Goal: Answer question/provide support: Share knowledge or assist other users

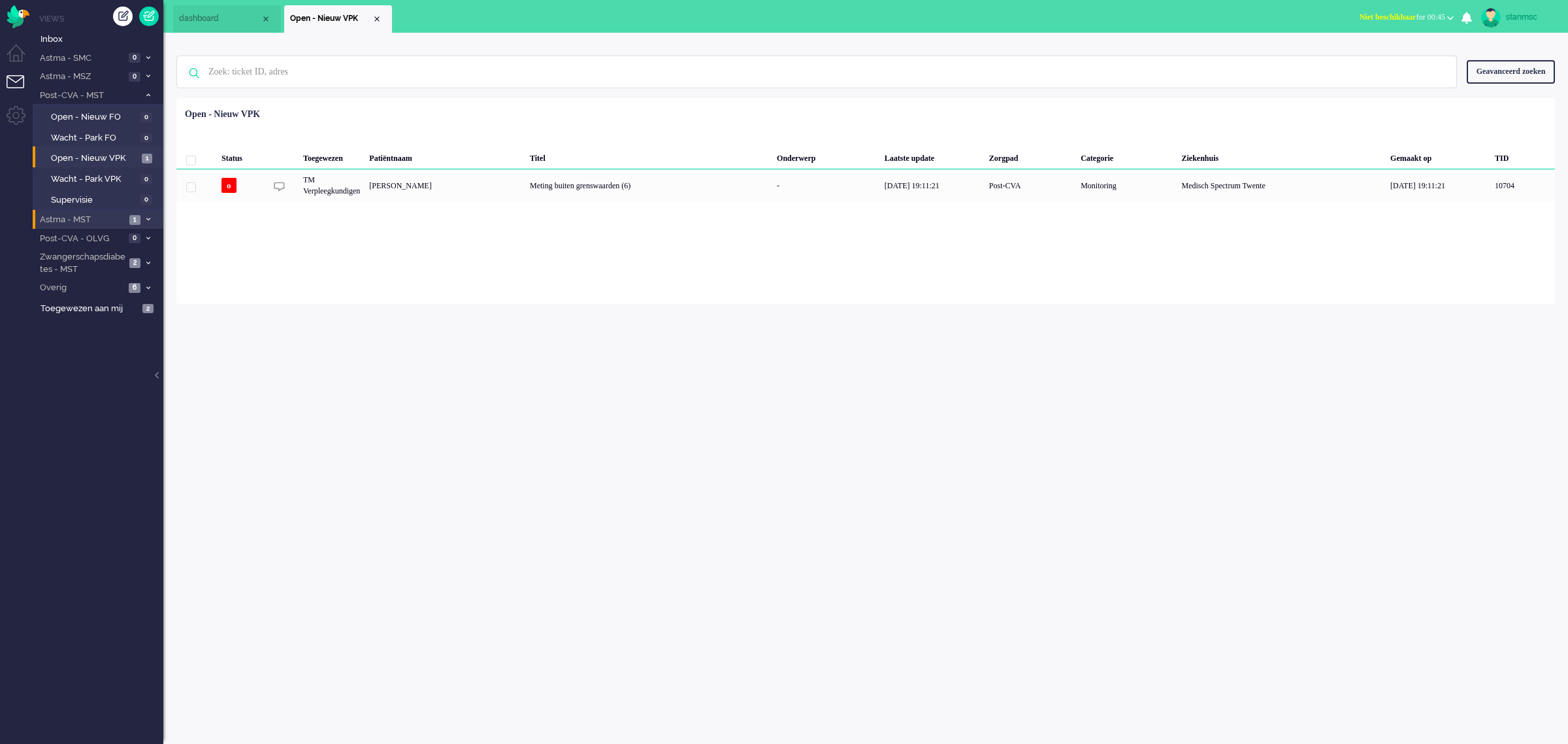
click at [85, 219] on span "Astma - MST" at bounding box center [82, 219] width 87 height 12
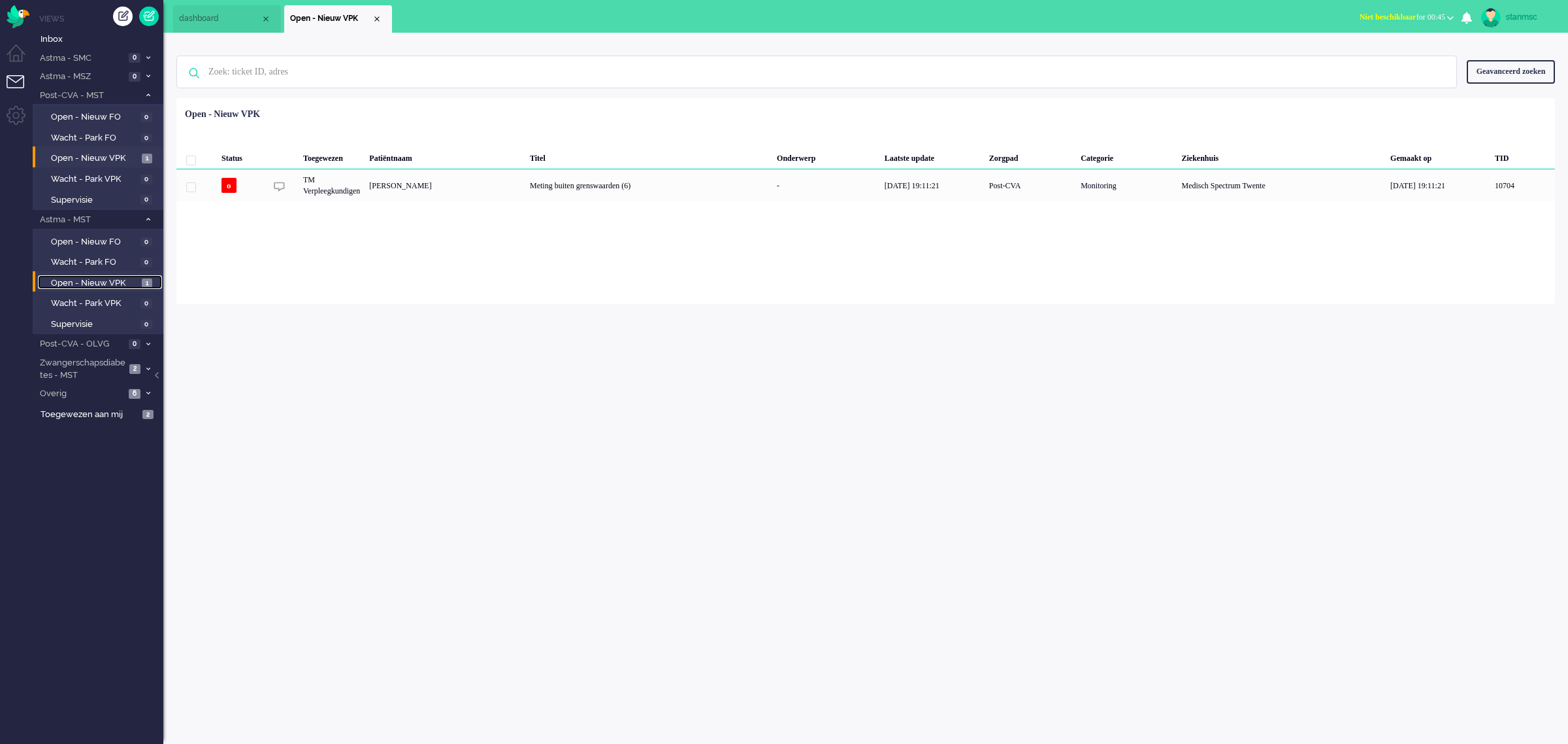
click at [98, 278] on span "Open - Nieuw VPK" at bounding box center [94, 283] width 87 height 12
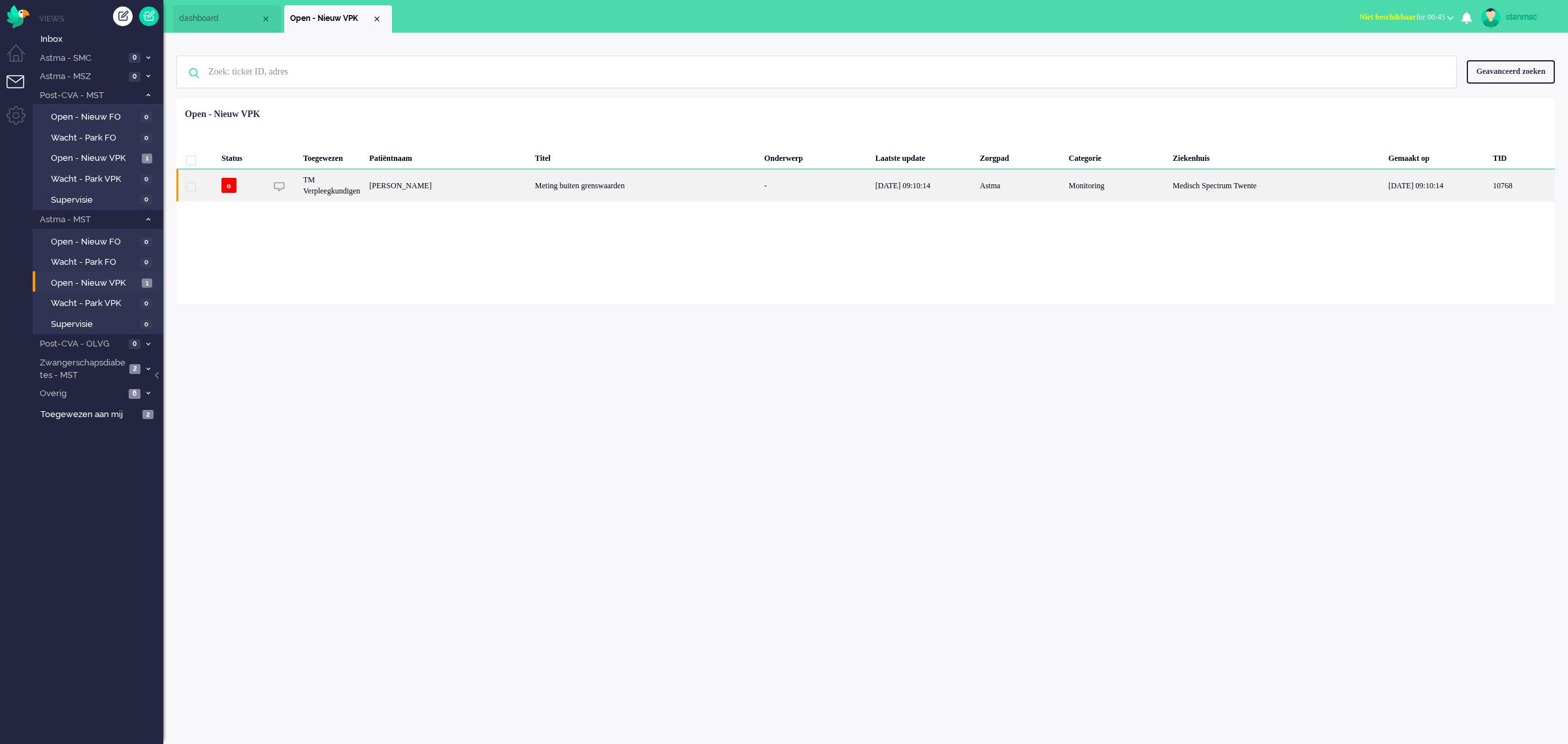
click at [531, 182] on div "[PERSON_NAME]" at bounding box center [448, 185] width 166 height 32
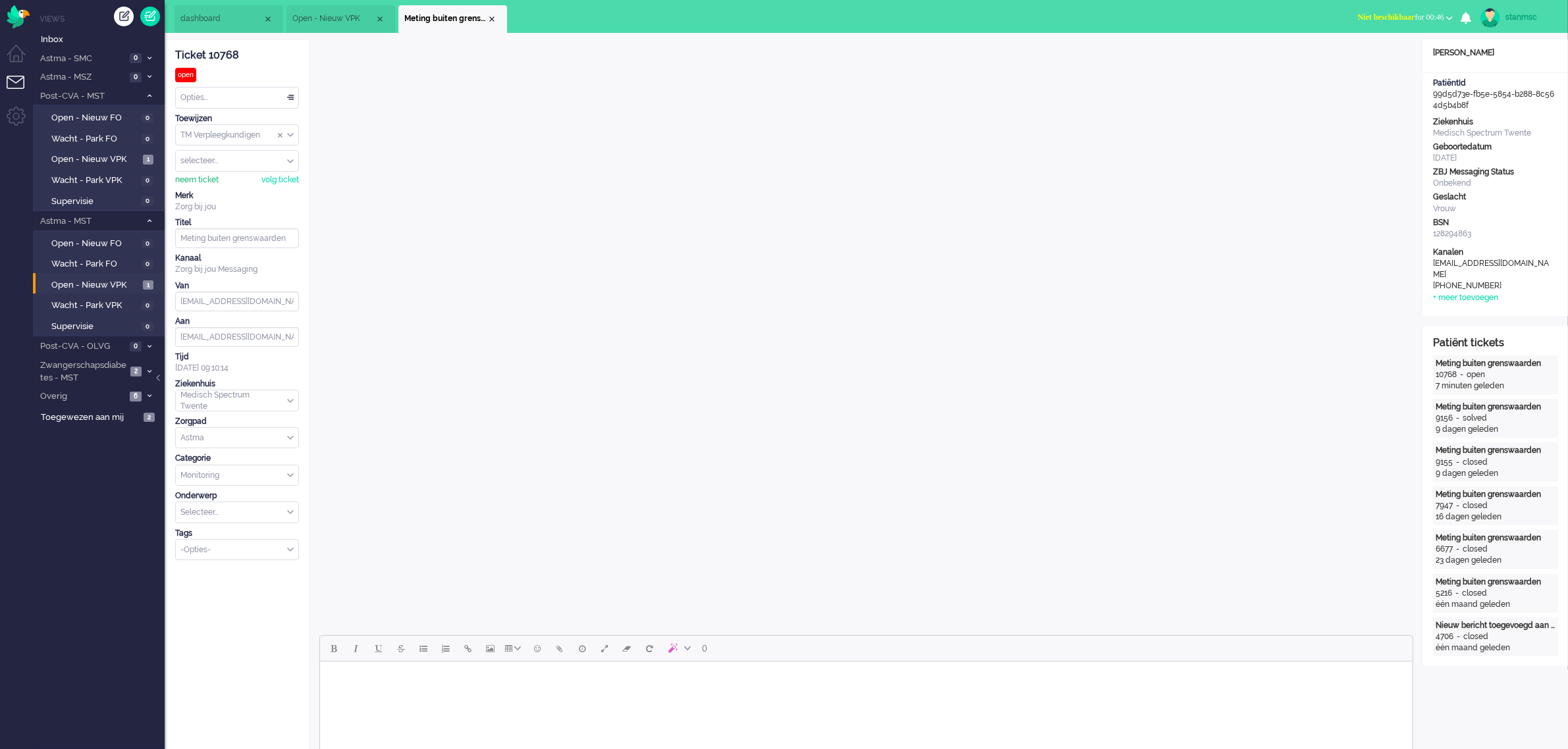
click at [196, 178] on div "neem ticket" at bounding box center [197, 179] width 44 height 11
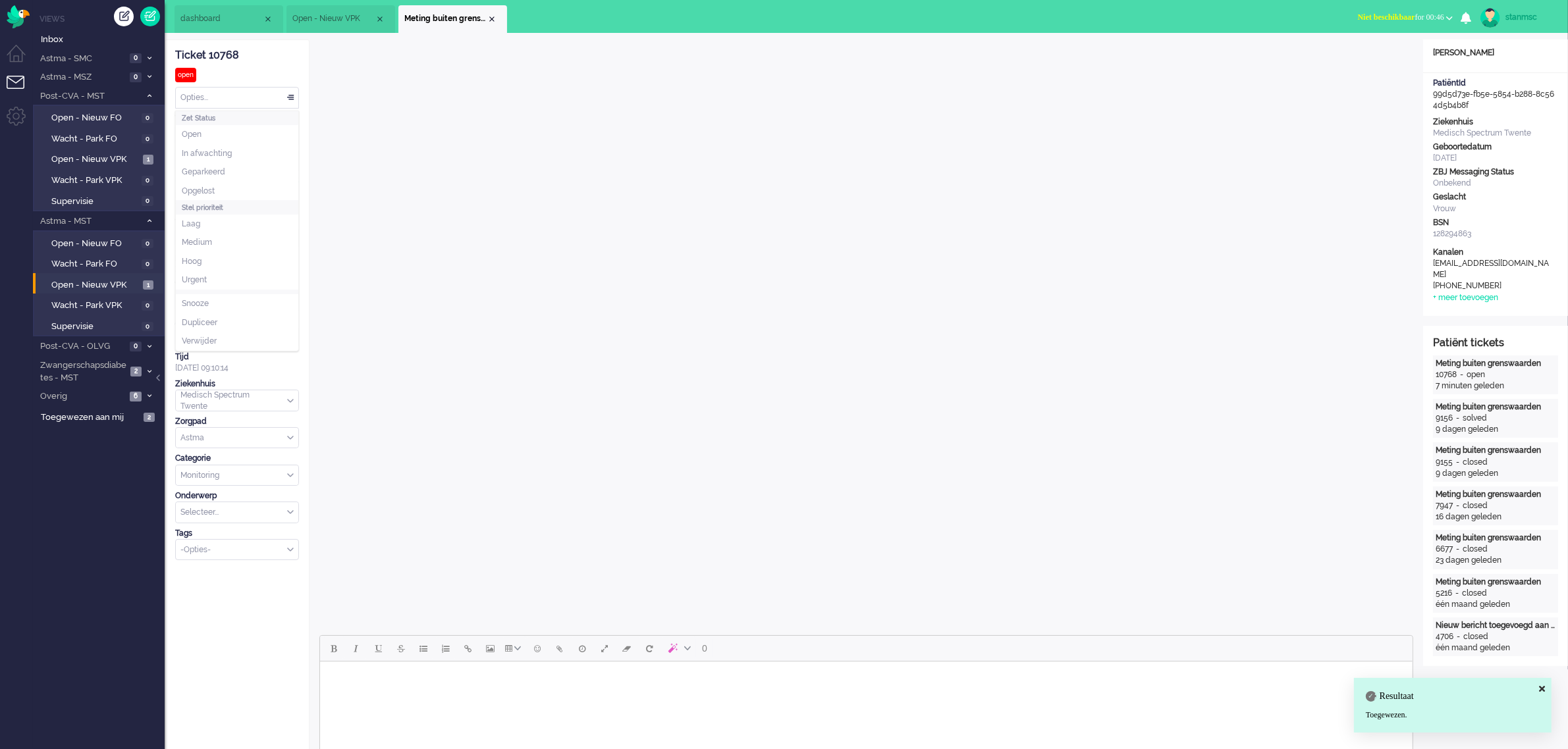
click at [216, 97] on div "Opties..." at bounding box center [237, 97] width 123 height 20
click at [225, 189] on li "Opgelost" at bounding box center [237, 191] width 123 height 19
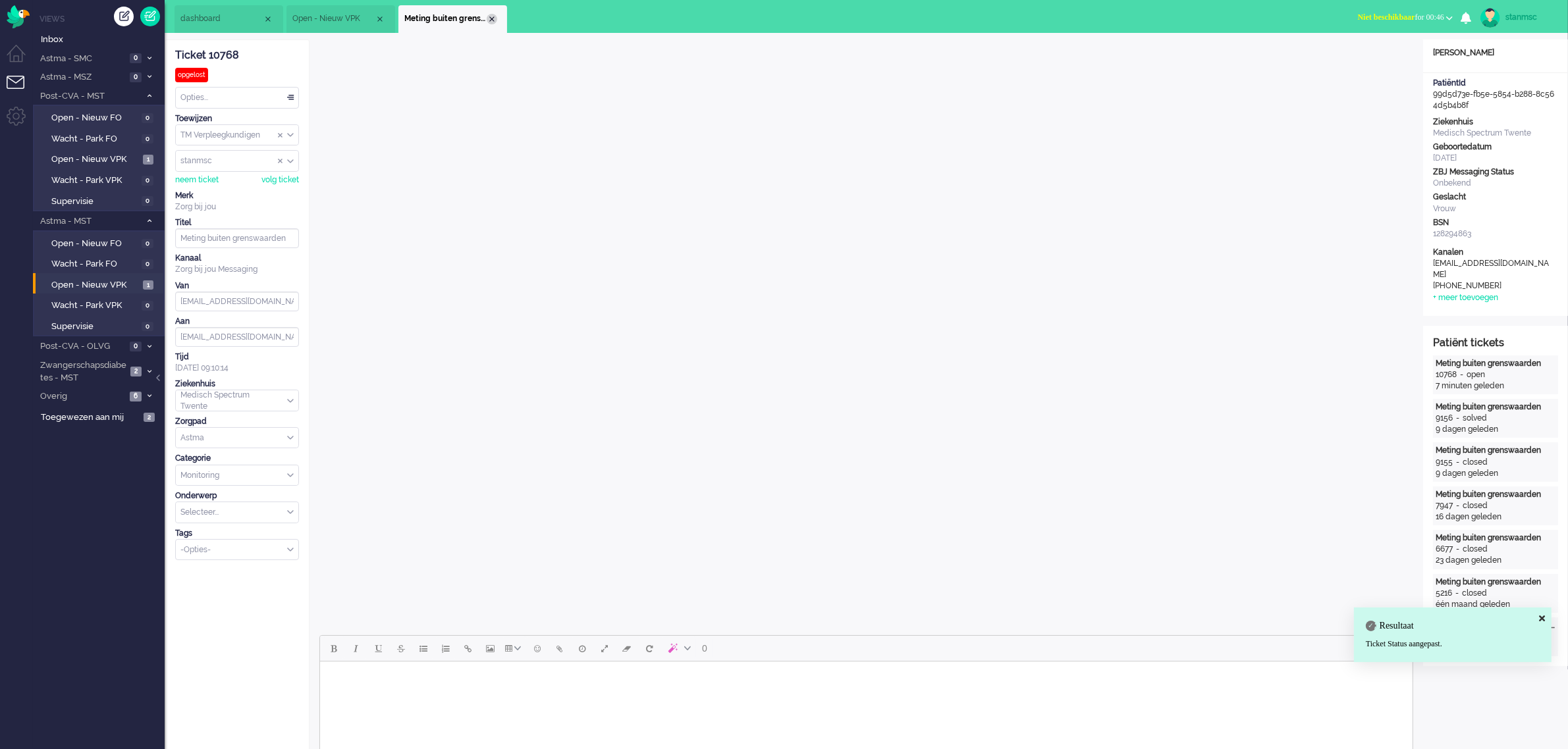
click at [492, 20] on div "Close tab" at bounding box center [491, 19] width 10 height 10
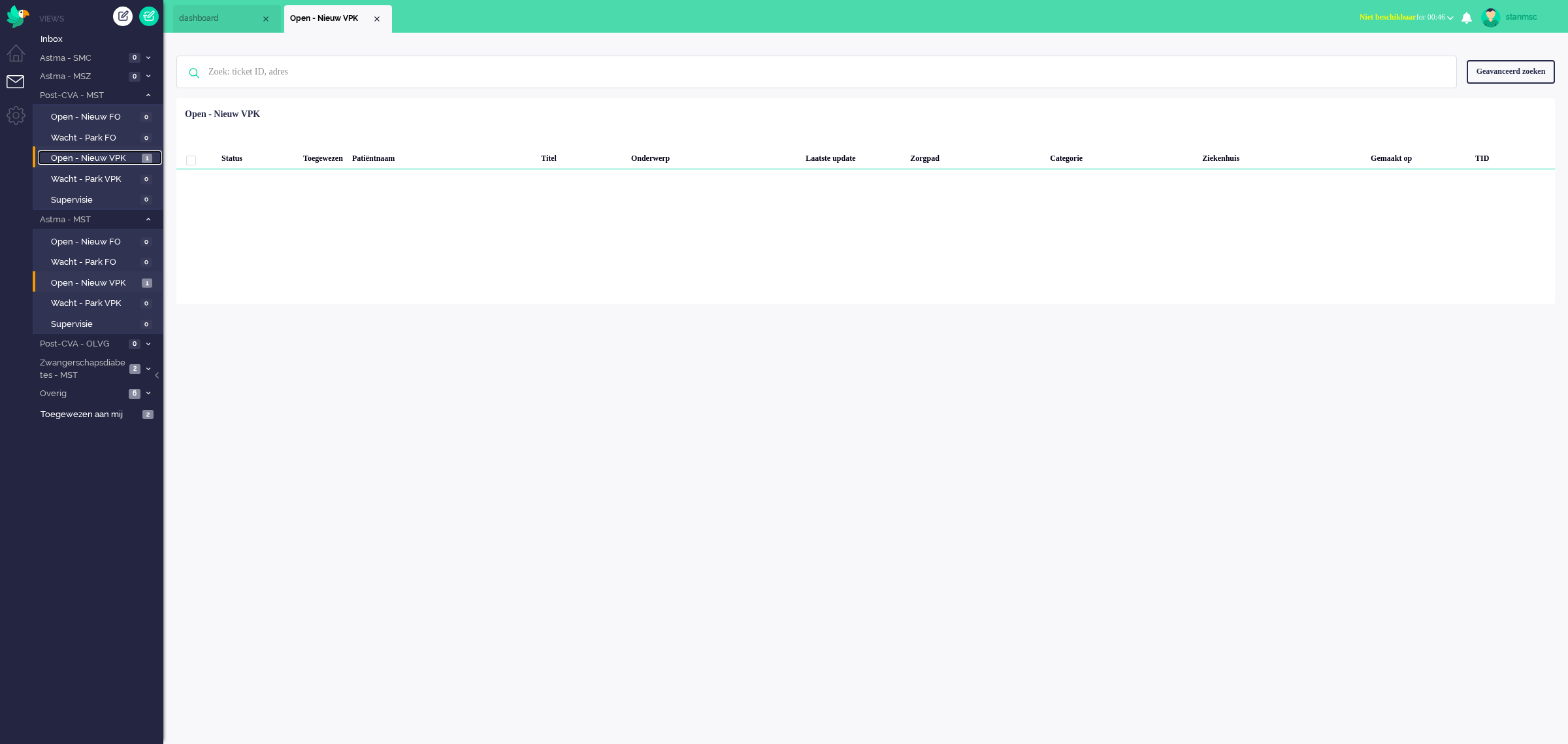
click at [122, 162] on span "Open - Nieuw VPK" at bounding box center [94, 158] width 87 height 12
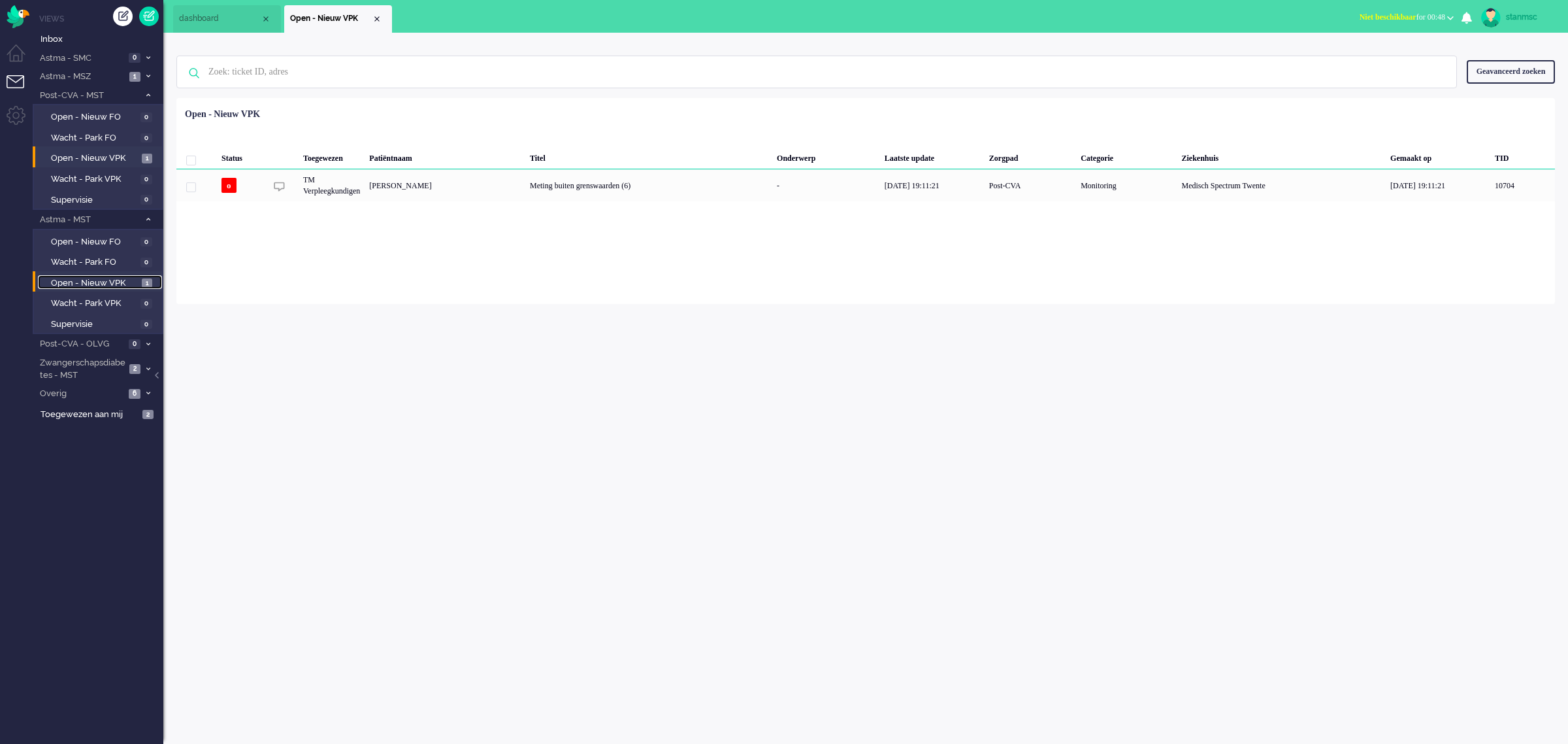
click at [93, 281] on span "Open - Nieuw VPK" at bounding box center [94, 283] width 87 height 12
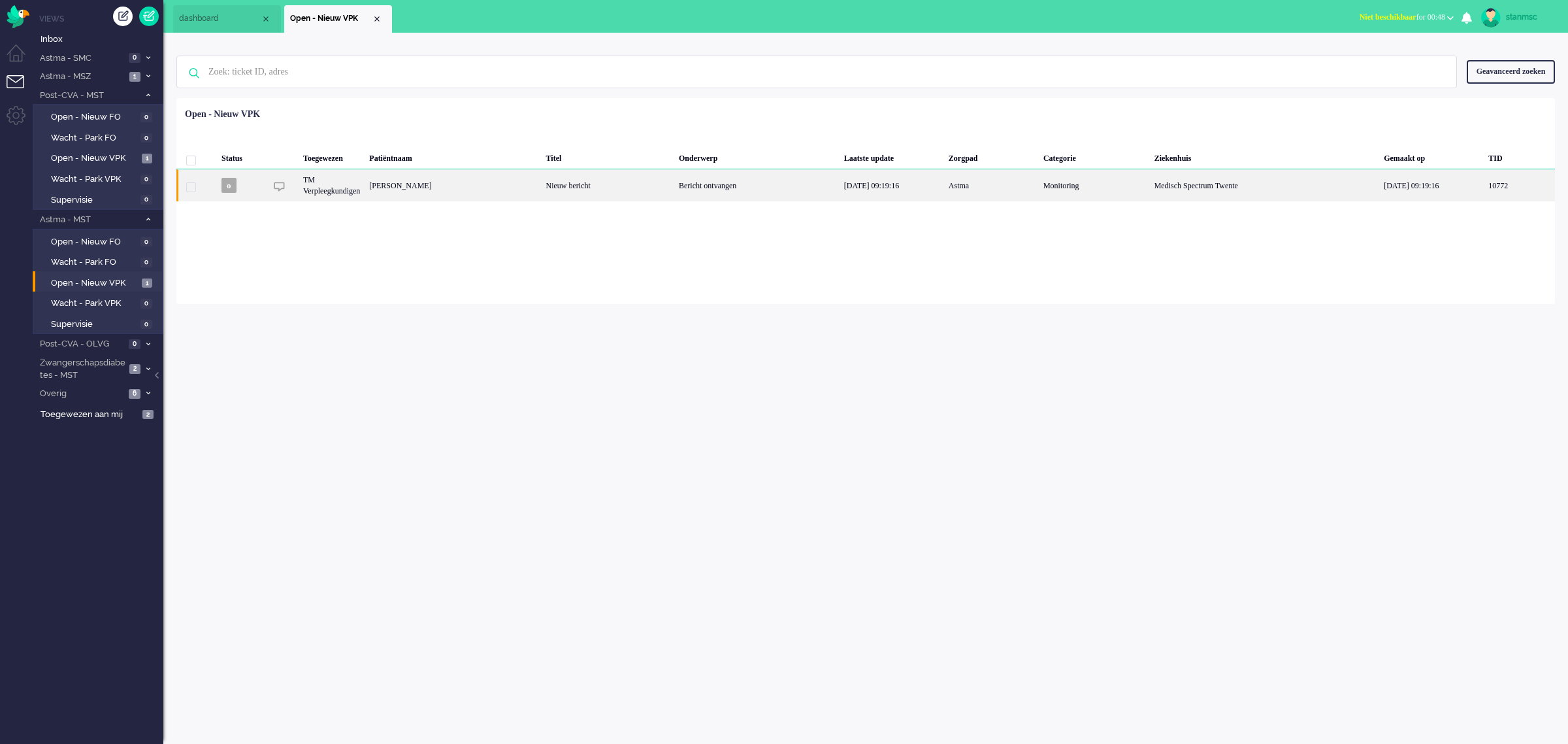
click at [541, 187] on div "[PERSON_NAME]" at bounding box center [453, 185] width 177 height 32
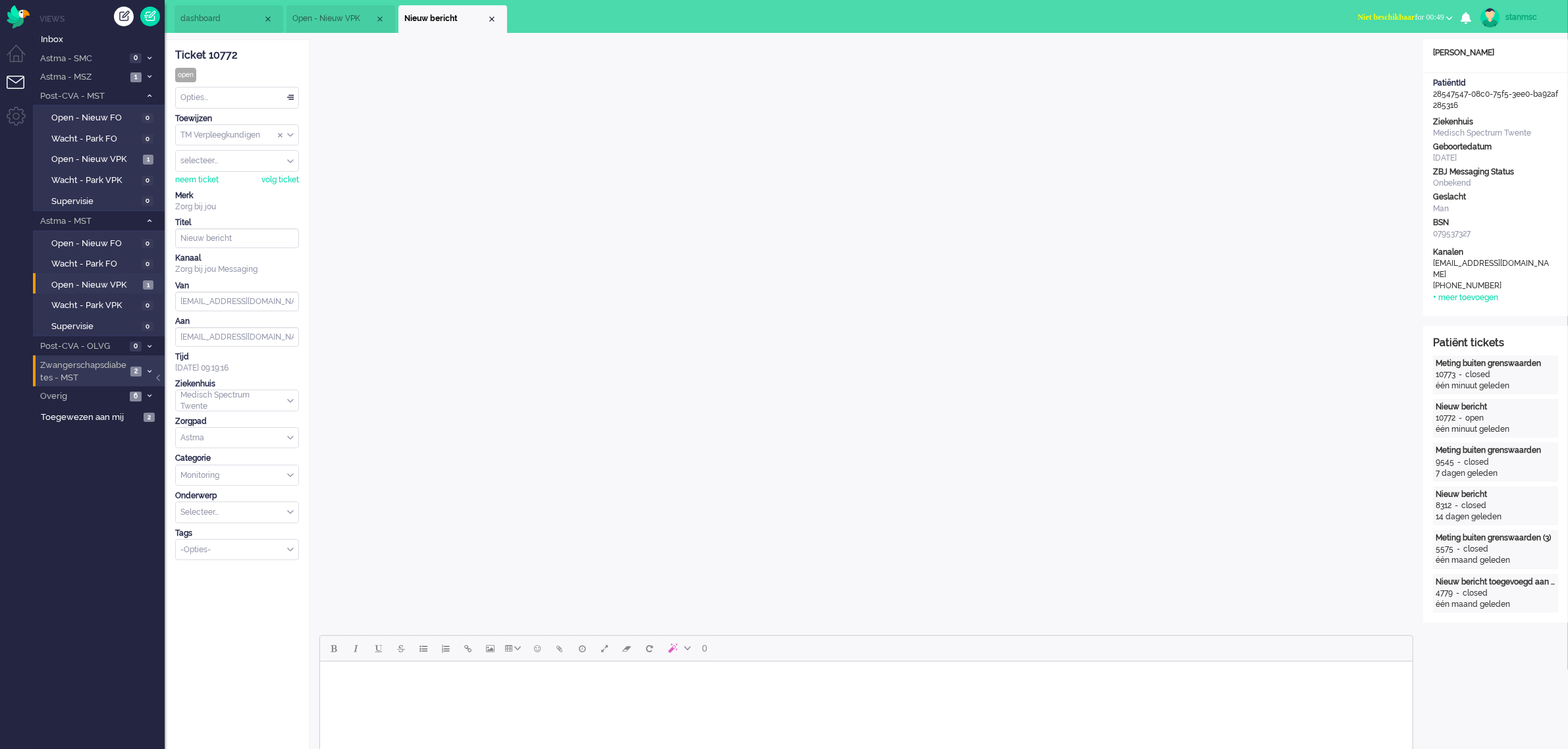
click at [81, 363] on span "Zwangerschapsdiabetes - MST" at bounding box center [82, 372] width 88 height 25
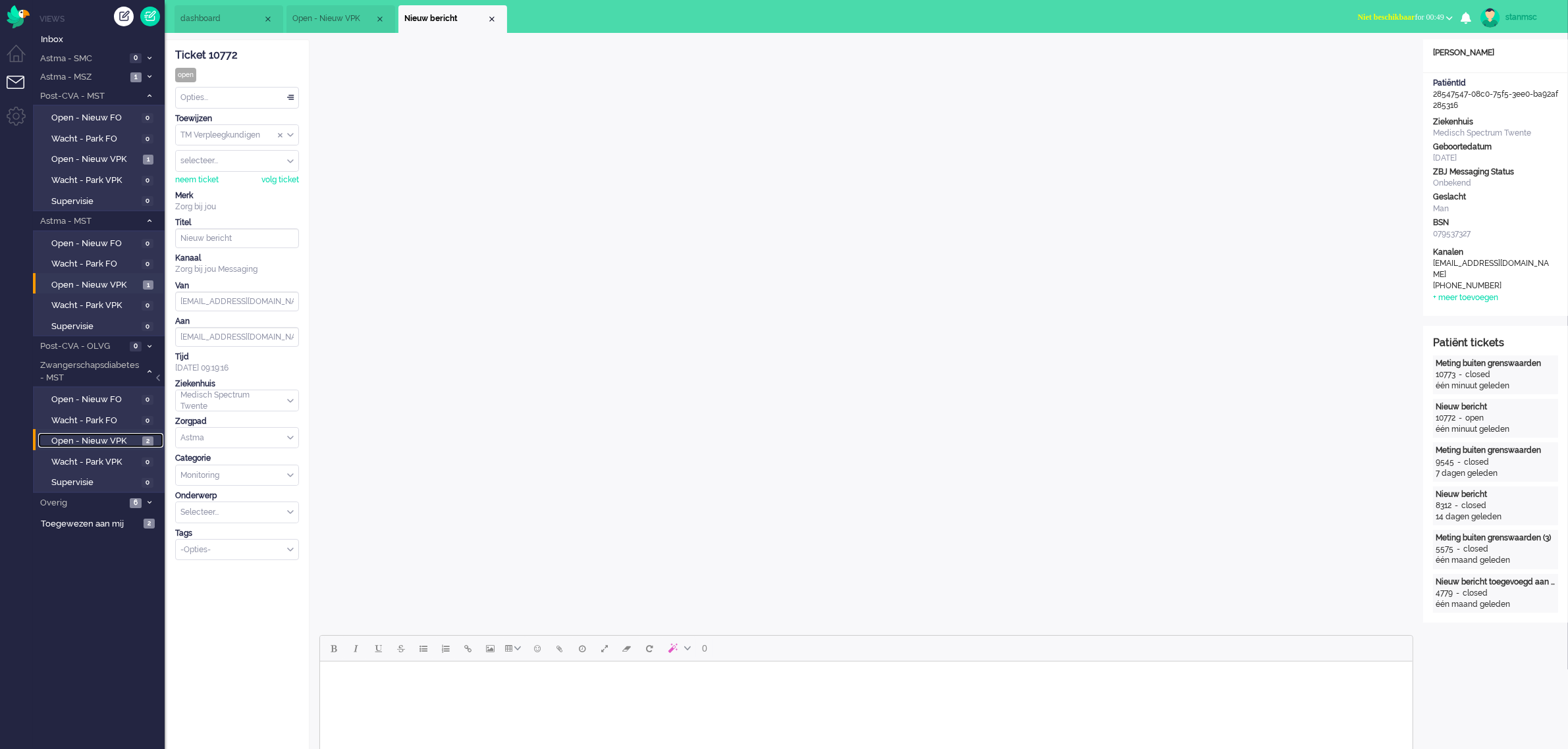
click at [84, 441] on span "Open - Nieuw VPK" at bounding box center [95, 441] width 87 height 12
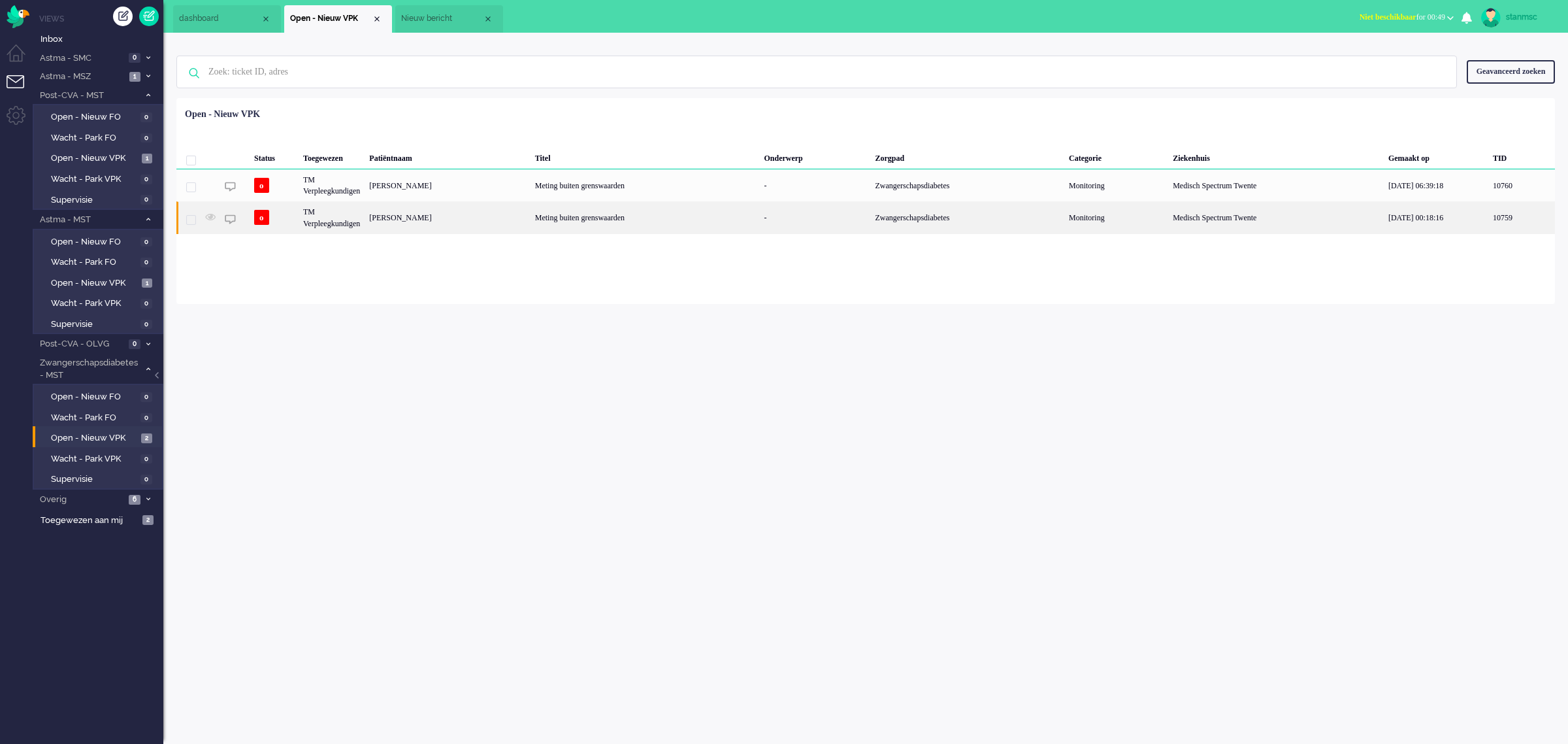
click at [444, 218] on div "[PERSON_NAME]" at bounding box center [447, 217] width 165 height 32
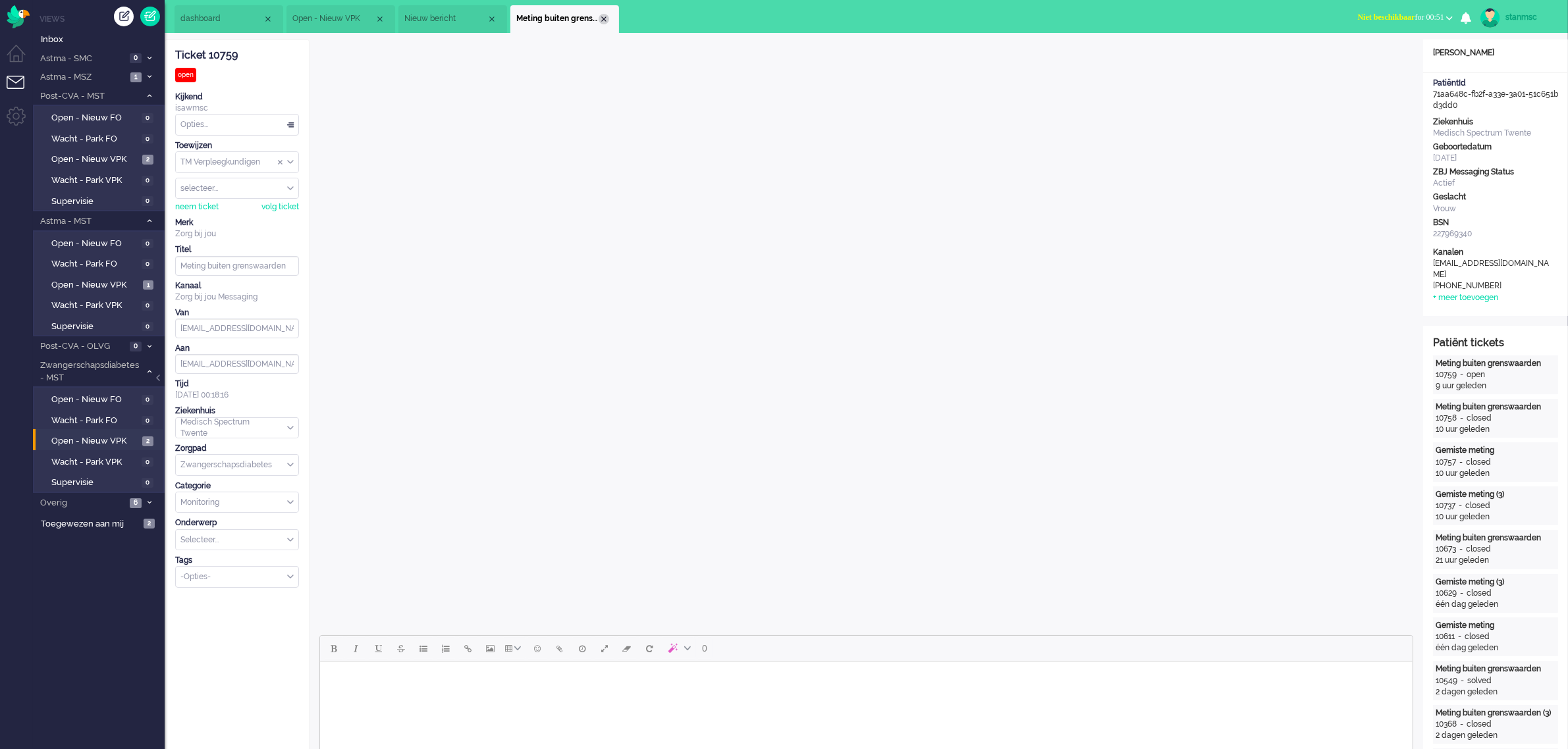
click at [603, 17] on div "Close tab" at bounding box center [604, 19] width 10 height 10
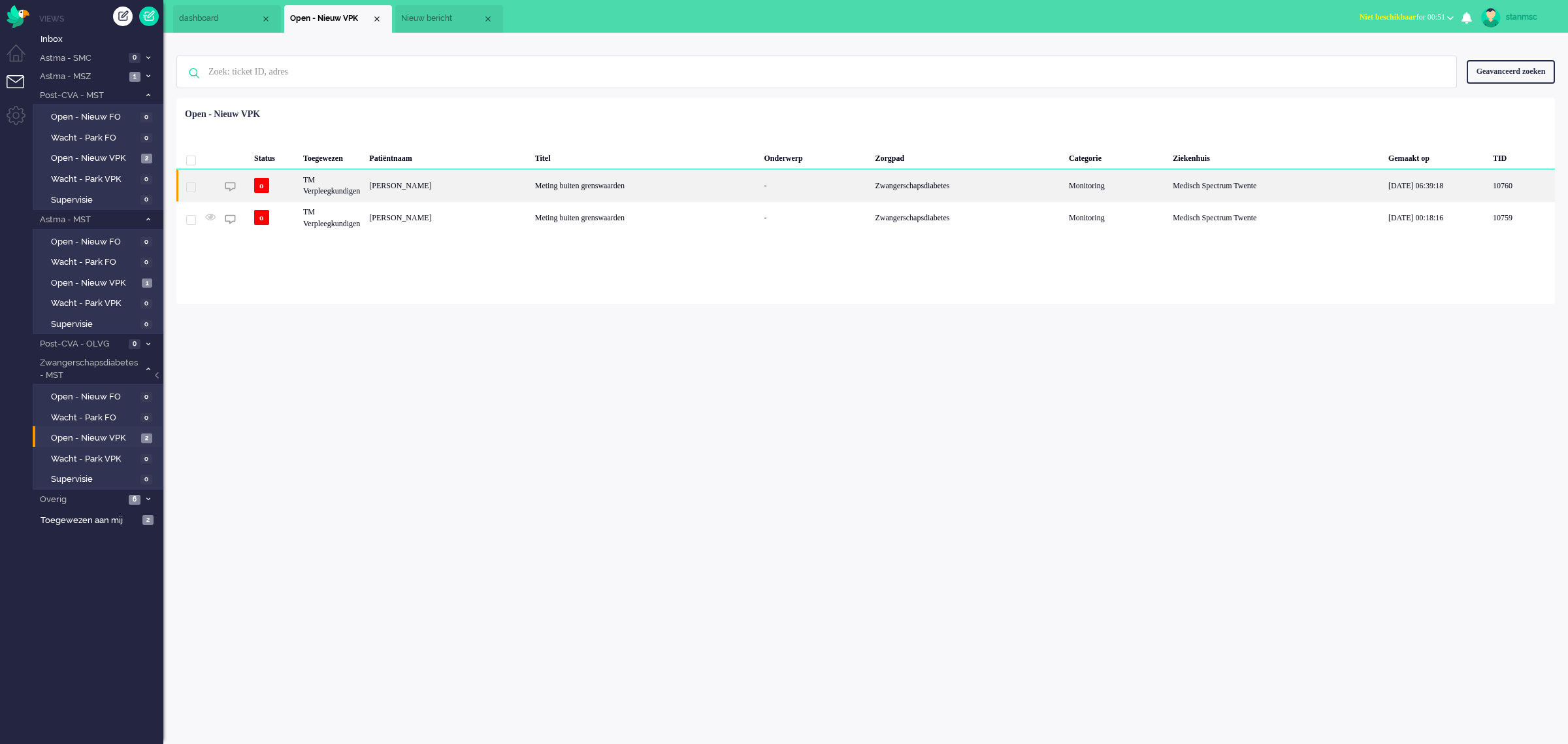
click at [477, 190] on div "[PERSON_NAME]" at bounding box center [447, 185] width 165 height 32
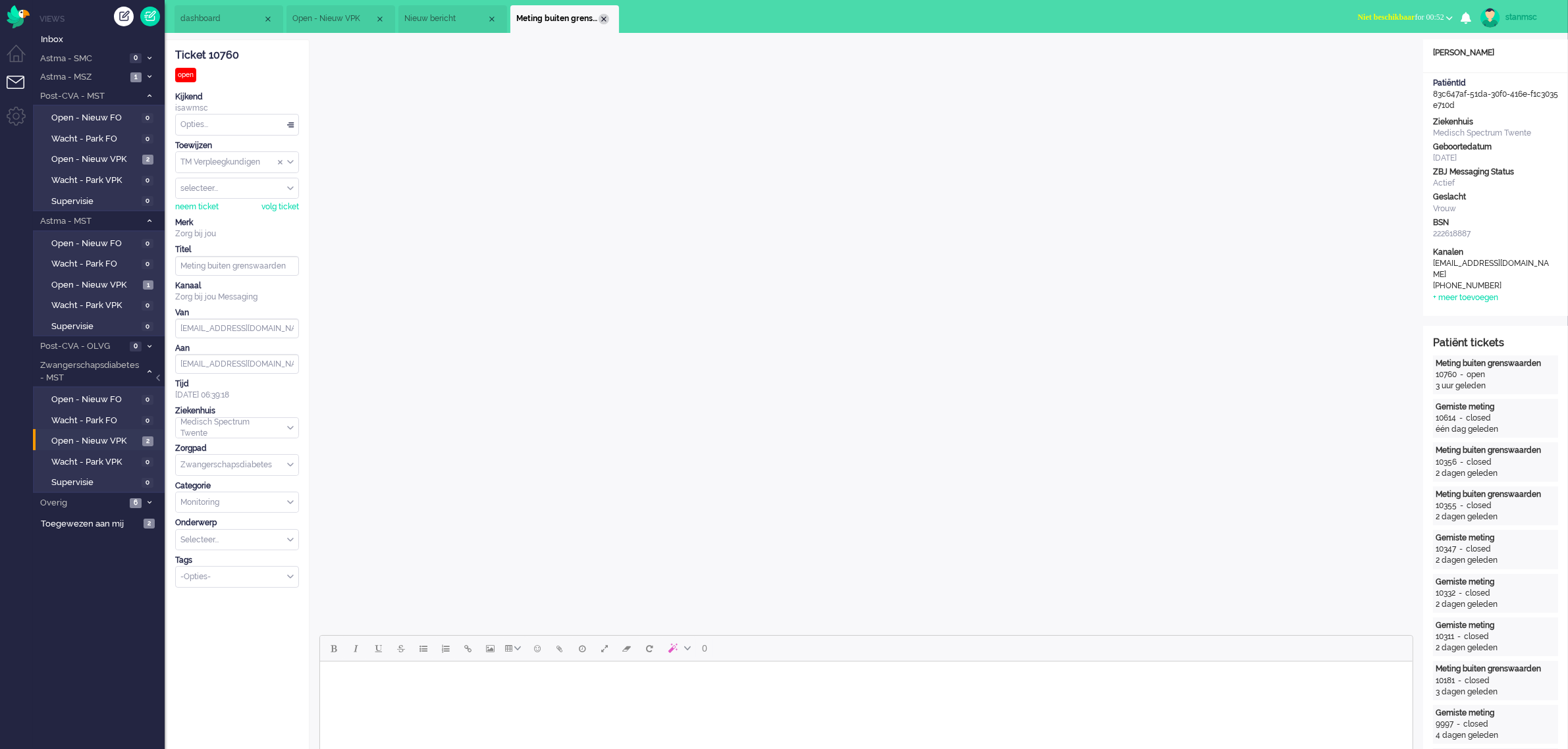
click at [599, 20] on div "Close tab" at bounding box center [604, 19] width 10 height 10
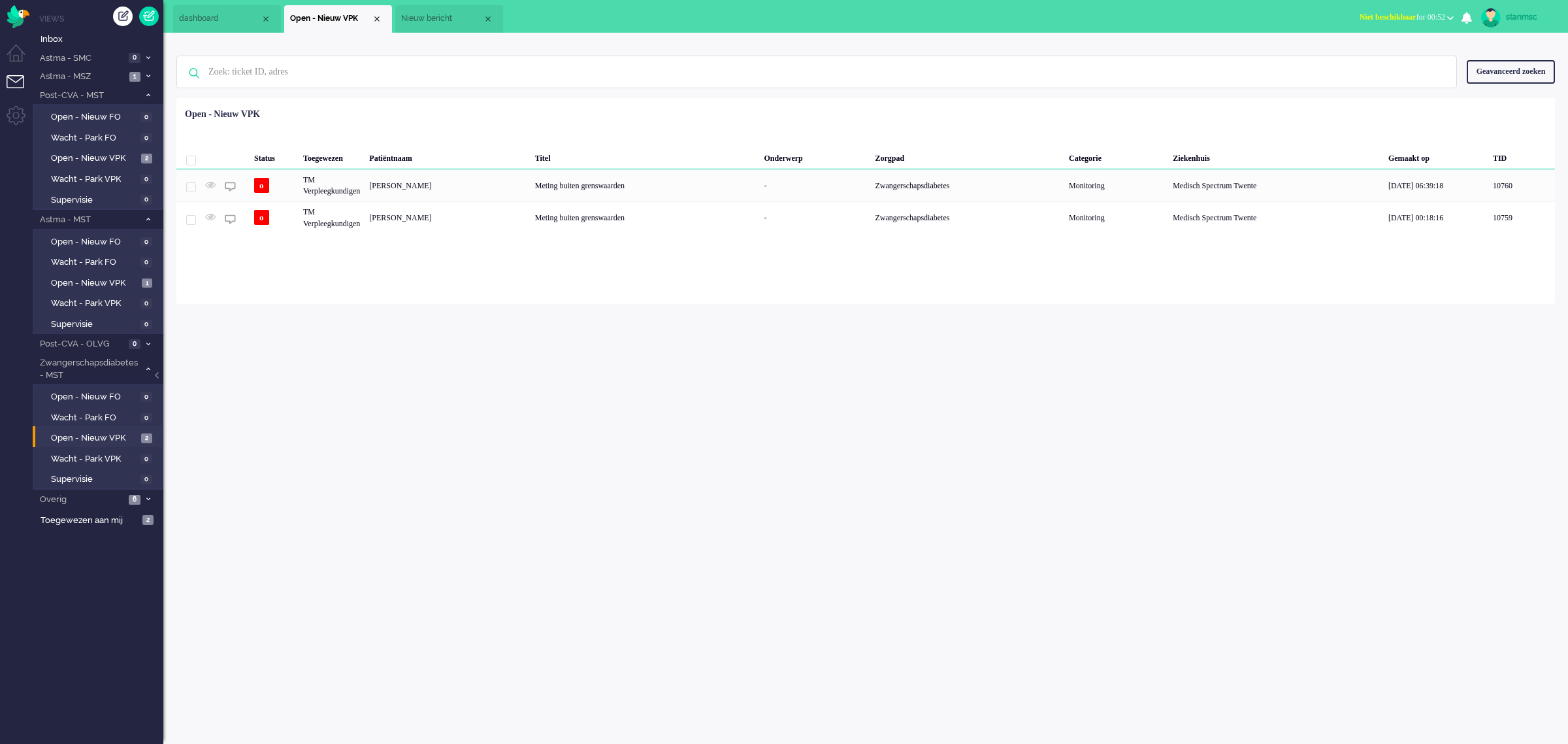
click at [446, 21] on span "Nieuw bericht" at bounding box center [441, 18] width 82 height 11
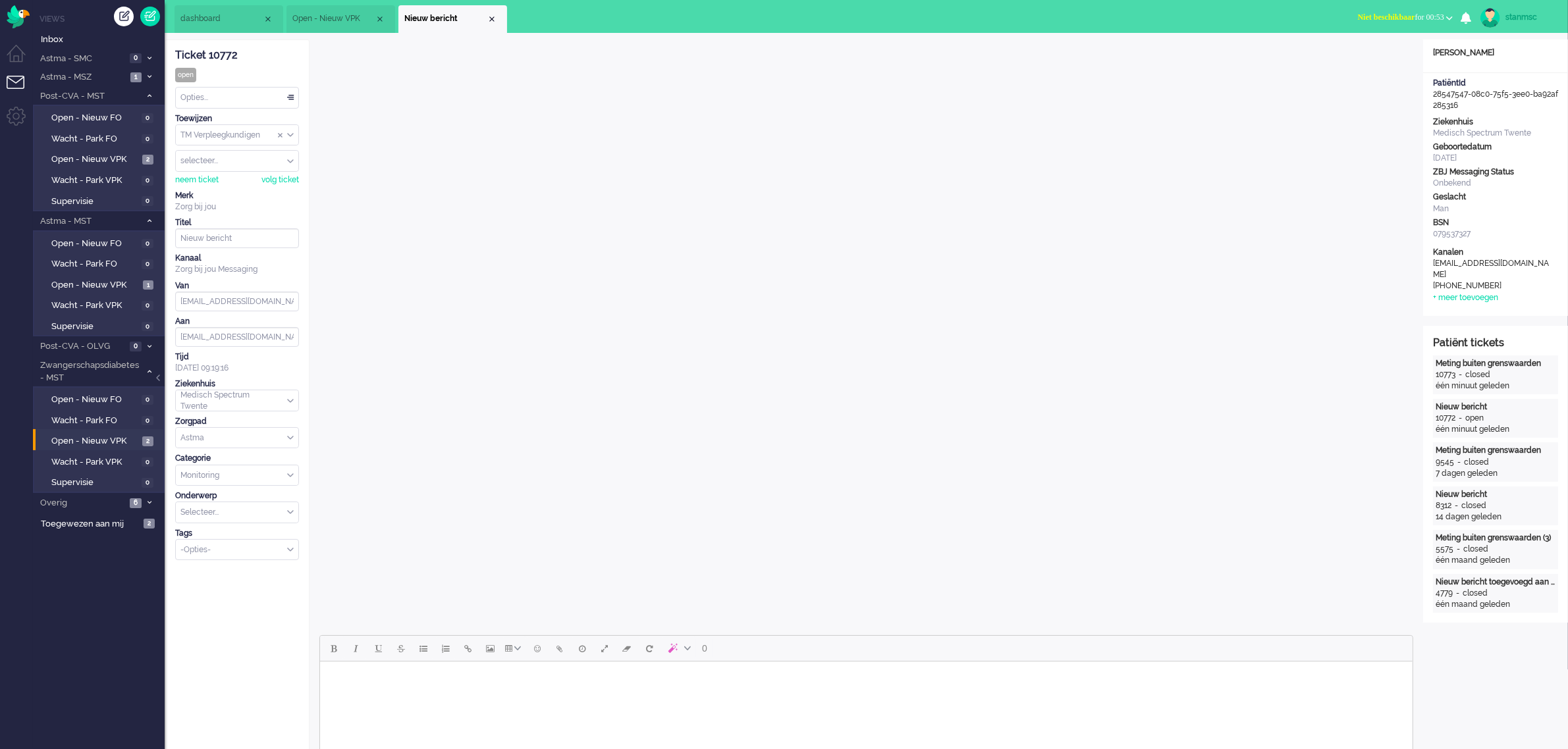
click at [330, 17] on span "Open - Nieuw VPK" at bounding box center [333, 18] width 82 height 11
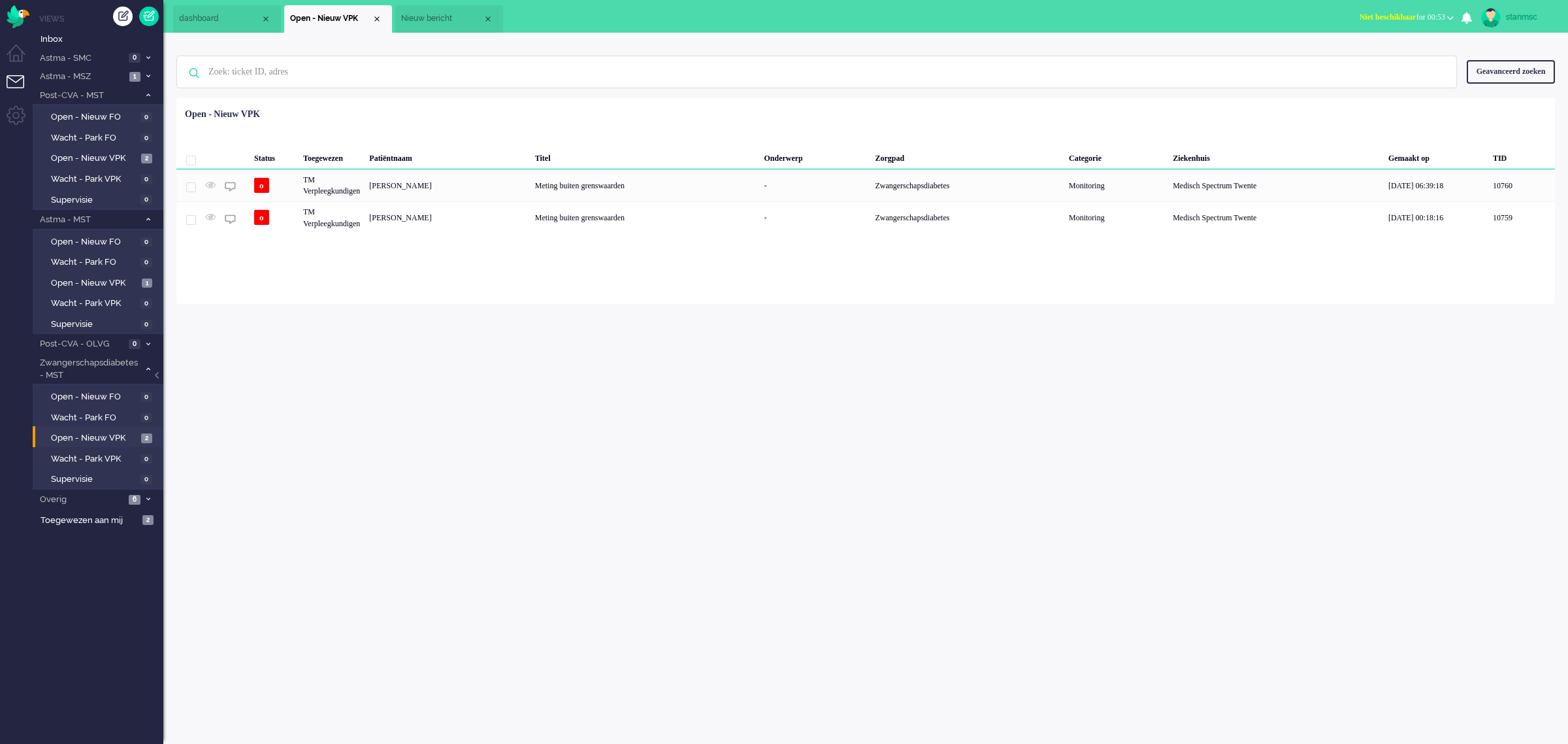
click at [443, 15] on span "Nieuw bericht" at bounding box center [441, 18] width 82 height 11
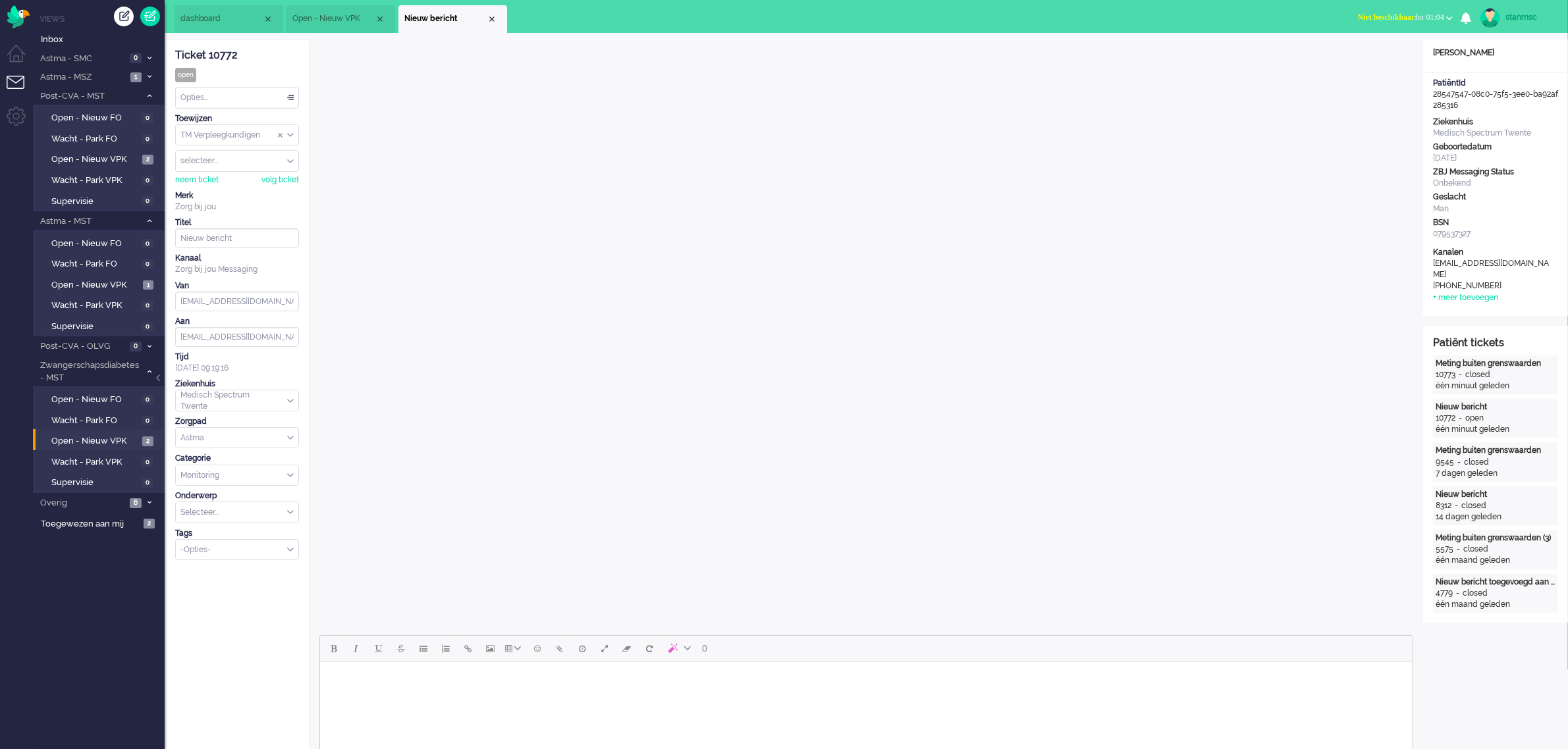
click at [1401, 17] on span "Niet beschikbaar" at bounding box center [1386, 17] width 57 height 9
click at [1355, 58] on label "Online" at bounding box center [1398, 58] width 104 height 11
click at [202, 179] on div "neem ticket" at bounding box center [197, 179] width 44 height 11
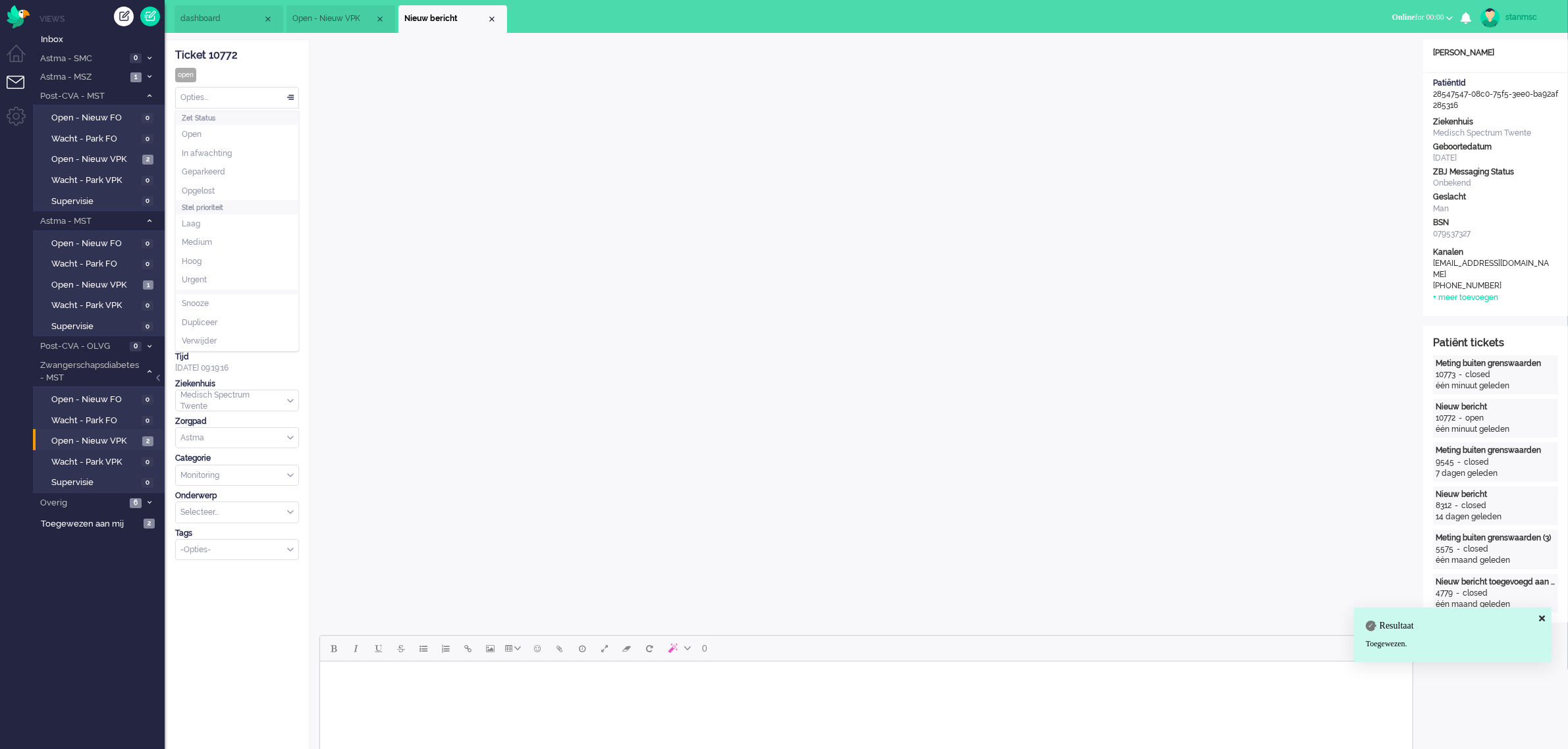
click at [211, 101] on div "Opties..." at bounding box center [237, 97] width 123 height 20
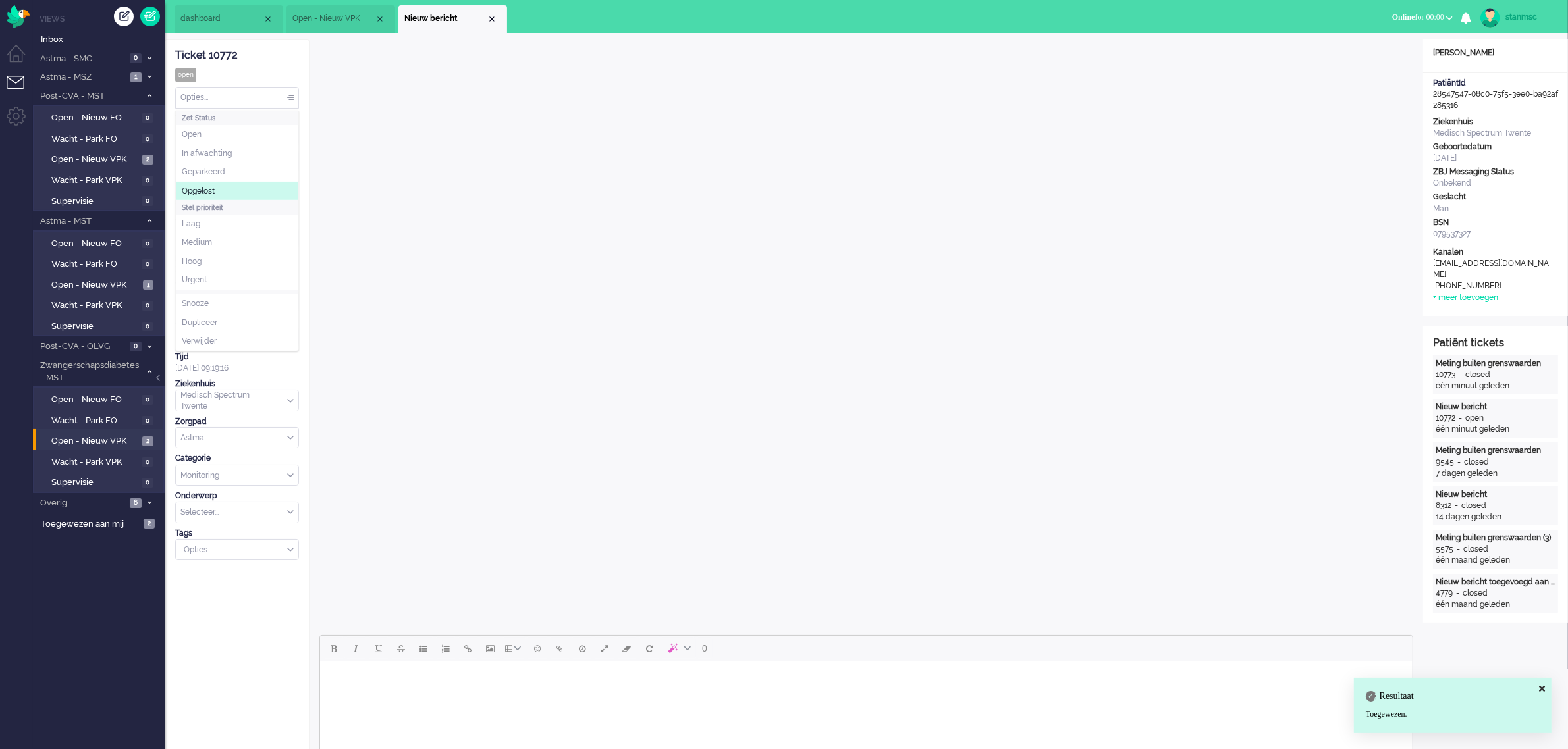
click at [213, 185] on span "Opgelost" at bounding box center [198, 190] width 33 height 11
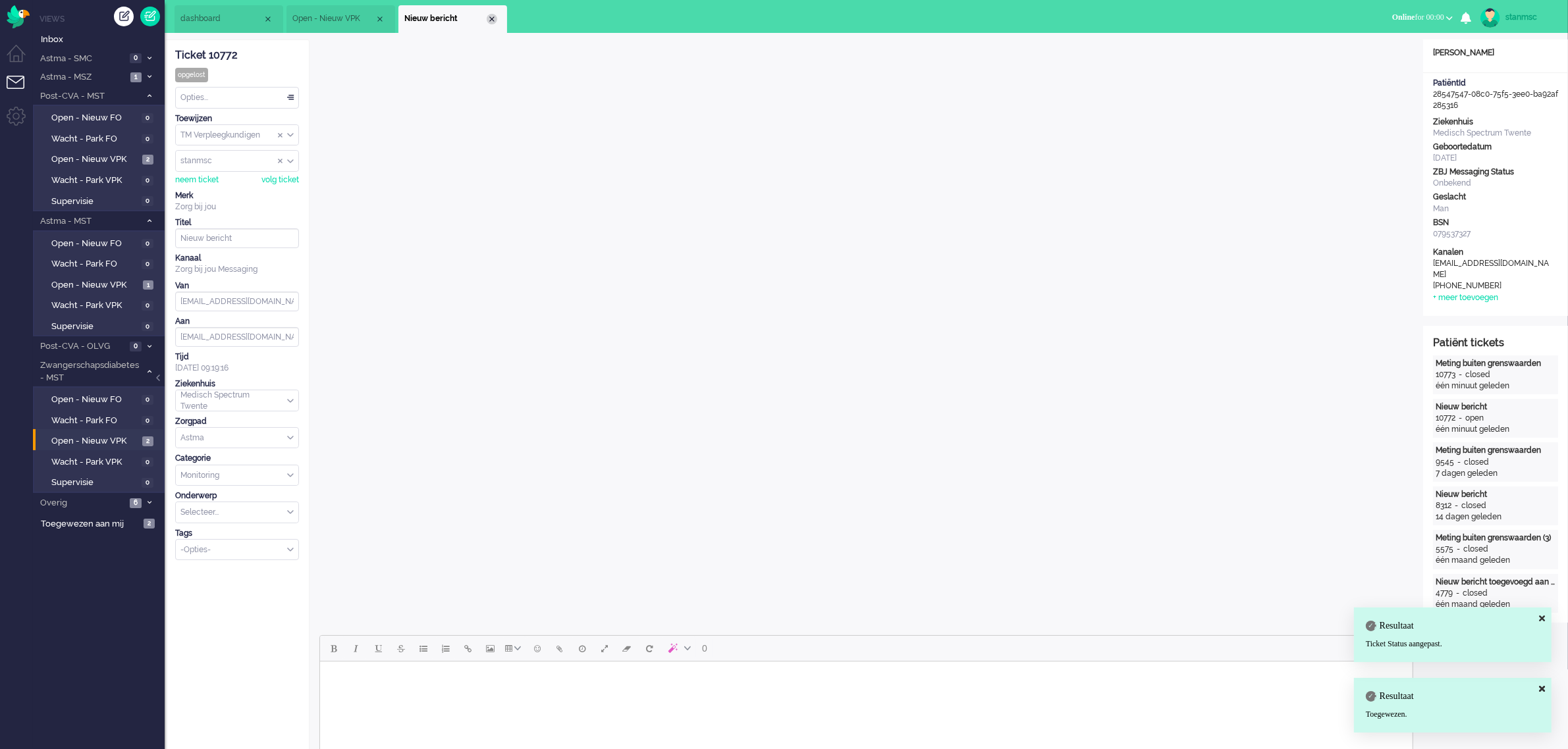
click at [488, 20] on div "Close tab" at bounding box center [491, 19] width 10 height 10
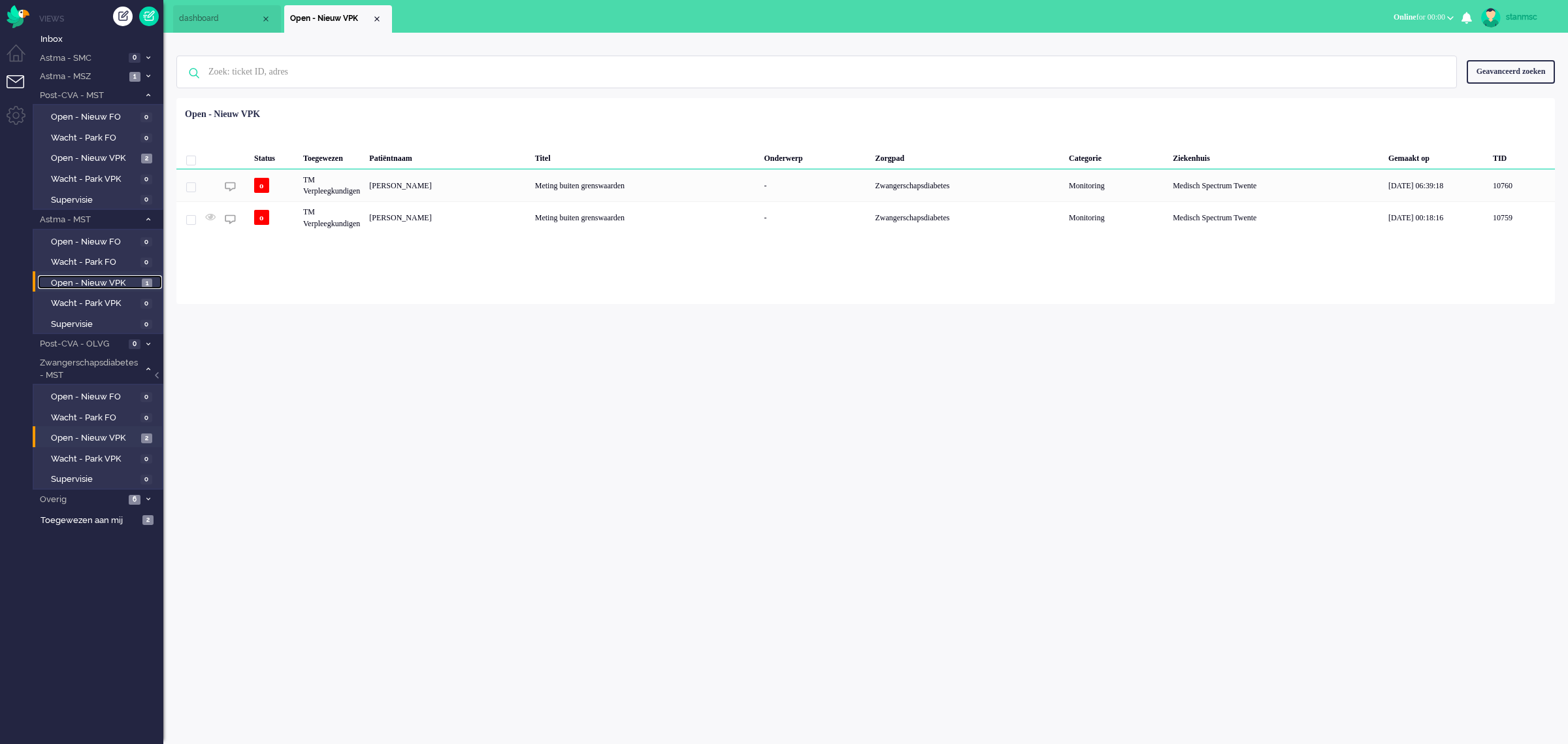
click at [92, 279] on span "Open - Nieuw VPK" at bounding box center [94, 283] width 87 height 12
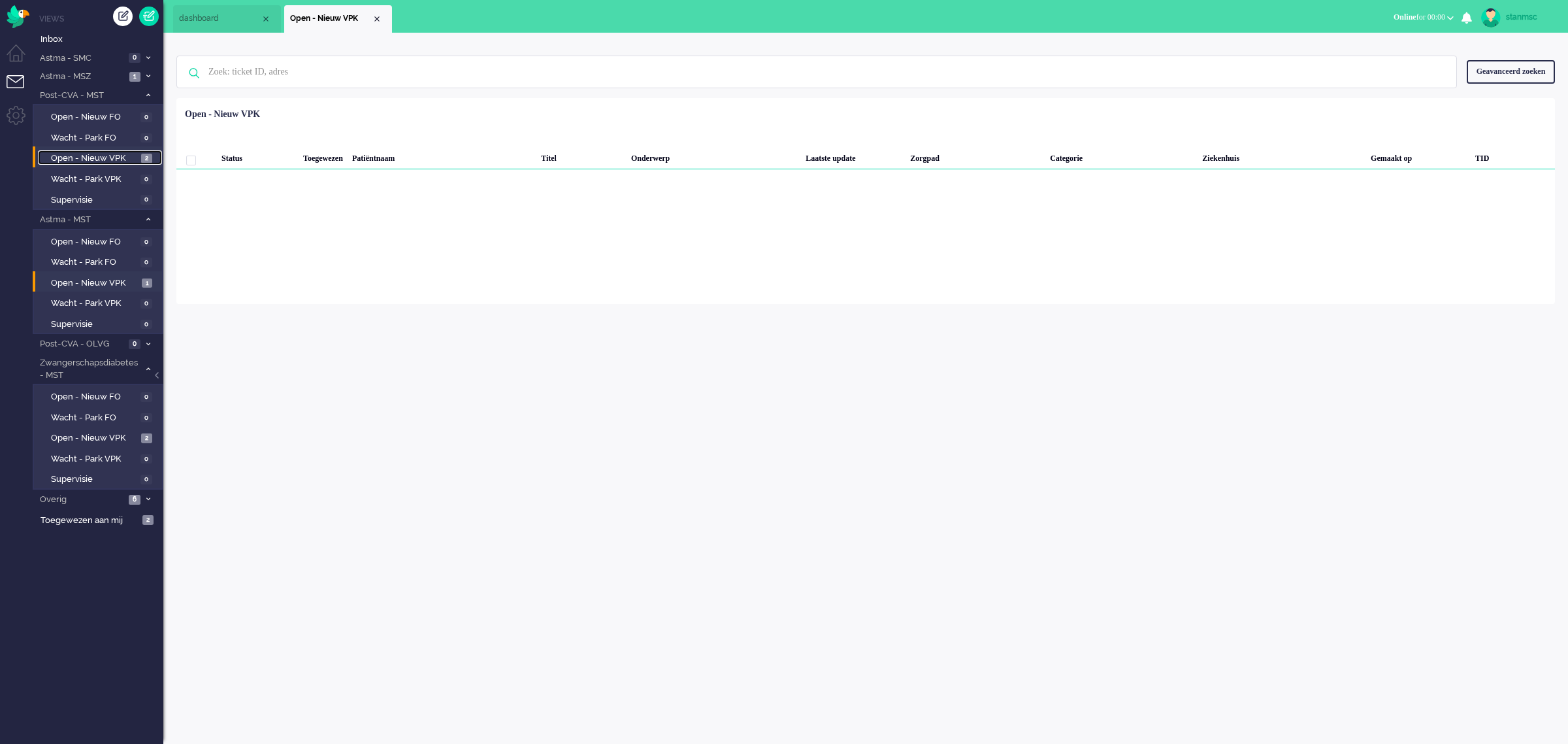
click at [106, 155] on span "Open - Nieuw VPK" at bounding box center [94, 158] width 87 height 12
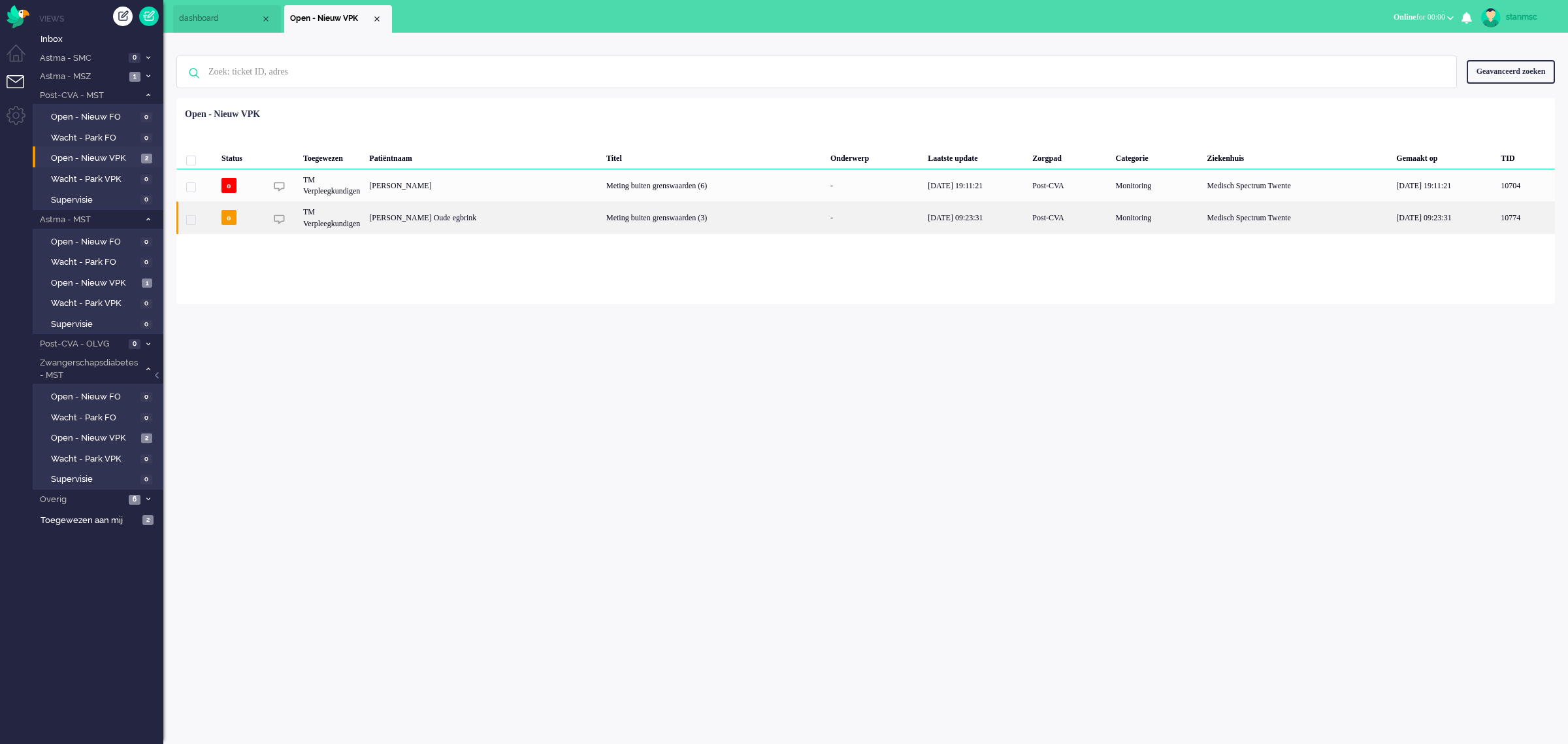
click at [518, 221] on div "[PERSON_NAME] Oude egbrink" at bounding box center [483, 217] width 237 height 32
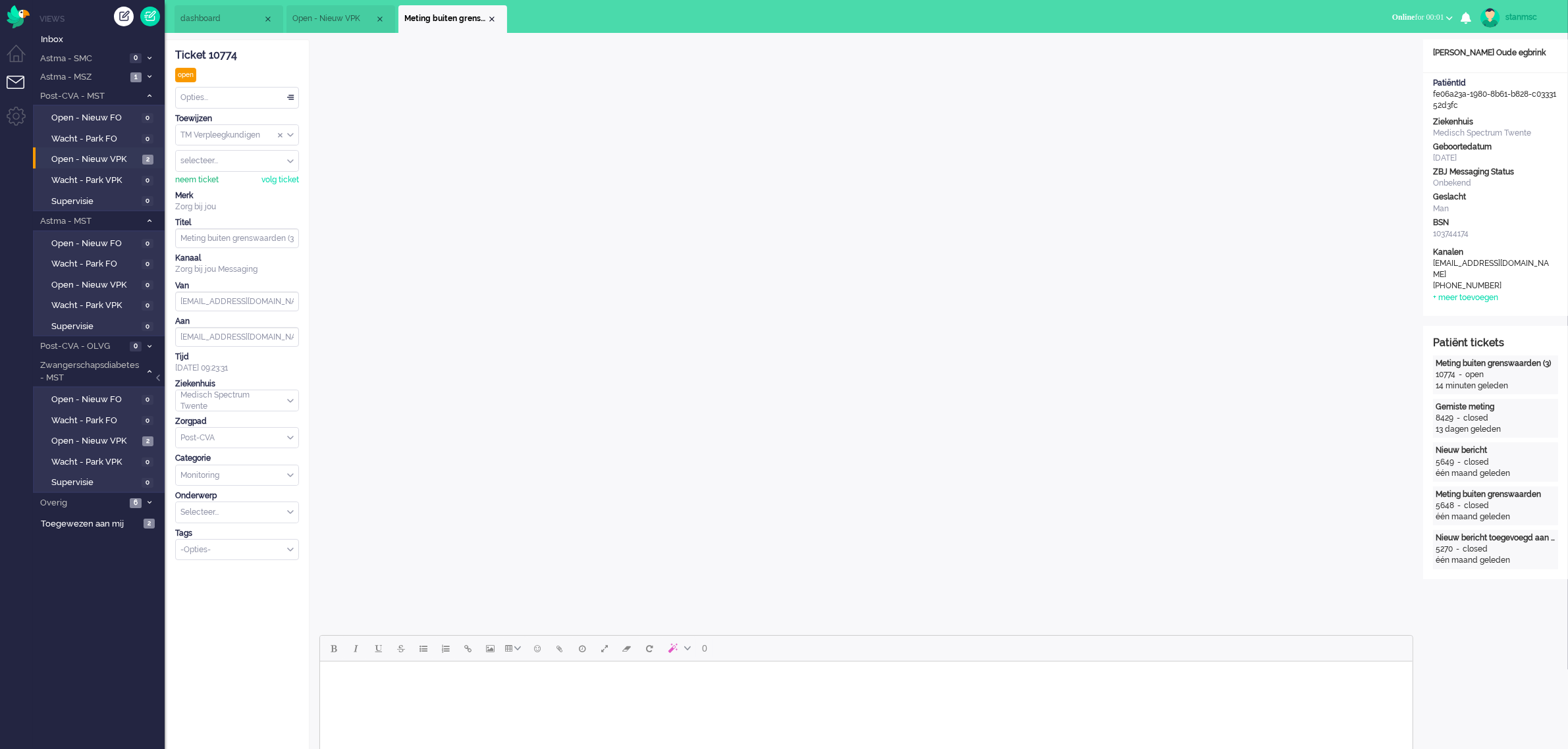
click at [201, 181] on div "neem ticket" at bounding box center [197, 179] width 44 height 11
click at [201, 92] on div "Opties..." at bounding box center [237, 97] width 123 height 20
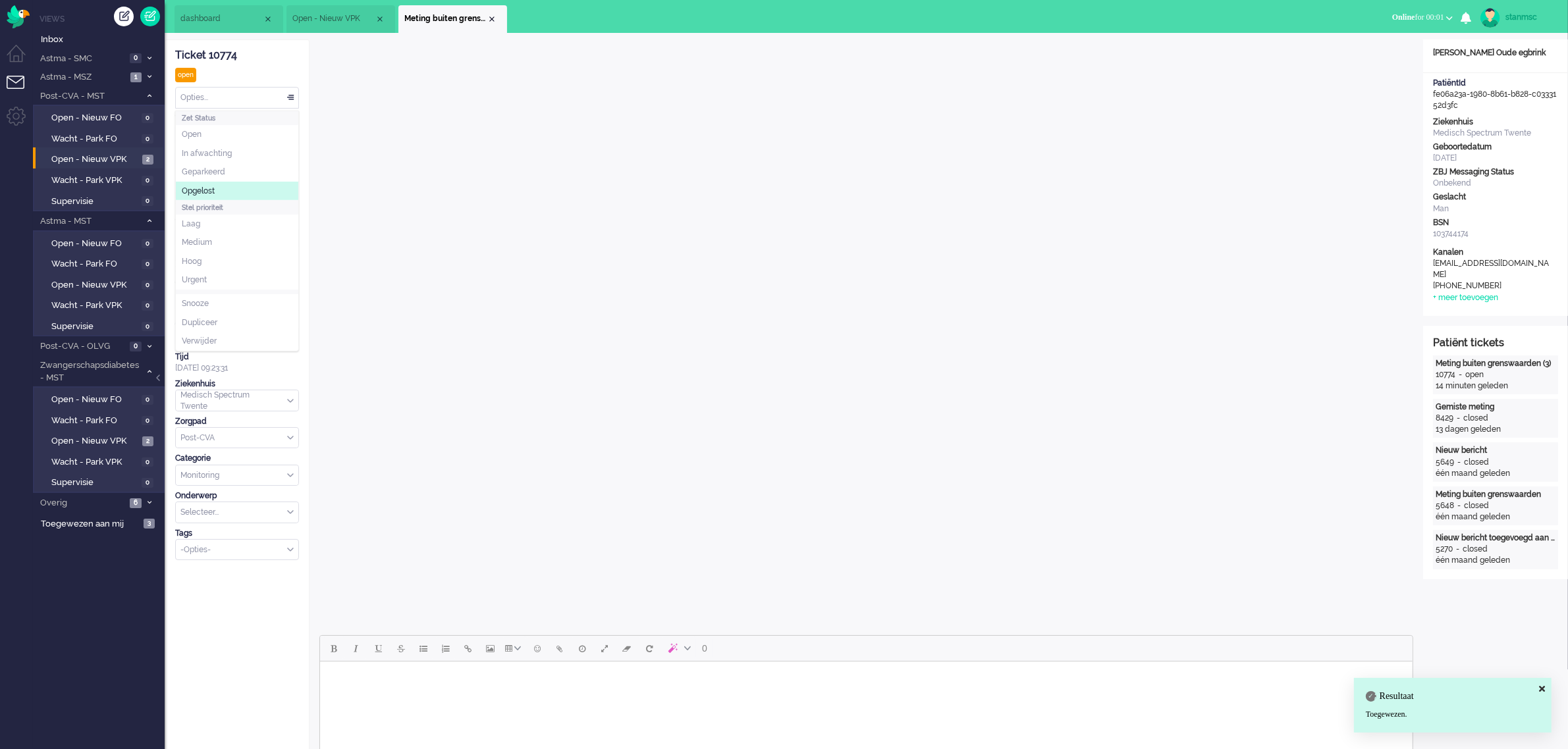
click at [212, 186] on span "Opgelost" at bounding box center [198, 190] width 33 height 11
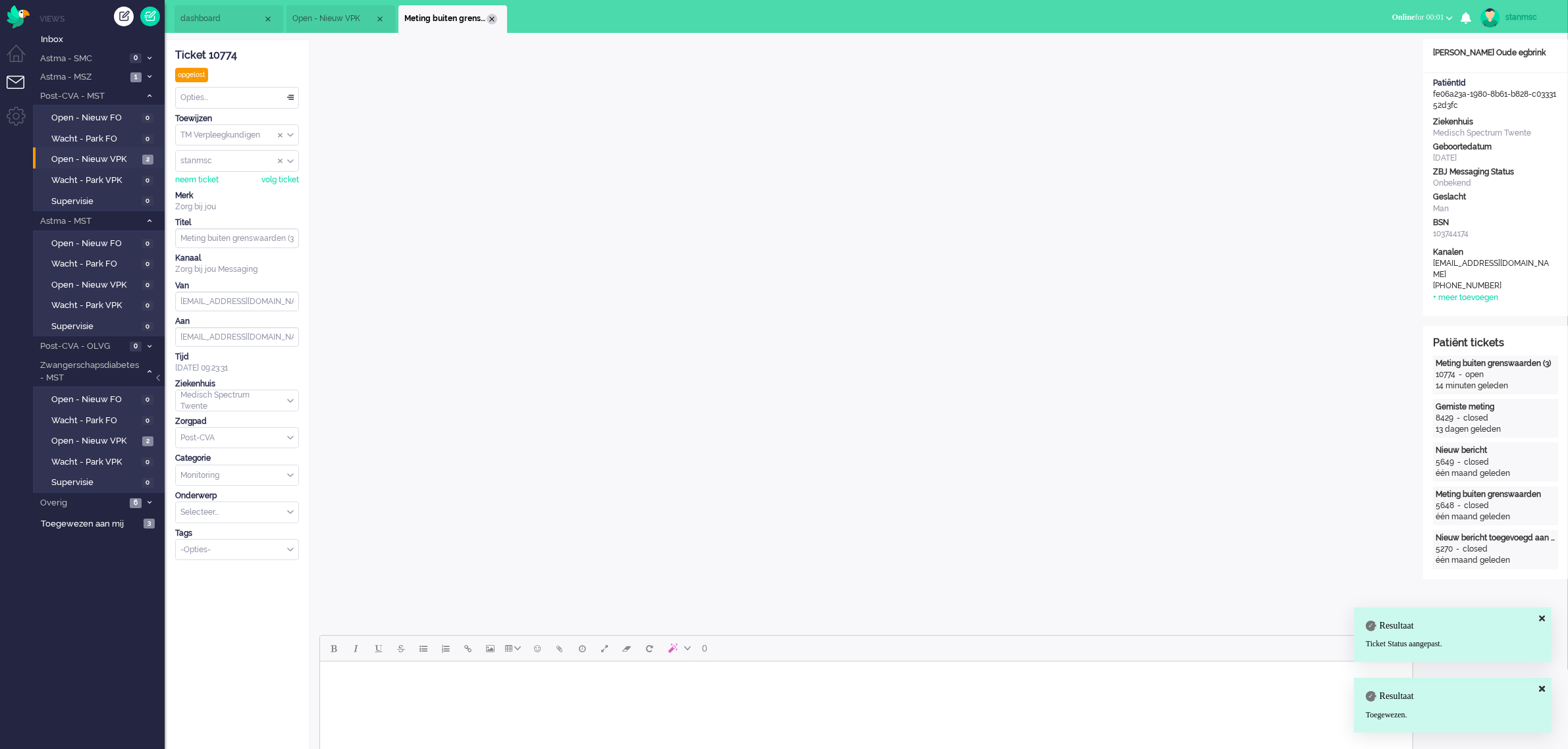
click at [494, 15] on div "Close tab" at bounding box center [491, 19] width 10 height 10
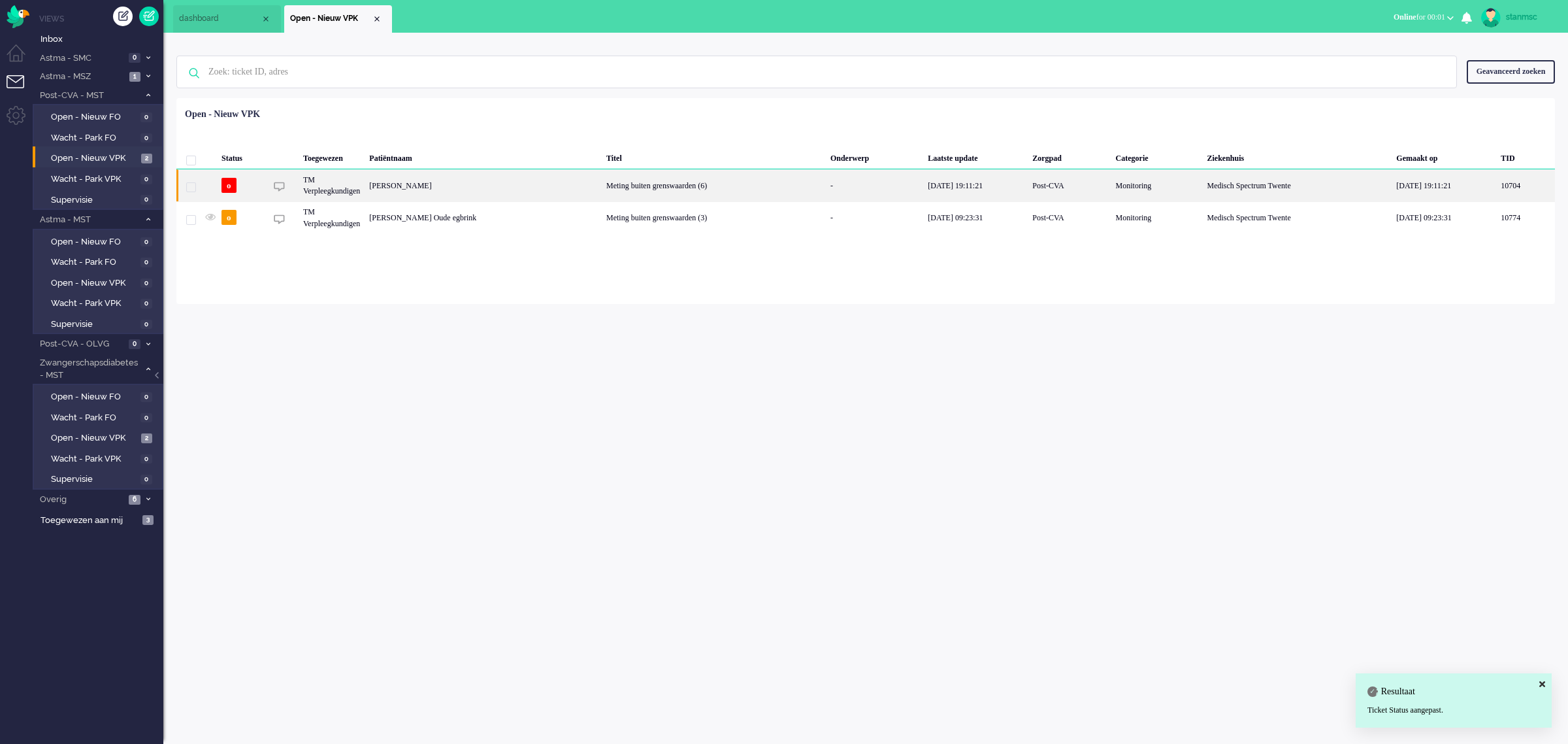
click at [487, 187] on div "[PERSON_NAME]" at bounding box center [483, 185] width 237 height 32
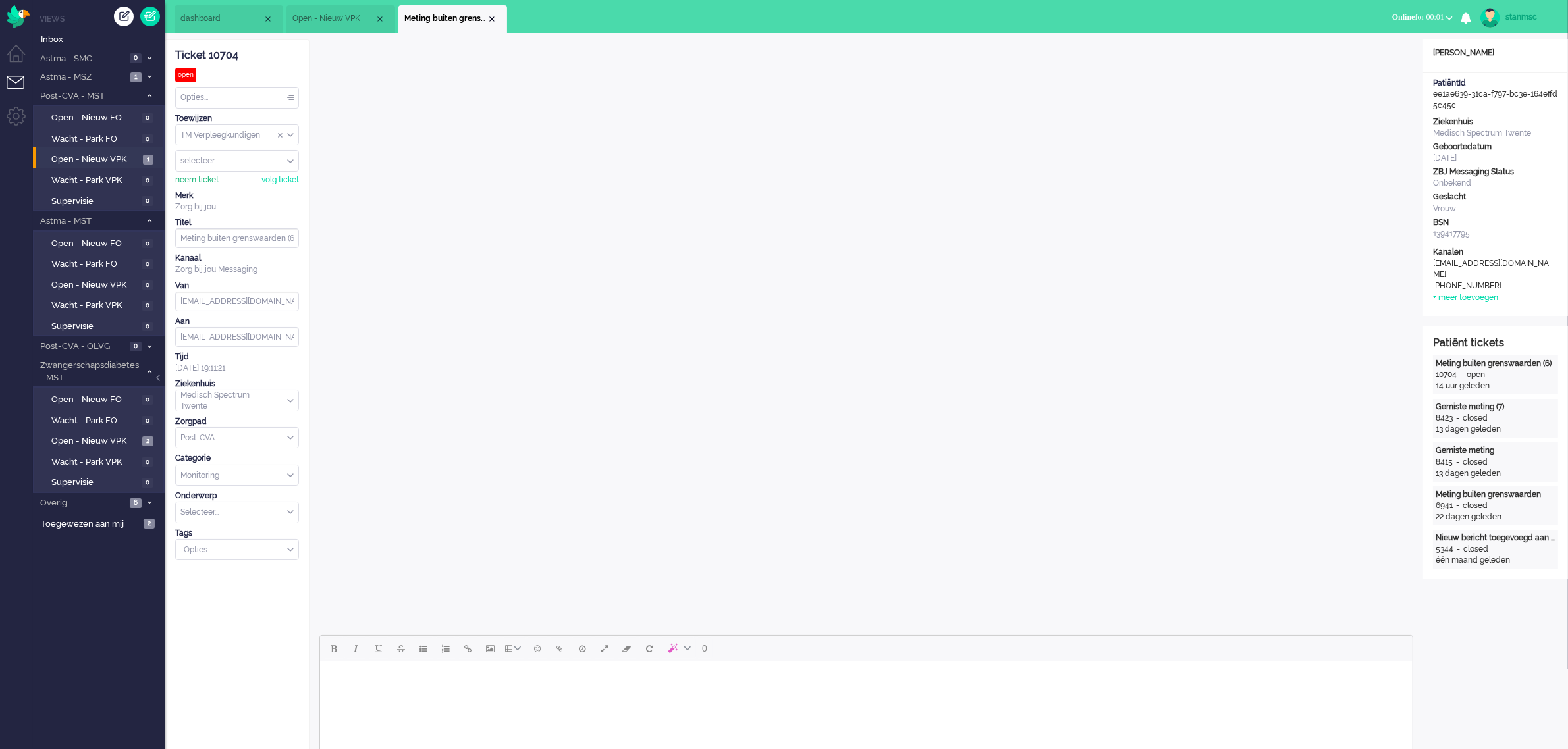
click at [191, 179] on div "neem ticket" at bounding box center [197, 179] width 44 height 11
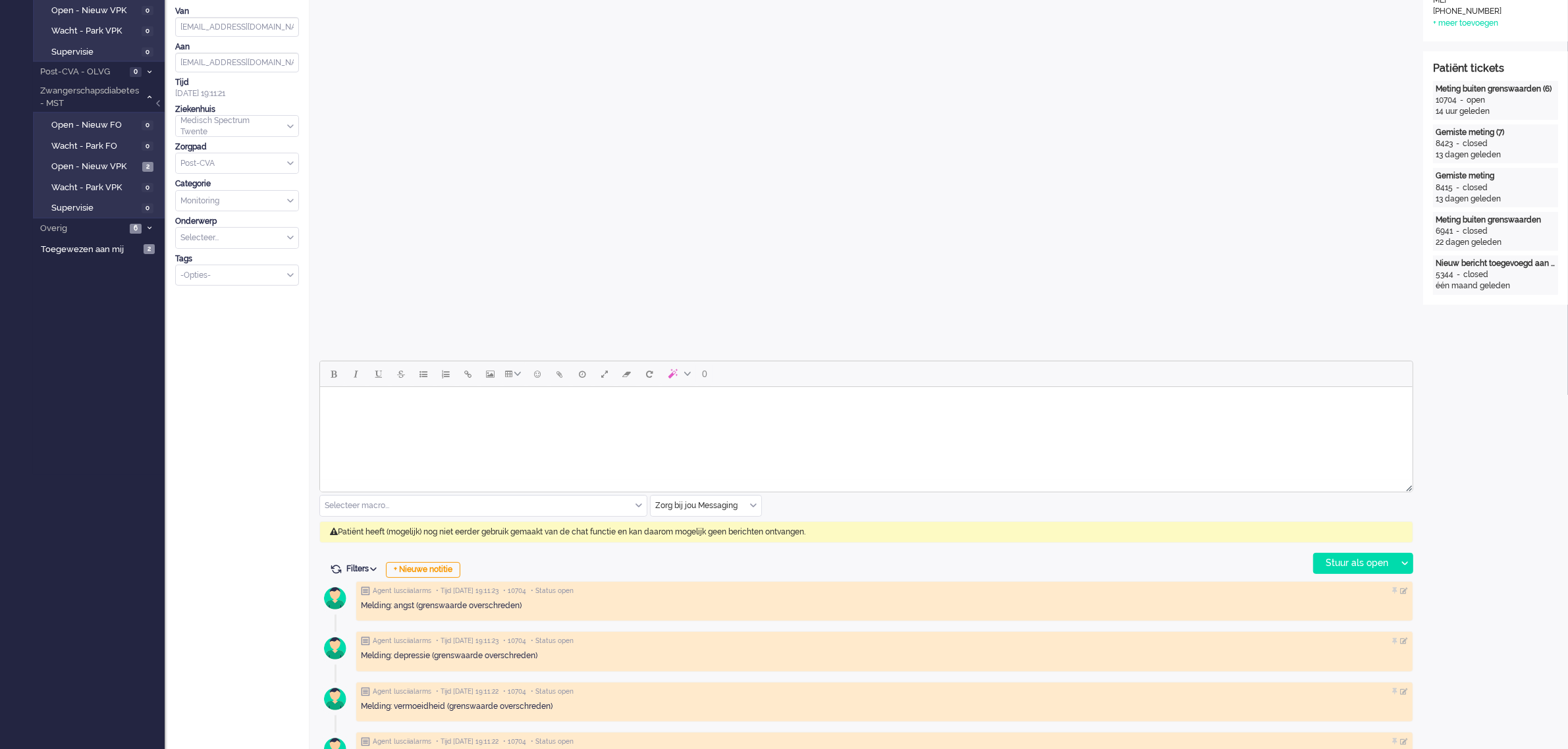
scroll to position [411, 0]
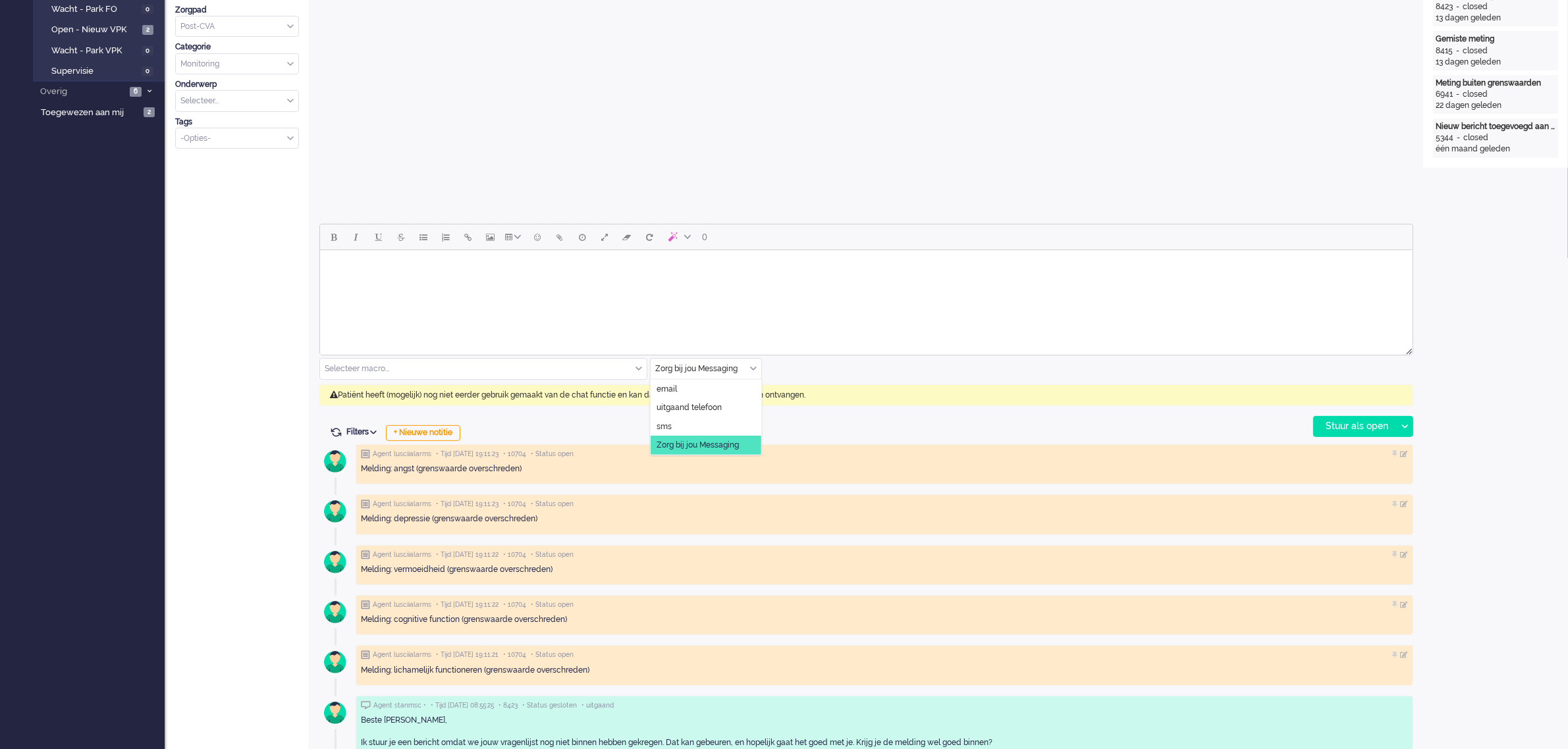
click at [748, 368] on input "text" at bounding box center [706, 369] width 110 height 20
click at [698, 407] on span "uitgaand telefoon" at bounding box center [689, 408] width 65 height 11
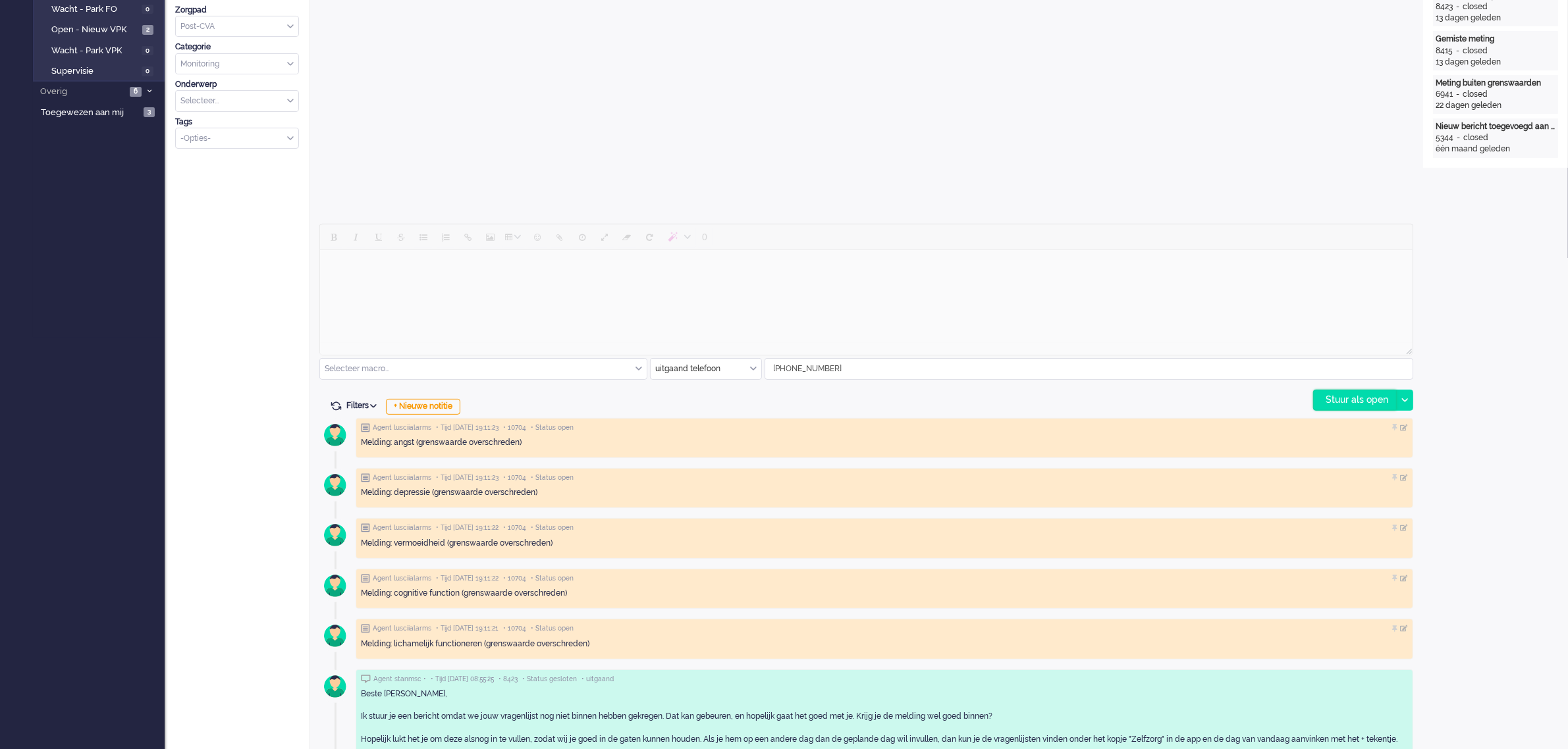
click at [1348, 400] on div "Stuur als open" at bounding box center [1354, 400] width 82 height 20
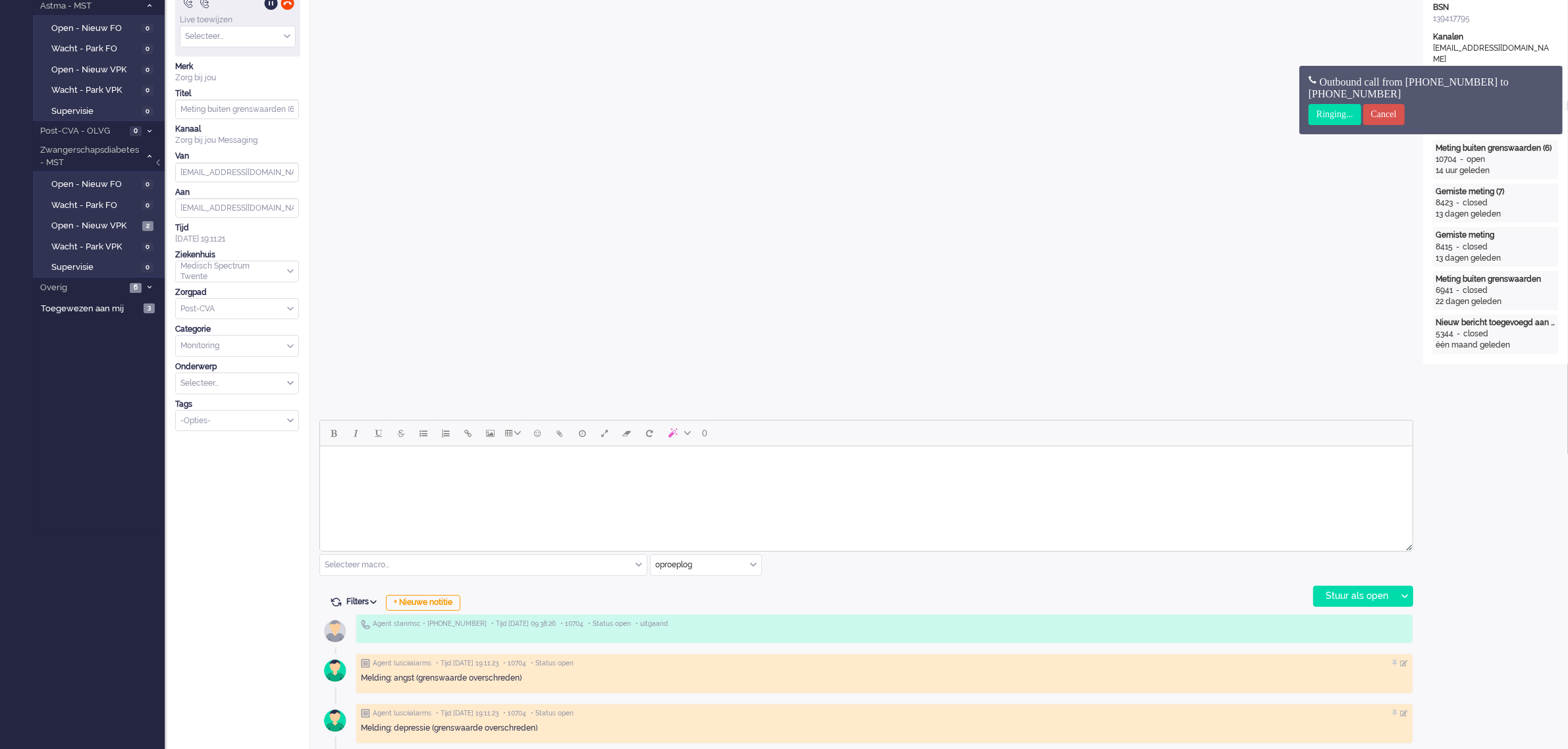
scroll to position [0, 0]
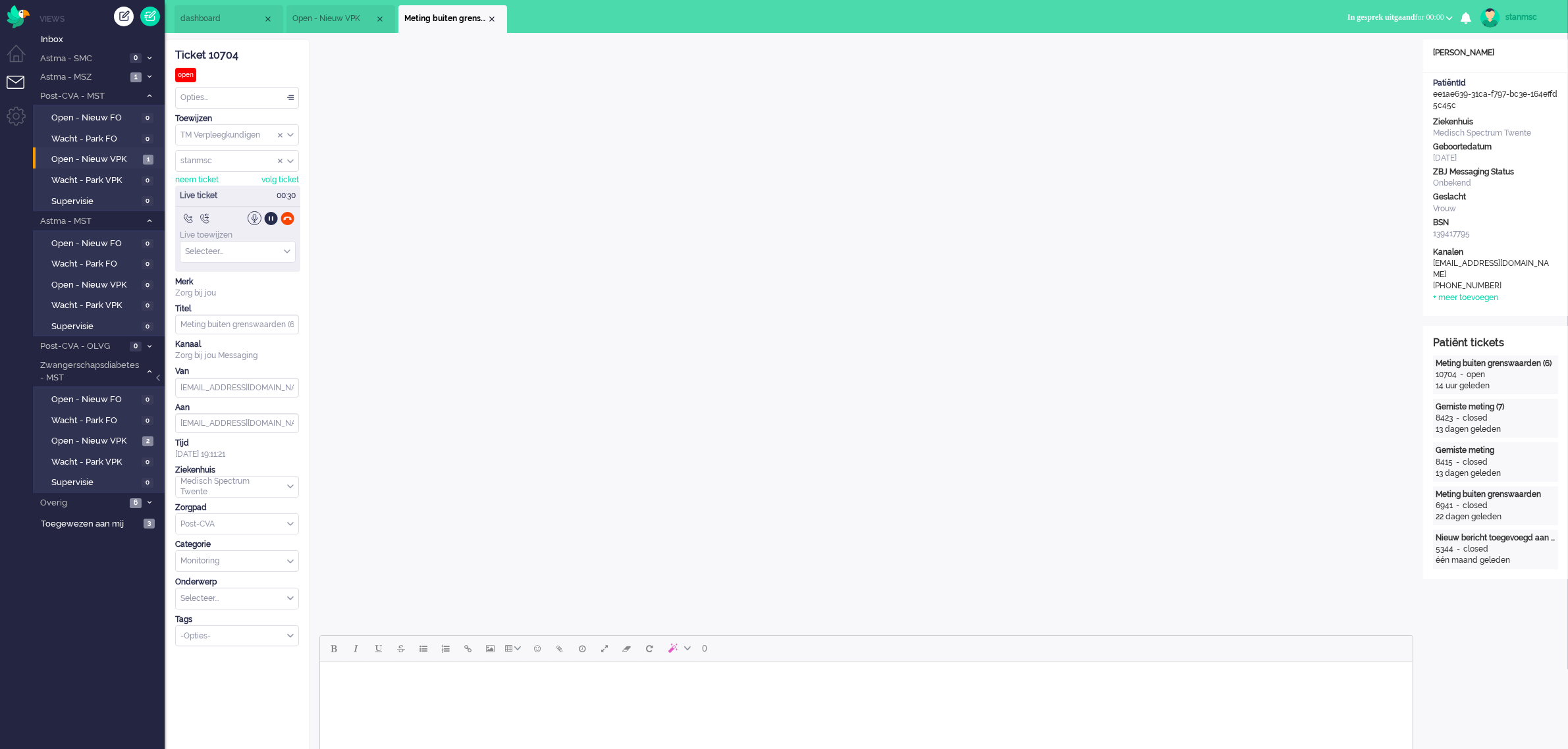
click at [1411, 17] on span "In gesprek uitgaand for 00:00" at bounding box center [1396, 17] width 97 height 9
click at [1381, 60] on label "Online" at bounding box center [1398, 58] width 104 height 11
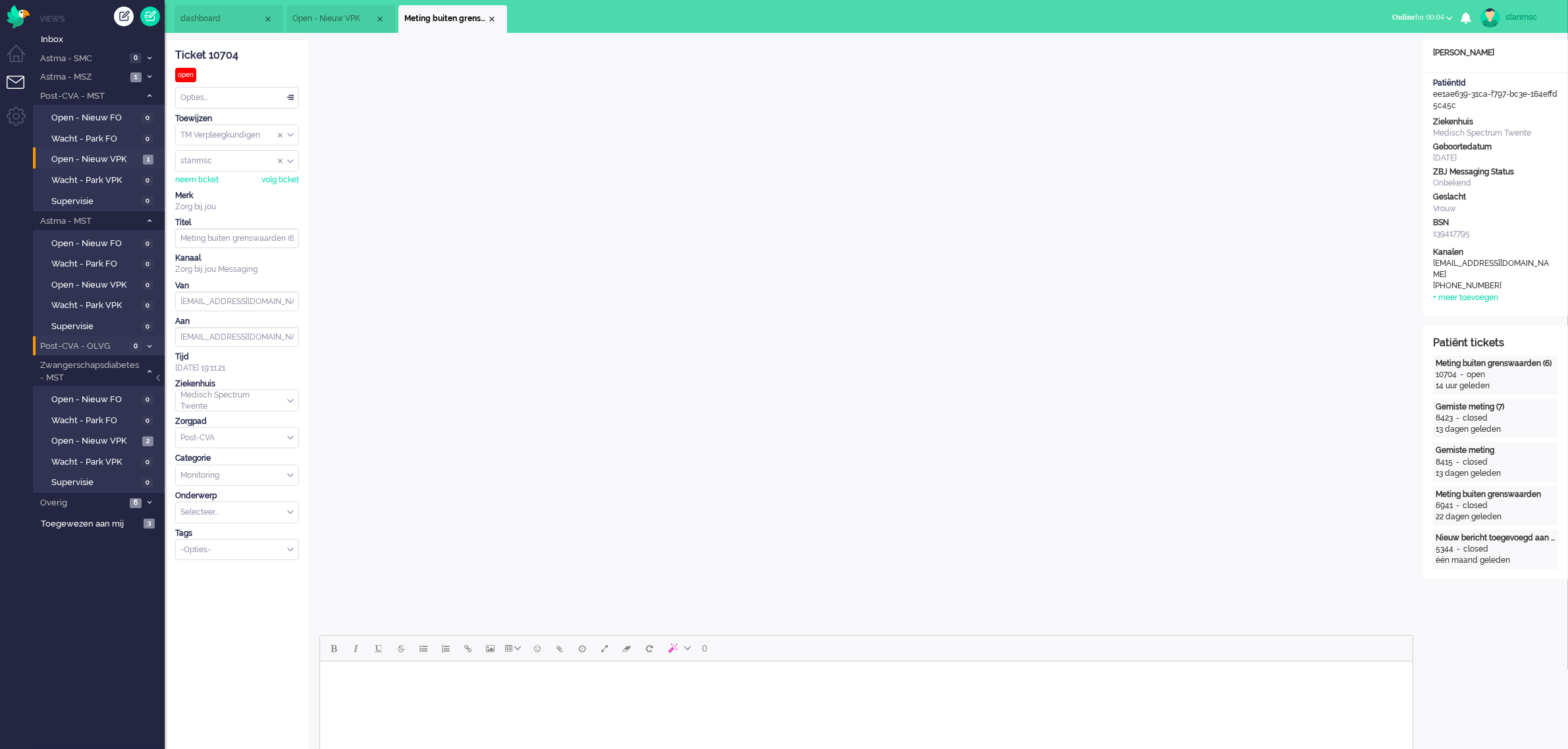
click at [110, 343] on span "Post-CVA - OLVG" at bounding box center [82, 346] width 87 height 12
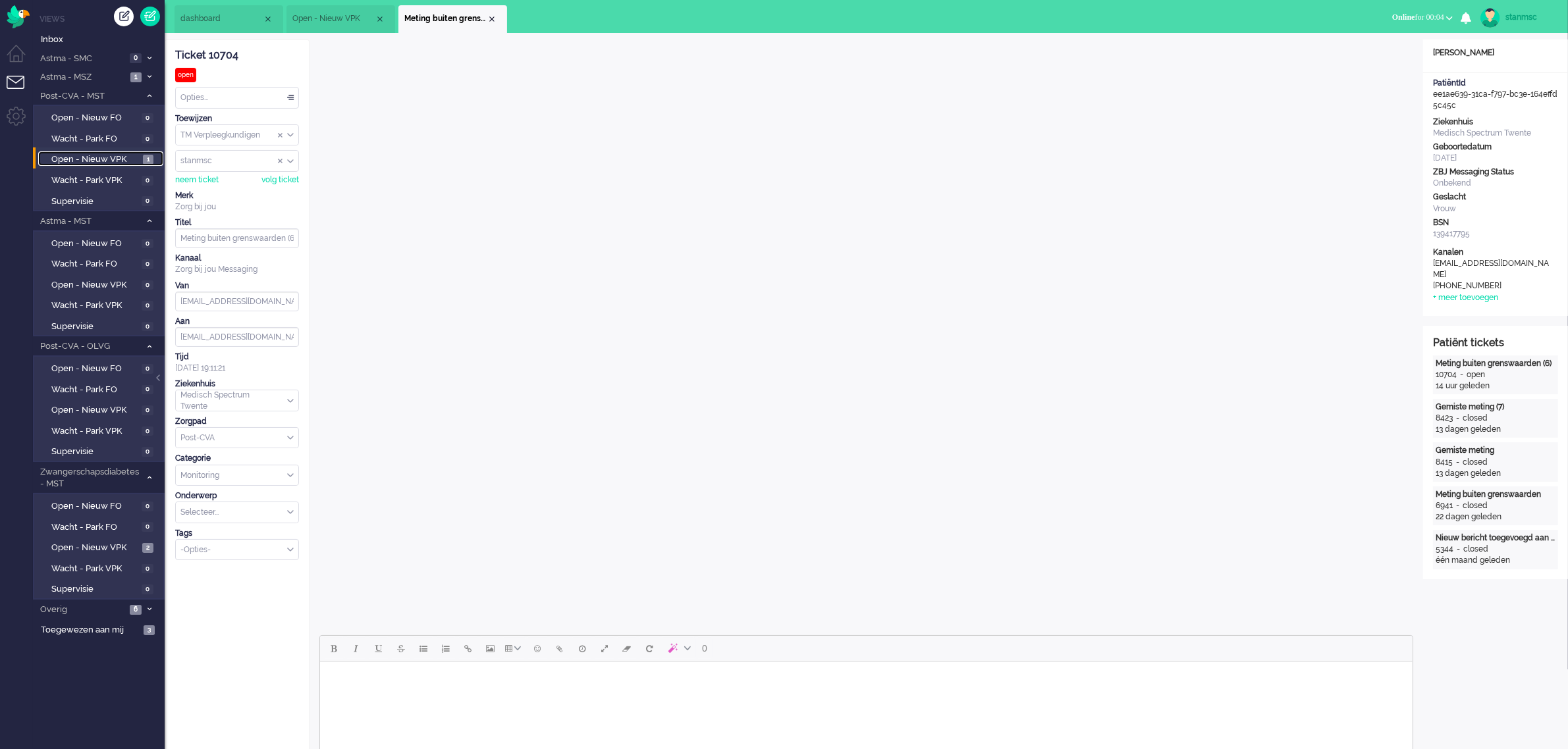
click at [110, 157] on span "Open - Nieuw VPK" at bounding box center [95, 159] width 88 height 12
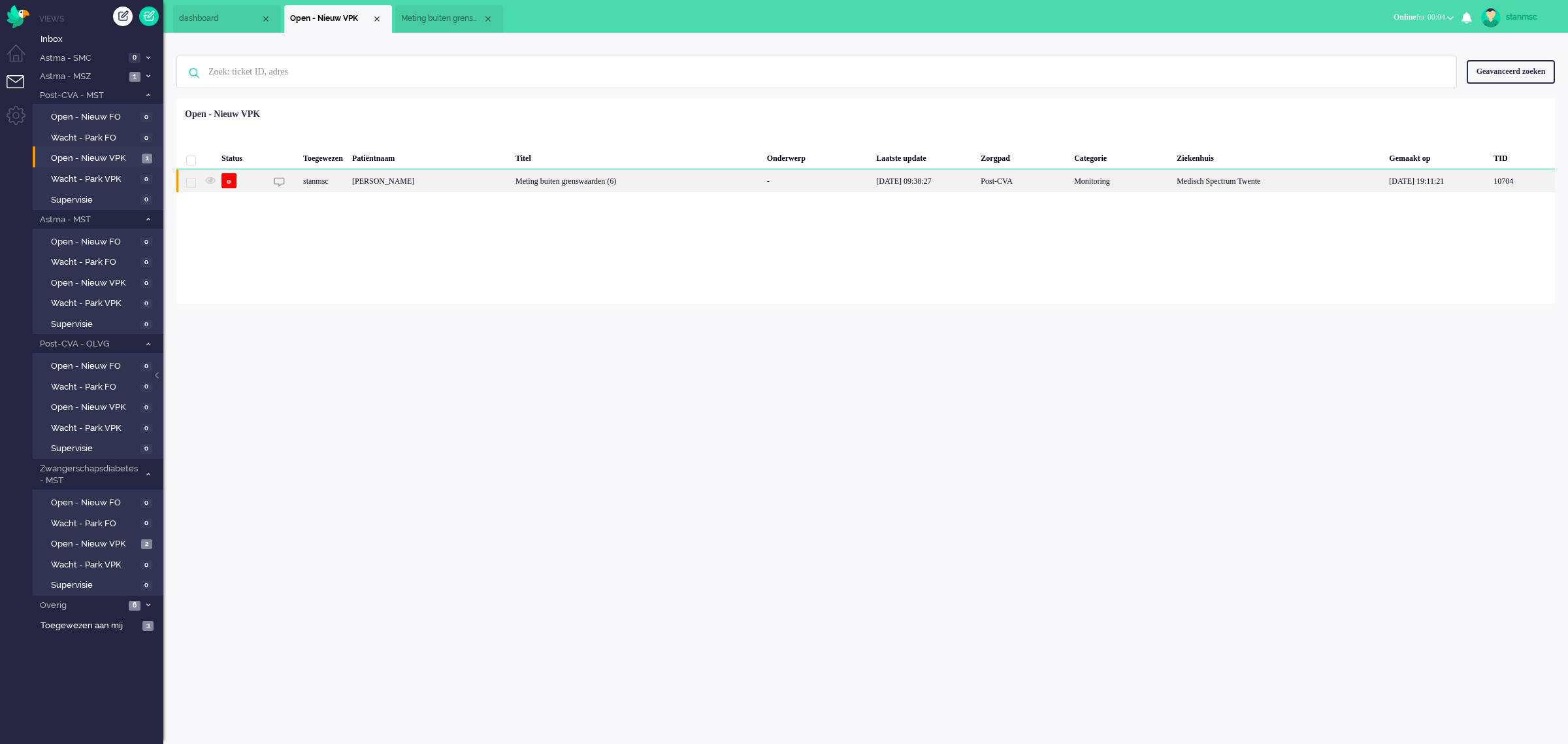
click at [511, 175] on div "[PERSON_NAME]" at bounding box center [429, 181] width 163 height 23
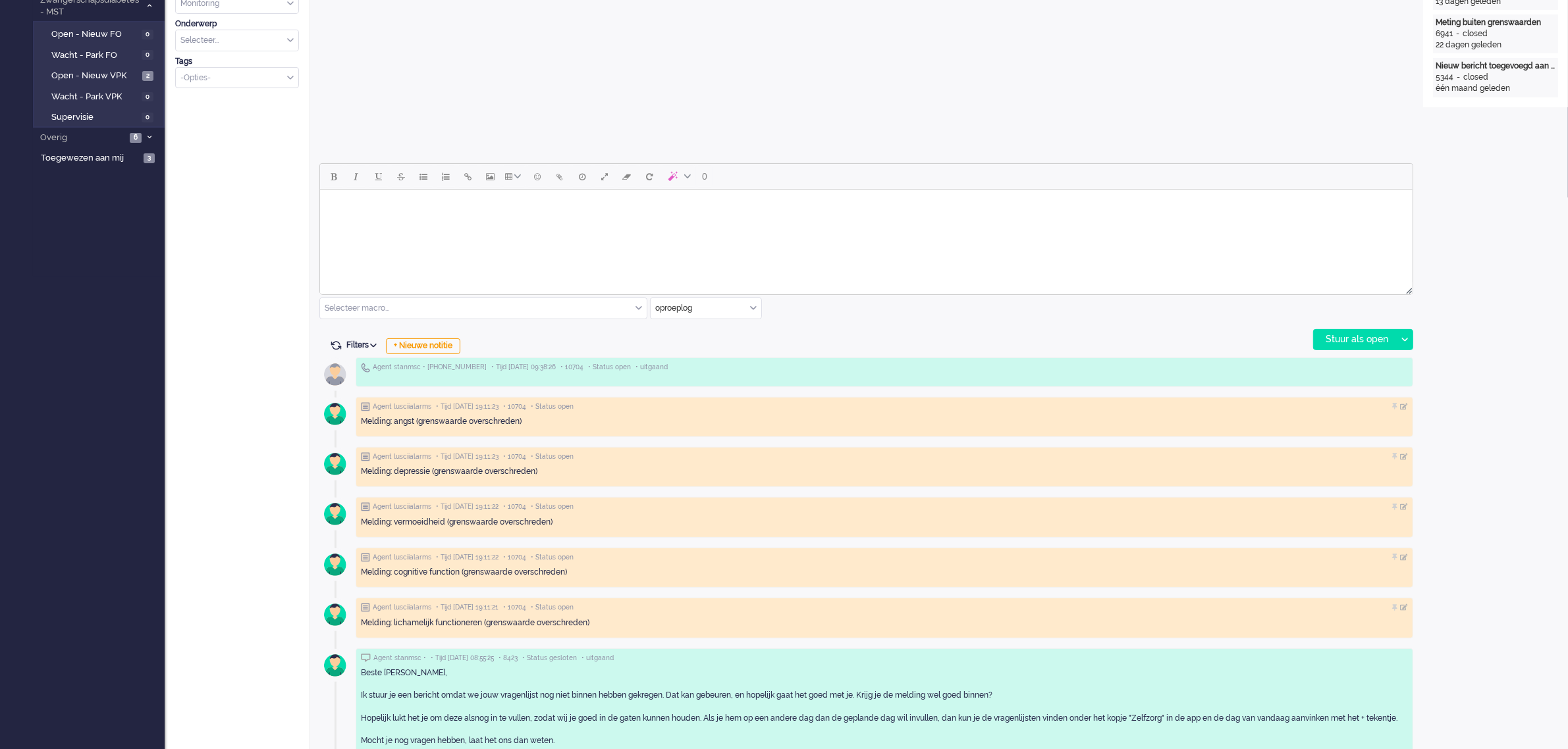
scroll to position [493, 0]
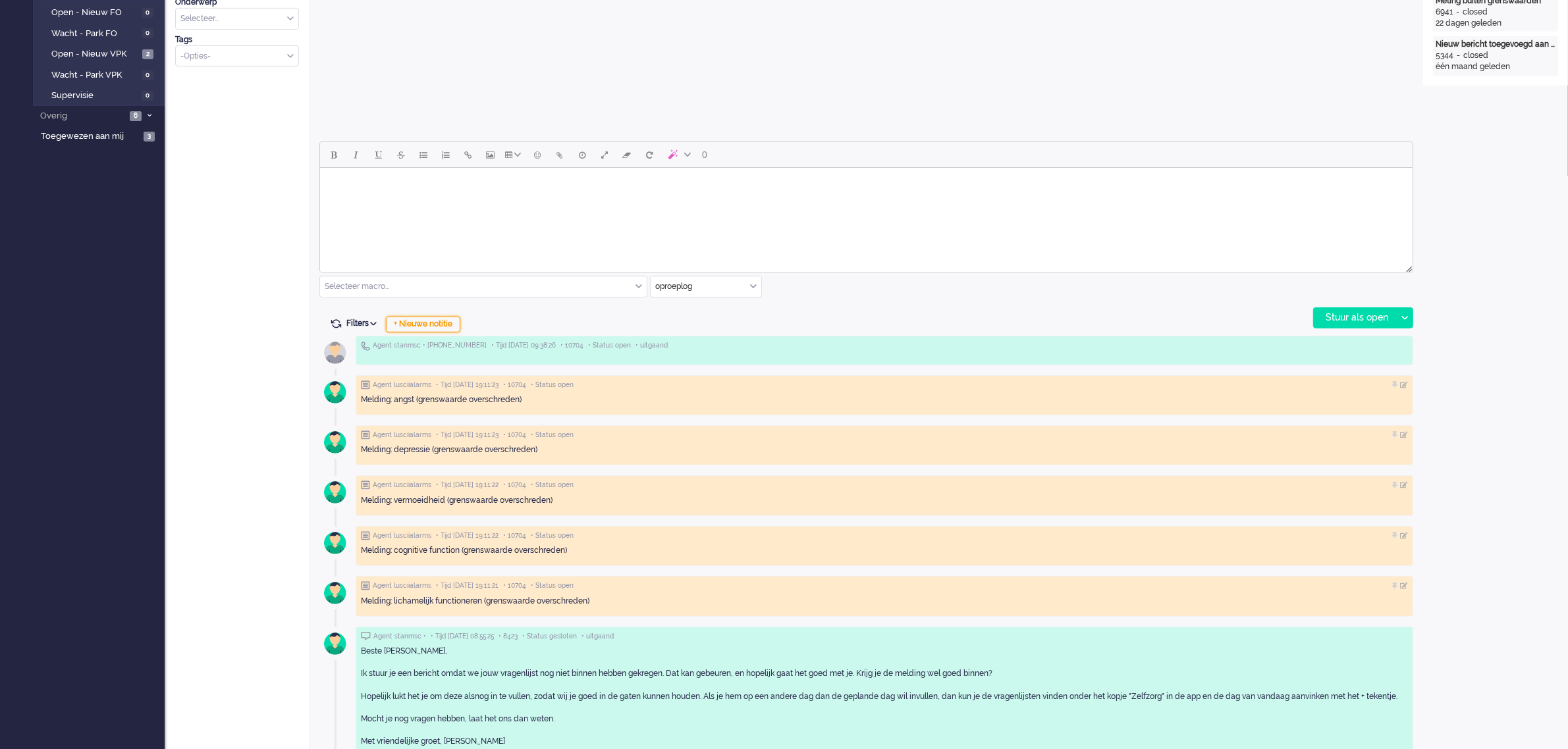
click at [438, 323] on div "+ Nieuwe notitie" at bounding box center [423, 325] width 74 height 16
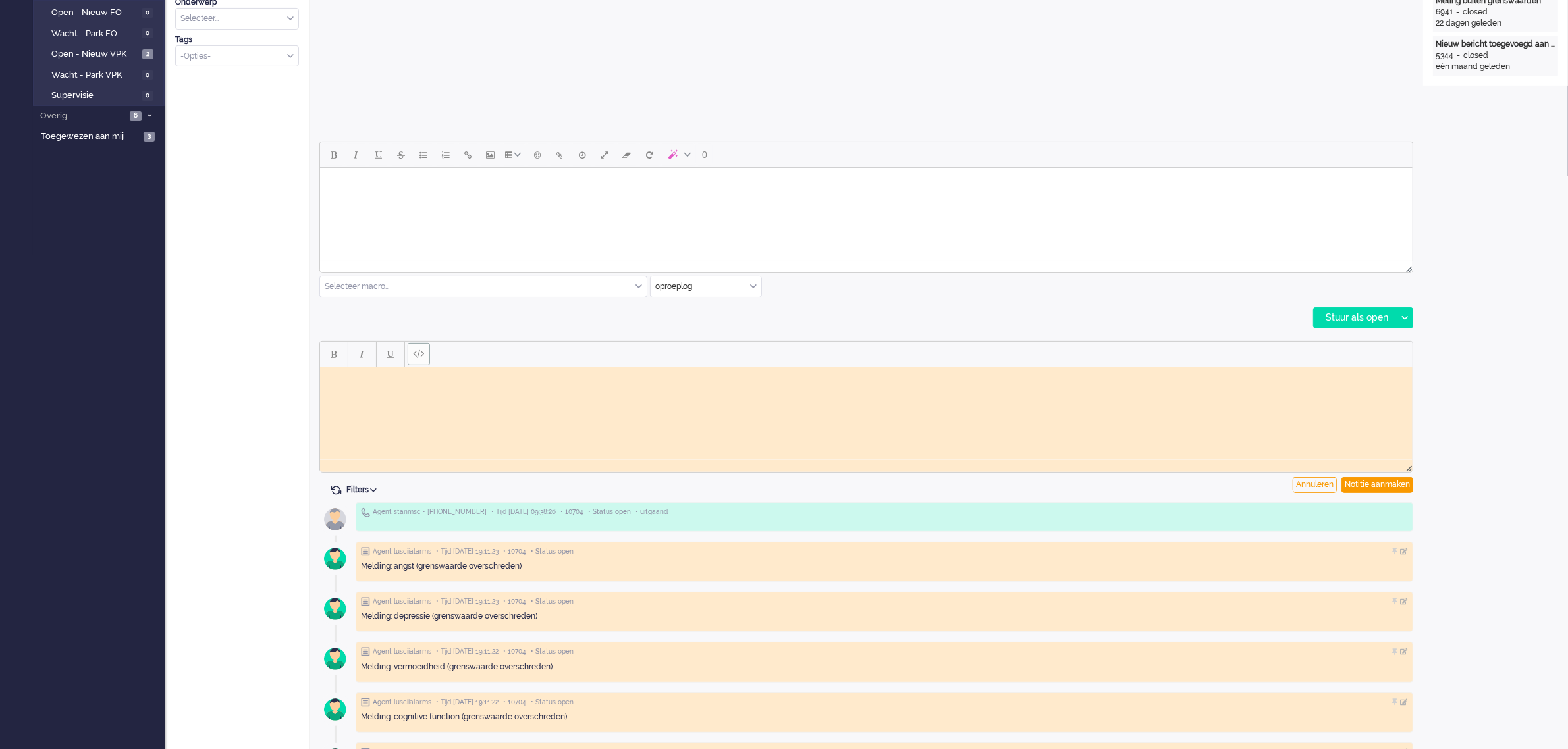
scroll to position [0, 0]
click at [382, 387] on html at bounding box center [865, 377] width 1093 height 20
click at [1361, 481] on div "Notitie aanmaken" at bounding box center [1377, 485] width 72 height 16
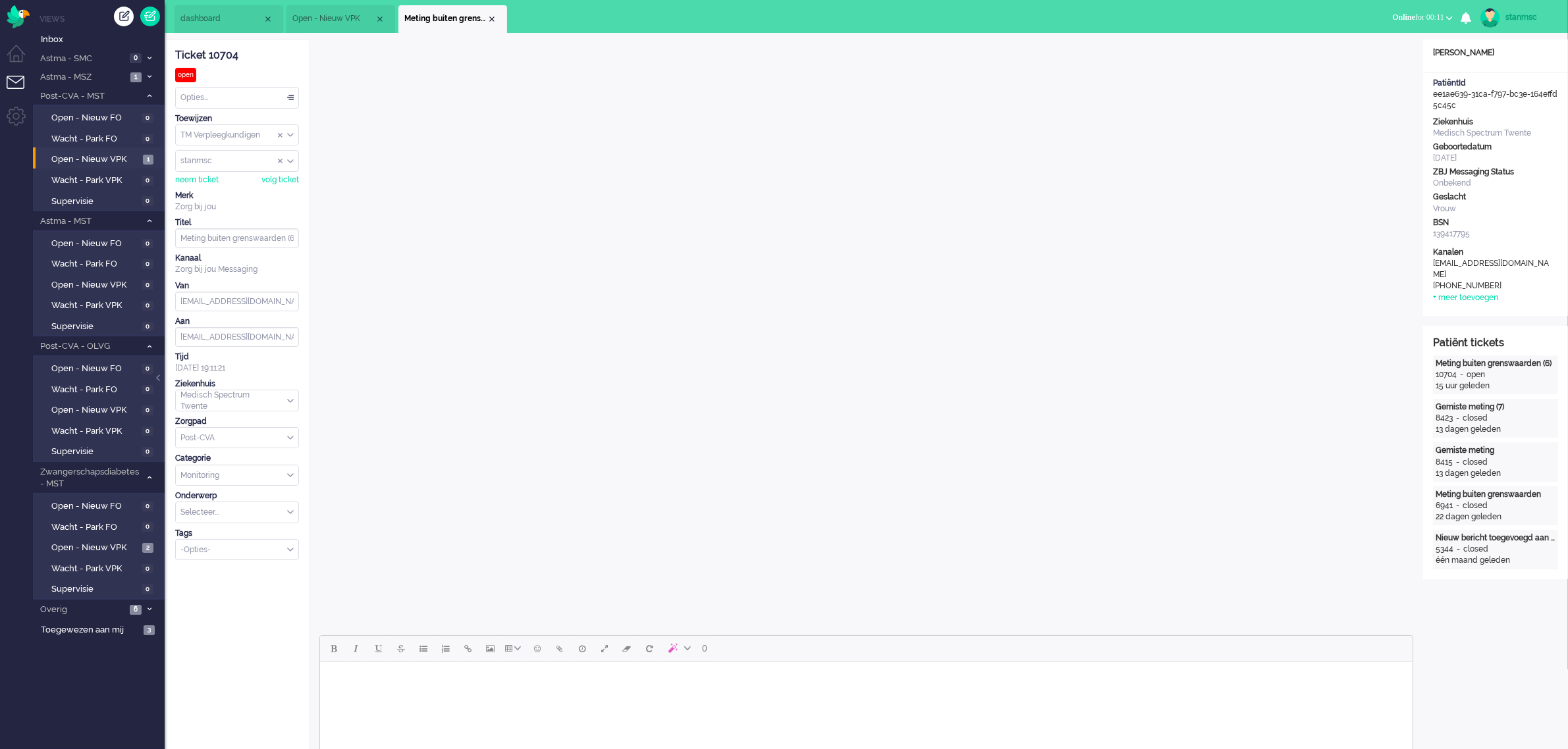
click at [347, 14] on span "Open - Nieuw VPK" at bounding box center [333, 18] width 82 height 11
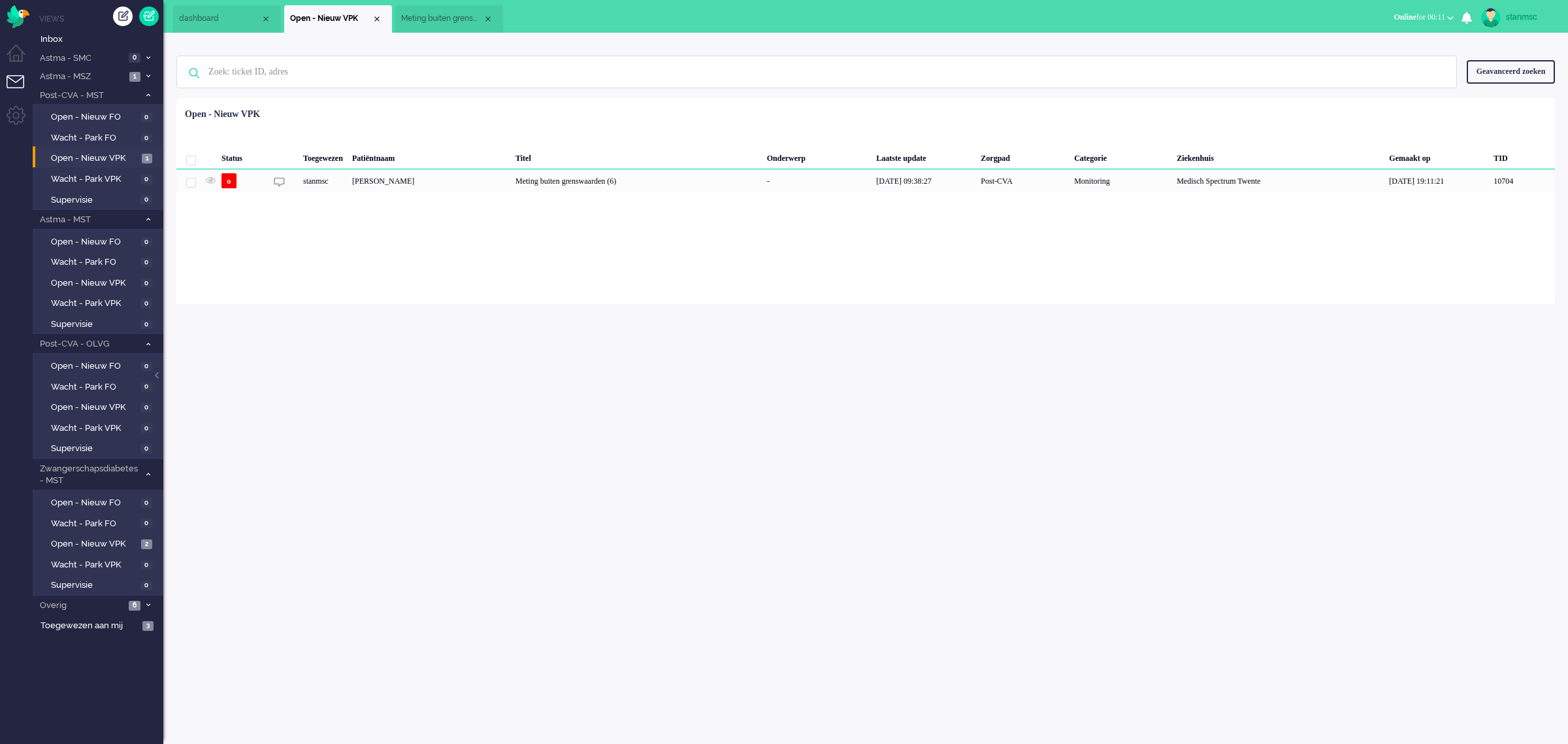
click at [426, 15] on span "Meting buiten grenswaarden (6)" at bounding box center [441, 18] width 82 height 11
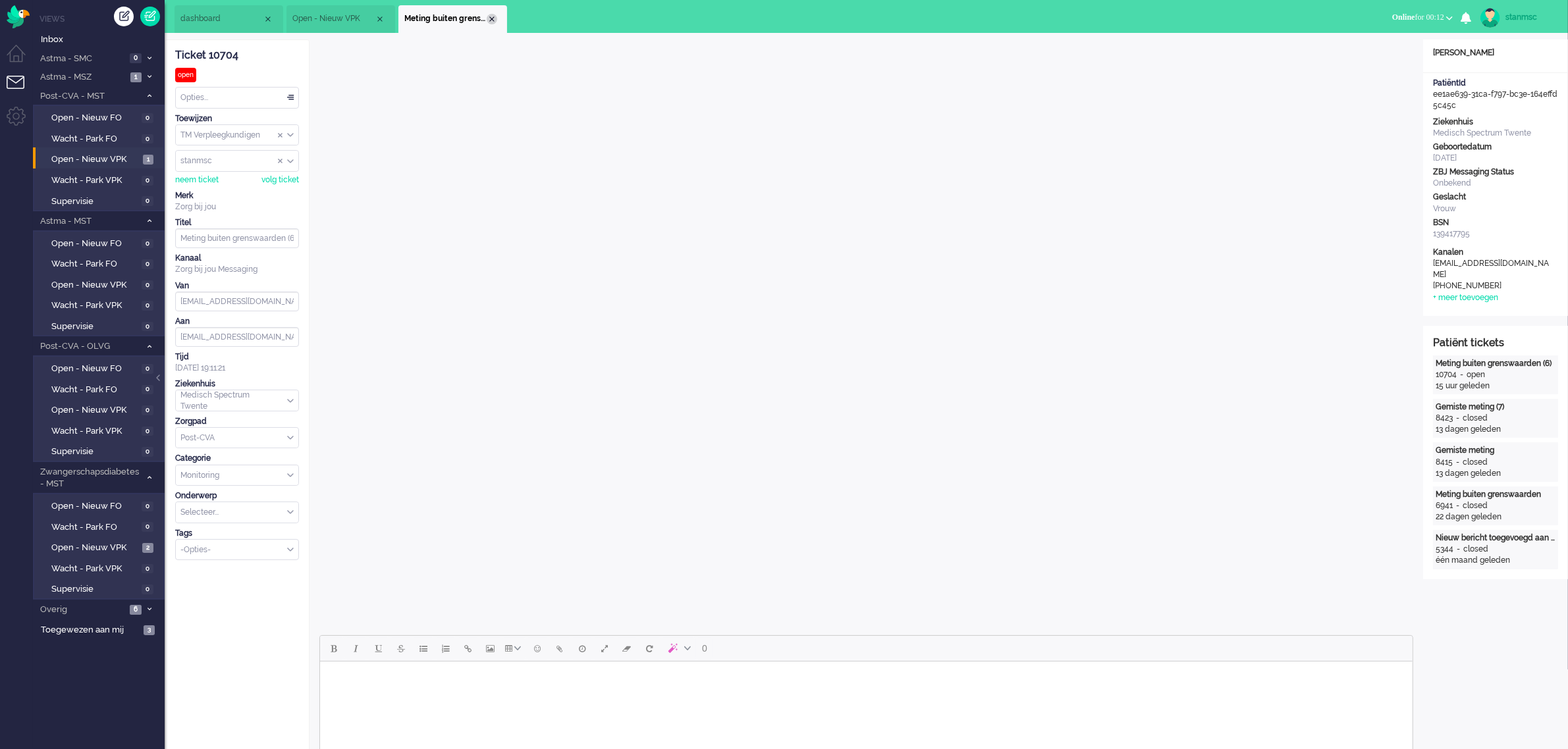
click at [488, 20] on div "Close tab" at bounding box center [491, 19] width 10 height 10
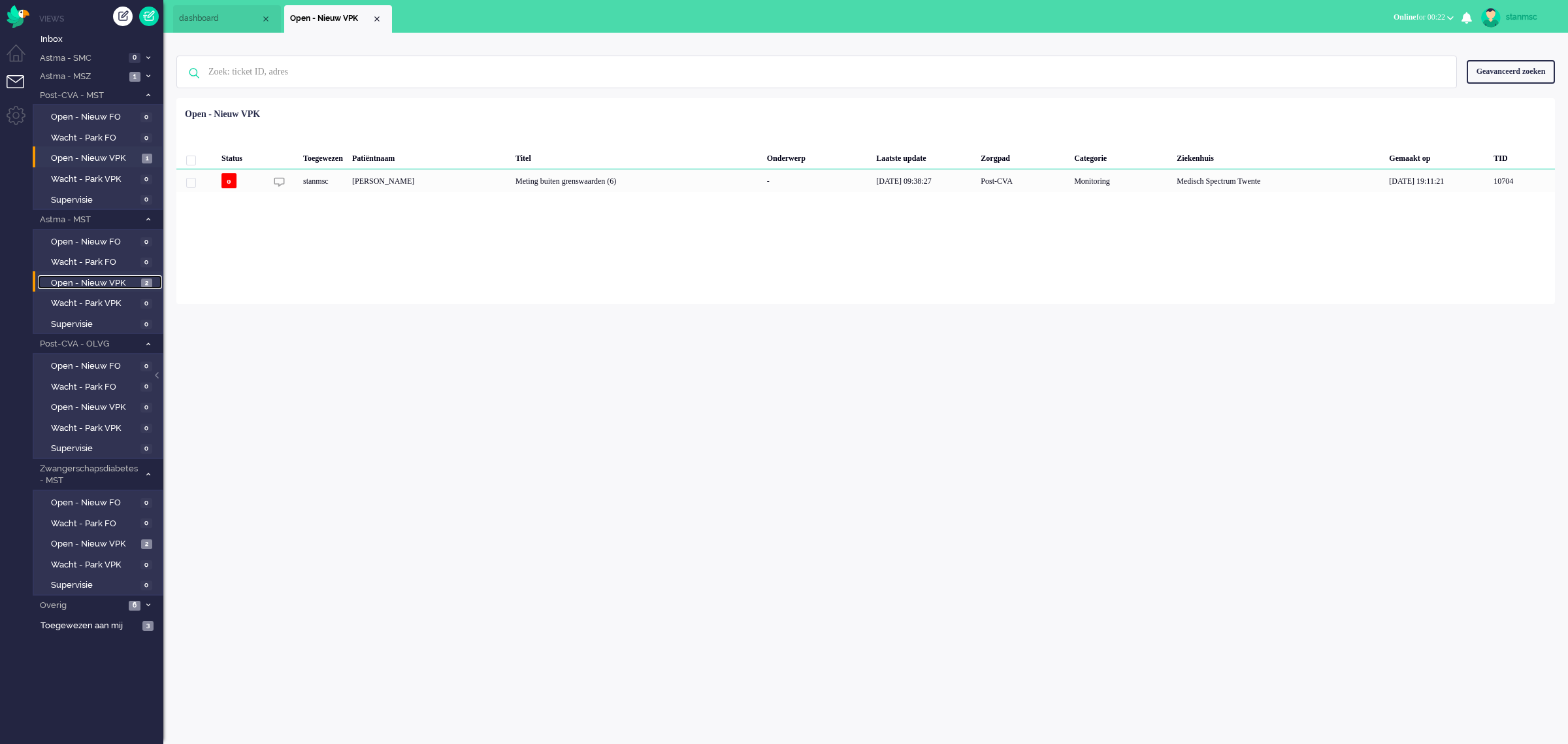
click at [128, 279] on span "Open - Nieuw VPK" at bounding box center [94, 283] width 87 height 12
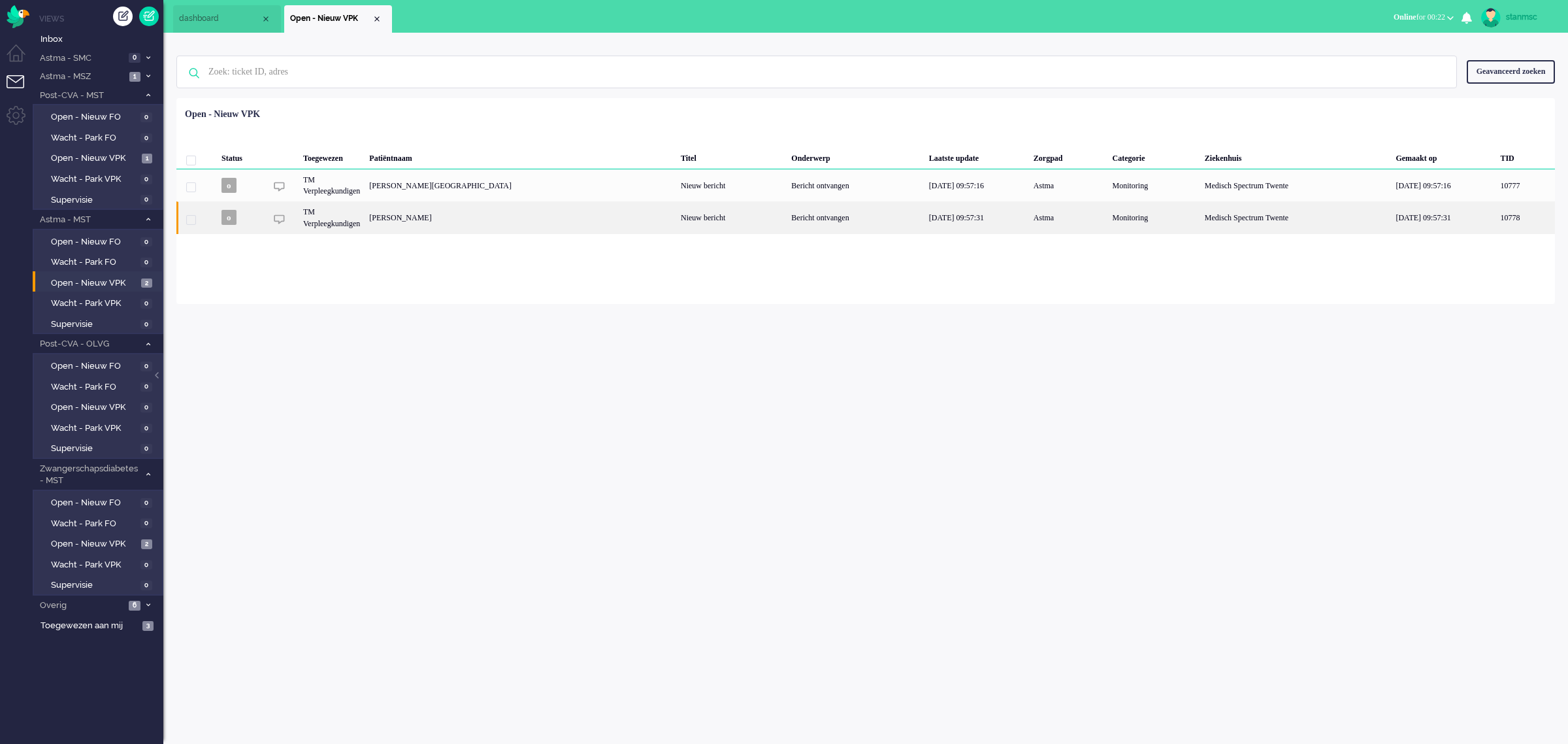
click at [524, 217] on div "[PERSON_NAME]" at bounding box center [521, 217] width 312 height 32
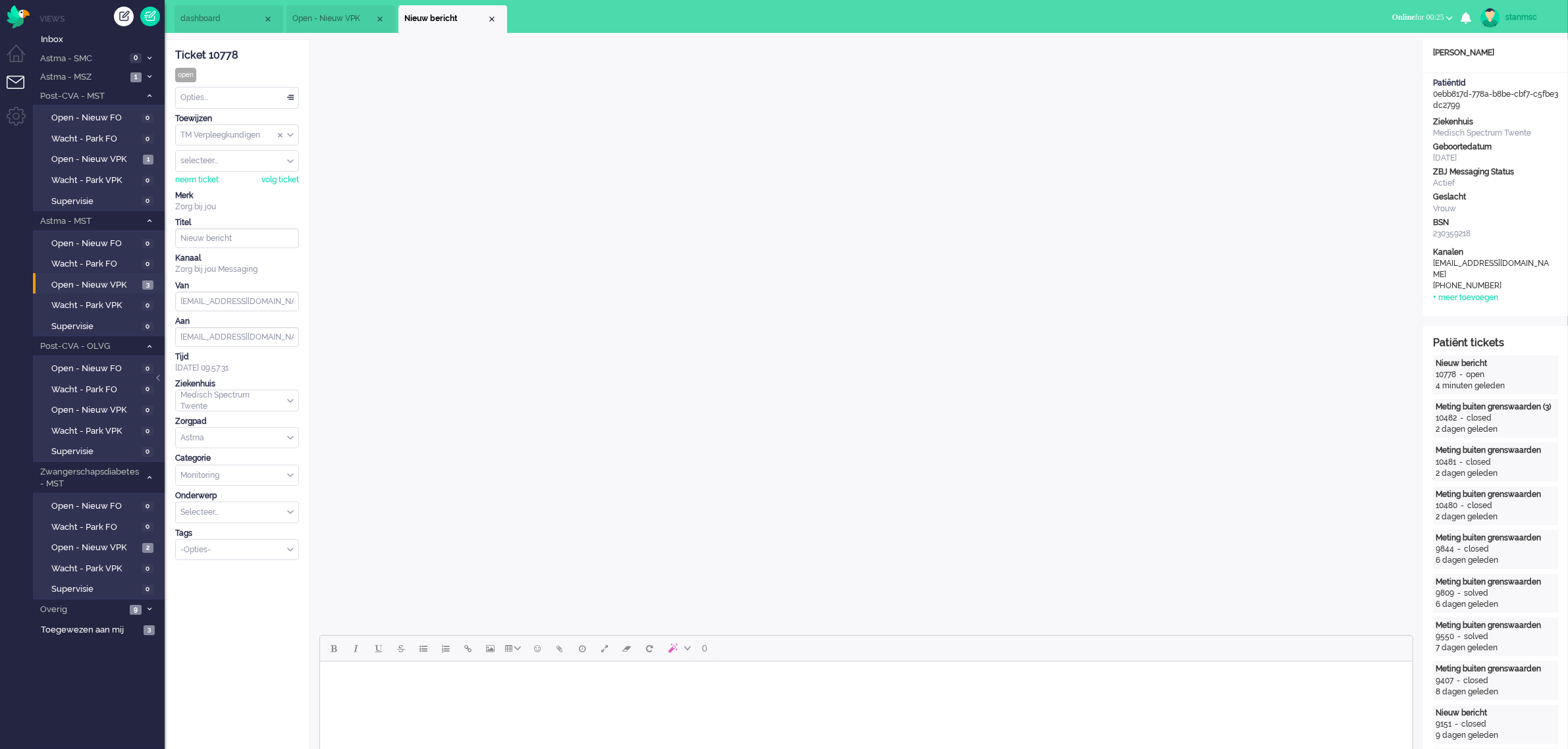
click at [653, 695] on html at bounding box center [865, 678] width 1093 height 33
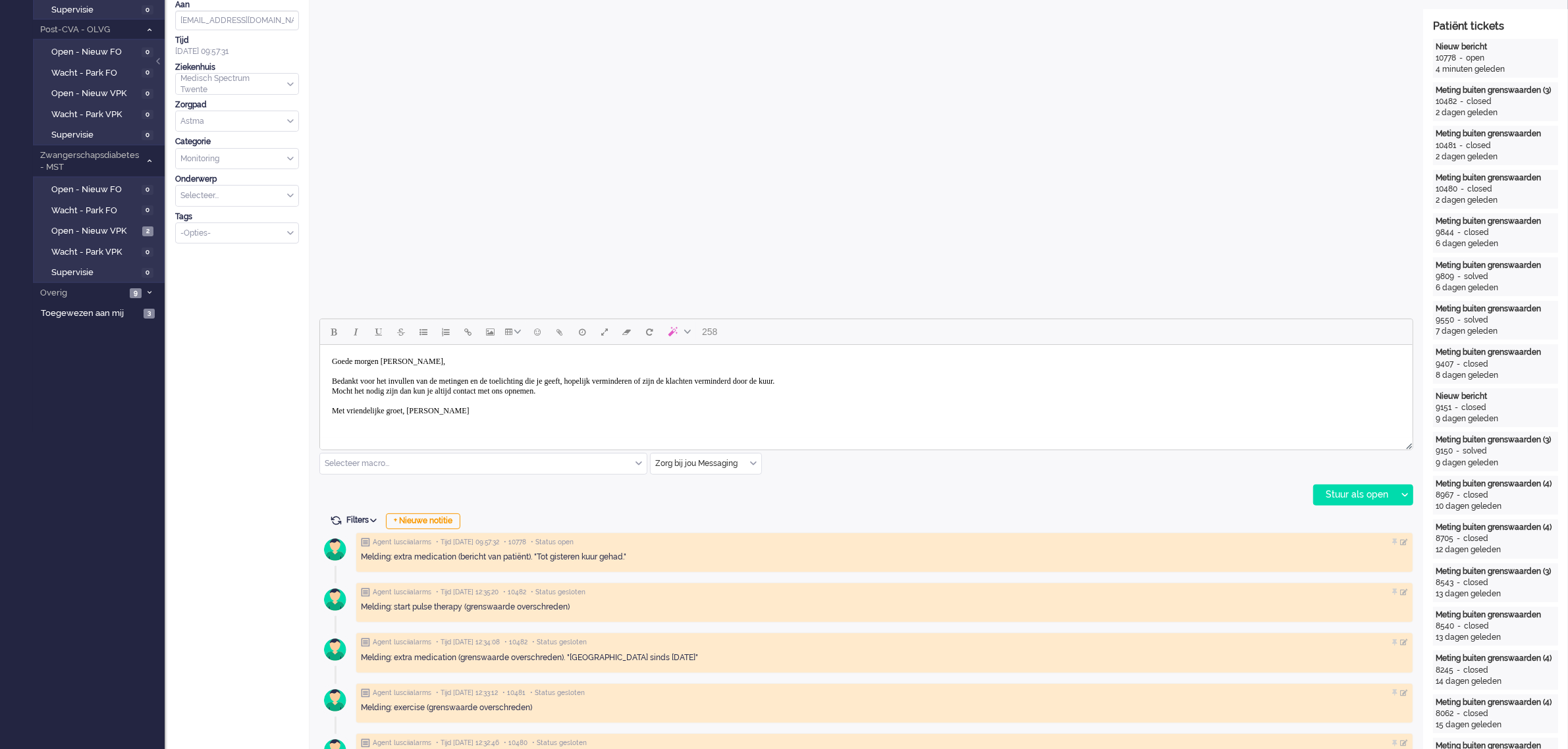
scroll to position [329, 0]
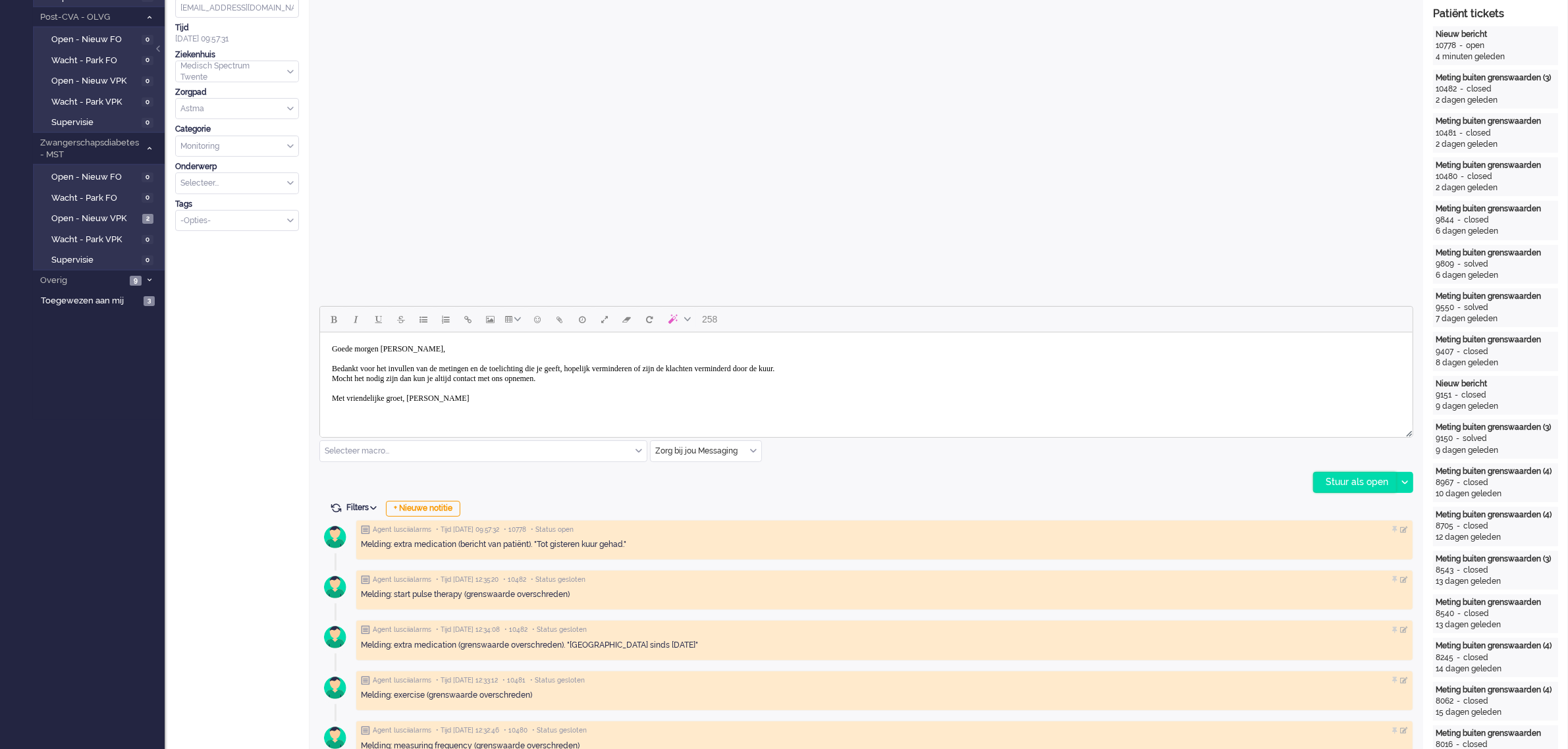
click at [1362, 482] on div "Stuur als open" at bounding box center [1354, 482] width 82 height 20
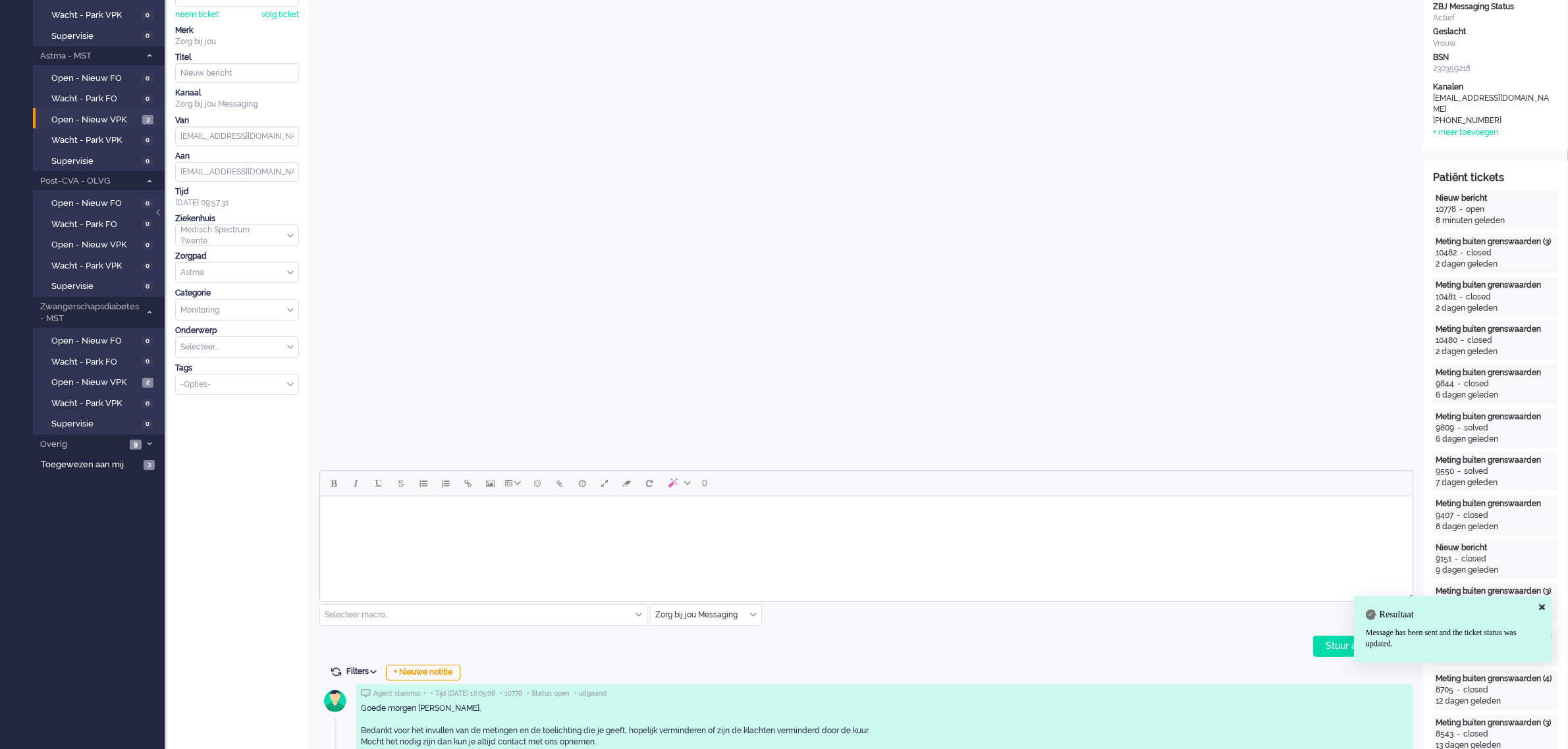
scroll to position [0, 0]
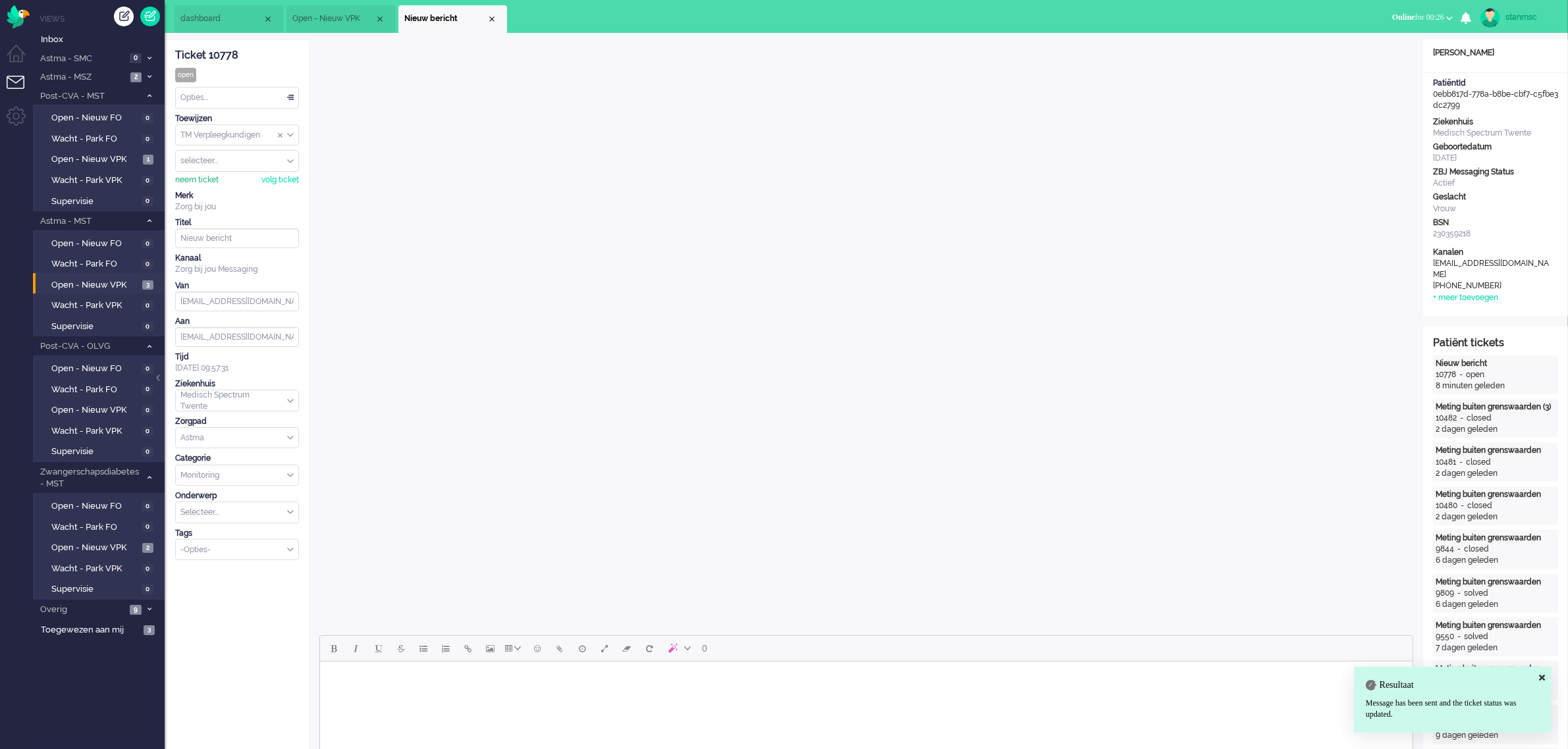
click at [199, 176] on div "neem ticket" at bounding box center [197, 179] width 44 height 11
click at [217, 96] on div "Opties..." at bounding box center [237, 97] width 123 height 20
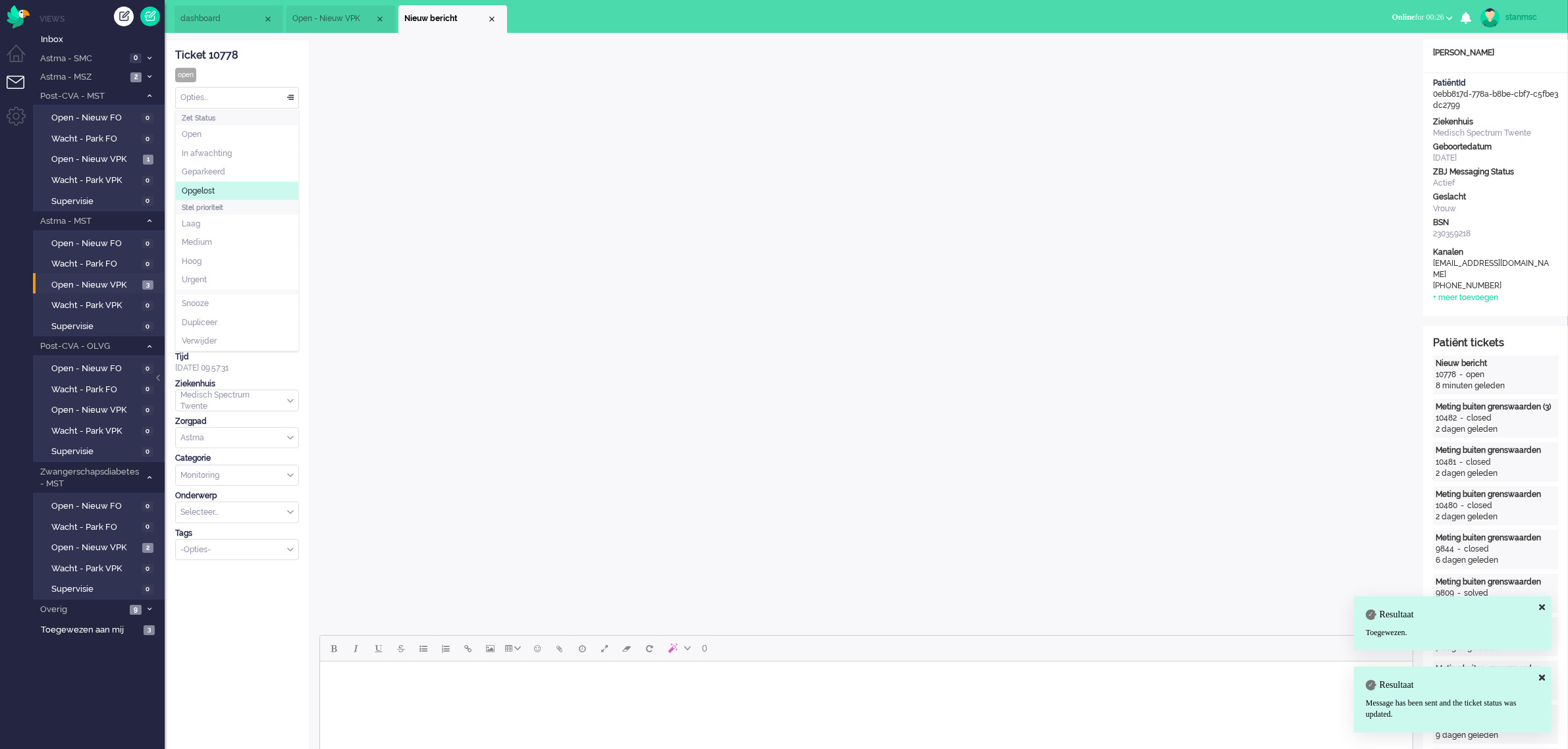
click at [209, 185] on li "Opgelost" at bounding box center [237, 191] width 123 height 19
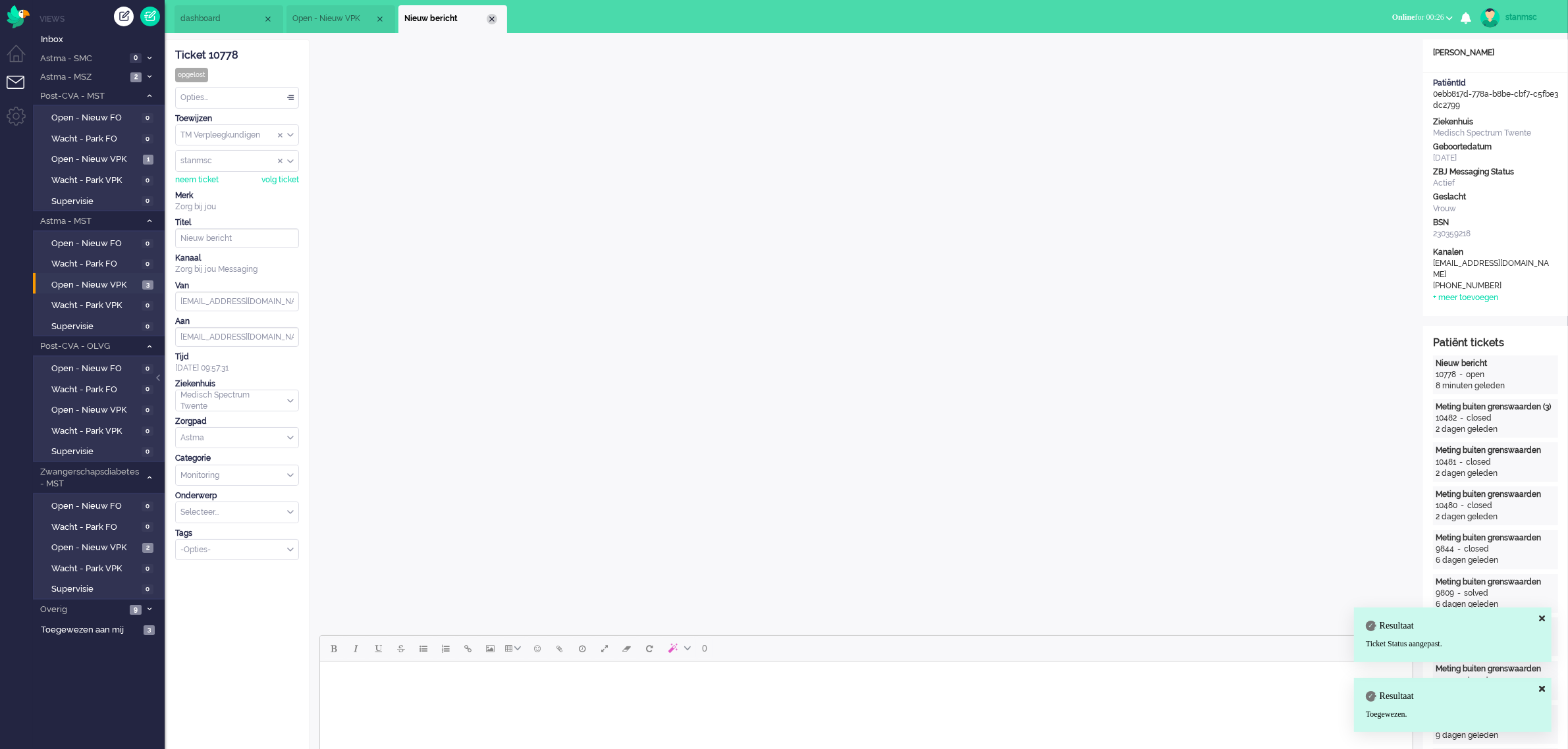
click at [489, 20] on div "Close tab" at bounding box center [491, 19] width 10 height 10
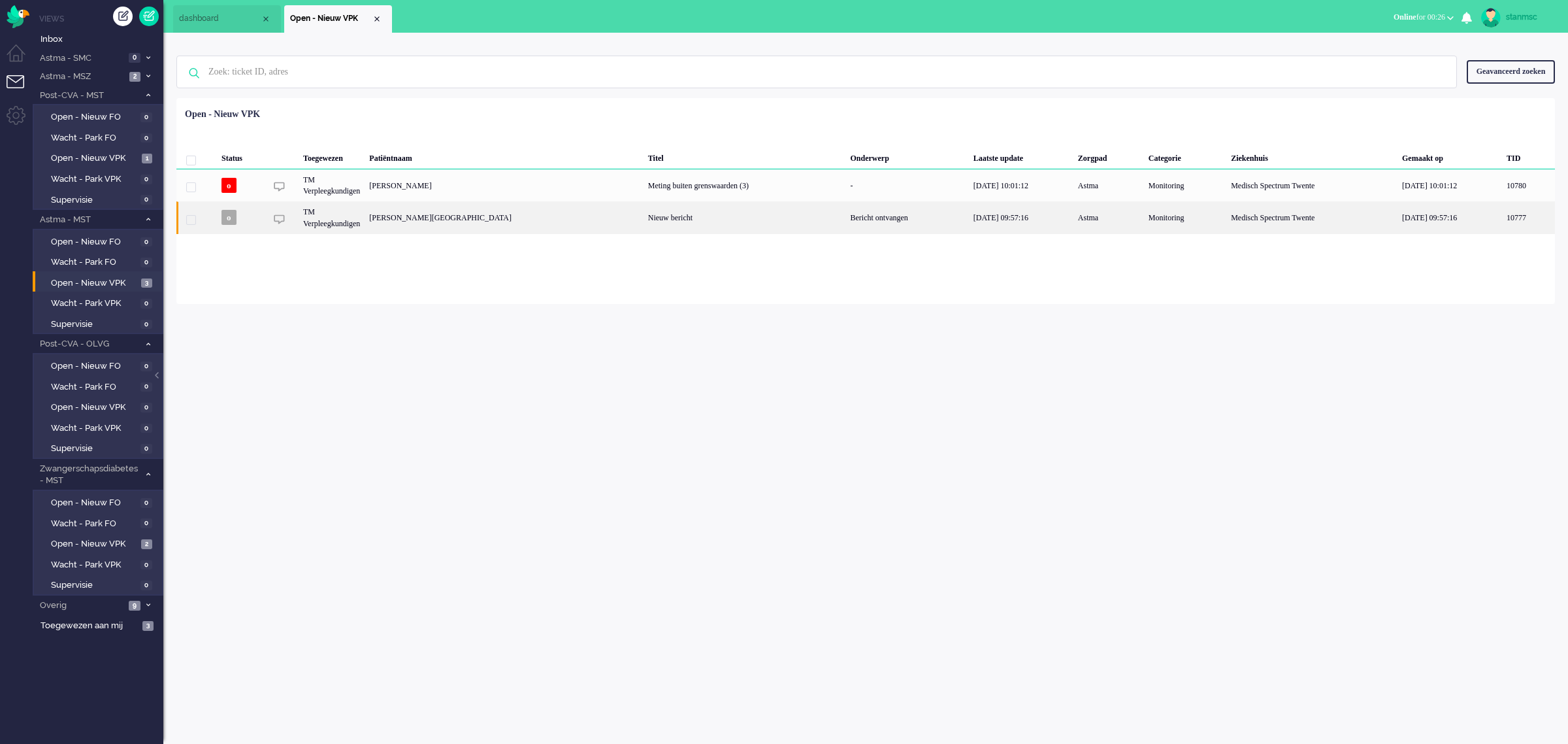
click at [461, 216] on div "[PERSON_NAME][GEOGRAPHIC_DATA]" at bounding box center [504, 217] width 278 height 32
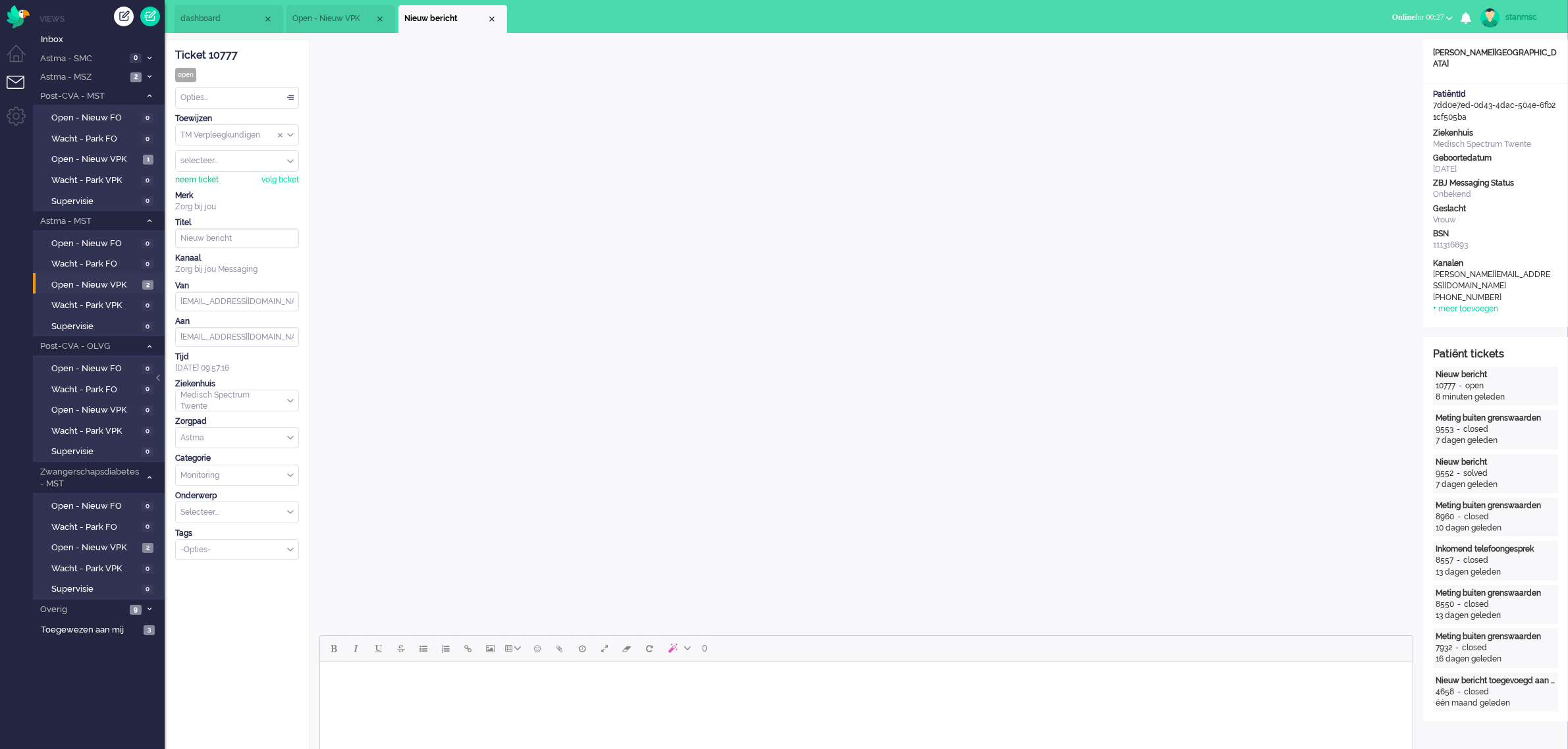
click at [211, 177] on div "neem ticket" at bounding box center [197, 179] width 44 height 11
click at [234, 97] on div "Opties..." at bounding box center [237, 97] width 123 height 20
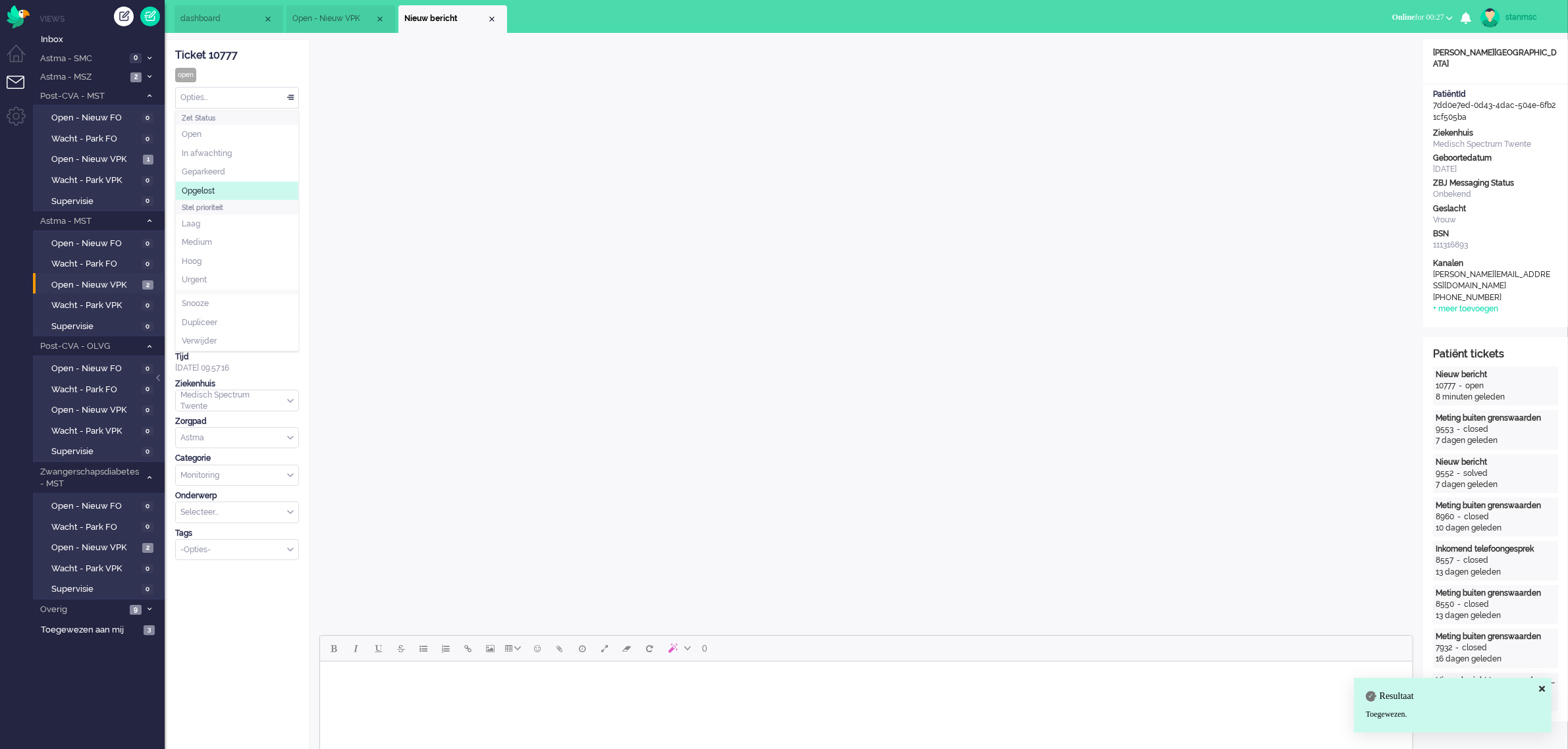
click at [217, 189] on li "Opgelost" at bounding box center [237, 191] width 123 height 19
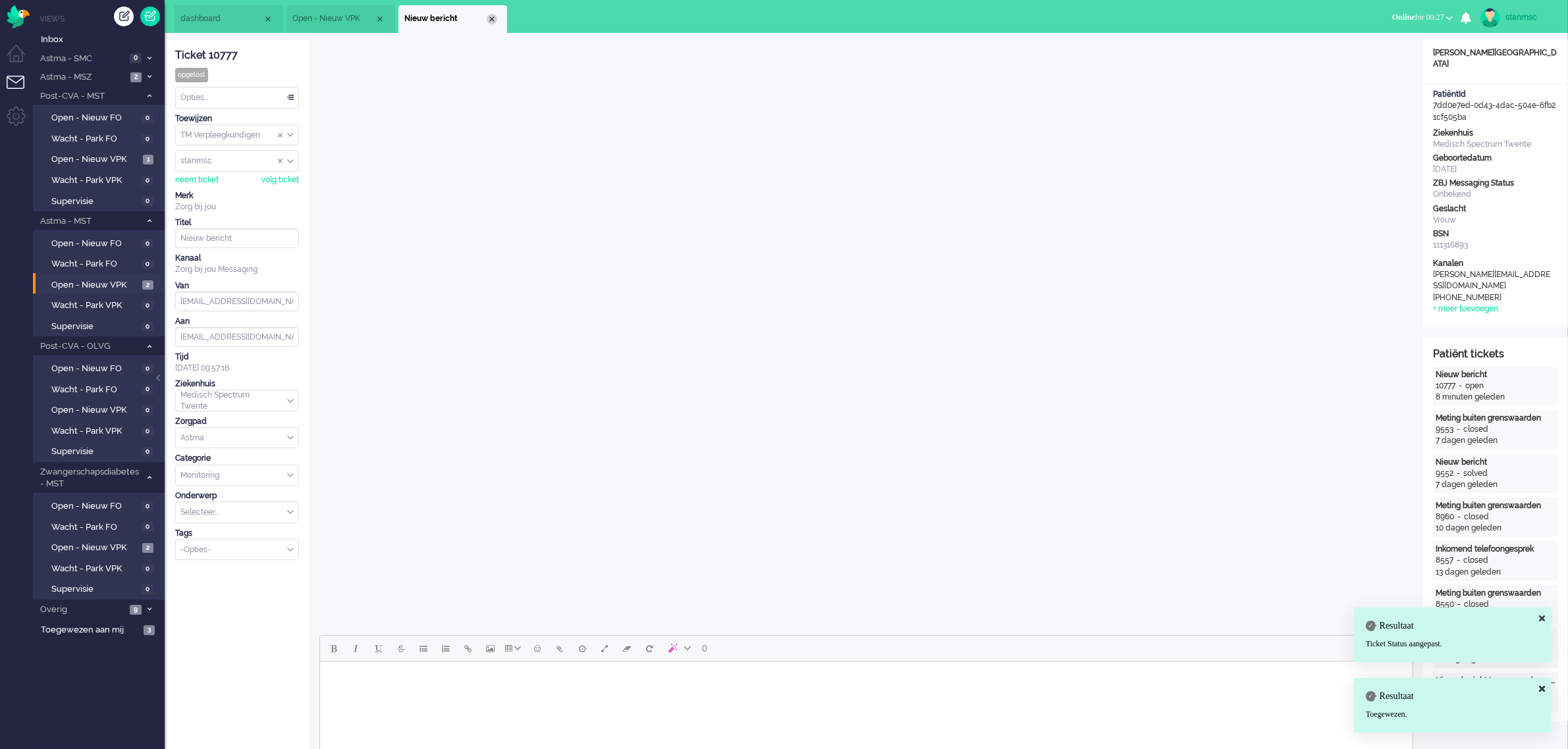
click at [491, 17] on div "Close tab" at bounding box center [491, 19] width 10 height 10
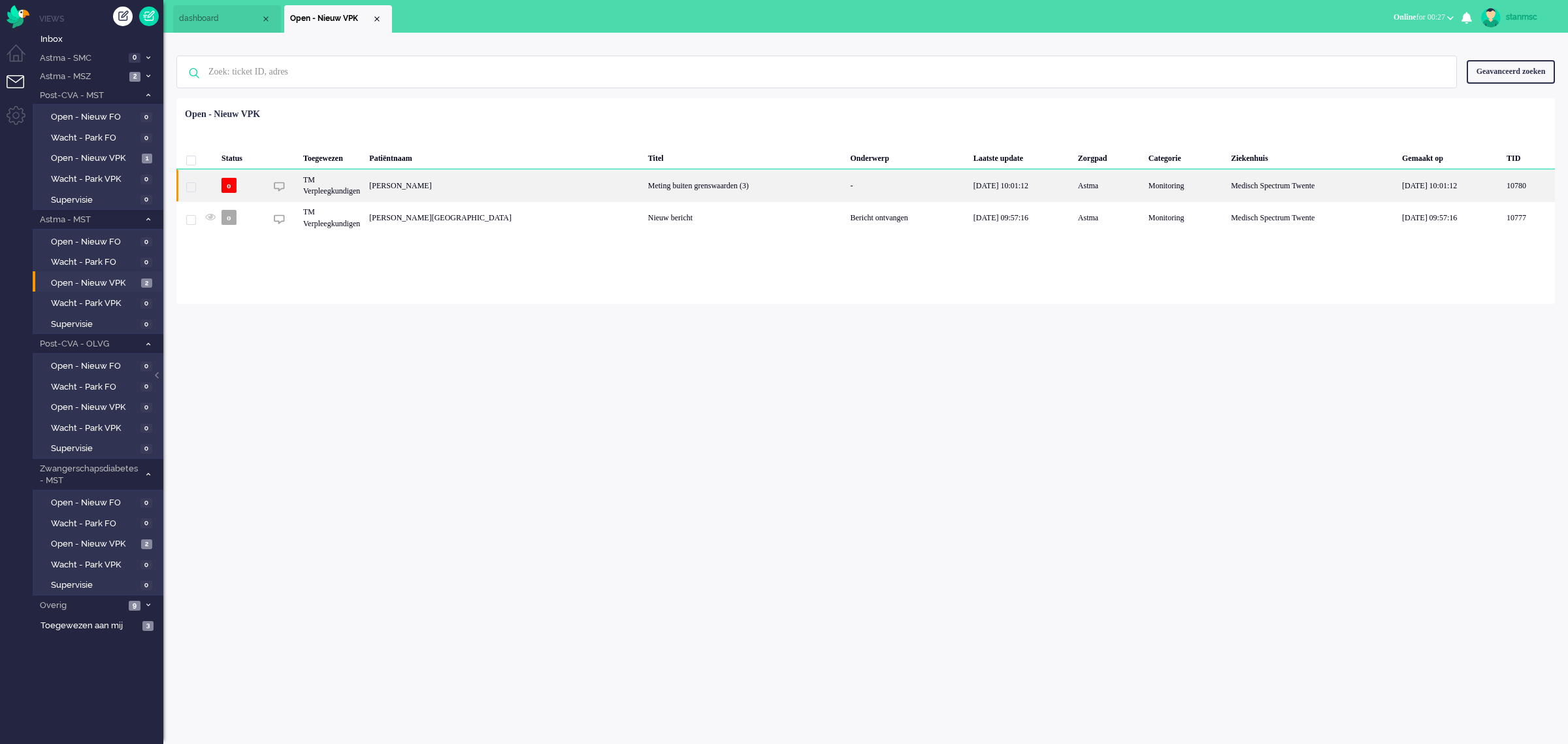
click at [494, 184] on div "[PERSON_NAME]" at bounding box center [504, 185] width 278 height 32
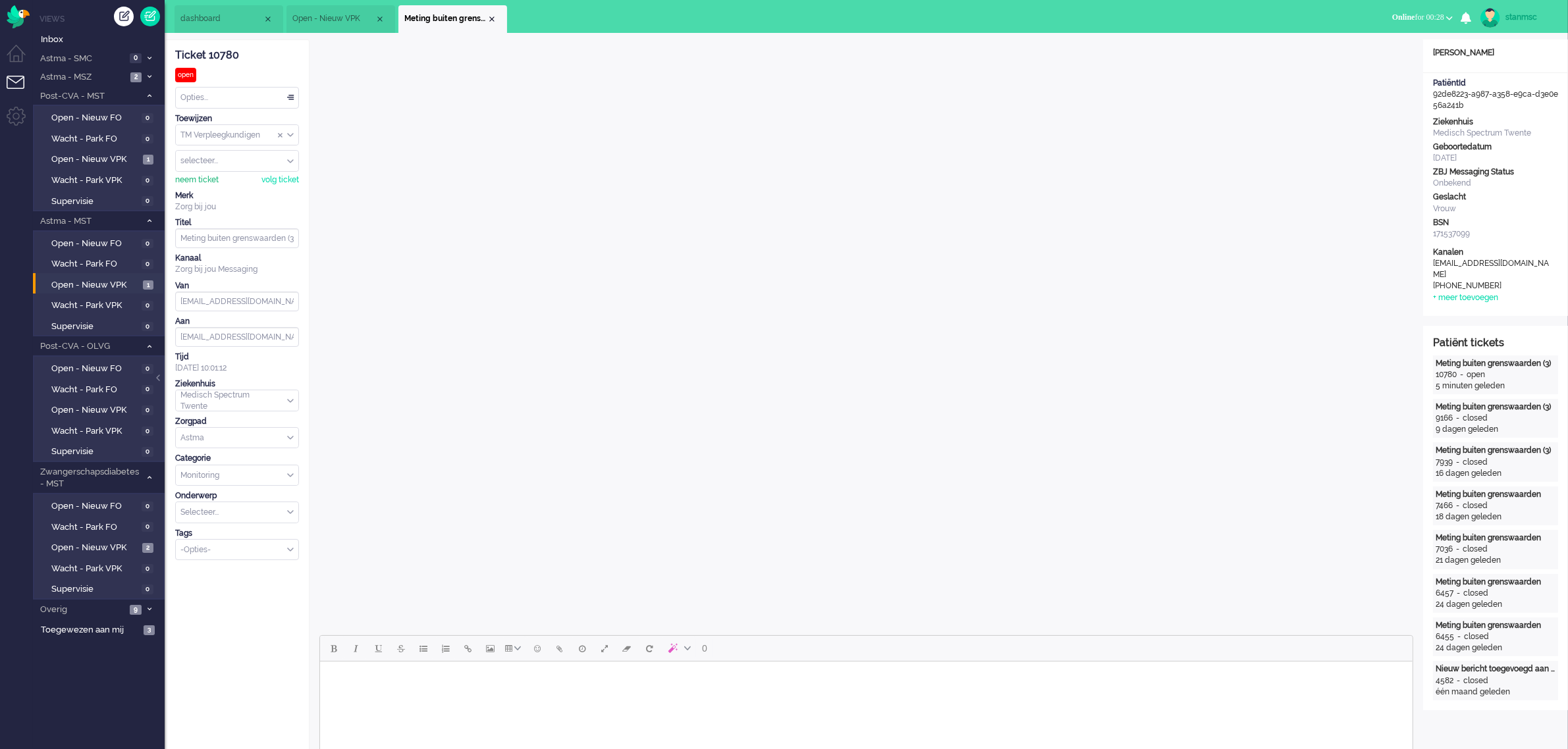
click at [206, 179] on div "neem ticket" at bounding box center [197, 179] width 44 height 11
click at [220, 100] on div "Opties..." at bounding box center [237, 97] width 123 height 20
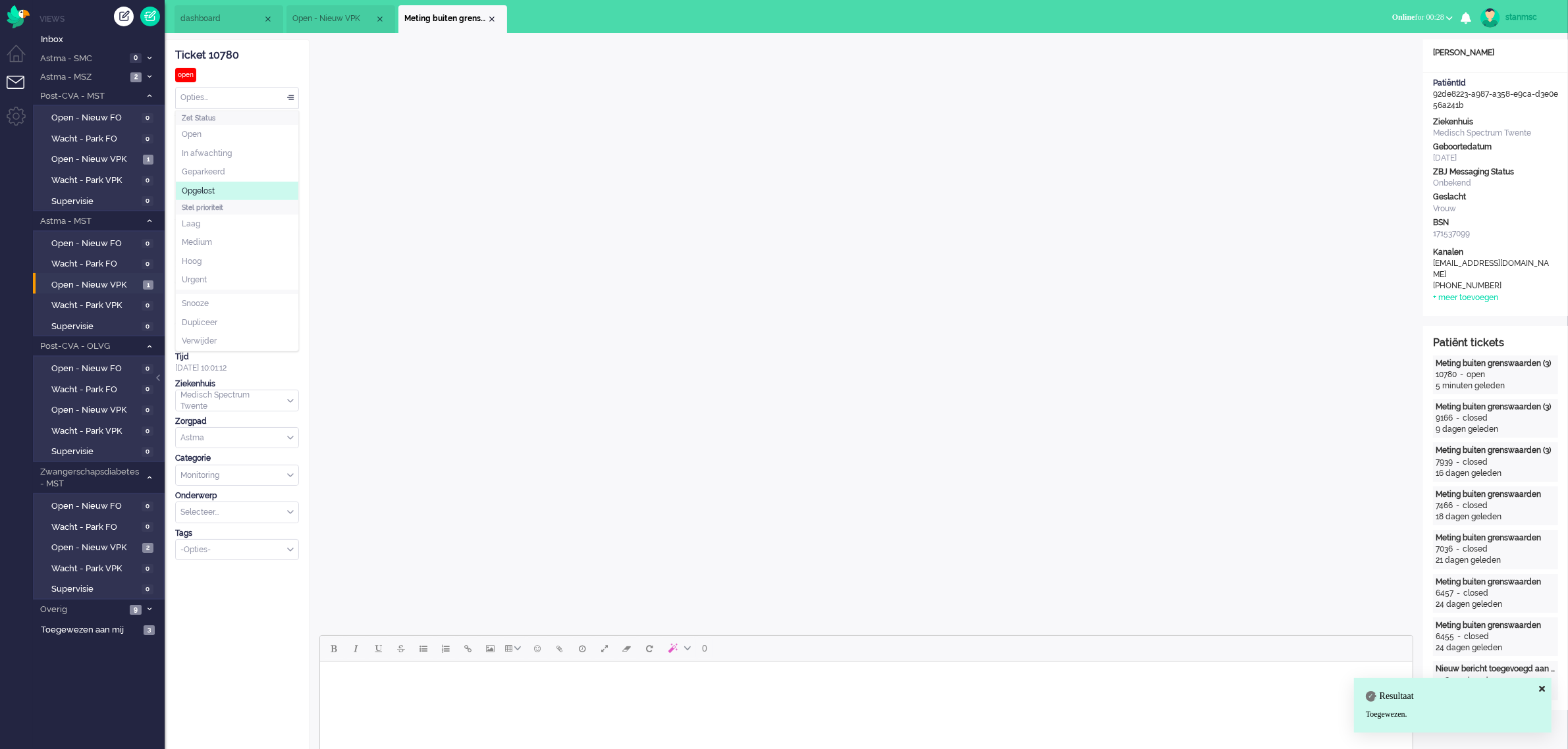
click at [217, 189] on li "Opgelost" at bounding box center [237, 191] width 123 height 19
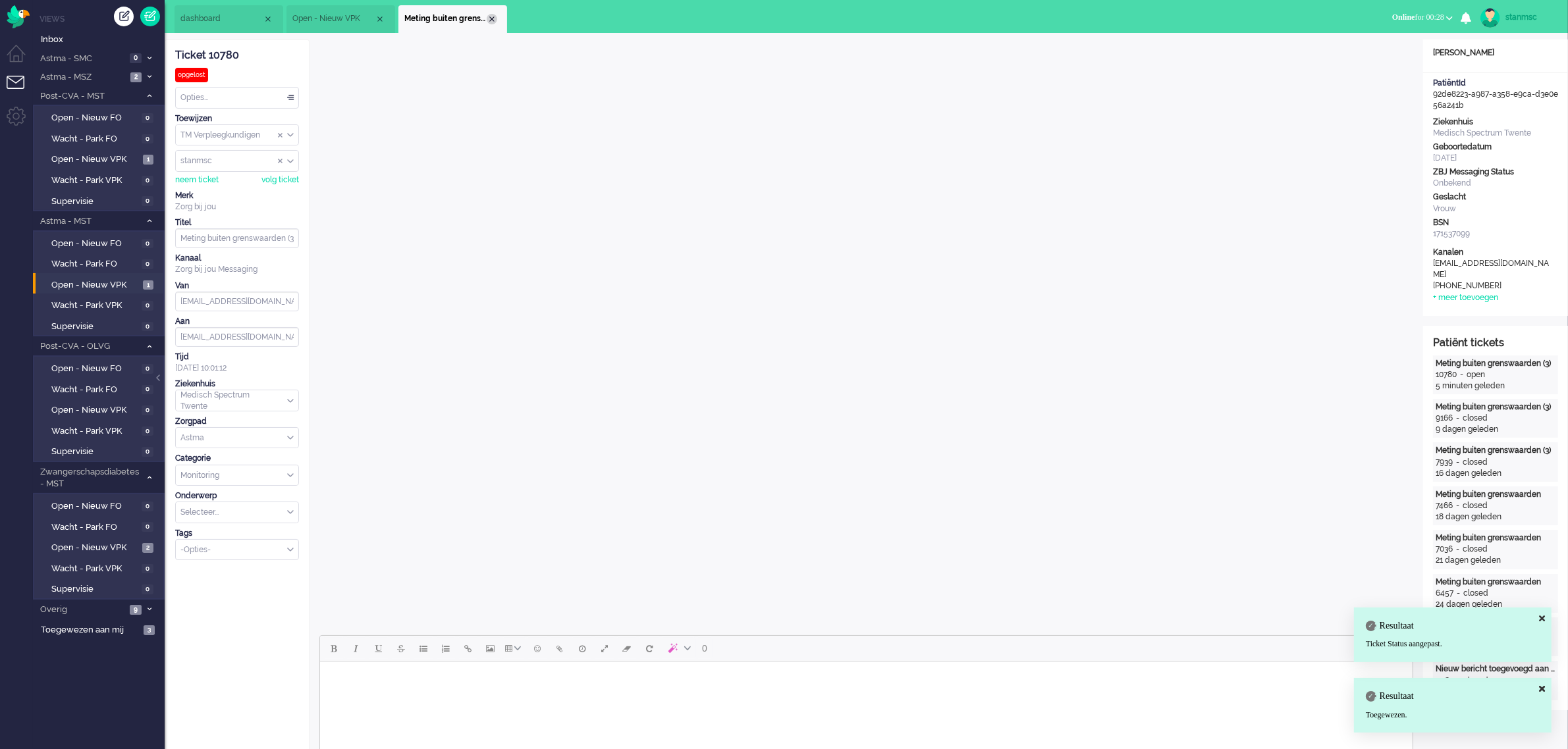
click at [492, 18] on div "Close tab" at bounding box center [491, 19] width 10 height 10
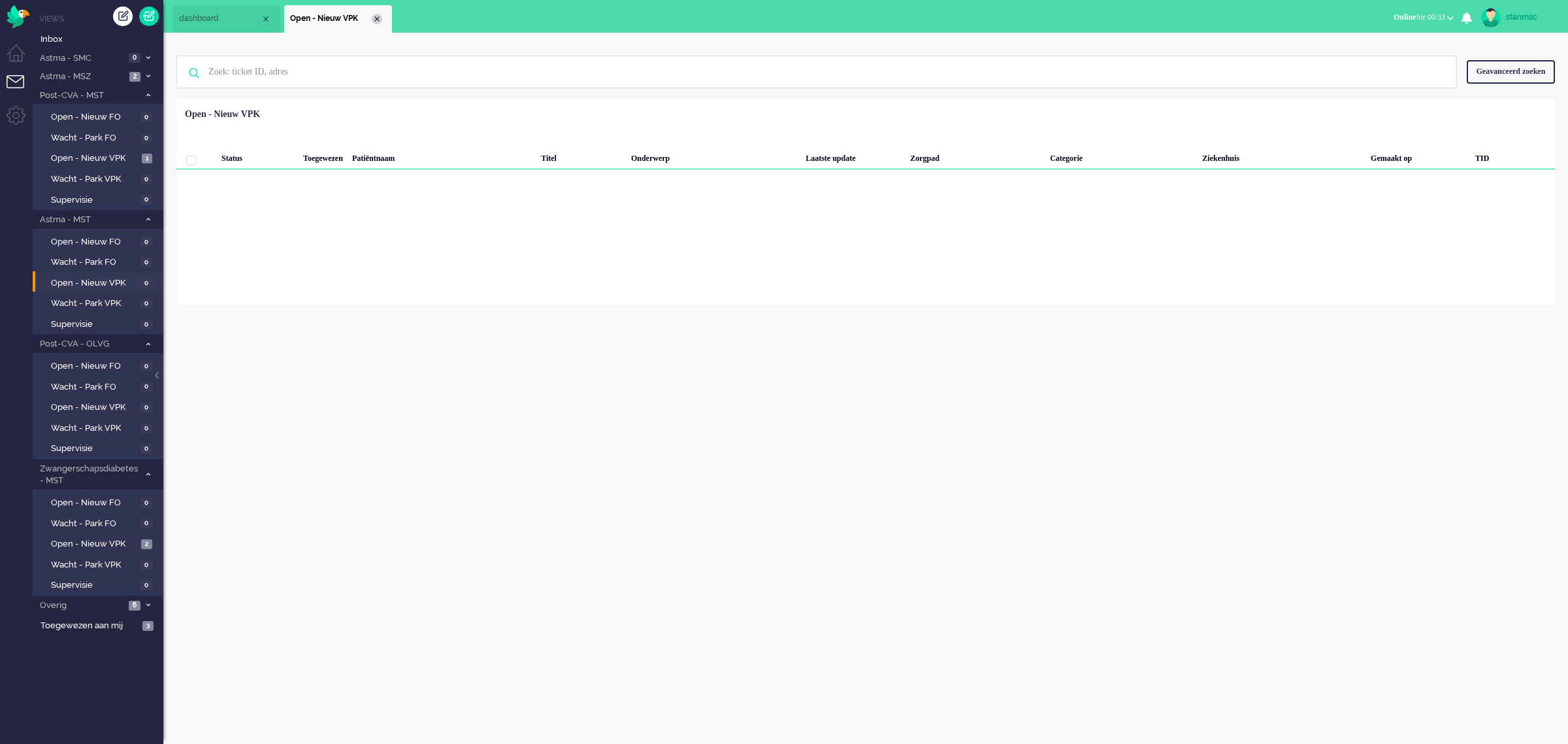
click at [376, 18] on div "Close tab" at bounding box center [376, 19] width 10 height 10
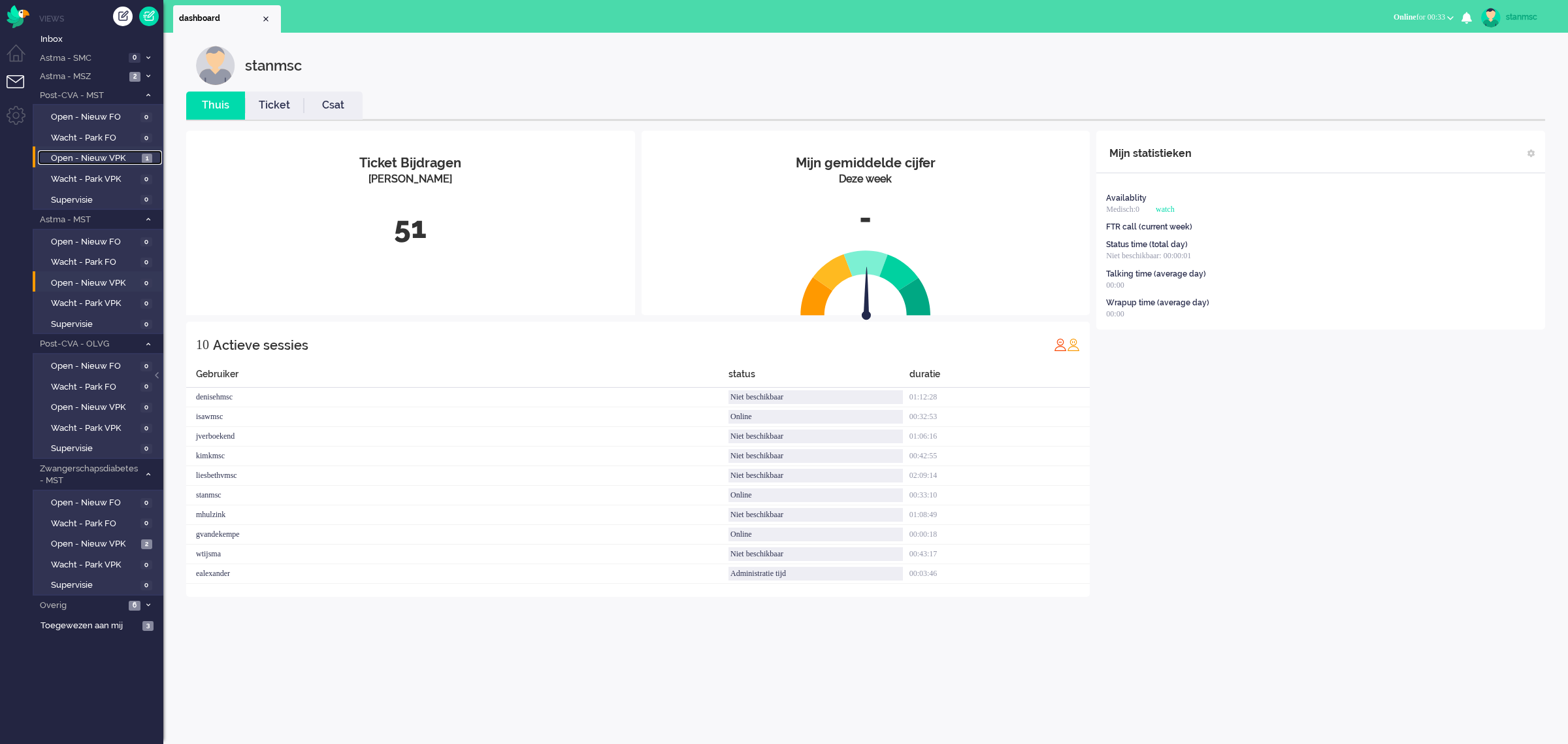
click at [102, 155] on span "Open - Nieuw VPK" at bounding box center [94, 158] width 87 height 12
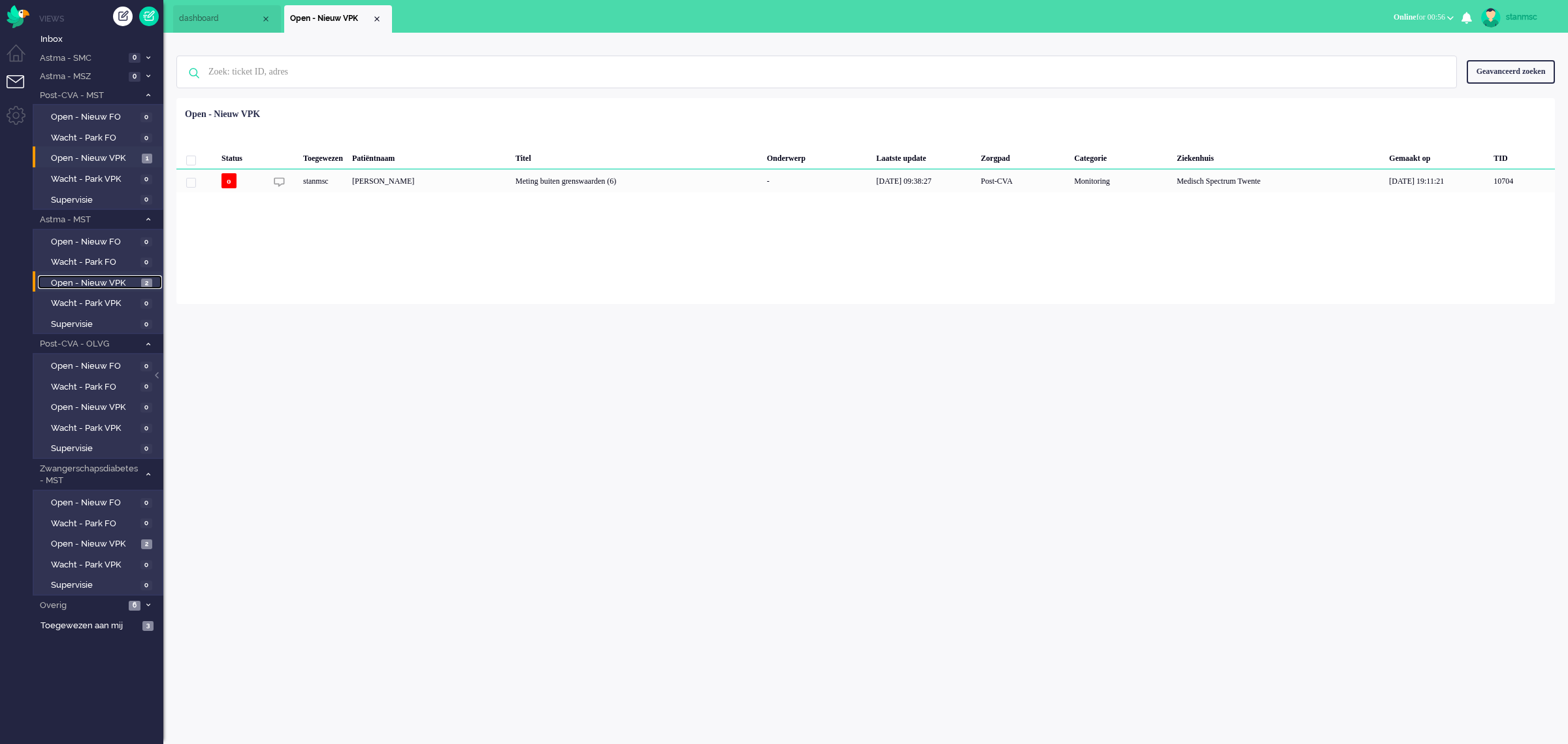
click at [99, 281] on span "Open - Nieuw VPK" at bounding box center [94, 283] width 87 height 12
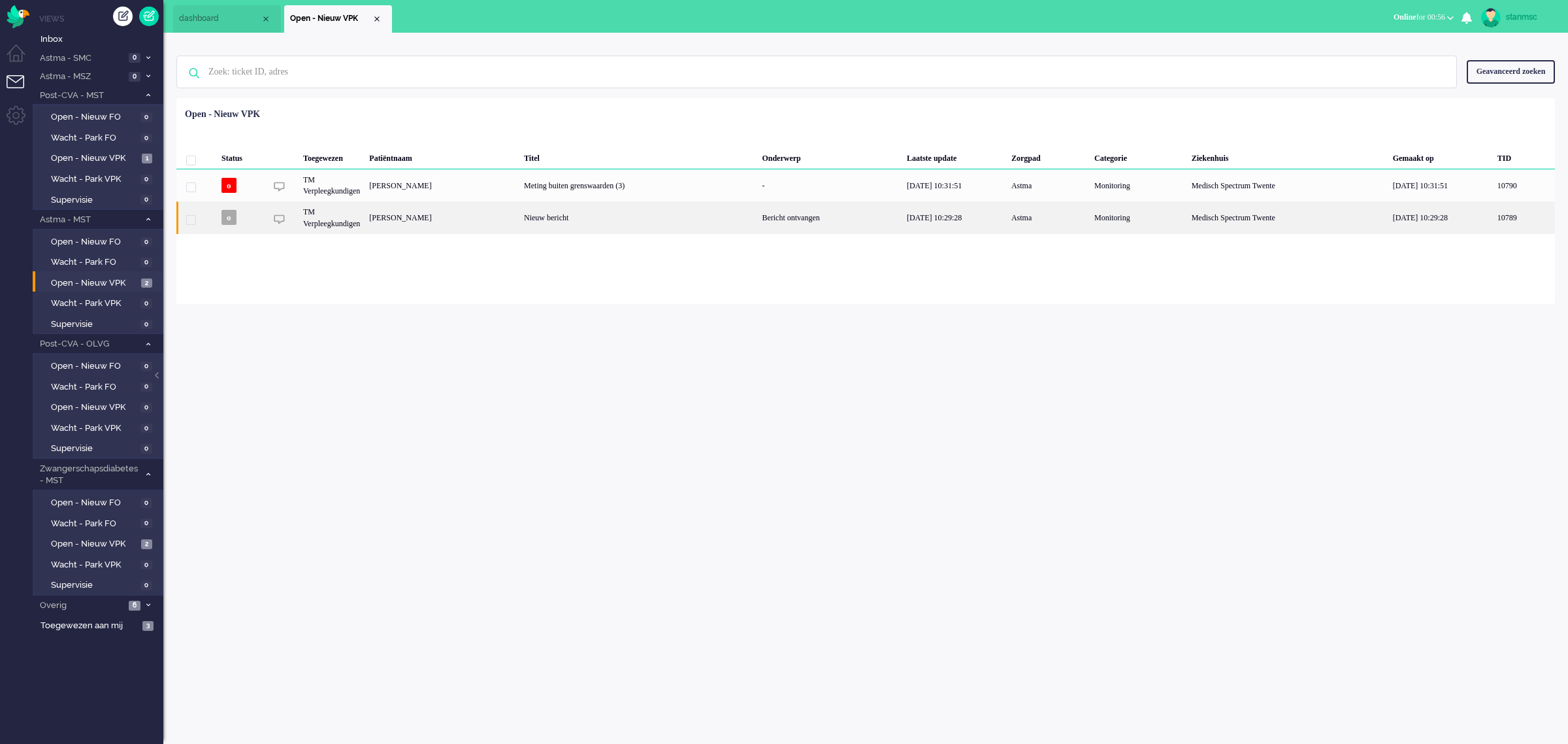
click at [519, 217] on div "[PERSON_NAME]" at bounding box center [442, 217] width 155 height 32
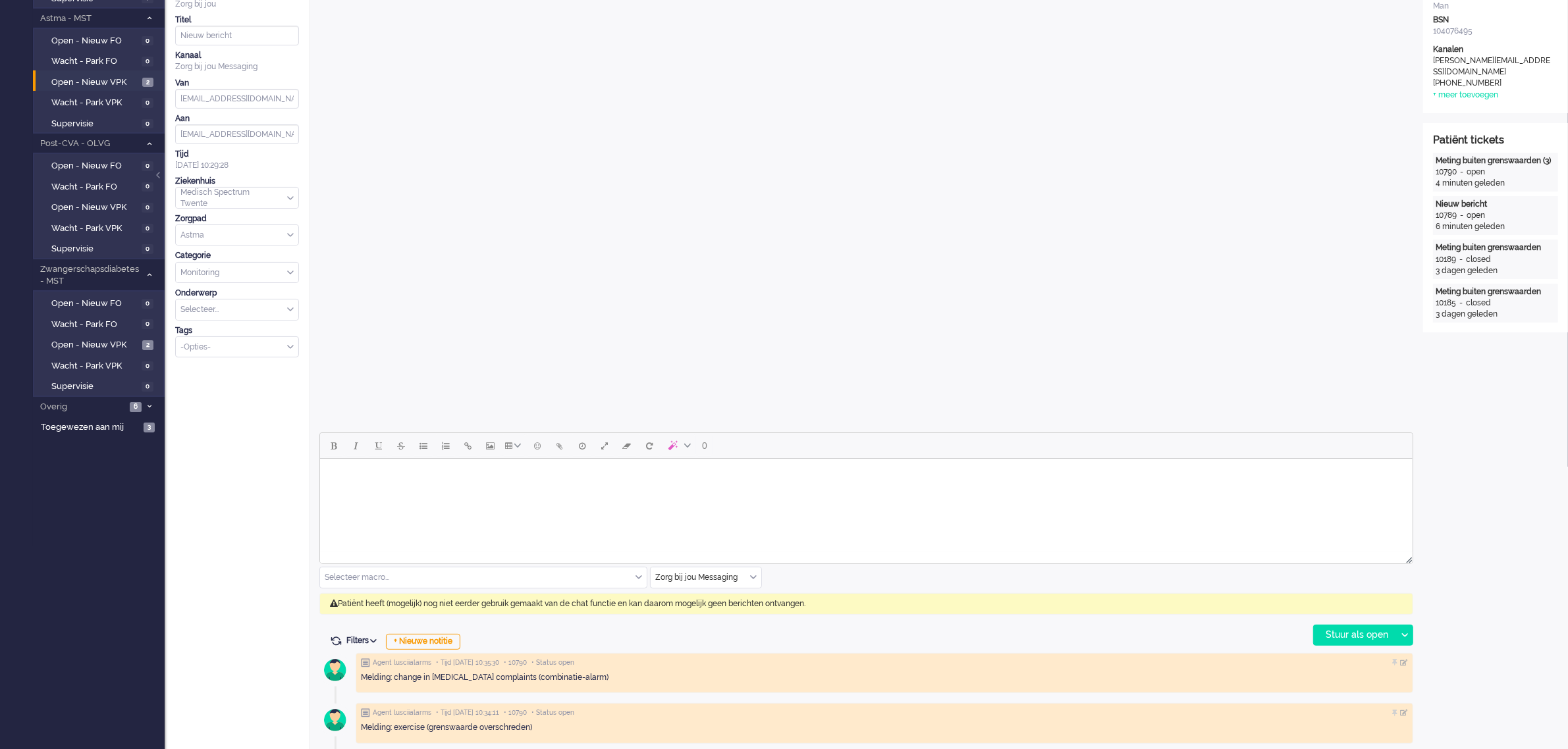
scroll to position [247, 0]
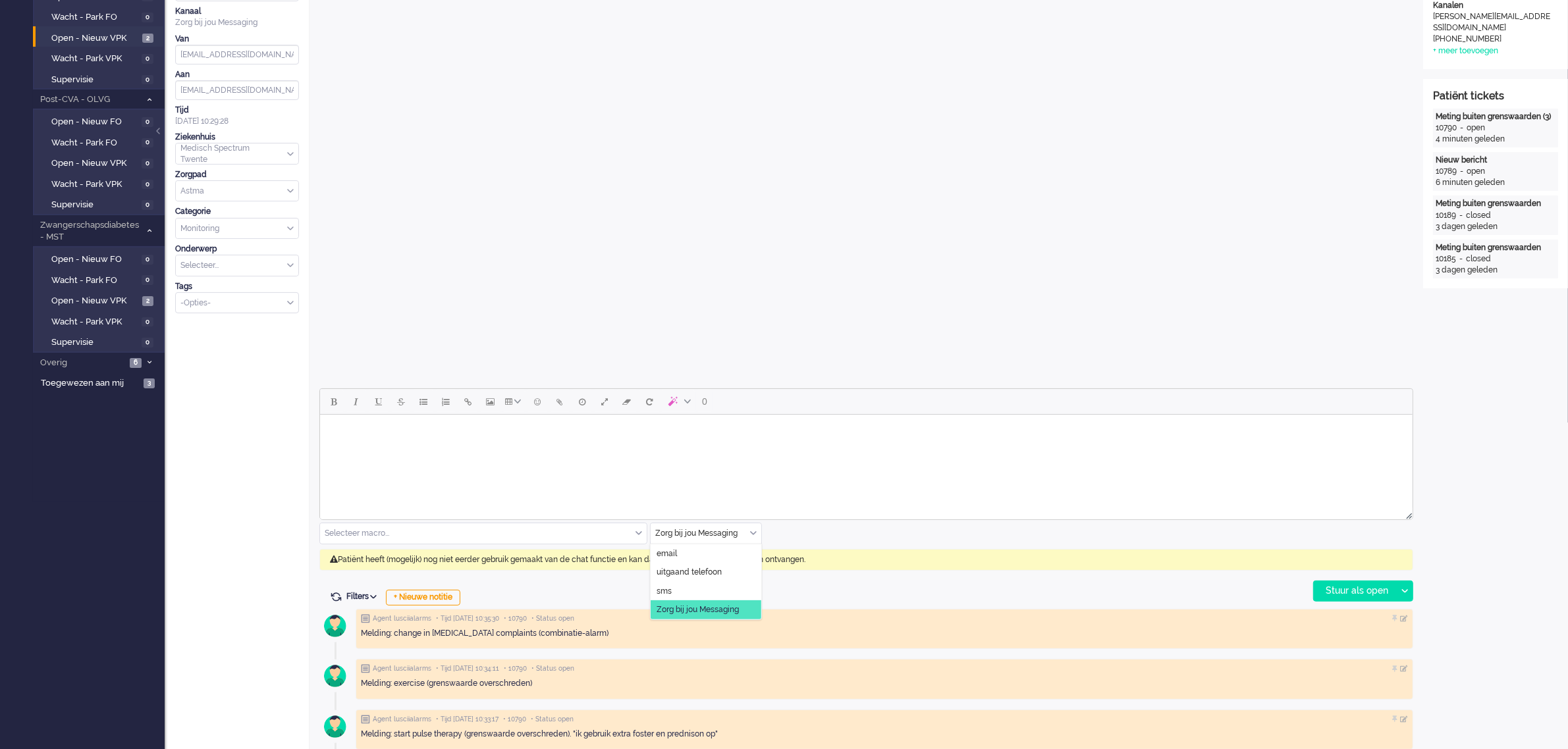
click at [755, 534] on div "Zorg bij jou Messaging" at bounding box center [706, 533] width 110 height 20
click at [696, 576] on span "uitgaand telefoon" at bounding box center [689, 572] width 65 height 11
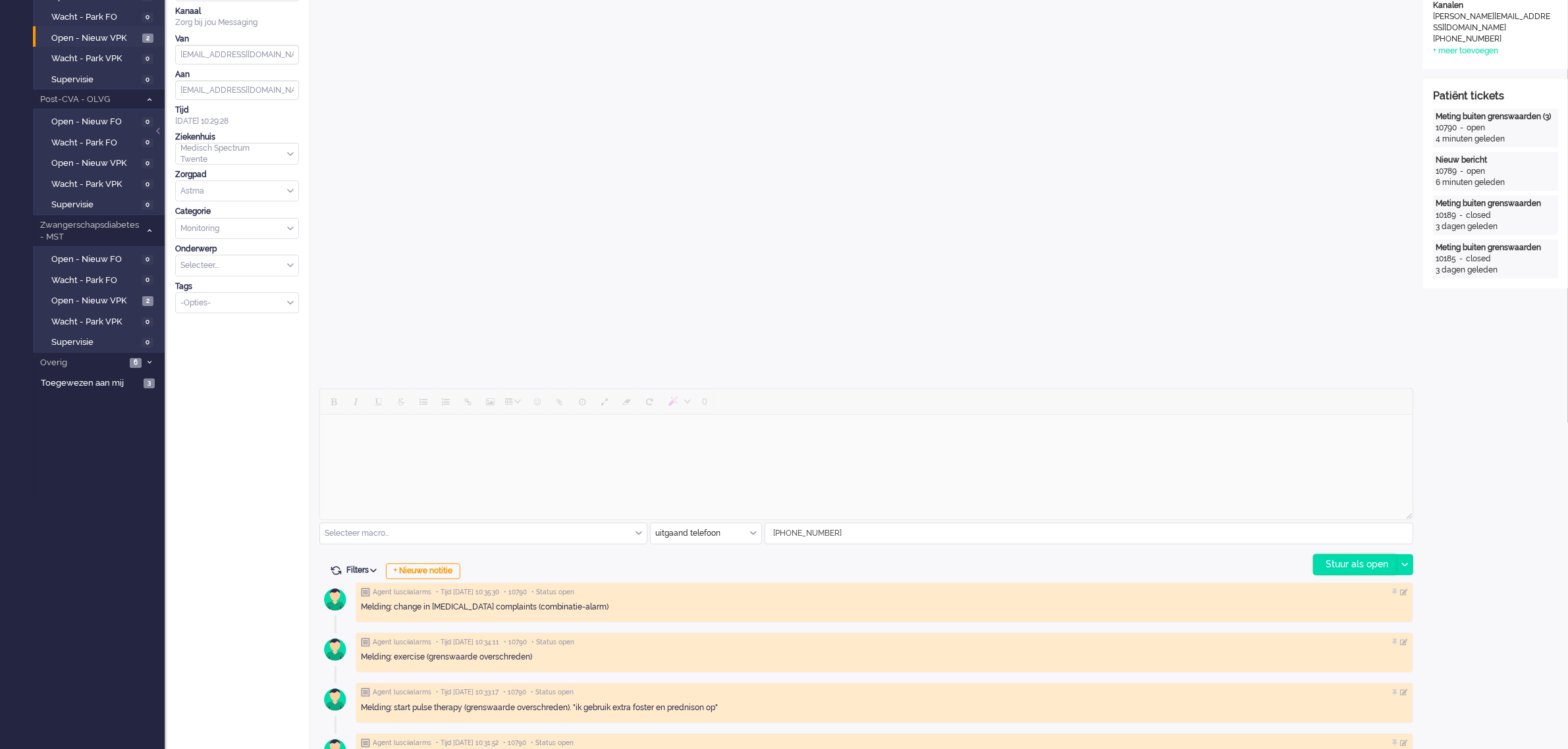
click at [1348, 566] on div "Stuur als open" at bounding box center [1354, 564] width 82 height 20
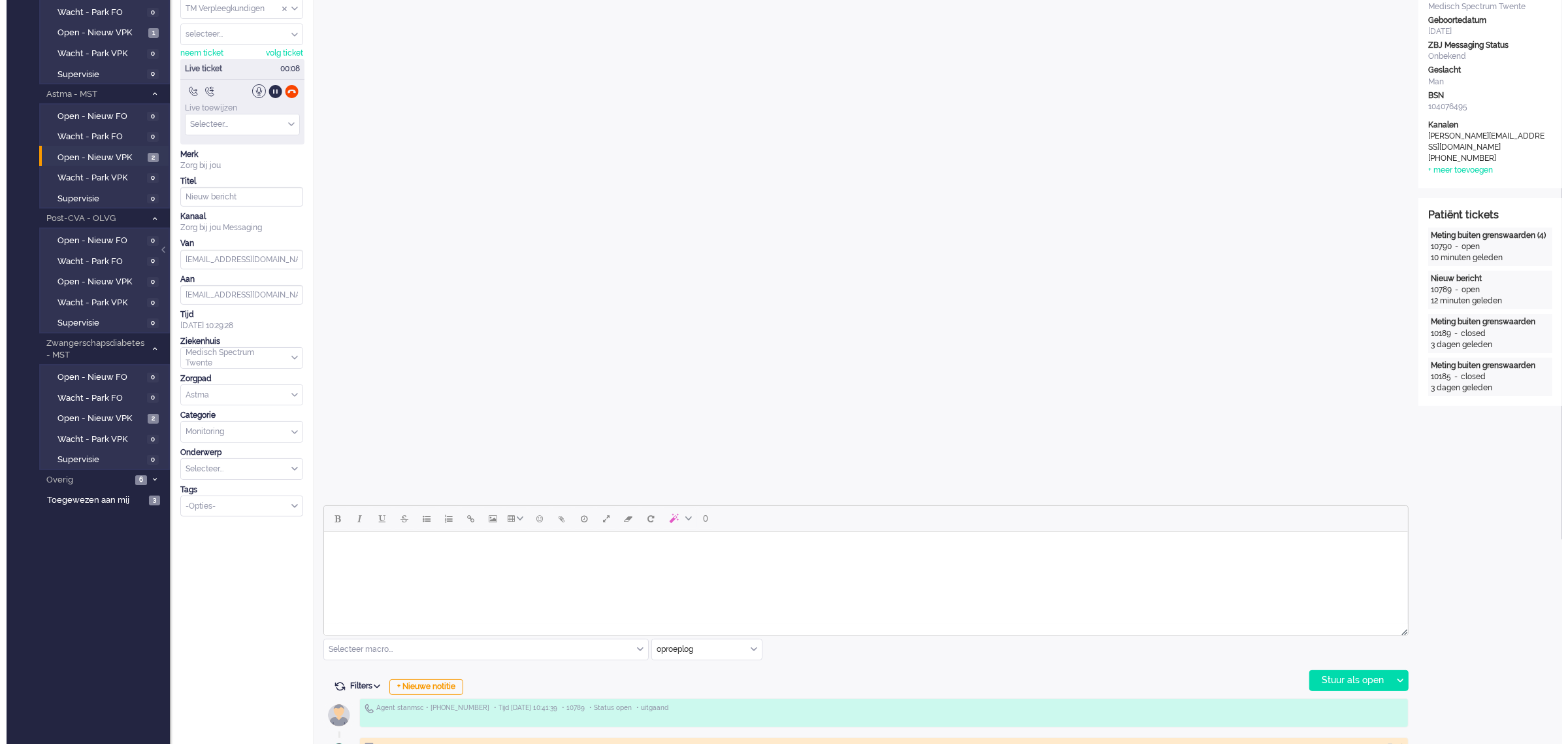
scroll to position [0, 0]
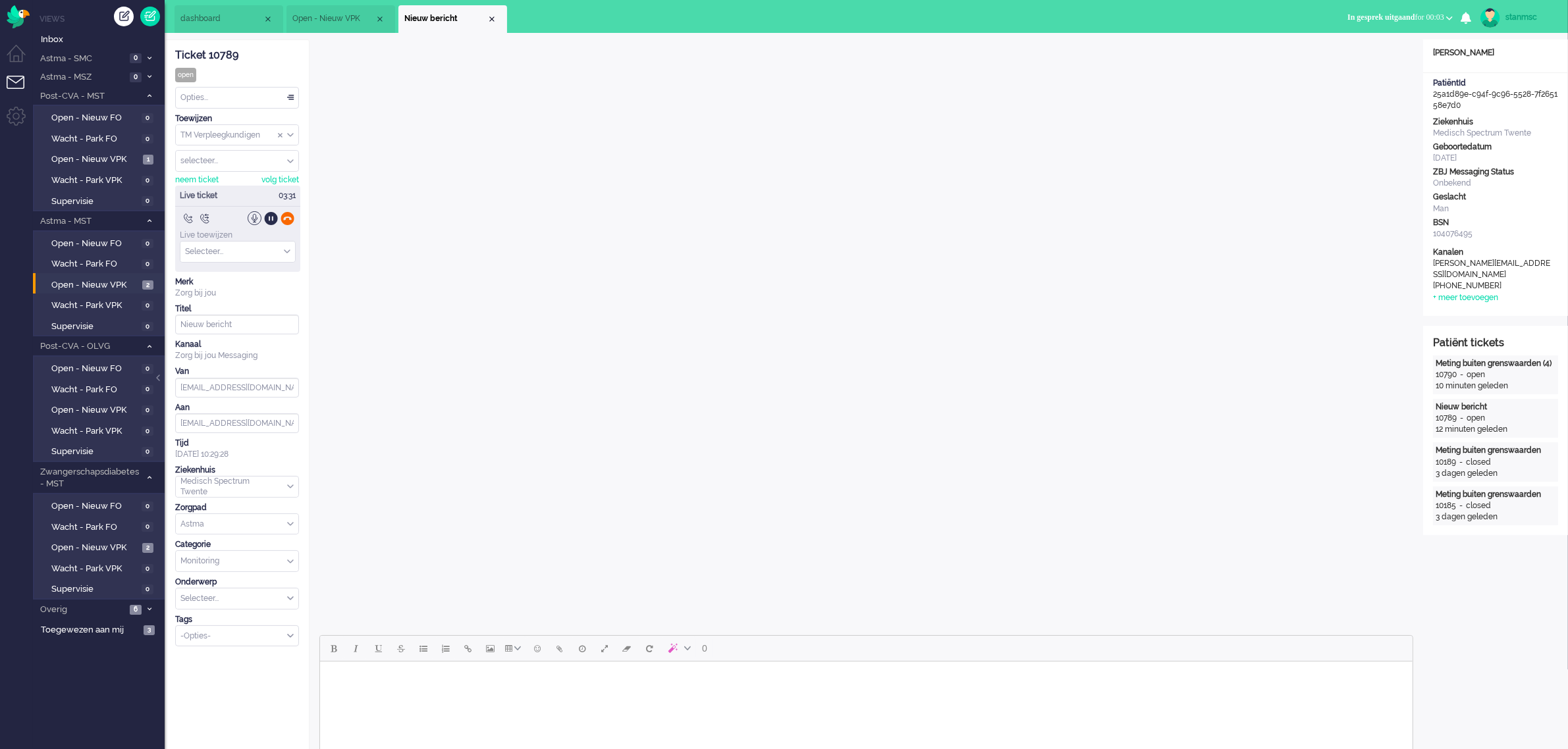
click at [288, 221] on div at bounding box center [287, 218] width 14 height 14
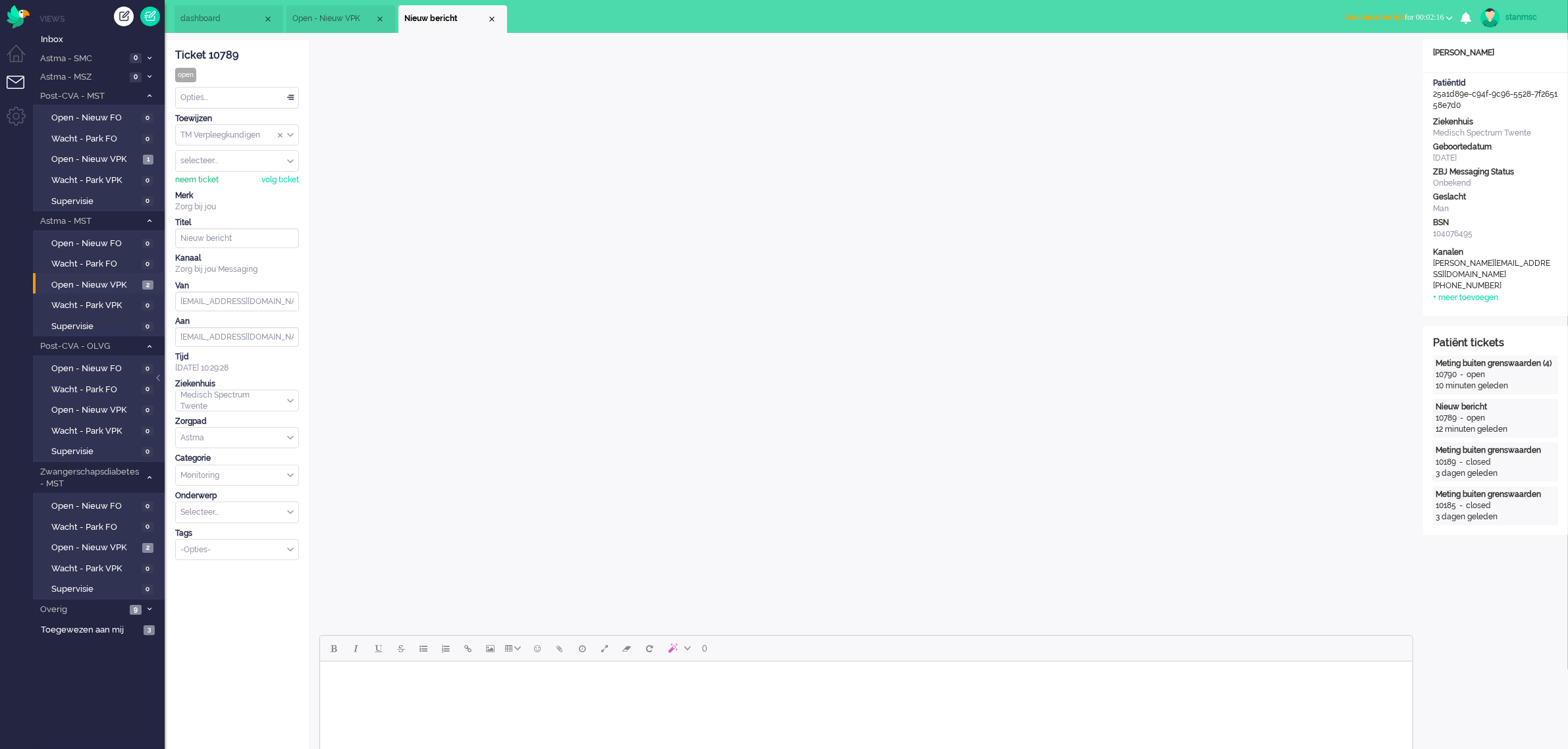
click at [198, 179] on div "neem ticket" at bounding box center [197, 179] width 44 height 11
click at [17, 15] on img "Omnidesk" at bounding box center [18, 17] width 23 height 23
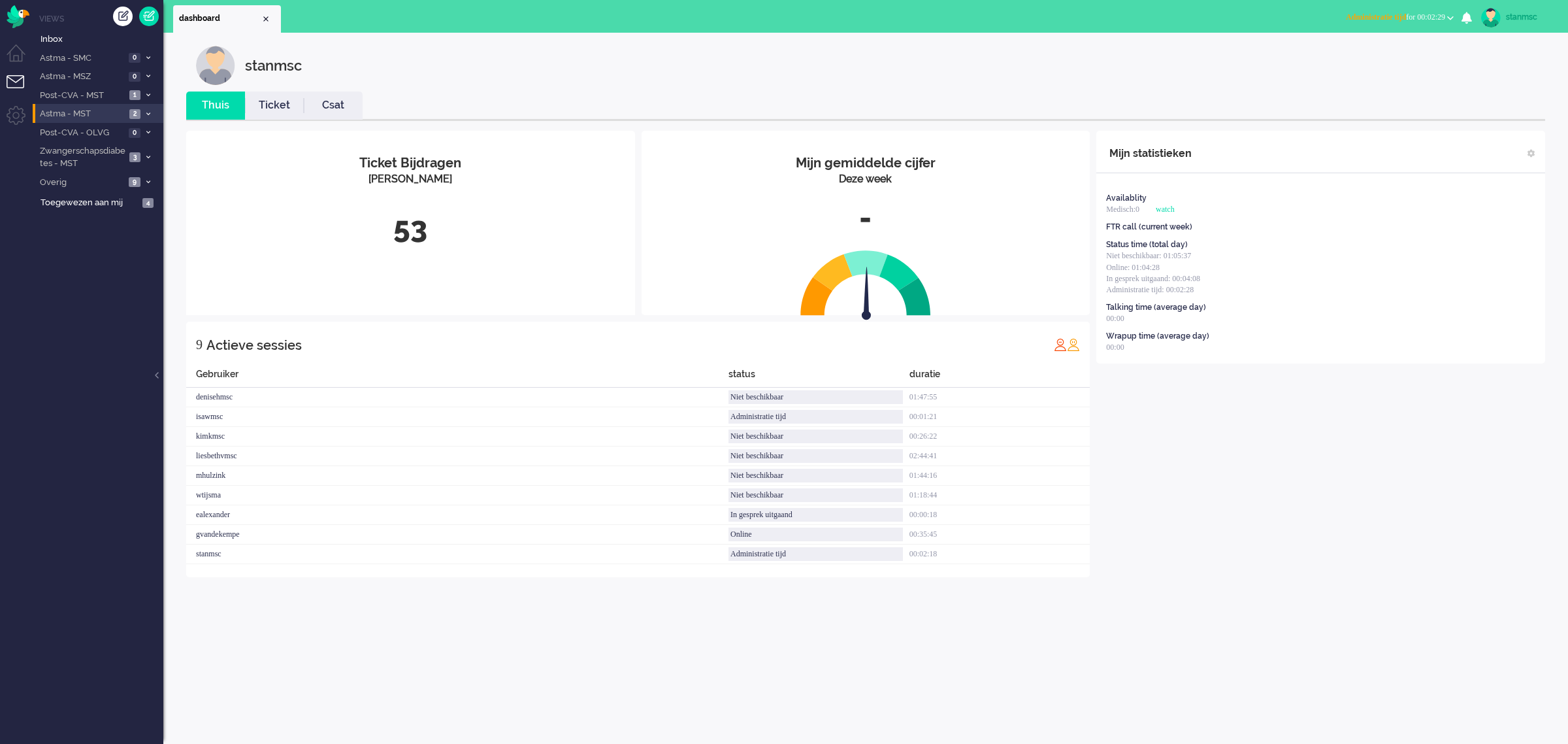
click at [100, 115] on span "Astma - MST" at bounding box center [82, 113] width 87 height 12
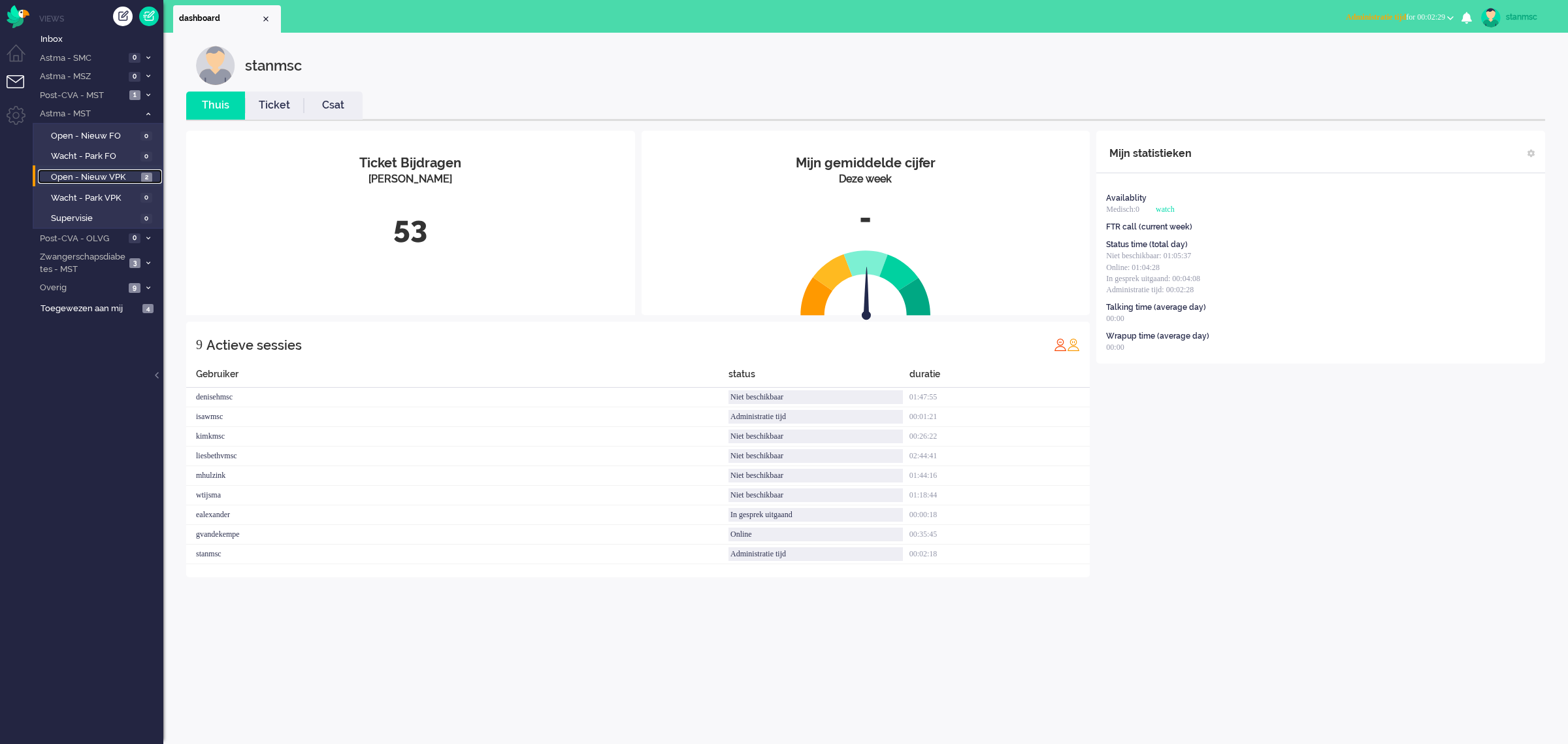
click at [112, 175] on span "Open - Nieuw VPK" at bounding box center [94, 177] width 87 height 12
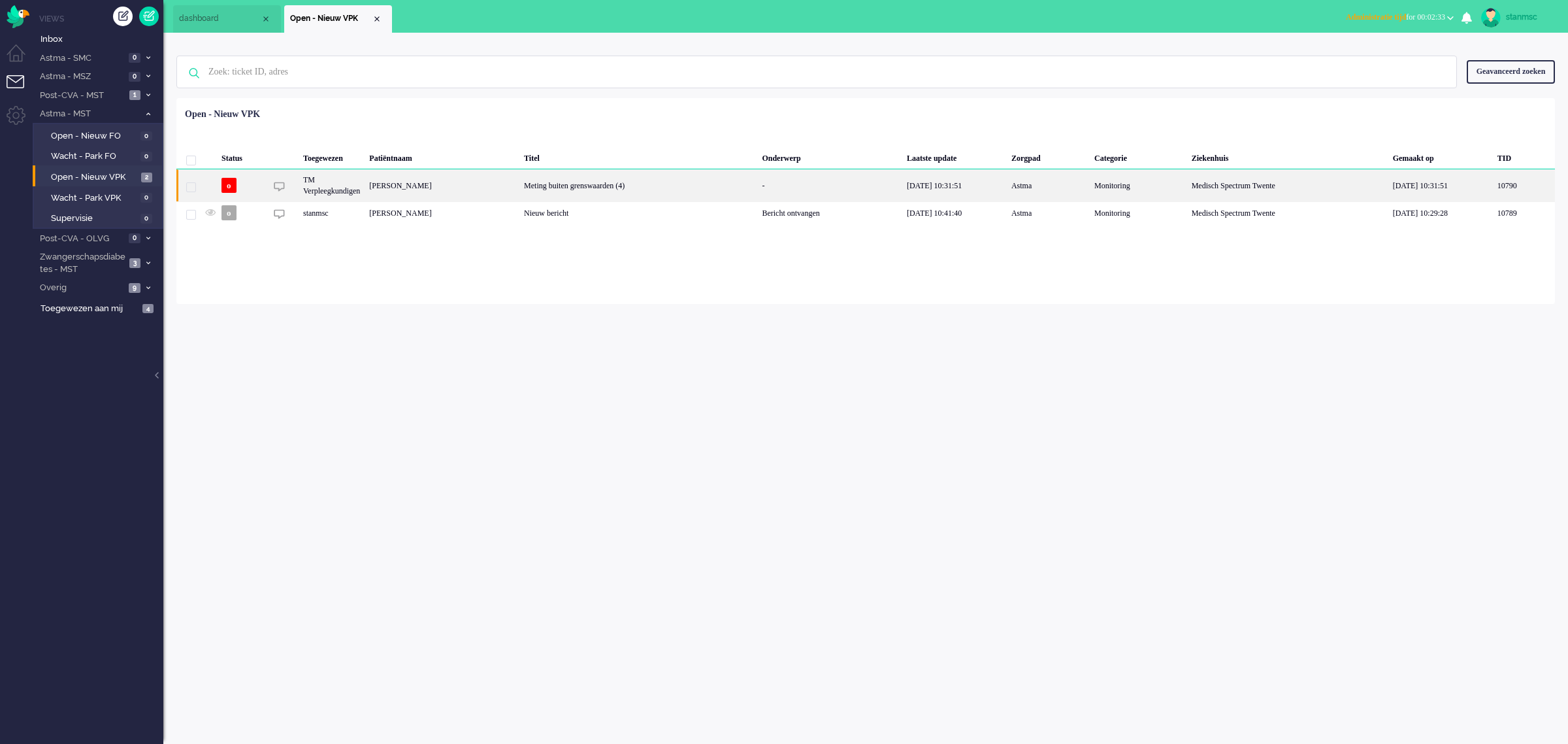
click at [519, 184] on div "[PERSON_NAME]" at bounding box center [442, 185] width 155 height 32
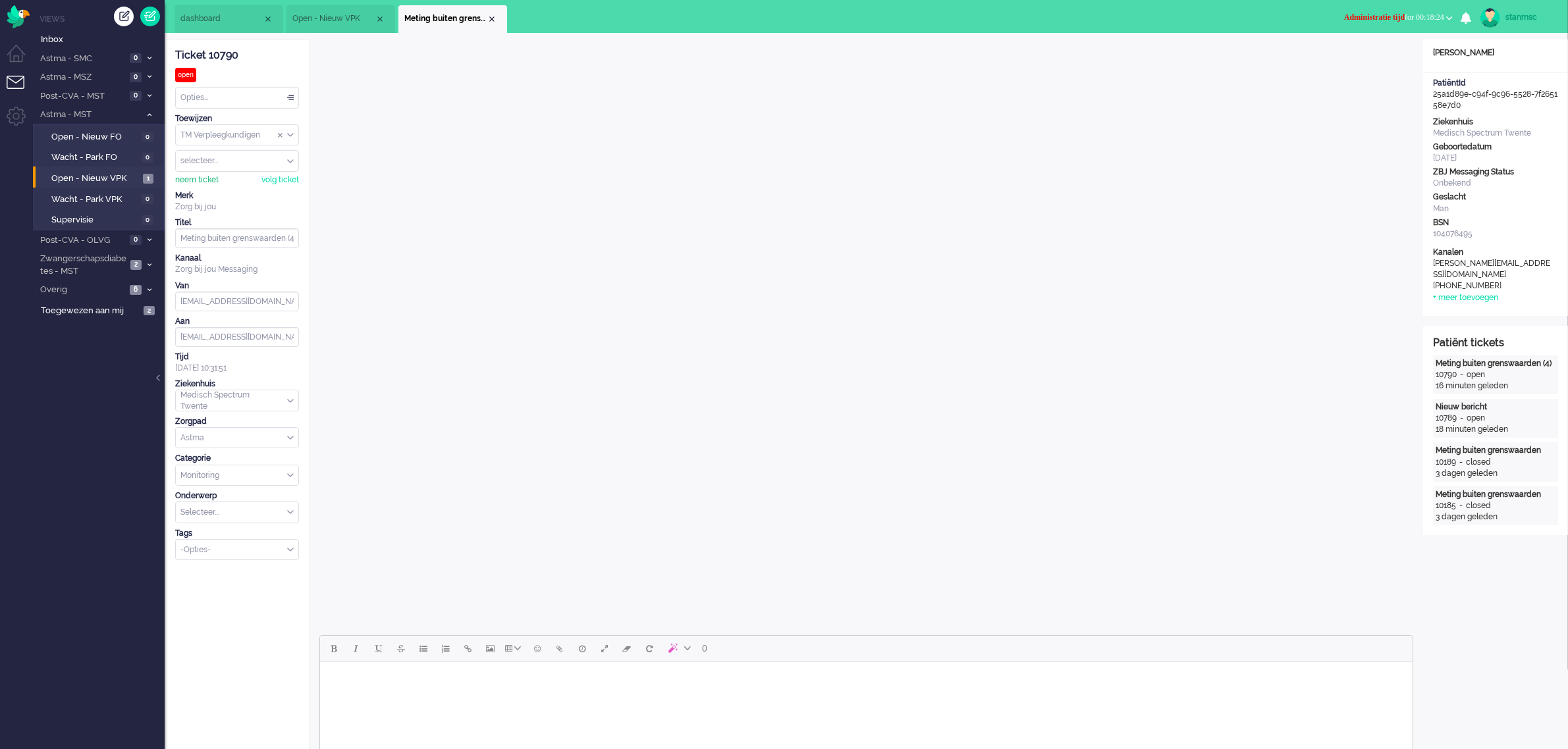
click at [206, 179] on div "neem ticket" at bounding box center [197, 179] width 44 height 11
click at [235, 95] on div "Opties..." at bounding box center [237, 97] width 123 height 20
click at [218, 188] on li "Opgelost" at bounding box center [237, 191] width 123 height 19
click at [1450, 17] on b "button" at bounding box center [1449, 18] width 7 height 4
click at [1370, 57] on label "Online" at bounding box center [1398, 58] width 104 height 11
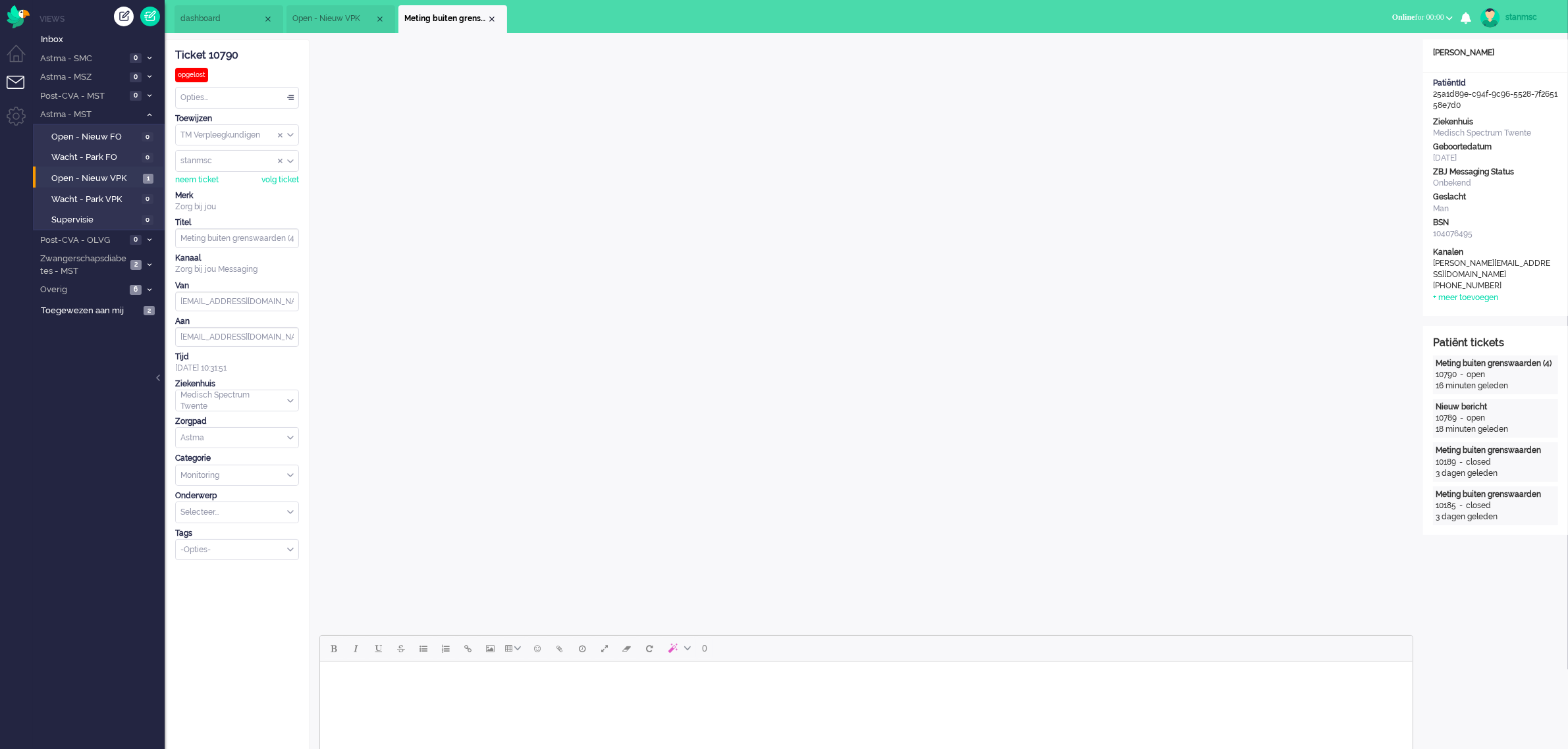
click at [492, 17] on div "Close tab" at bounding box center [491, 19] width 10 height 10
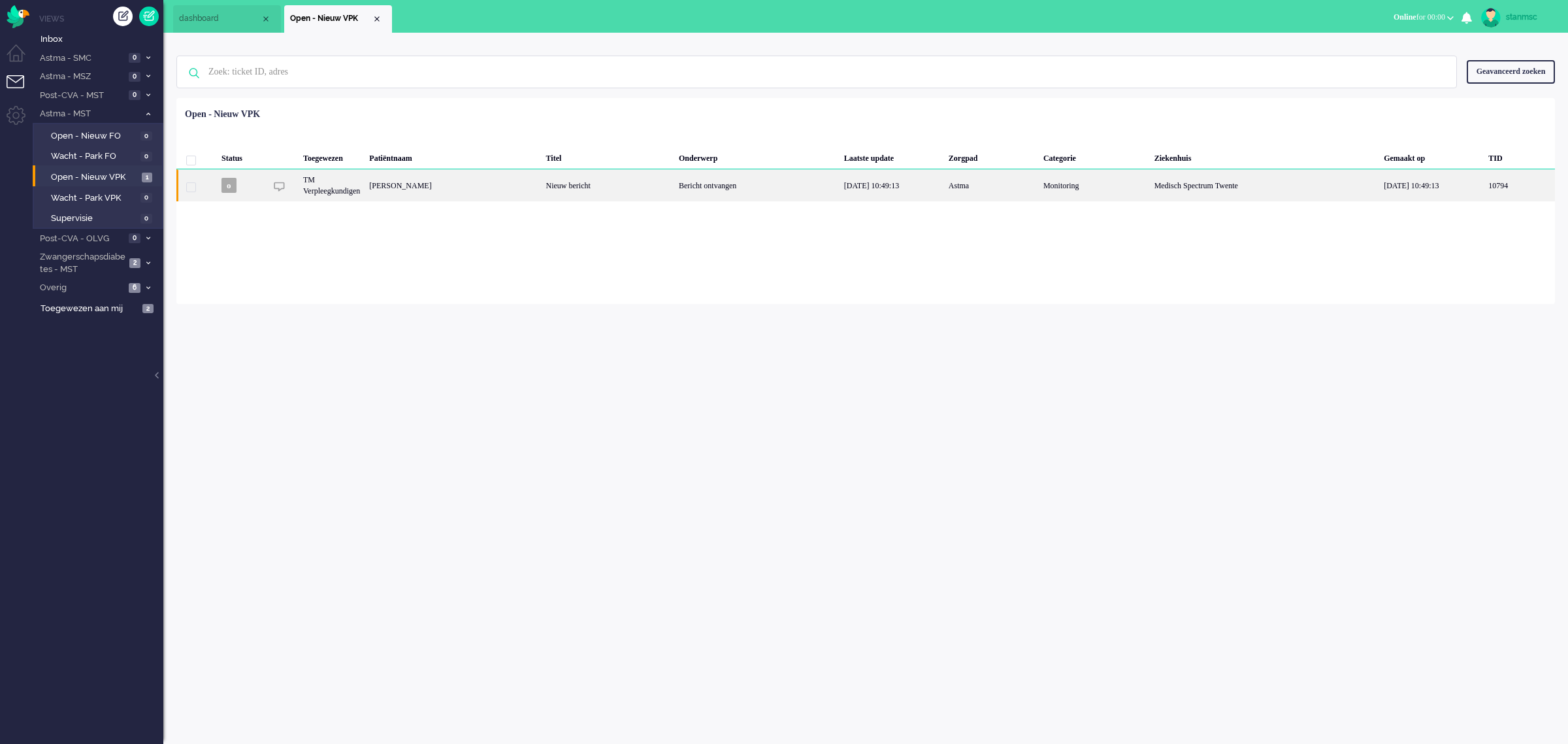
click at [449, 190] on div "[PERSON_NAME]" at bounding box center [453, 185] width 177 height 32
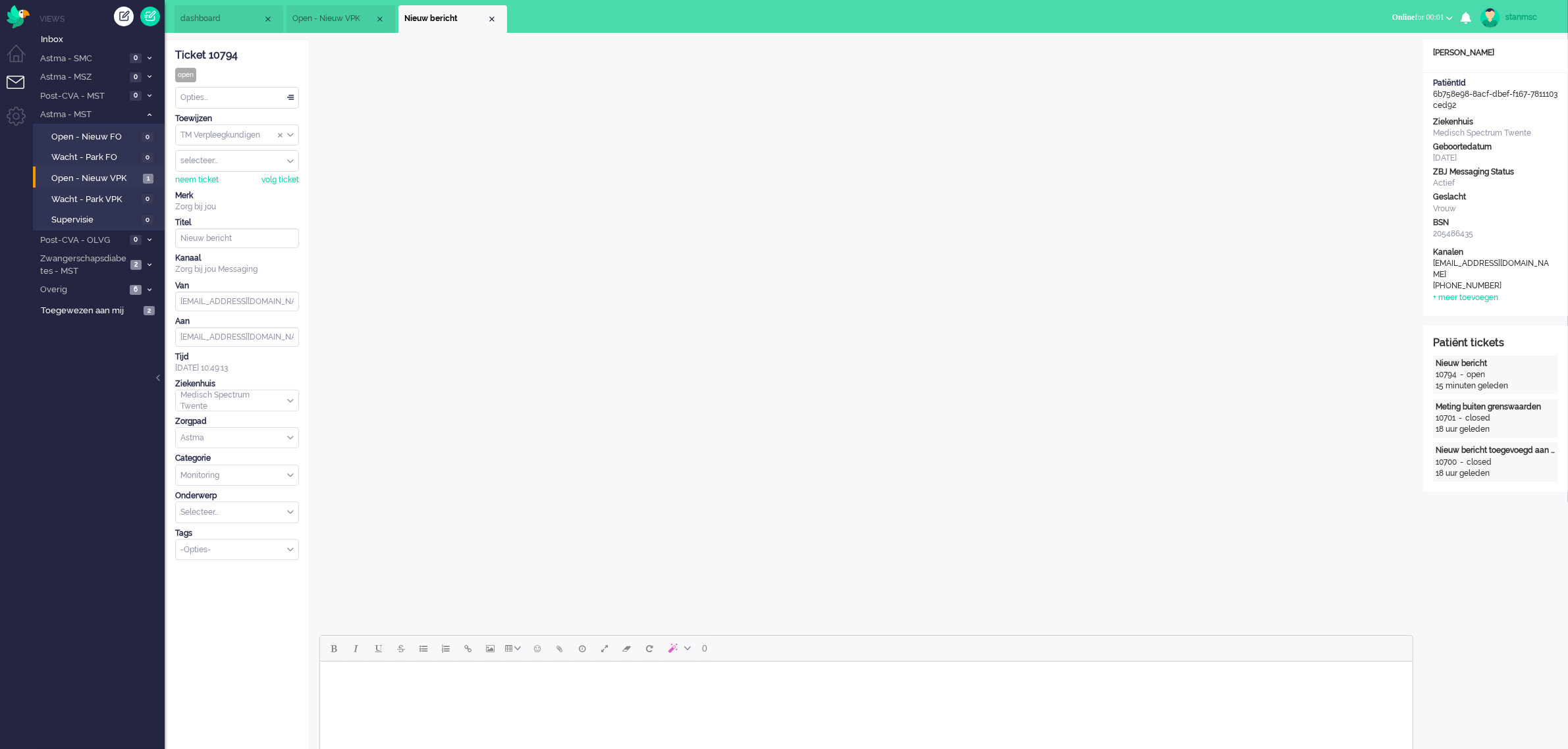
click at [754, 695] on html at bounding box center [865, 678] width 1093 height 33
click at [978, 696] on body "Goede morgen [PERSON_NAME], Bedankt voor het invullen van de vragenlijsten en d…" at bounding box center [866, 688] width 1082 height 43
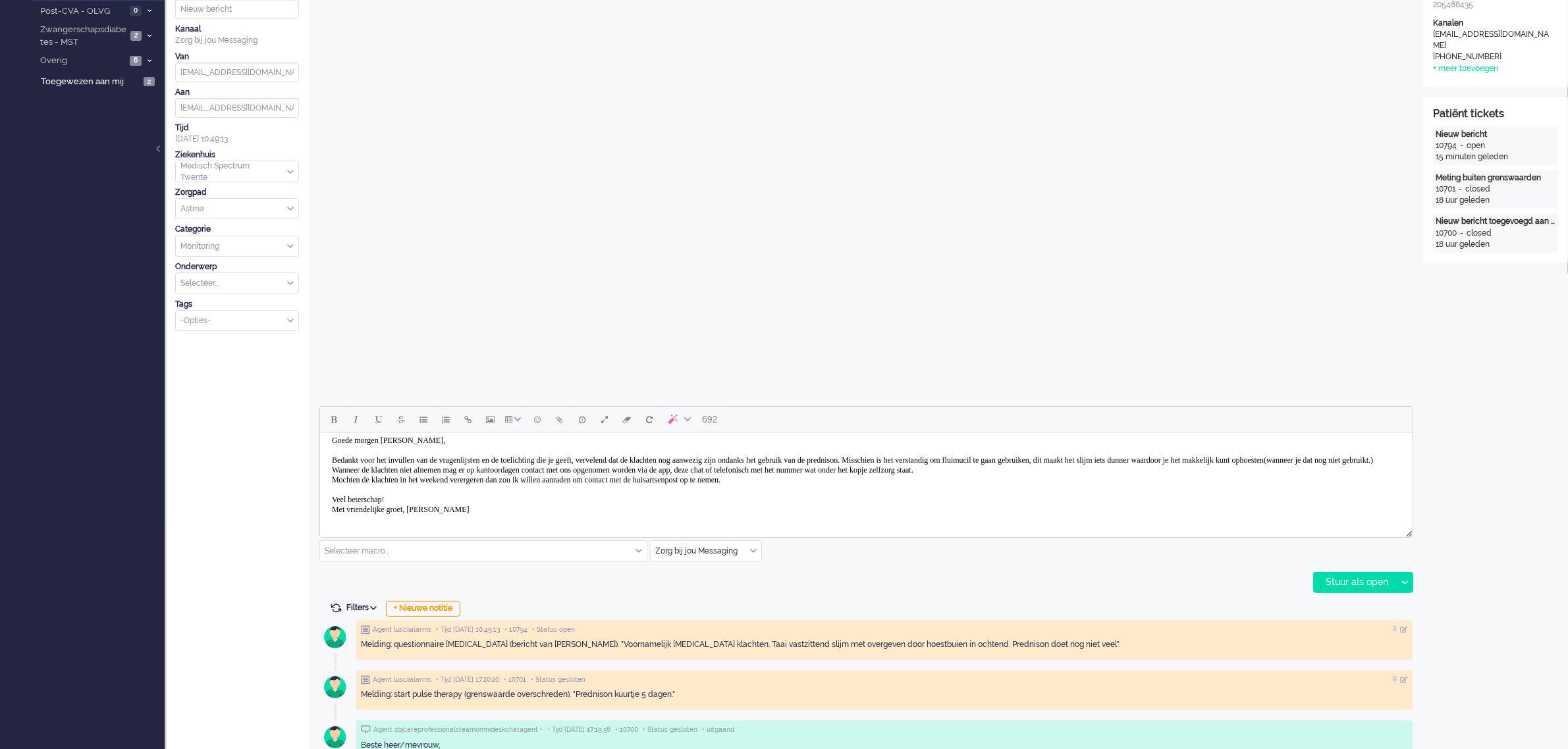
scroll to position [251, 0]
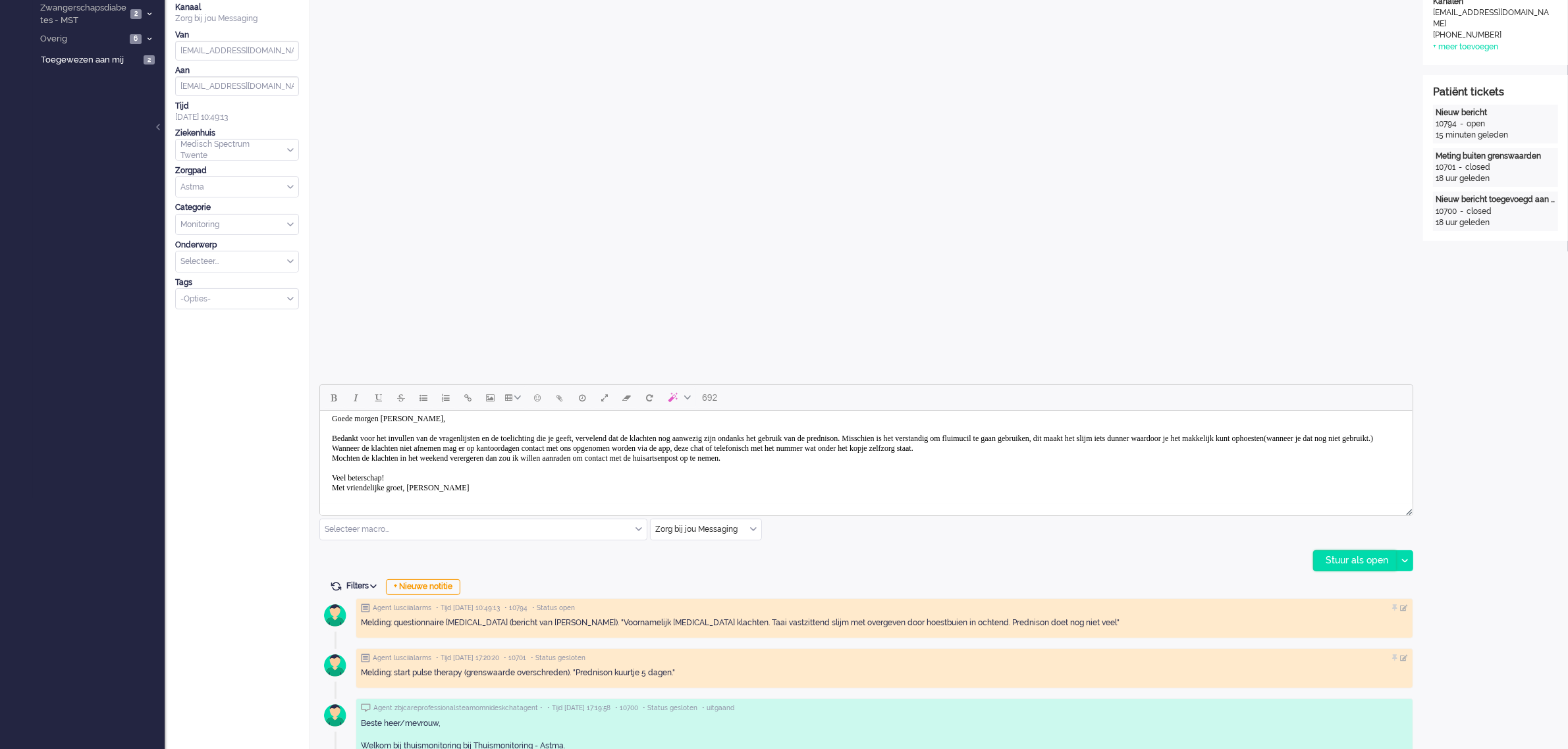
click at [1348, 563] on div "Stuur als open" at bounding box center [1354, 560] width 82 height 20
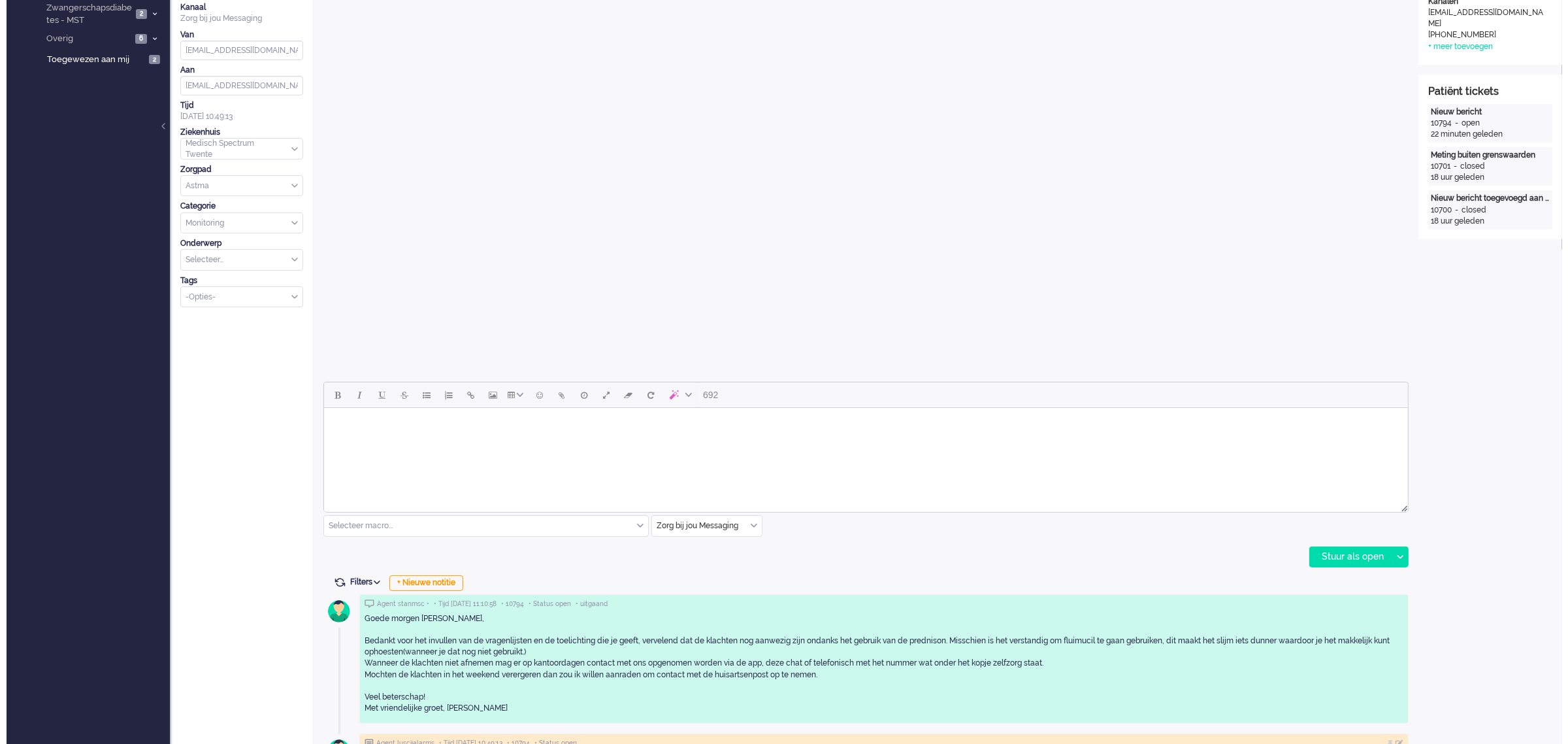
scroll to position [0, 0]
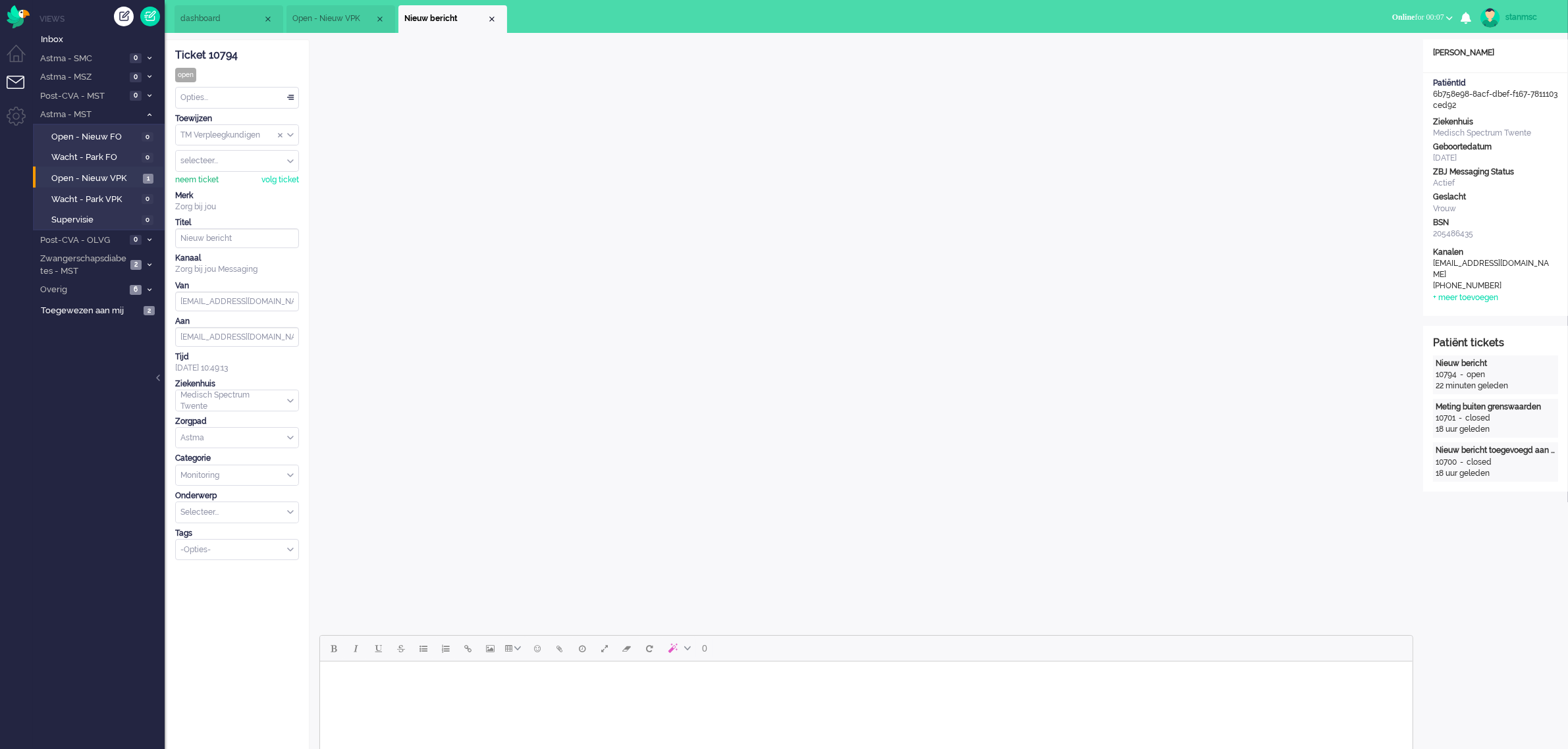
click at [206, 179] on div "neem ticket" at bounding box center [197, 179] width 44 height 11
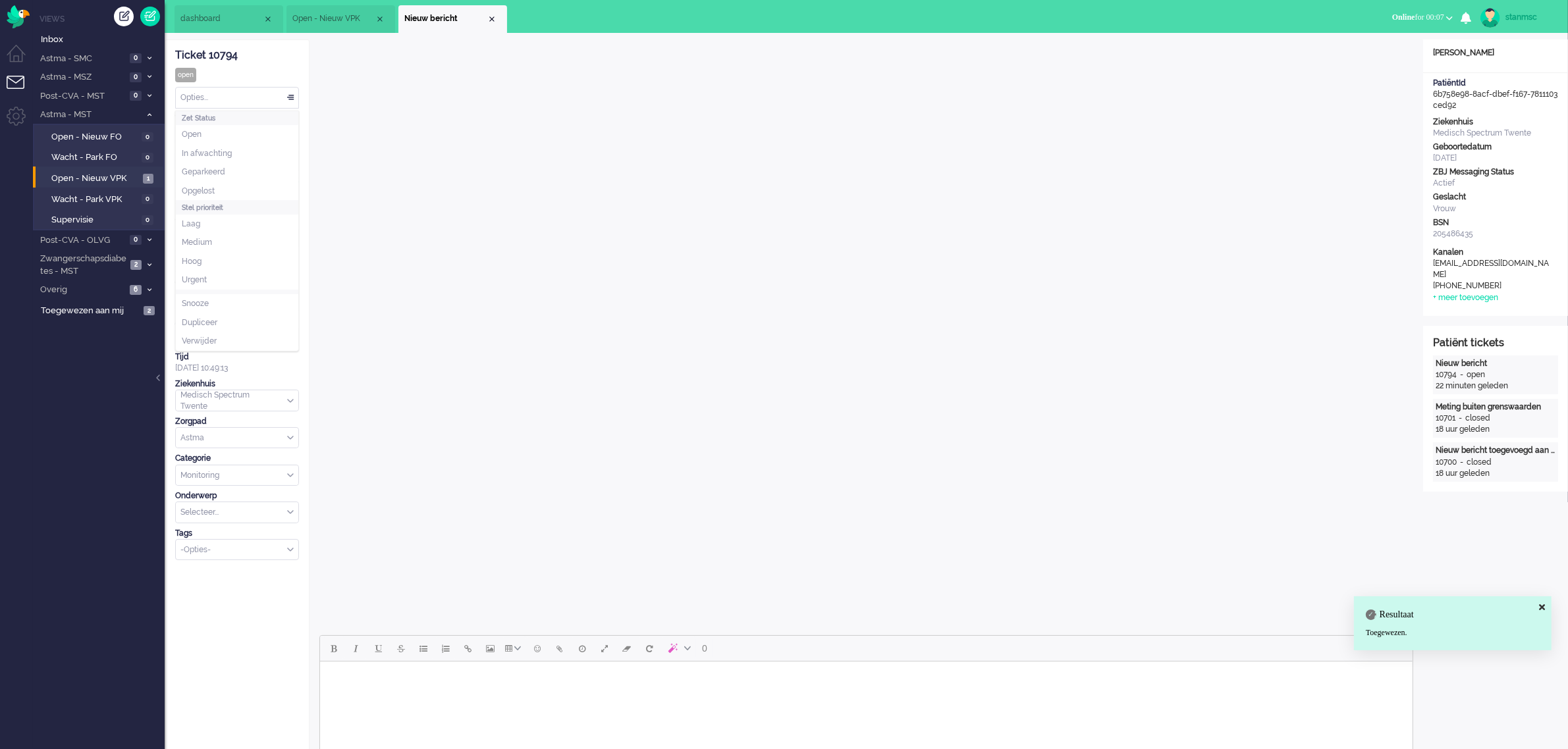
click at [209, 92] on div "Opties..." at bounding box center [237, 97] width 123 height 20
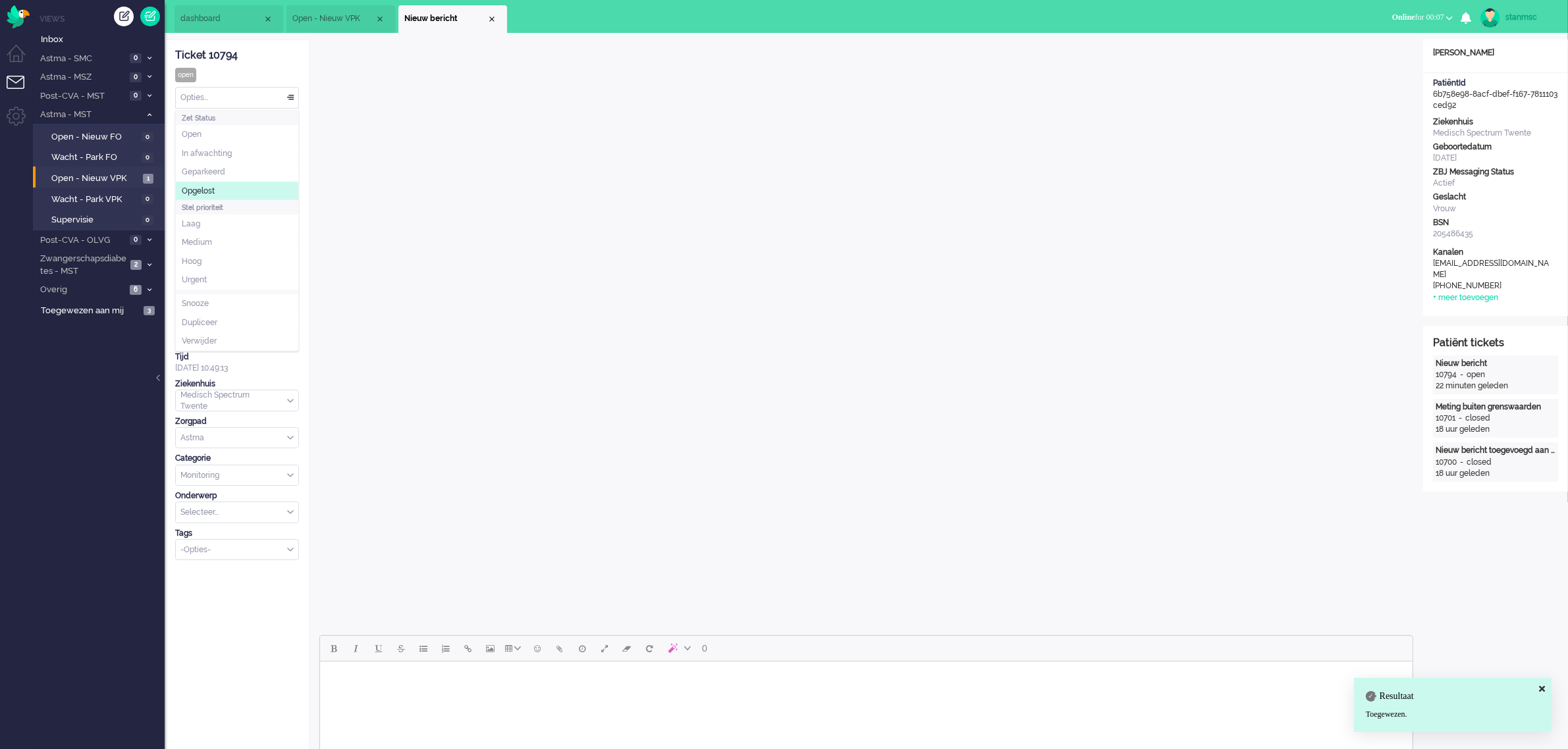
click at [211, 189] on span "Opgelost" at bounding box center [198, 190] width 33 height 11
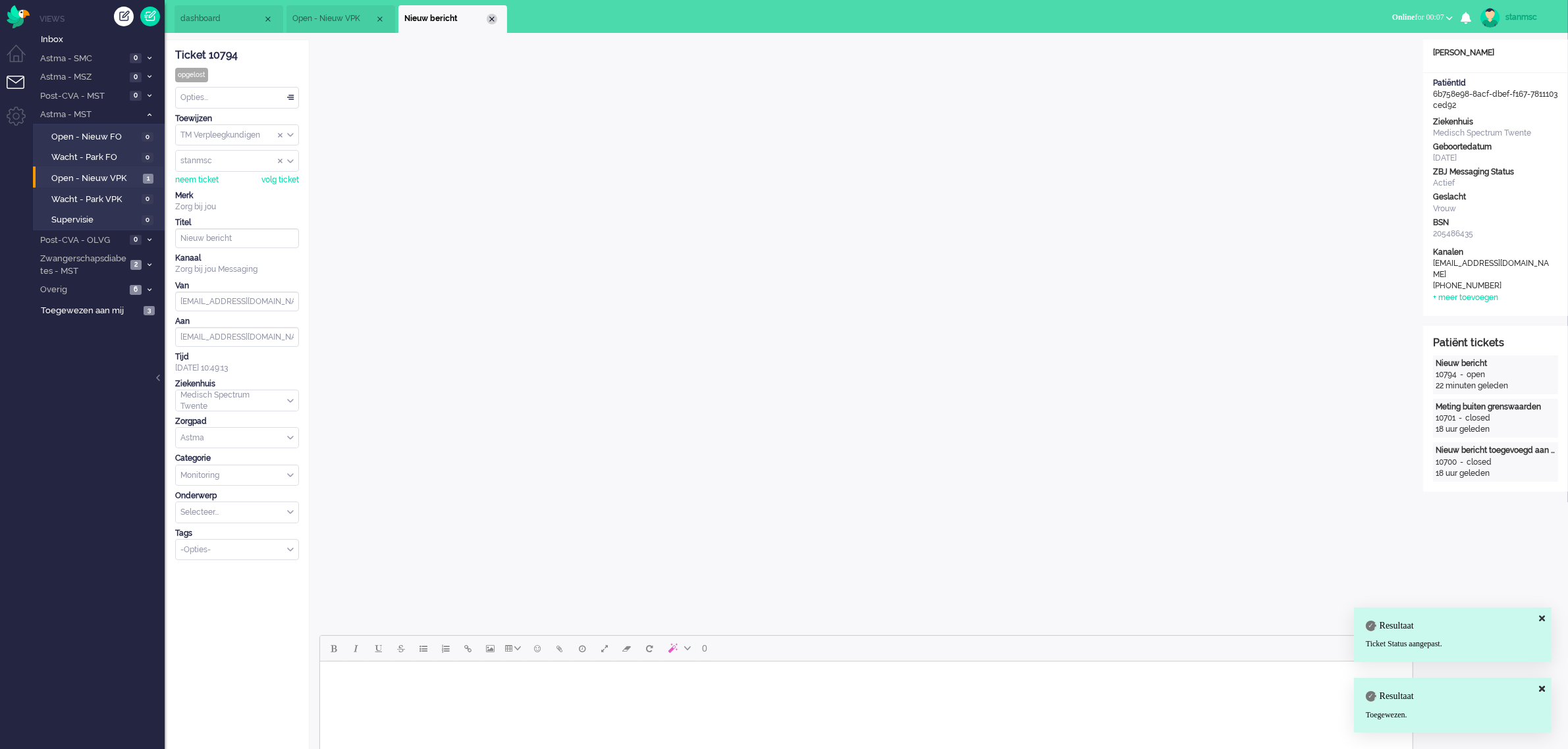
click at [491, 18] on div "Close tab" at bounding box center [491, 19] width 10 height 10
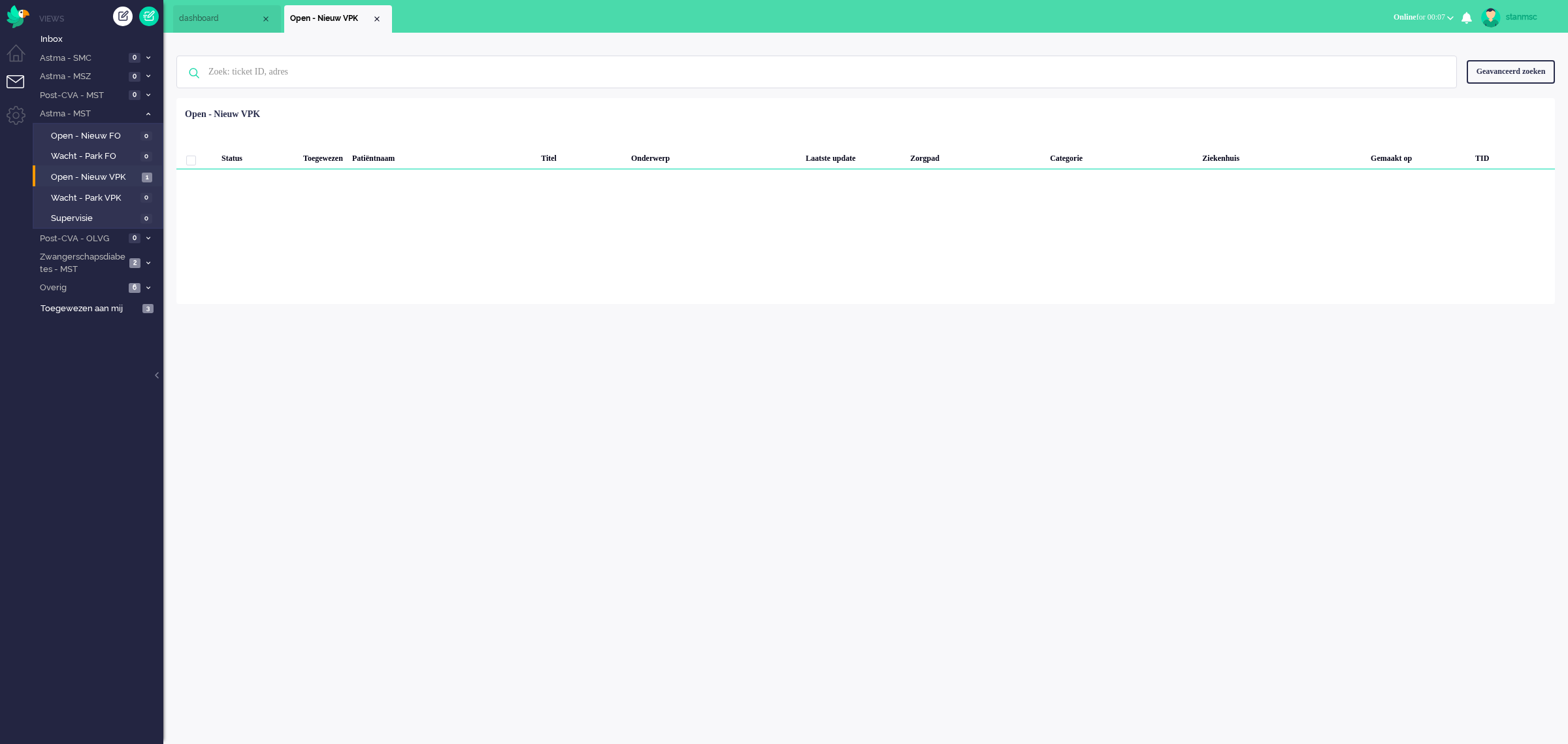
click at [1504, 17] on link "stanmsc" at bounding box center [1517, 17] width 76 height 19
click at [1489, 86] on link "Instellingen" at bounding box center [1515, 88] width 90 height 13
select select
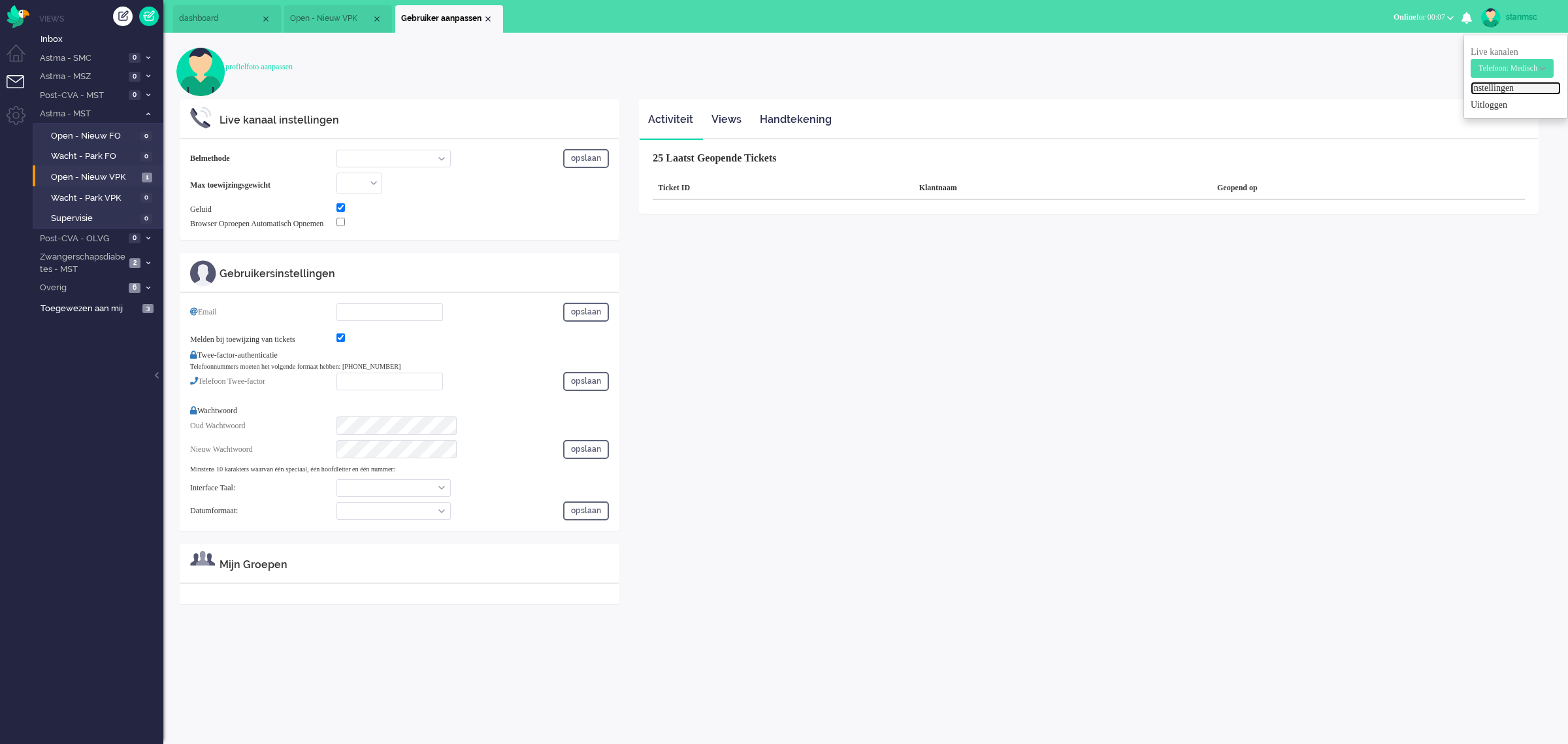
select select "inbound-new"
type input "[PHONE_NUMBER]"
checkbox input "true"
type input "[EMAIL_ADDRESS][DOMAIN_NAME]"
checkbox input "true"
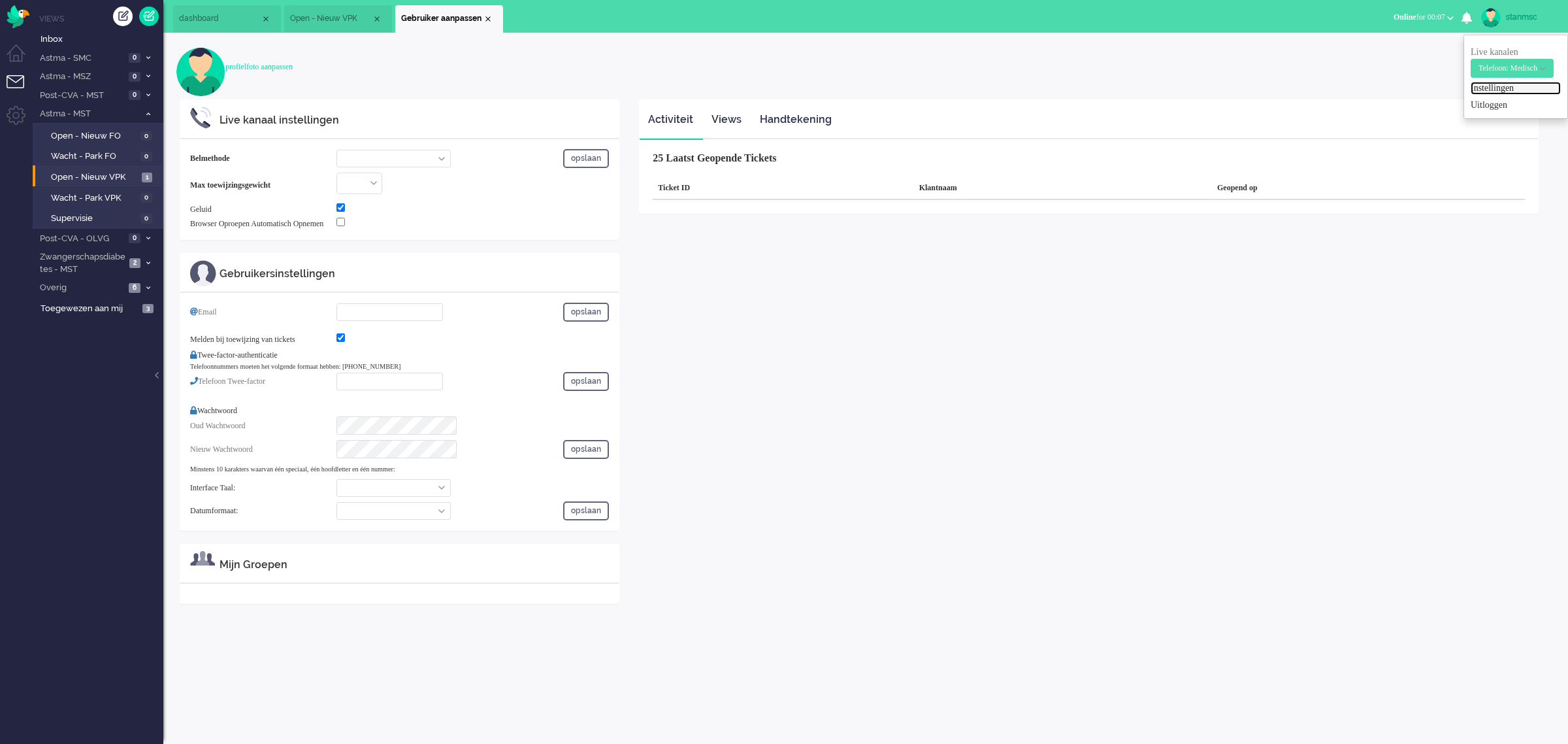
type input "[PHONE_NUMBER]"
select select "nl"
select select "nl_NL"
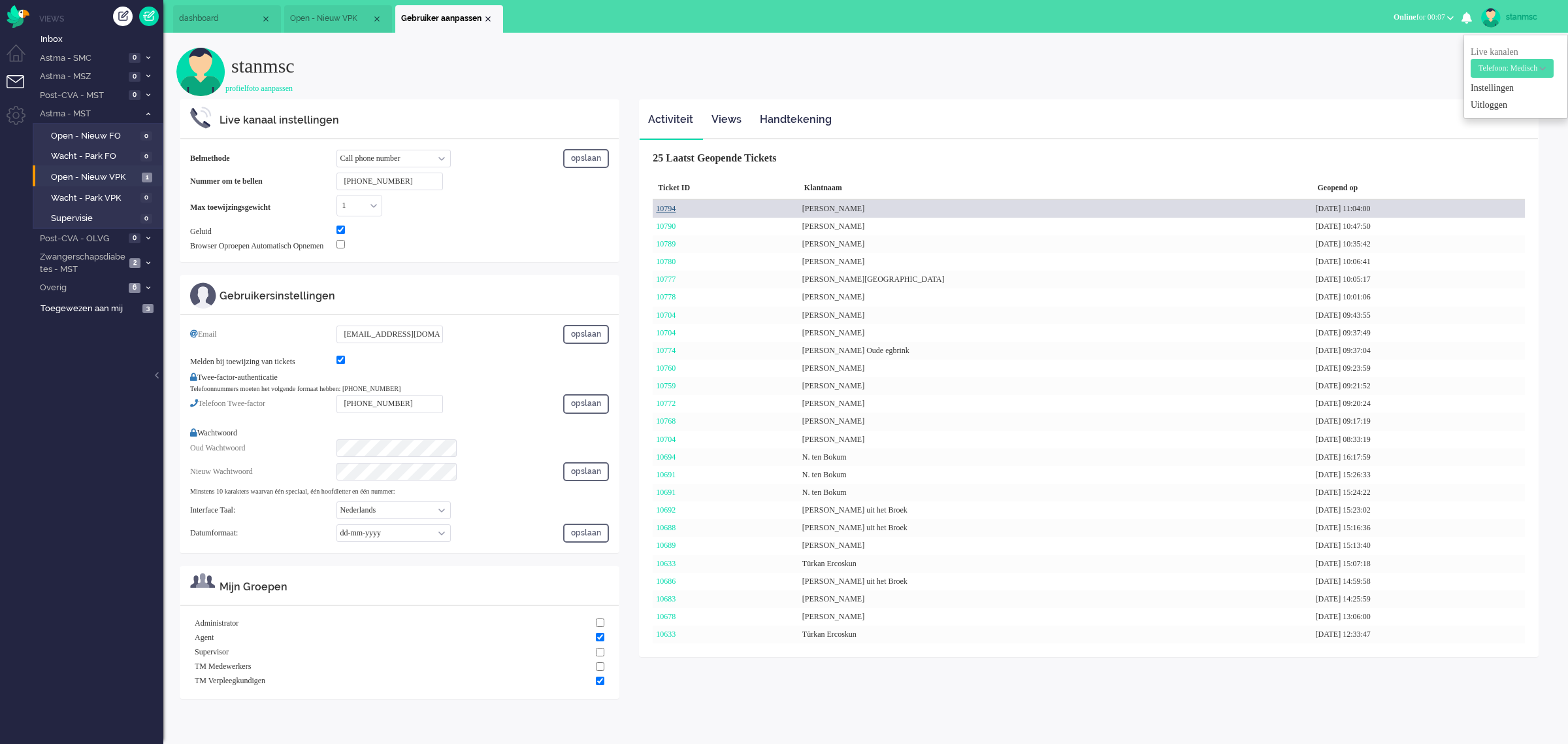
click at [674, 209] on link "10794" at bounding box center [666, 209] width 19 height 9
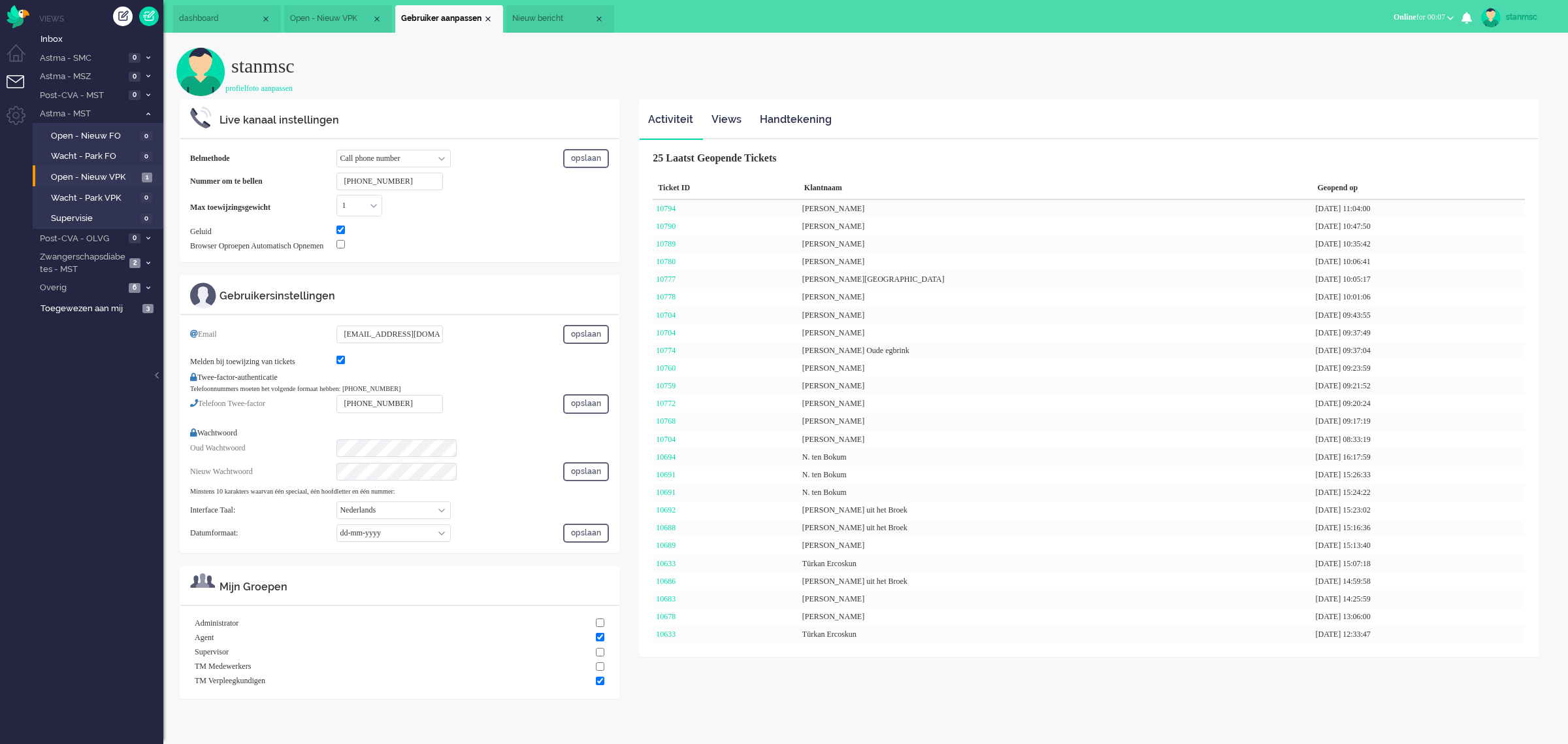
click at [543, 18] on span "Nieuw bericht" at bounding box center [552, 18] width 82 height 11
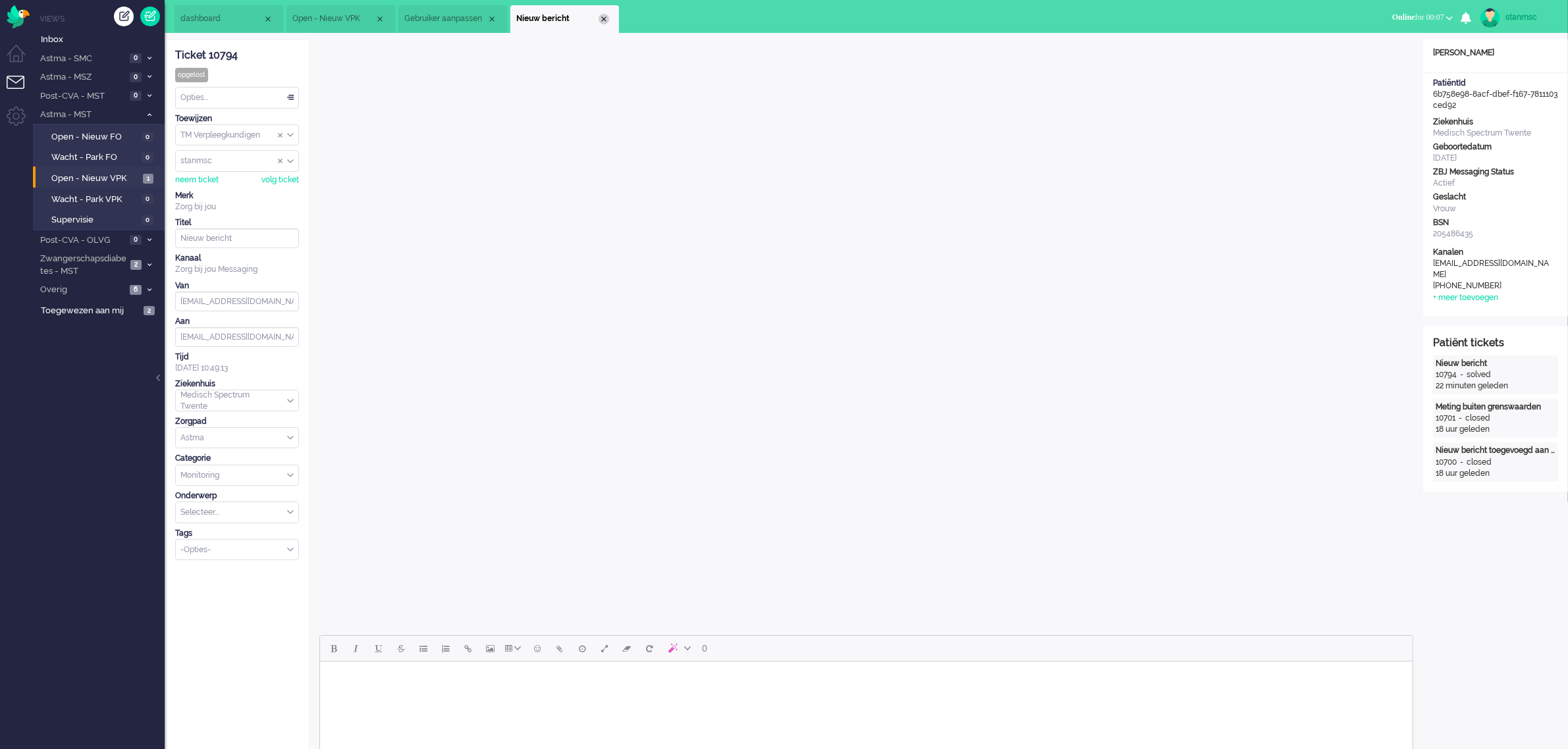
click at [604, 17] on div "Close tab" at bounding box center [604, 19] width 10 height 10
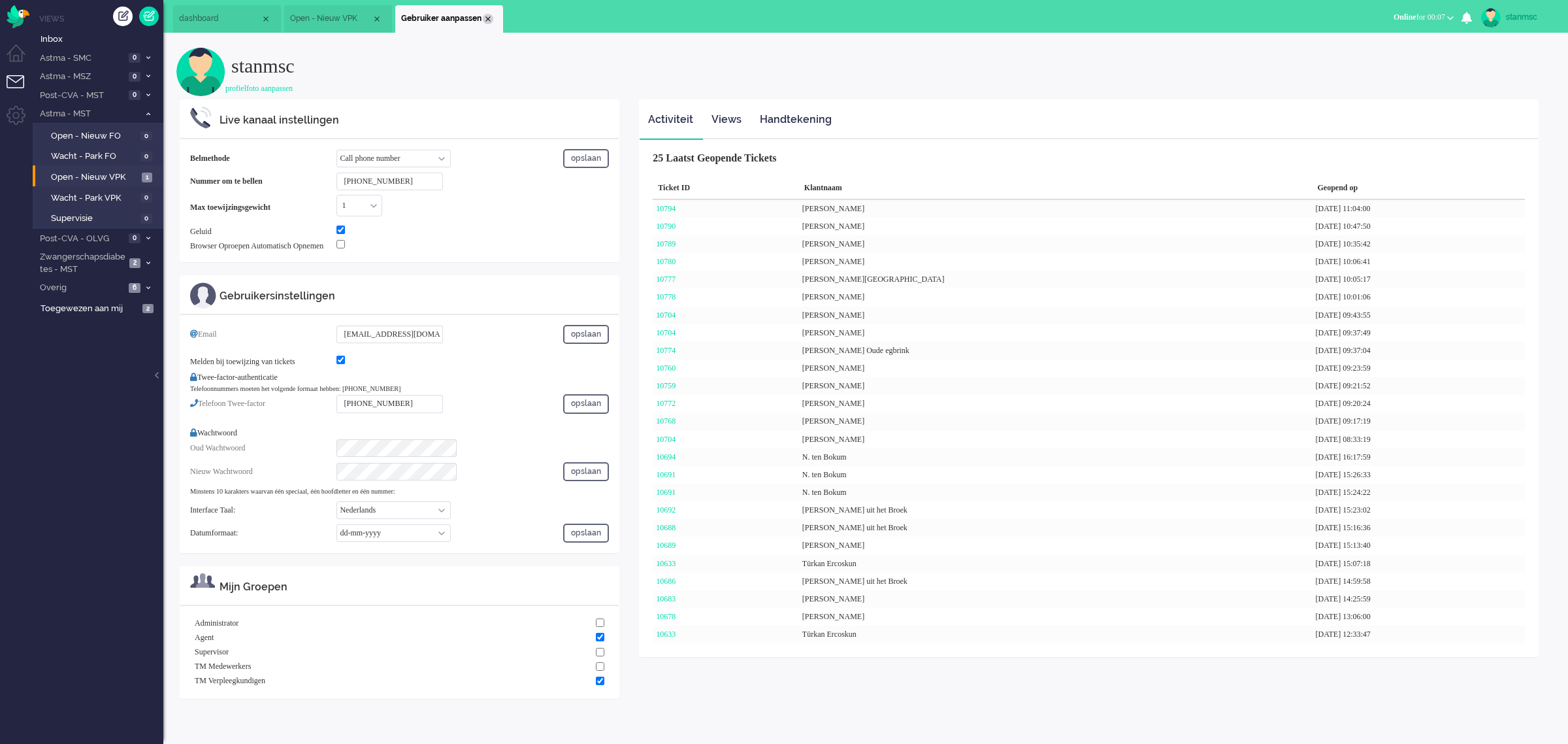
click at [483, 19] on div "Close tab" at bounding box center [488, 19] width 10 height 10
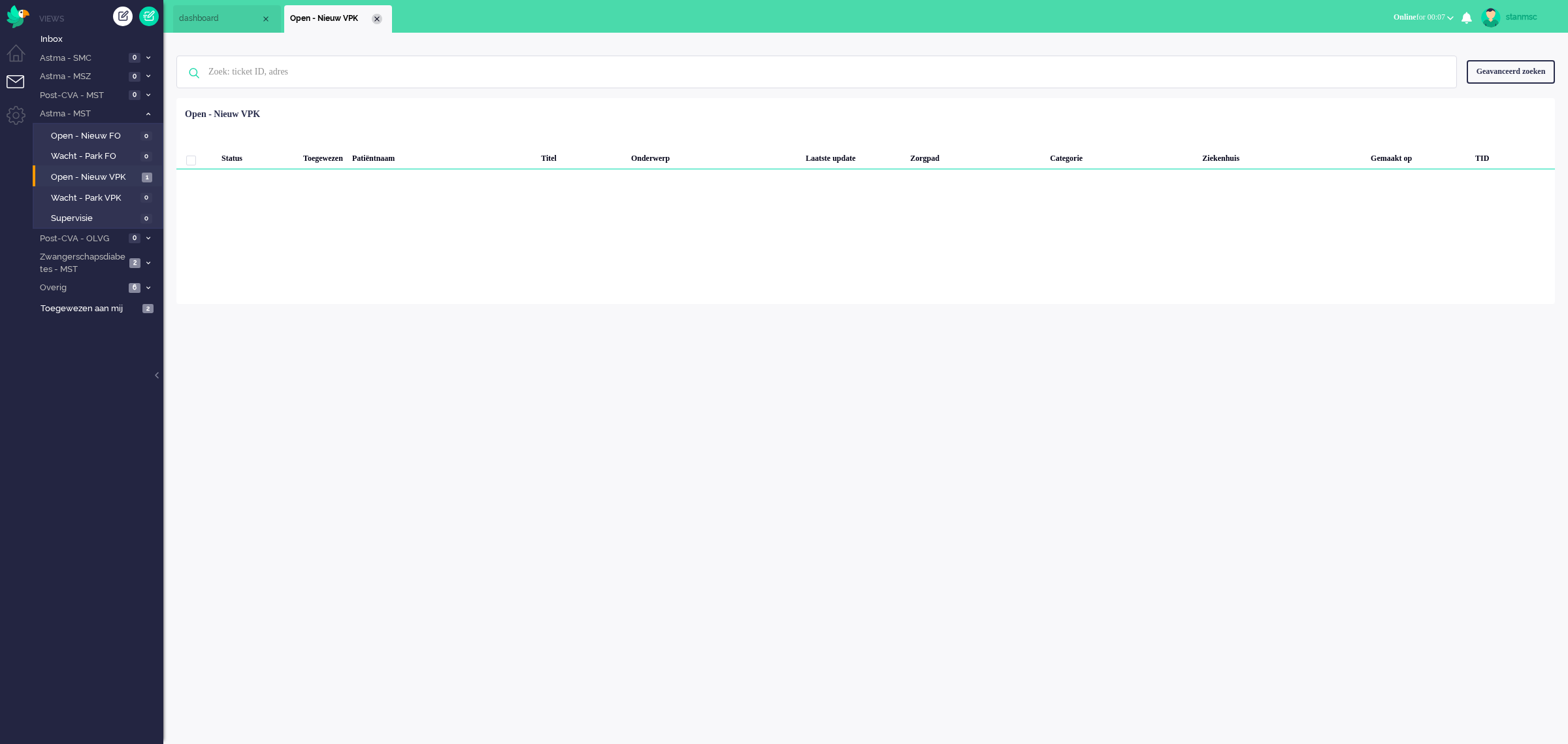
click at [377, 17] on div "Close tab" at bounding box center [376, 19] width 10 height 10
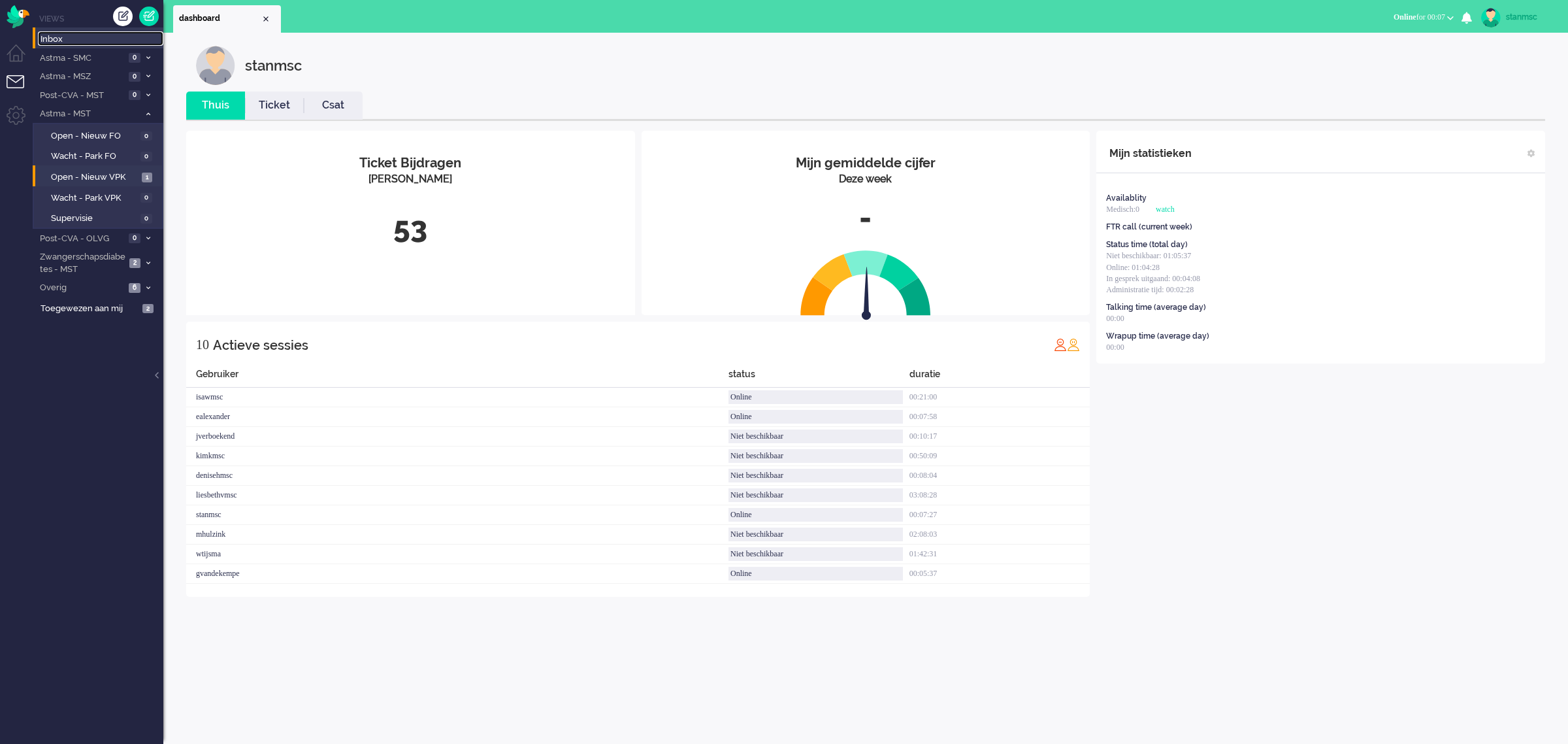
click at [50, 40] on span "Inbox" at bounding box center [102, 39] width 123 height 12
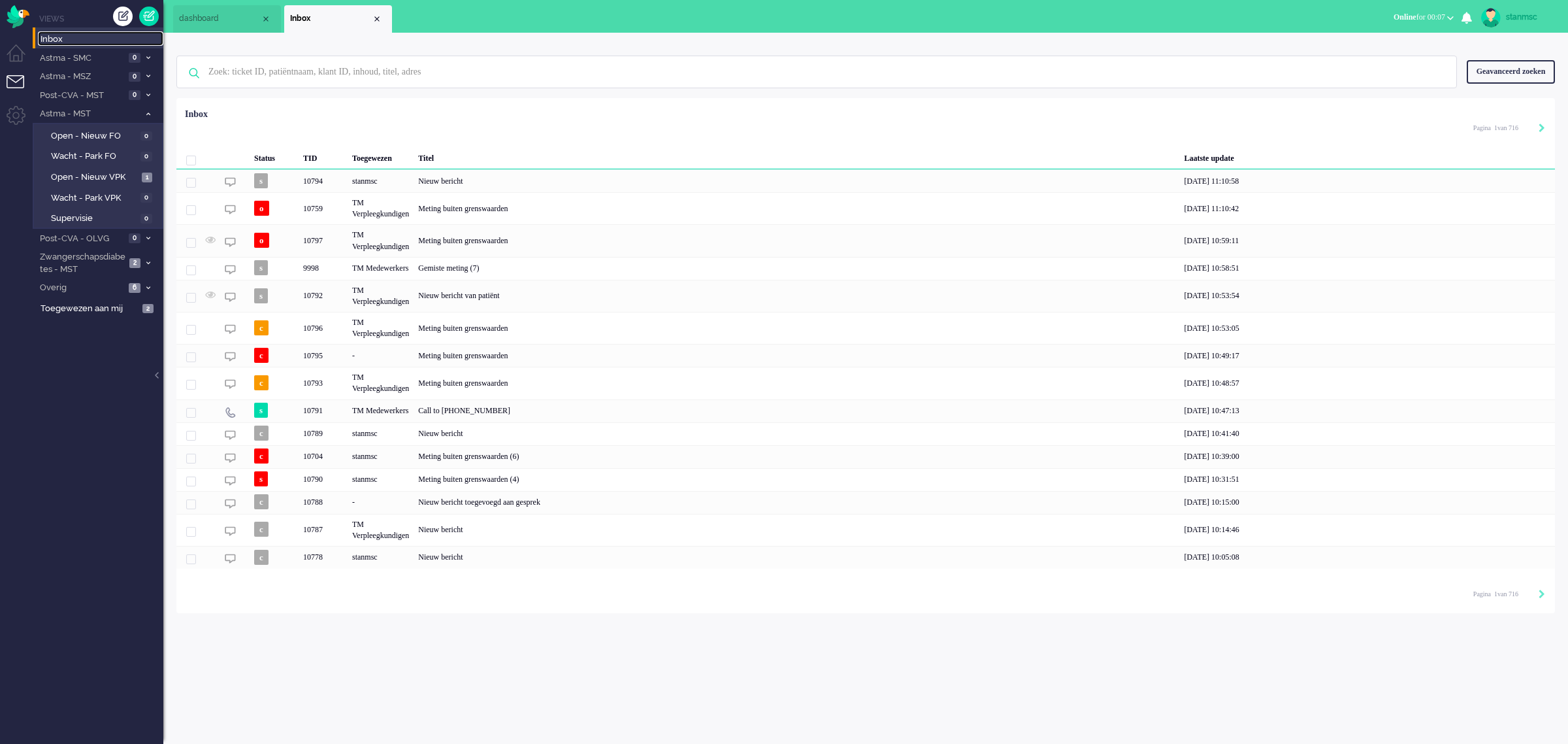
click at [373, 17] on div "Close tab" at bounding box center [376, 19] width 10 height 10
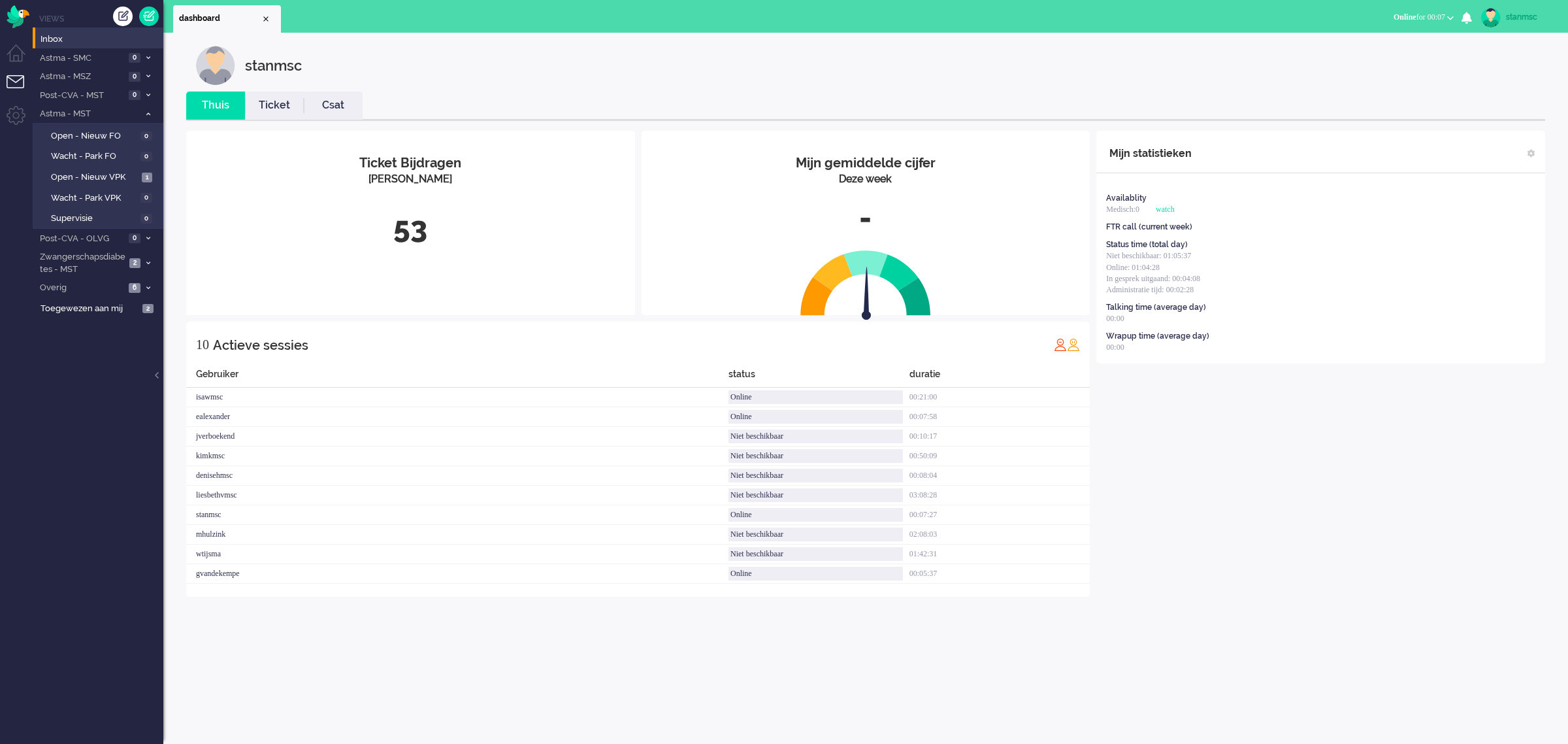
click at [265, 105] on link "Ticket" at bounding box center [275, 105] width 59 height 15
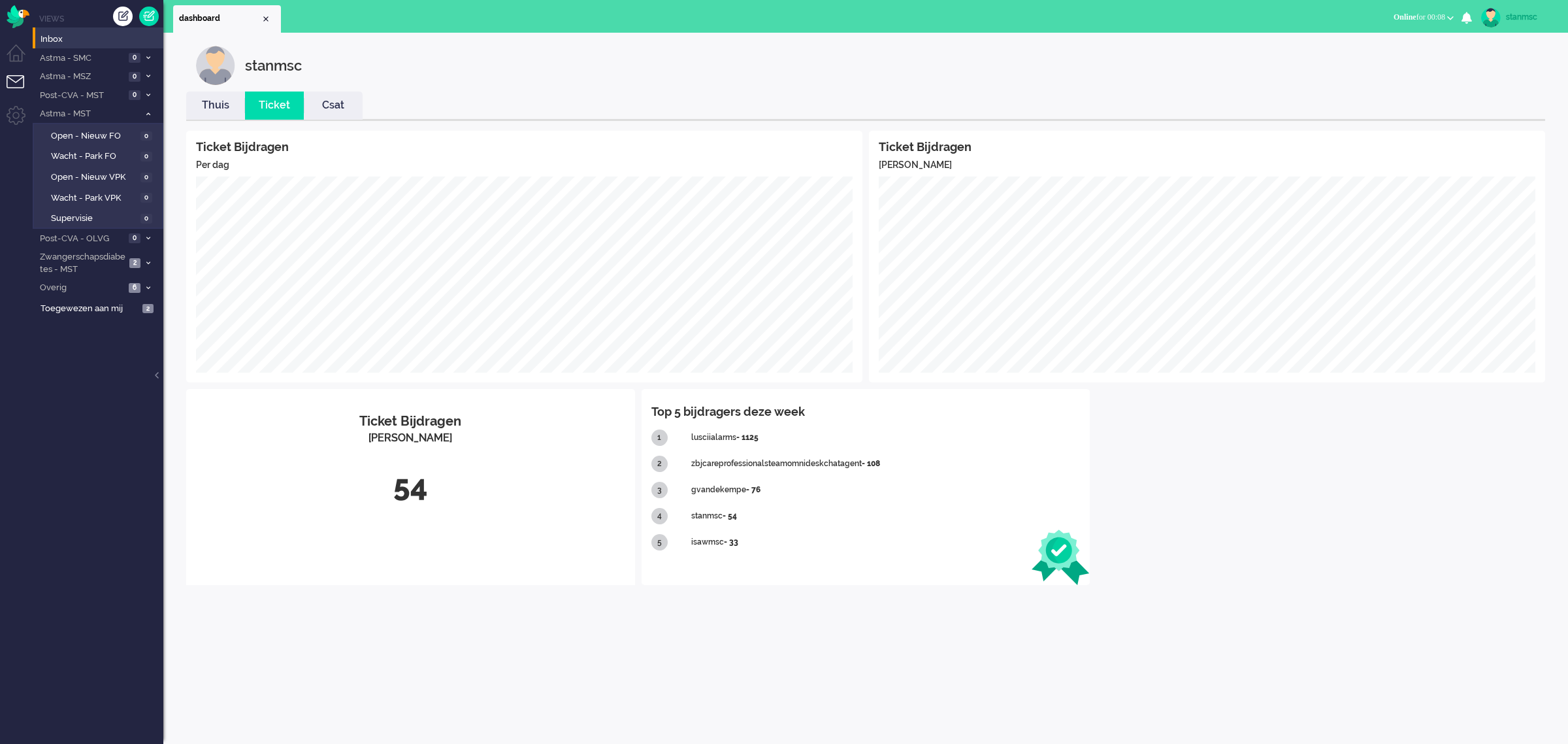
click at [1424, 12] on span "Online for 00:08" at bounding box center [1419, 17] width 52 height 9
click at [1380, 45] on label "Niet beschikbaar" at bounding box center [1399, 43] width 103 height 11
click at [1399, 17] on span "Niet beschikbaar" at bounding box center [1388, 17] width 57 height 9
click at [1378, 56] on label "Online" at bounding box center [1399, 58] width 103 height 11
click at [105, 132] on span "Open - Nieuw FO" at bounding box center [94, 136] width 87 height 12
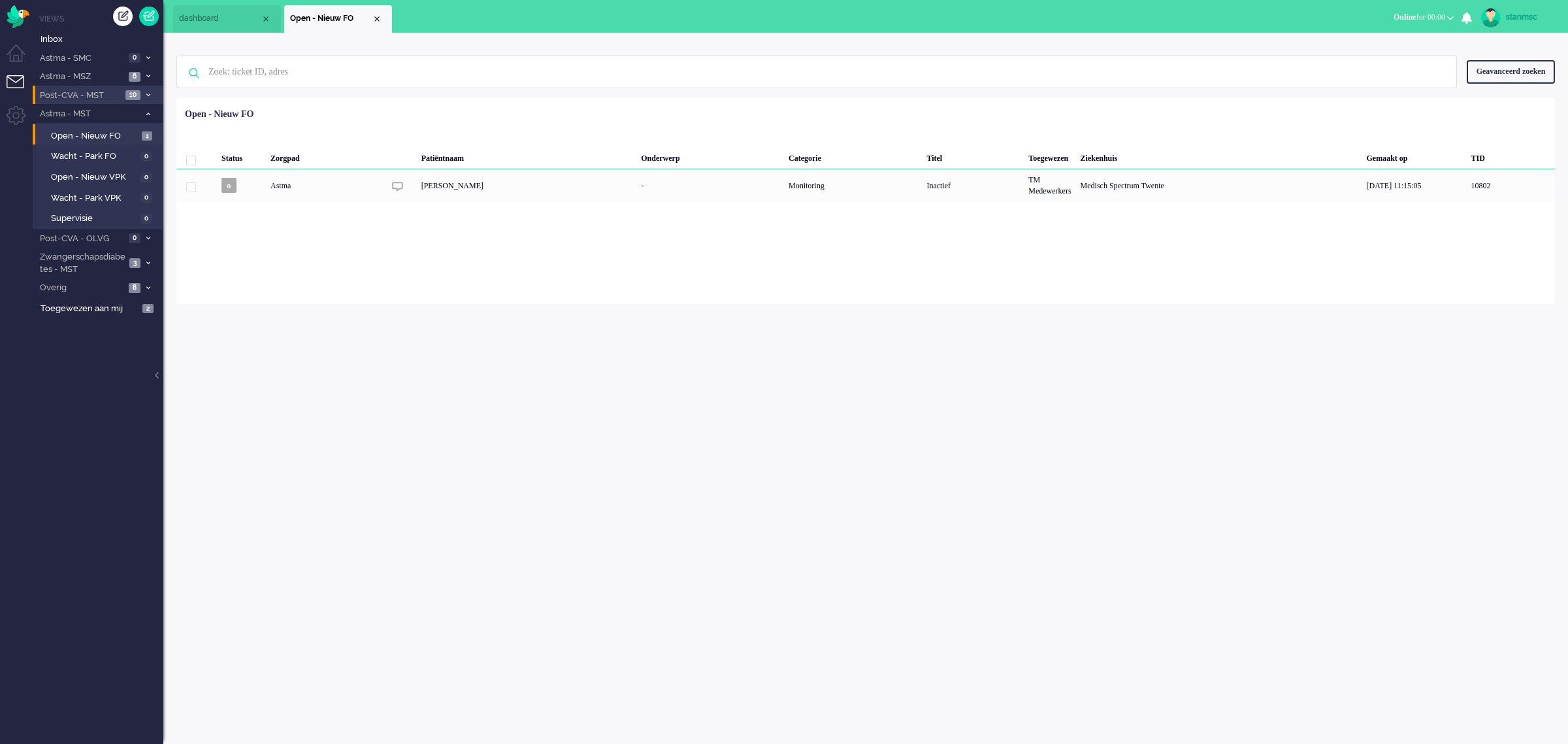
click at [102, 92] on span "Post-CVA - MST" at bounding box center [80, 95] width 84 height 12
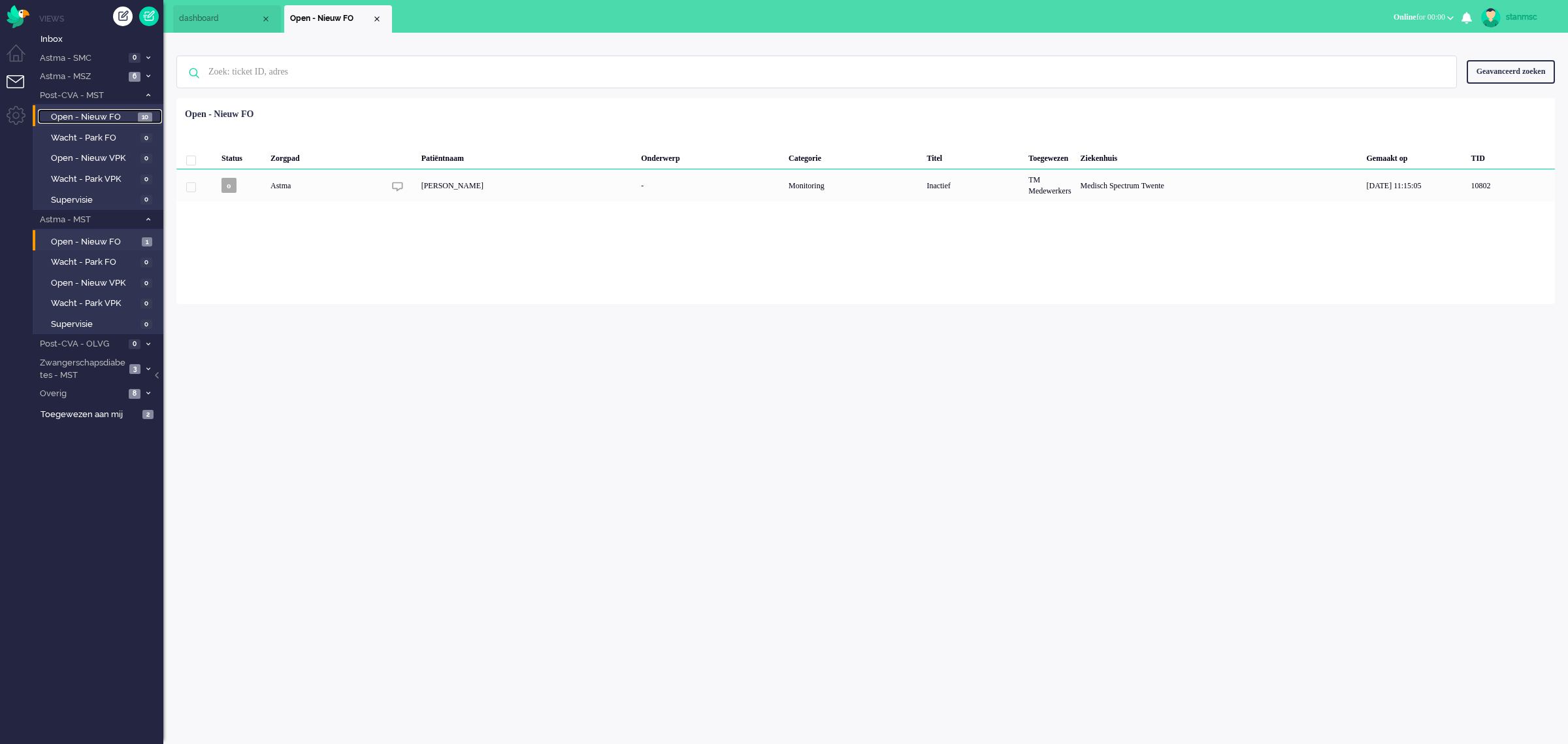
click at [102, 112] on span "Open - Nieuw FO" at bounding box center [93, 117] width 84 height 12
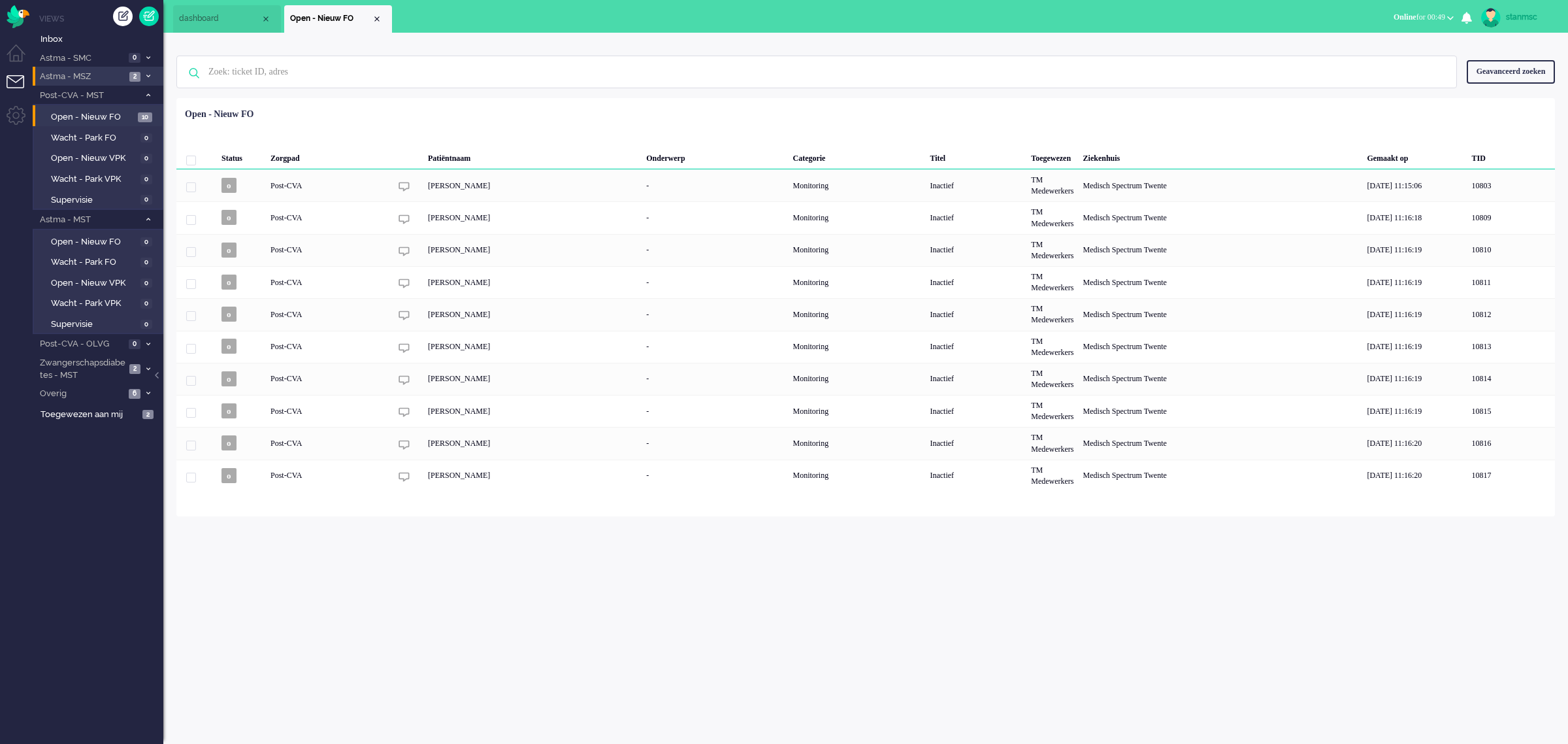
click at [83, 80] on span "Astma - MSZ" at bounding box center [82, 76] width 87 height 12
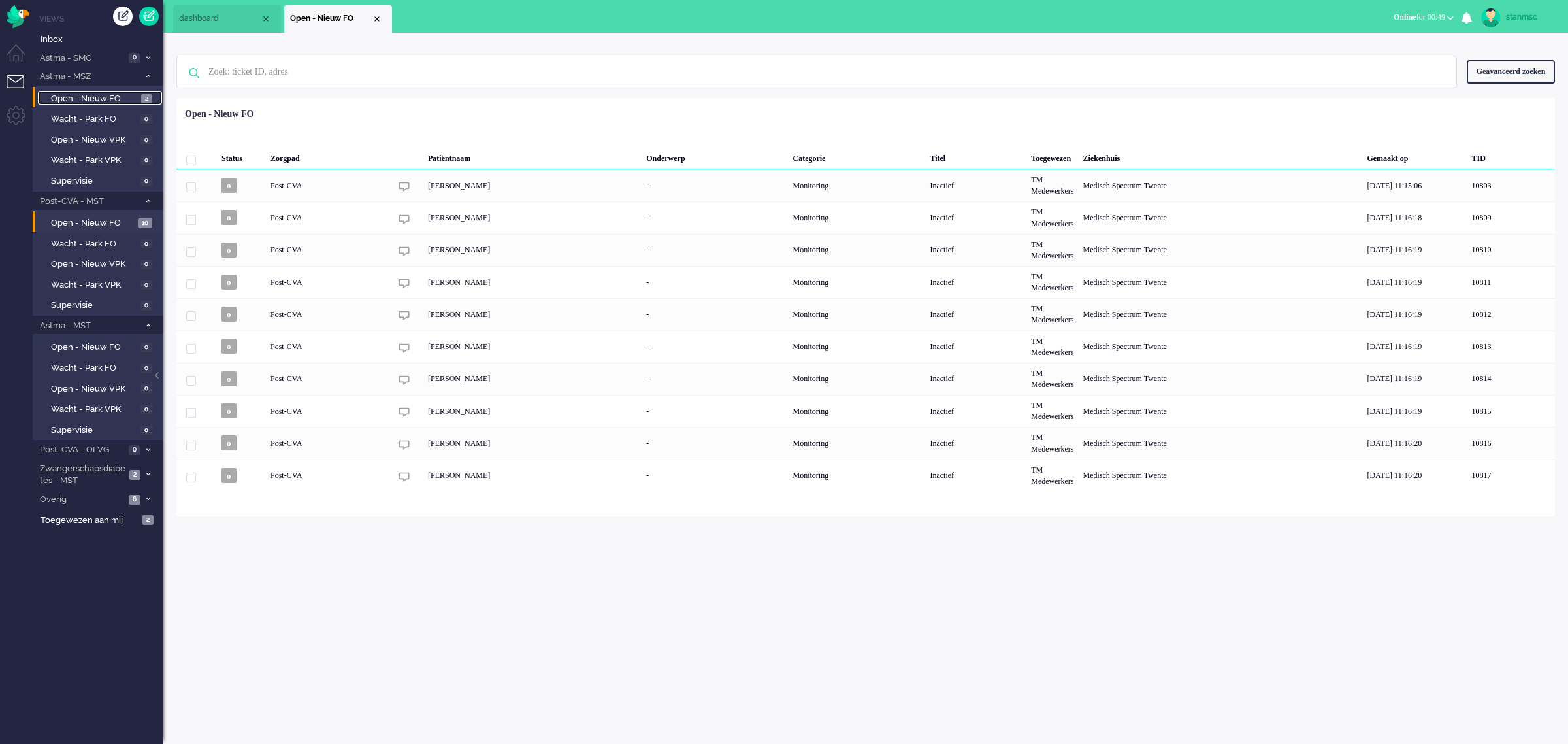
click at [84, 101] on span "Open - Nieuw FO" at bounding box center [94, 99] width 87 height 12
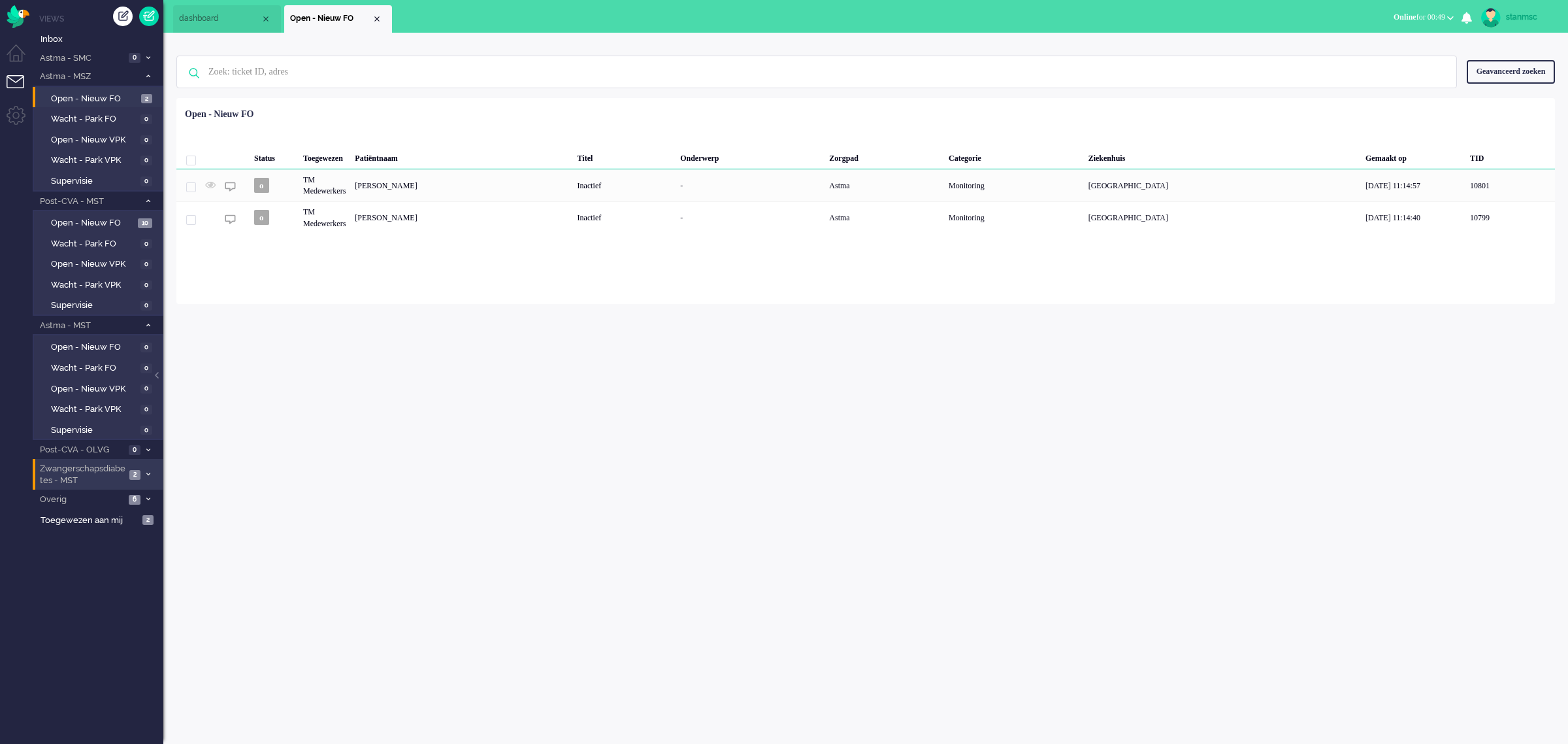
click at [88, 474] on span "Zwangerschapsdiabetes - MST" at bounding box center [82, 475] width 87 height 25
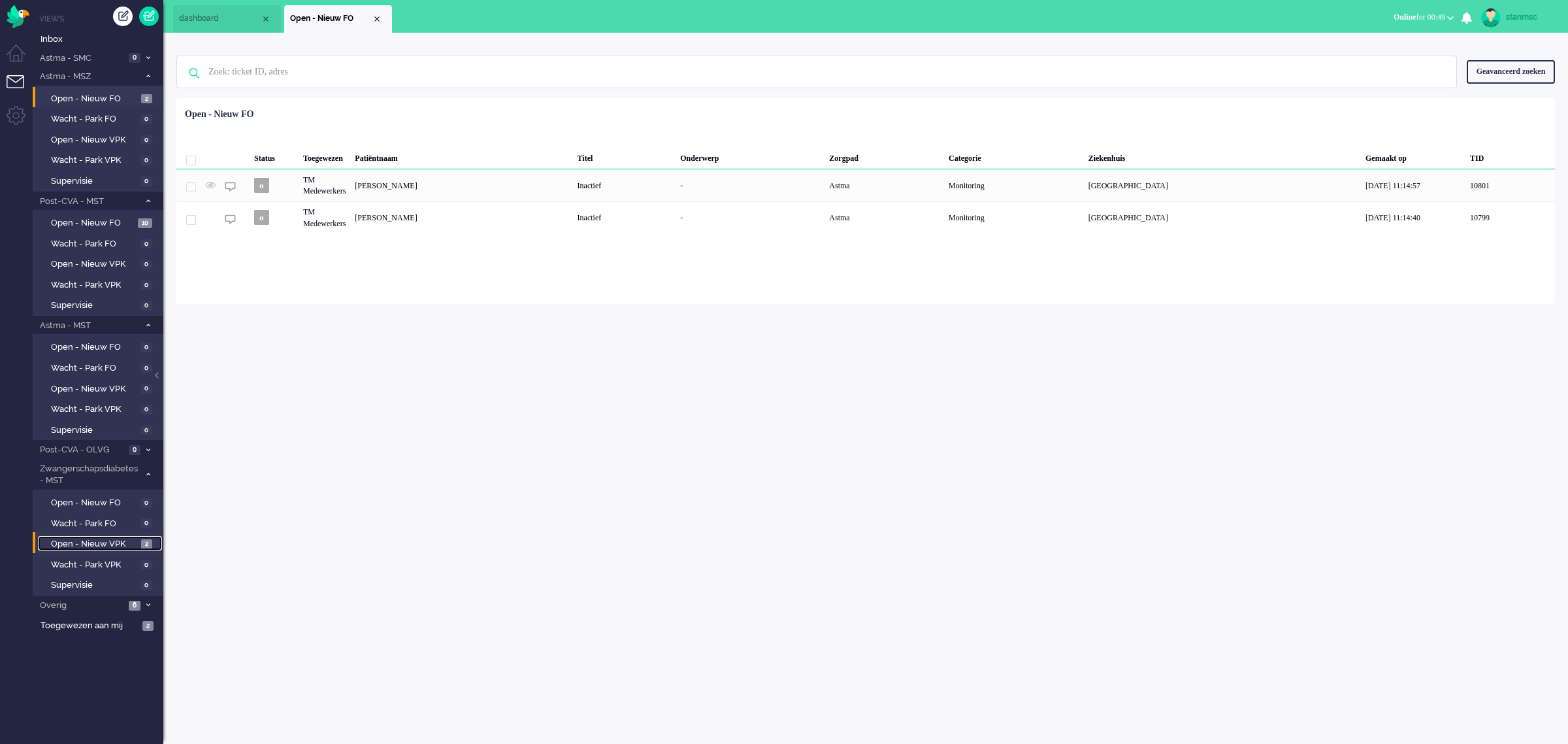
click at [98, 539] on span "Open - Nieuw VPK" at bounding box center [94, 544] width 87 height 12
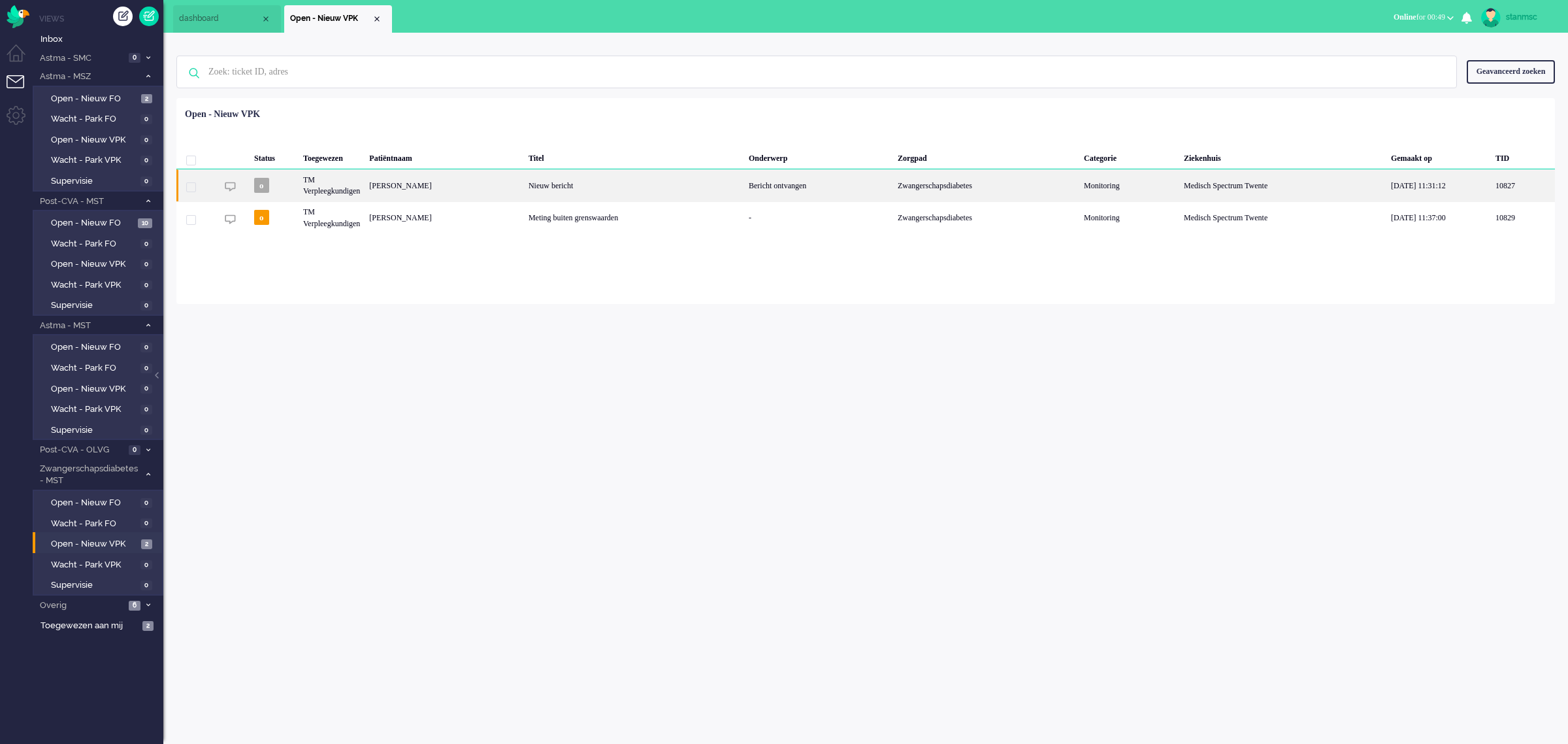
click at [487, 186] on div "[PERSON_NAME]" at bounding box center [444, 185] width 159 height 32
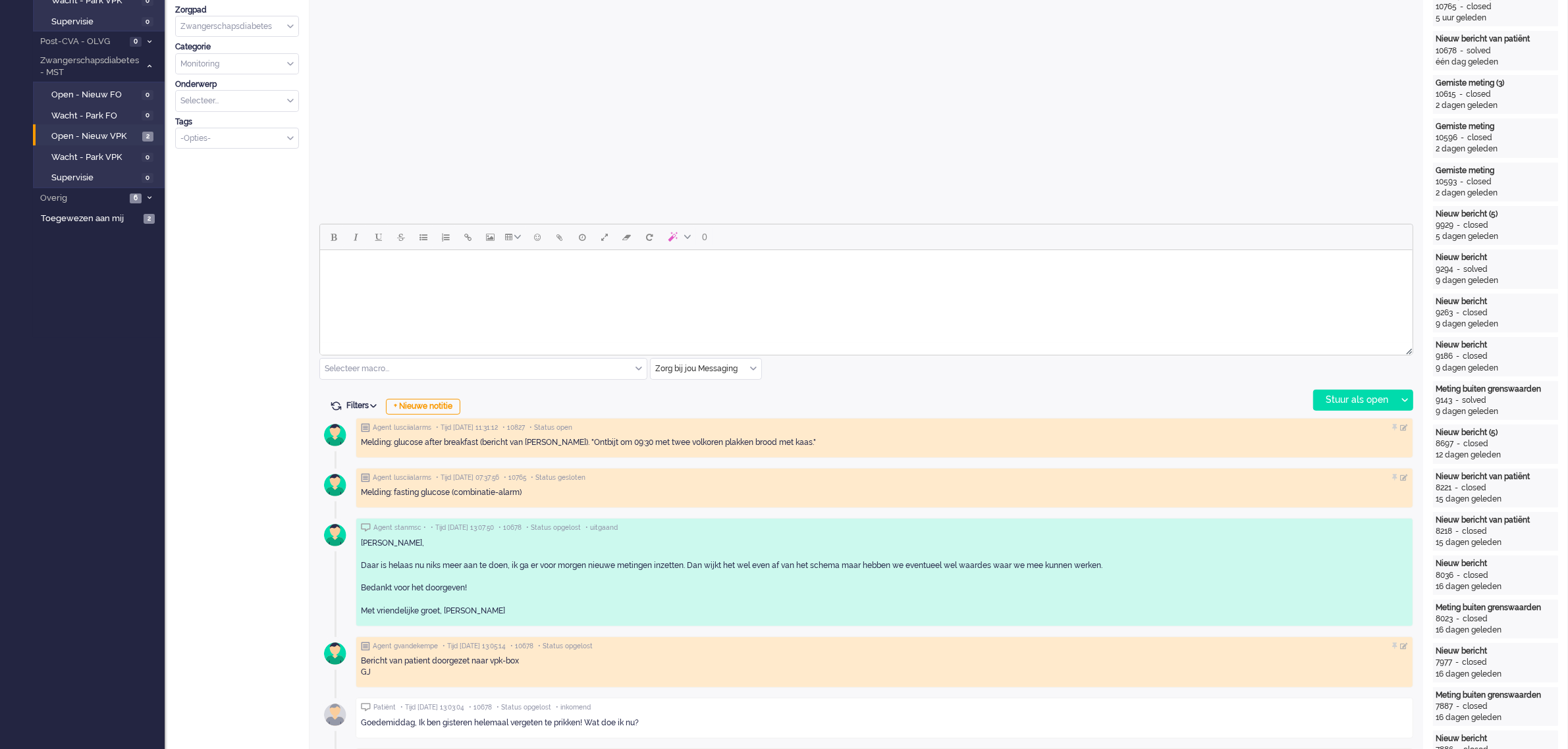
scroll to position [39, 0]
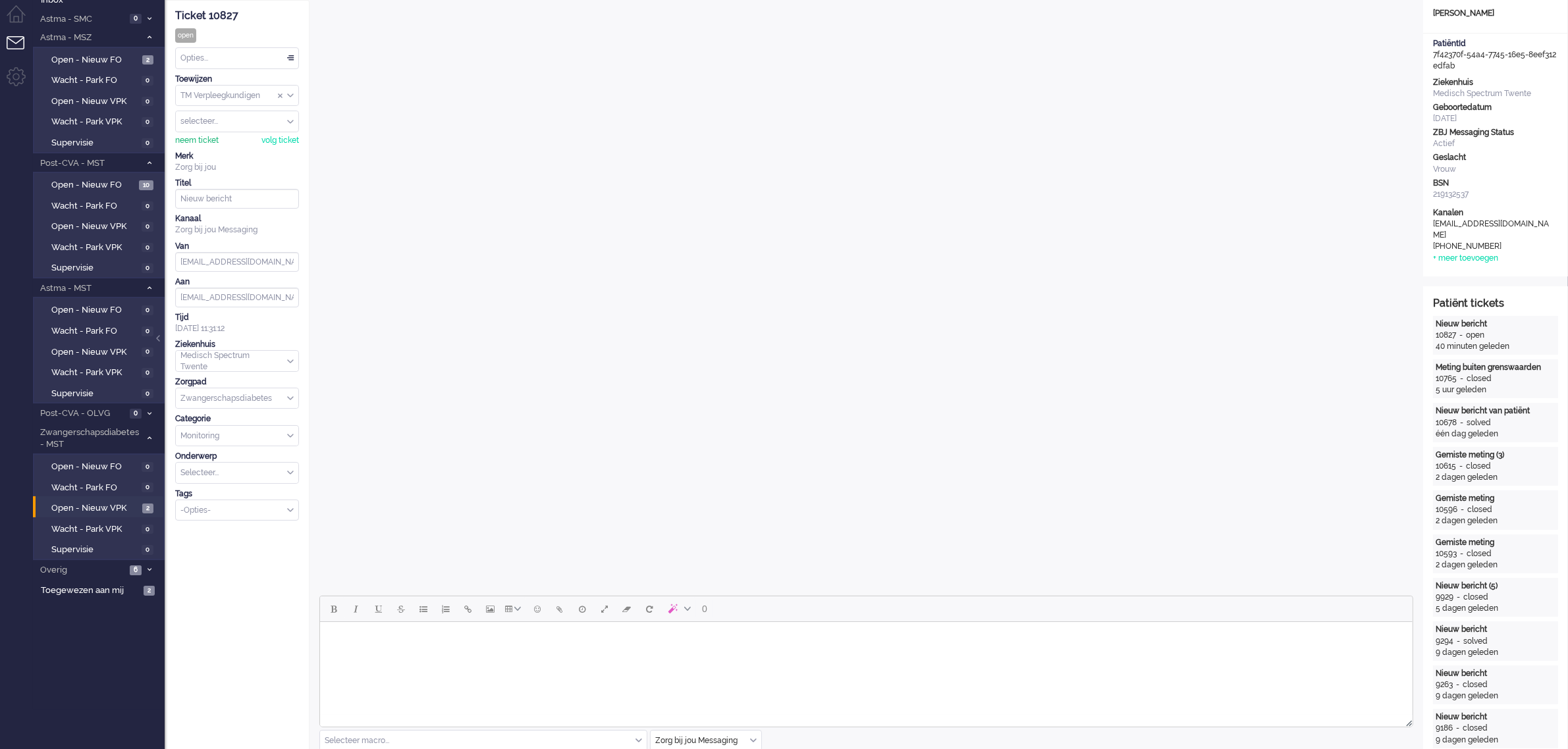
click at [201, 140] on div "neem ticket" at bounding box center [197, 140] width 44 height 11
click at [224, 60] on div "Opties..." at bounding box center [237, 58] width 123 height 20
click at [220, 149] on li "Opgelost" at bounding box center [237, 152] width 123 height 19
click at [97, 502] on span "Open - Nieuw VPK" at bounding box center [95, 508] width 87 height 12
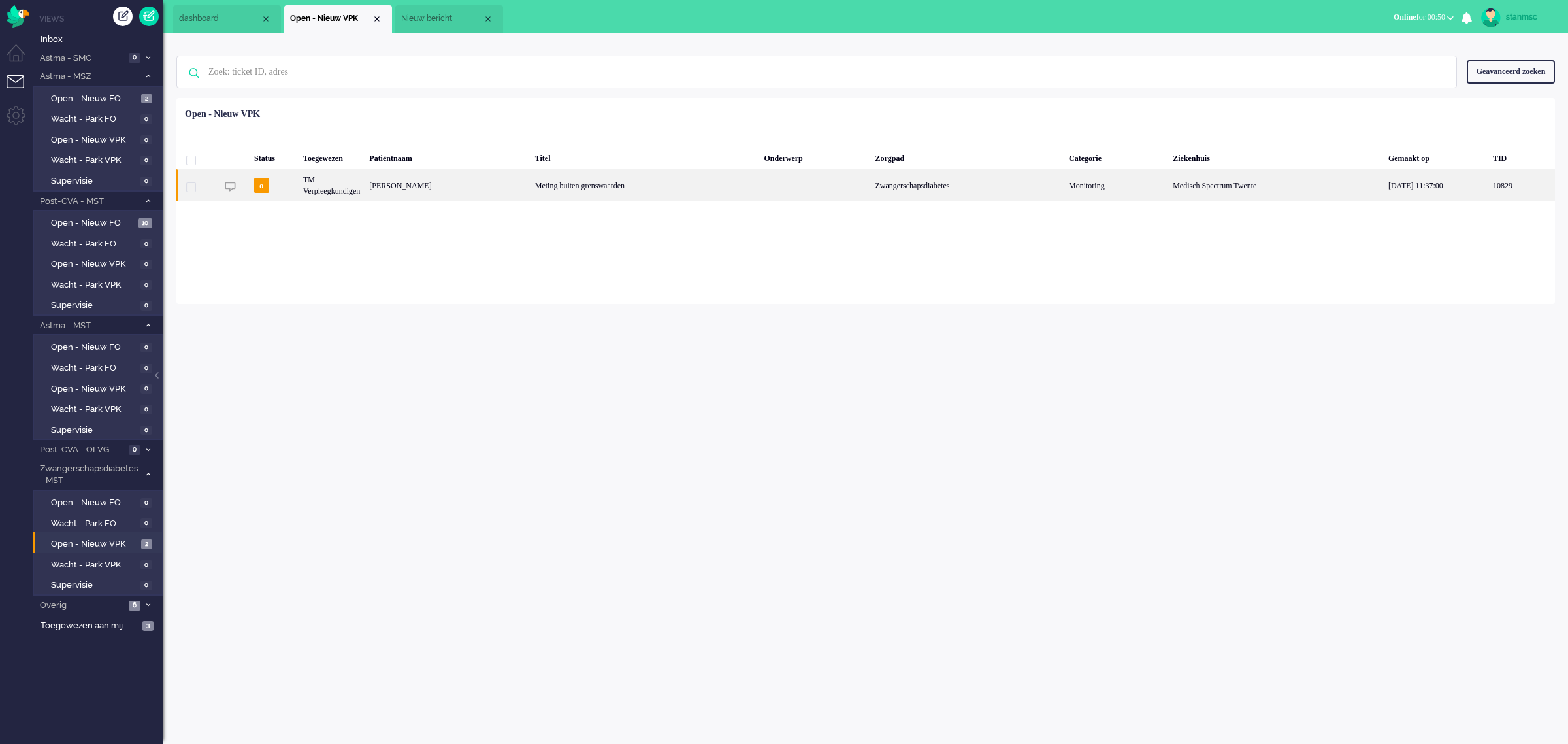
click at [497, 187] on div "[PERSON_NAME]" at bounding box center [447, 185] width 165 height 32
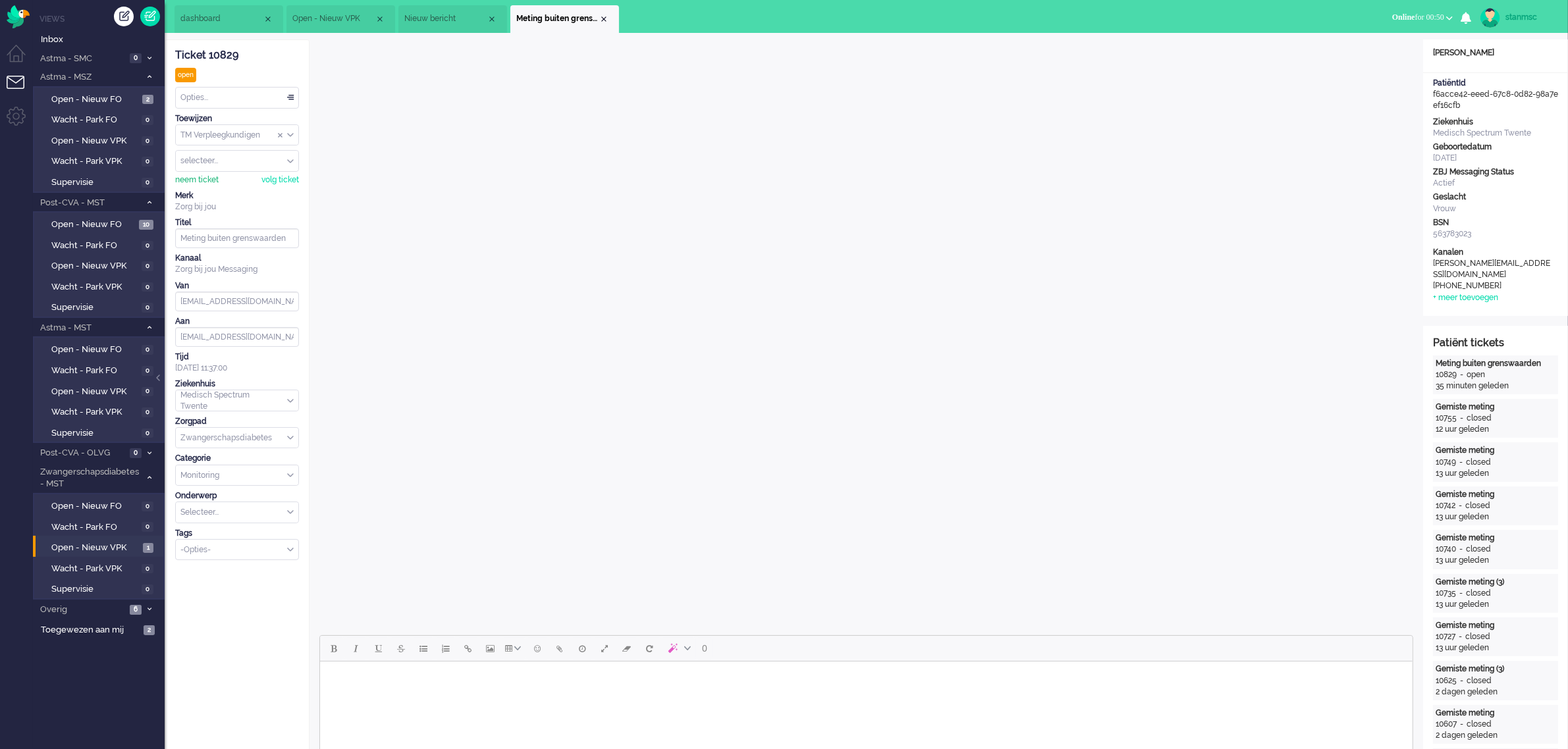
click at [205, 179] on div "neem ticket" at bounding box center [197, 179] width 44 height 11
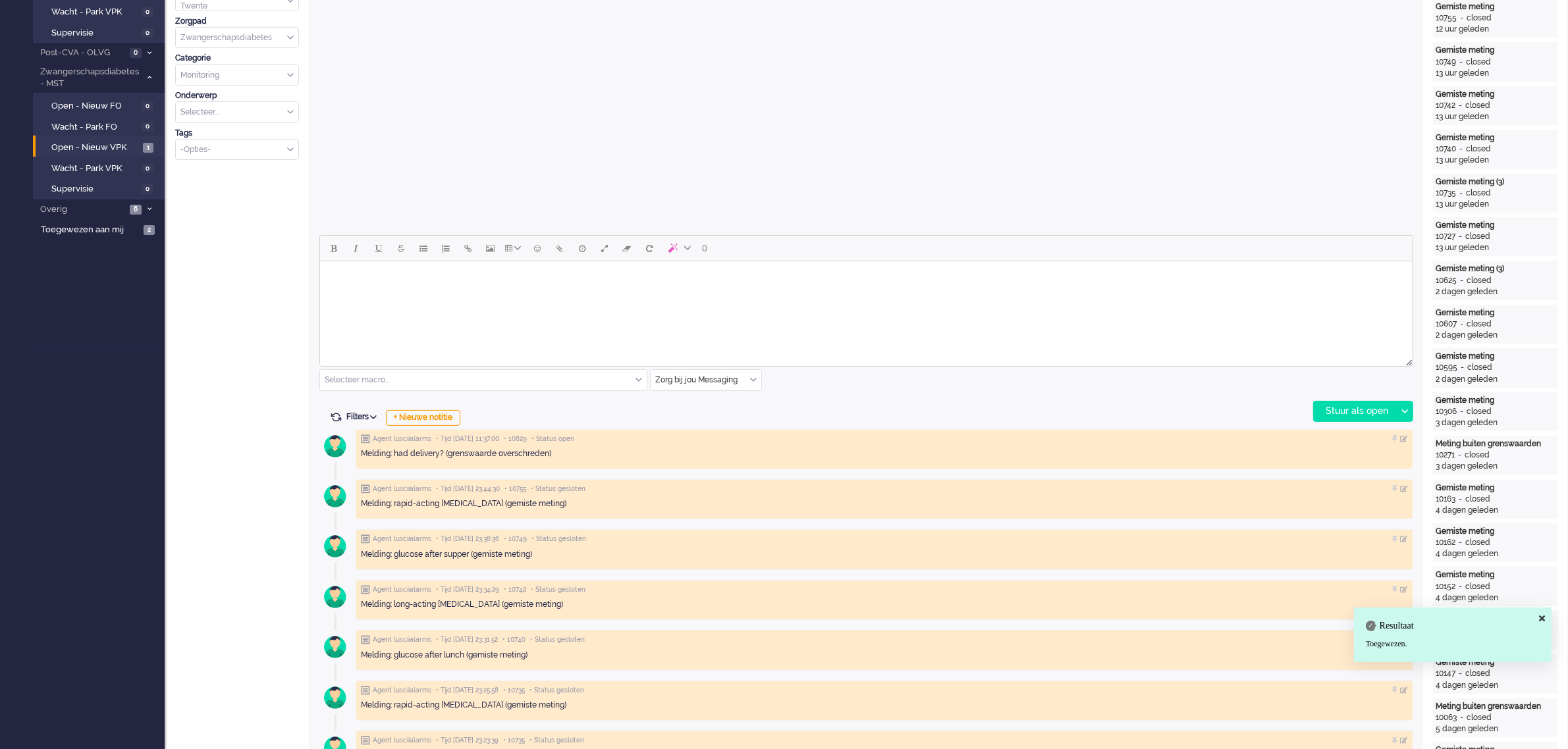
scroll to position [411, 0]
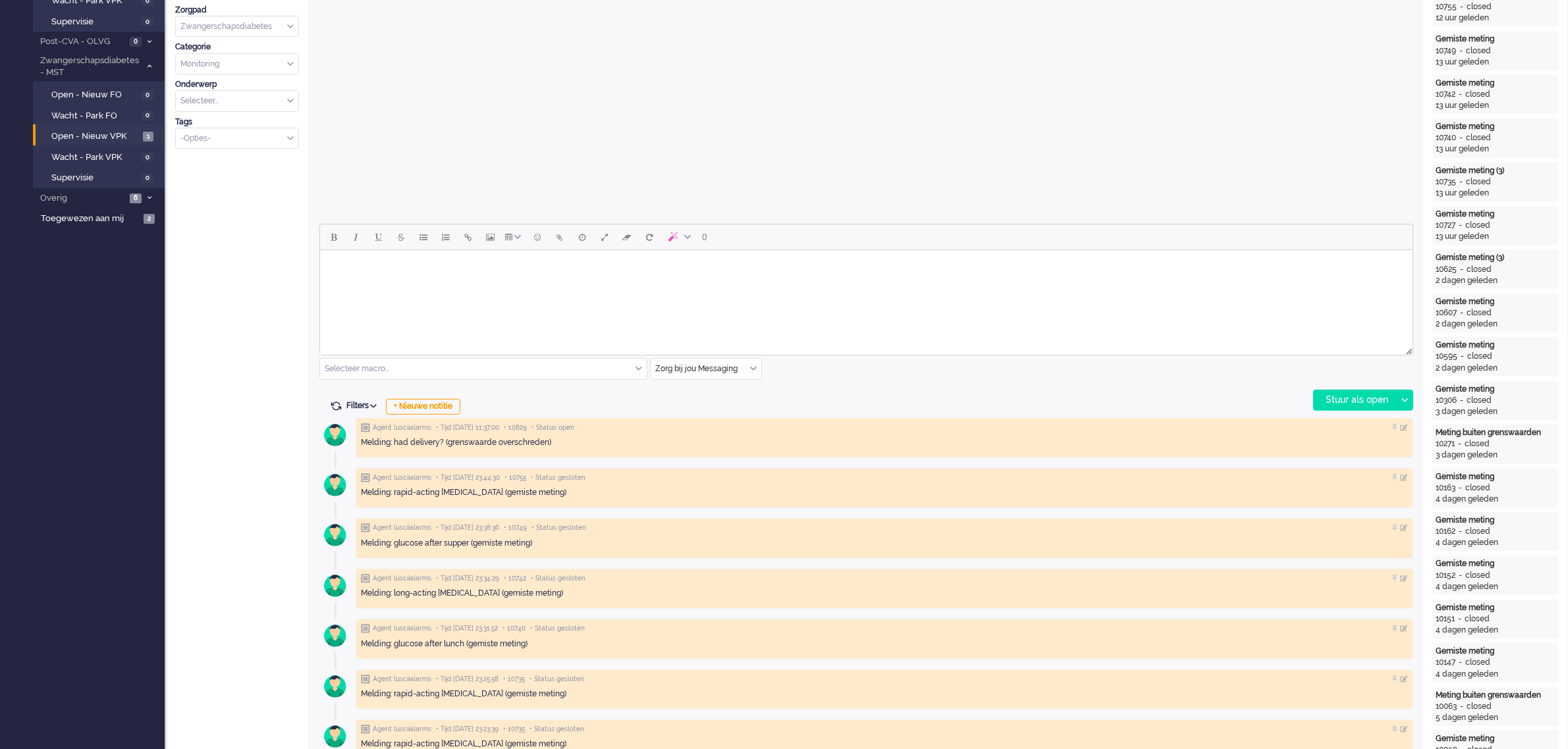
click at [643, 369] on input "text" at bounding box center [483, 369] width 326 height 20
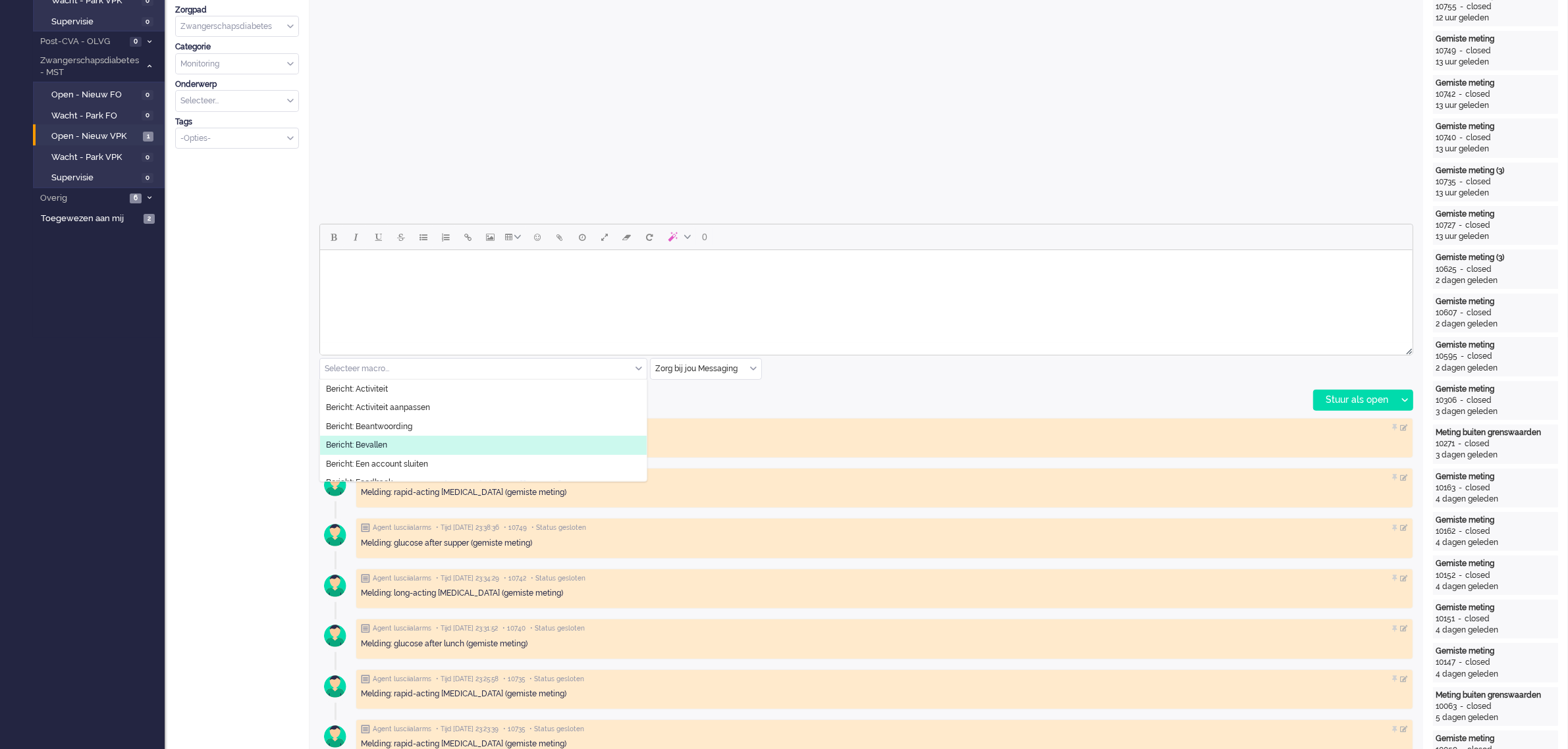
click at [413, 445] on li "Bericht: Bevallen" at bounding box center [483, 445] width 326 height 19
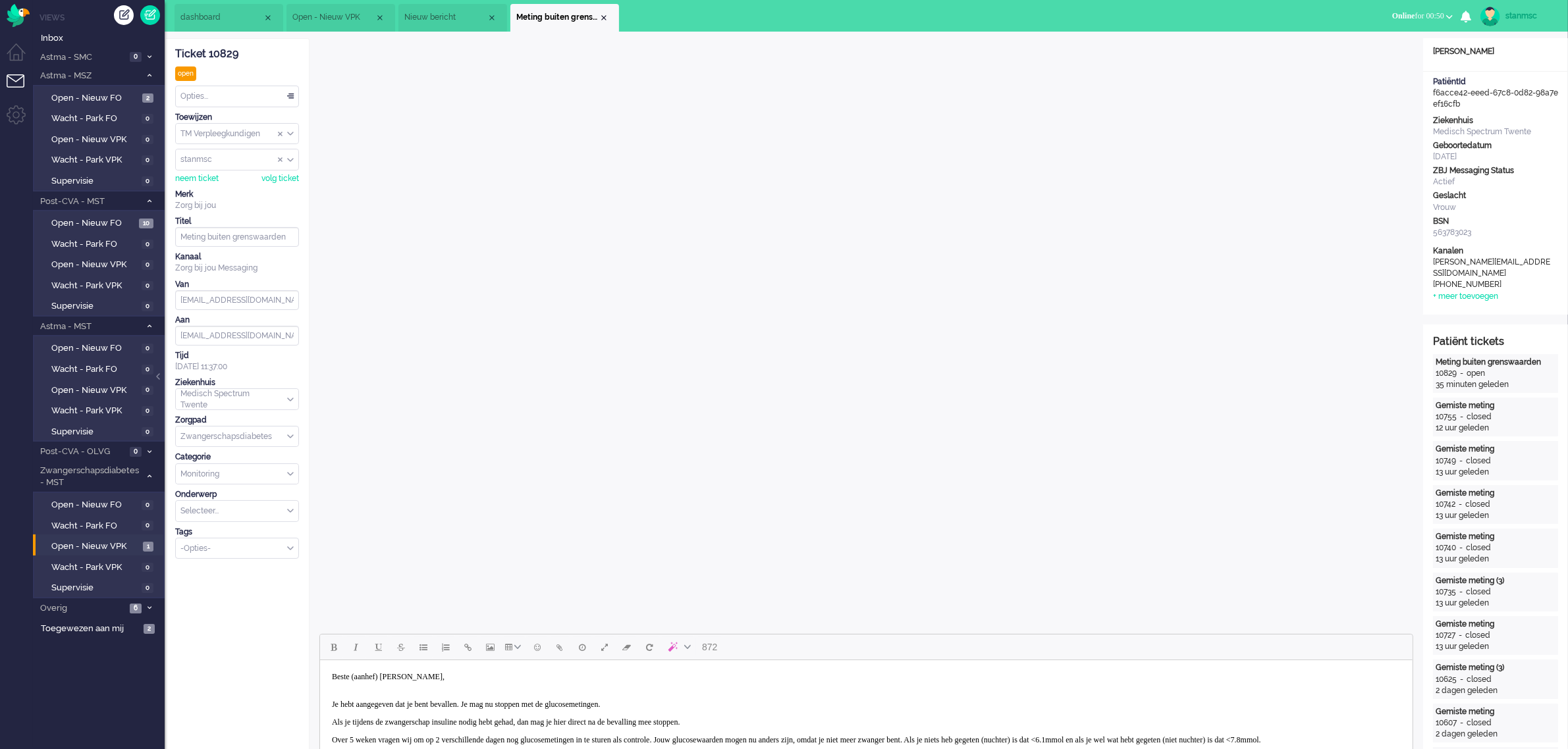
scroll to position [0, 0]
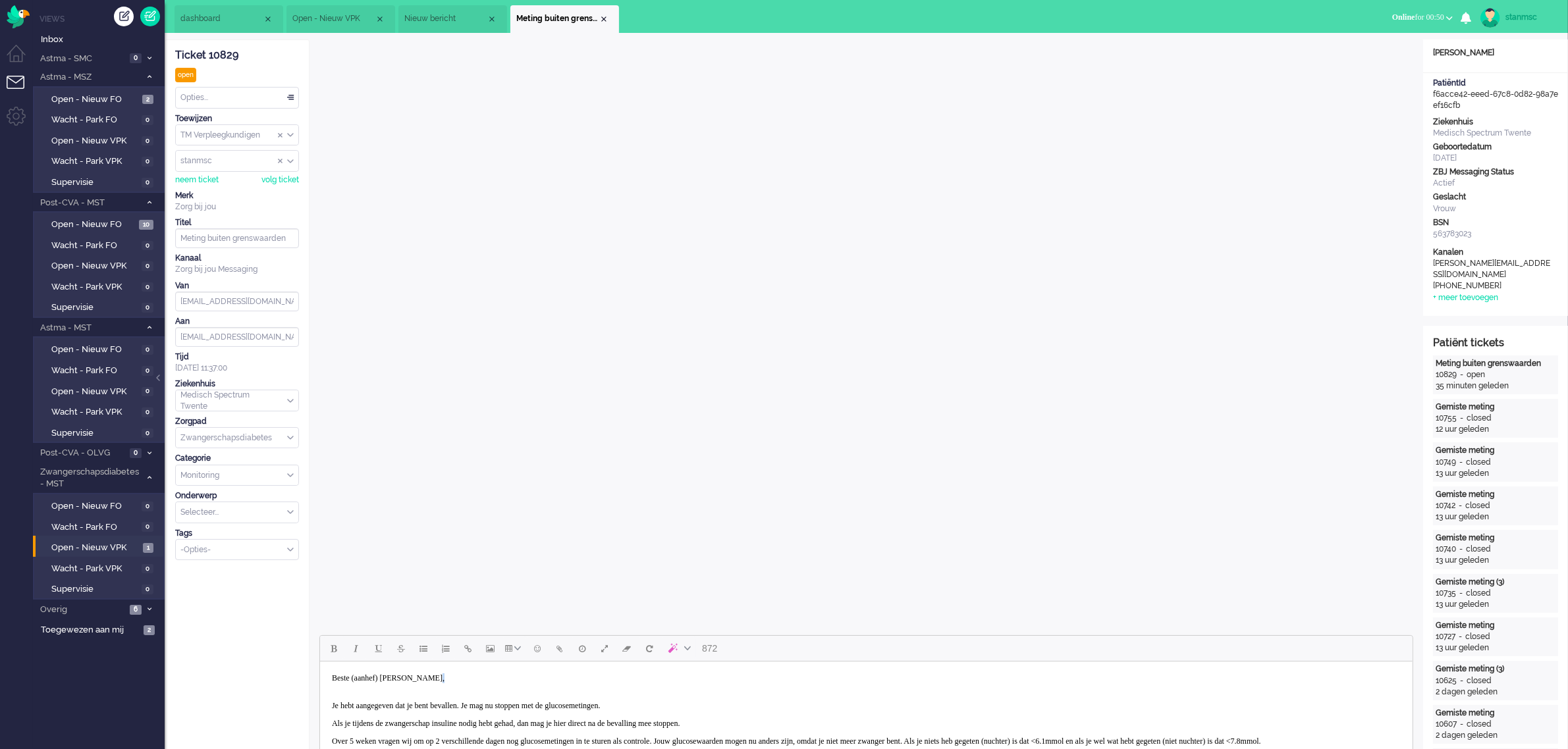
click at [456, 676] on body "Beste (aanhef) [PERSON_NAME], Je hebt aangegeven dat je bent bevallen. Je mag n…" at bounding box center [866, 756] width 1082 height 179
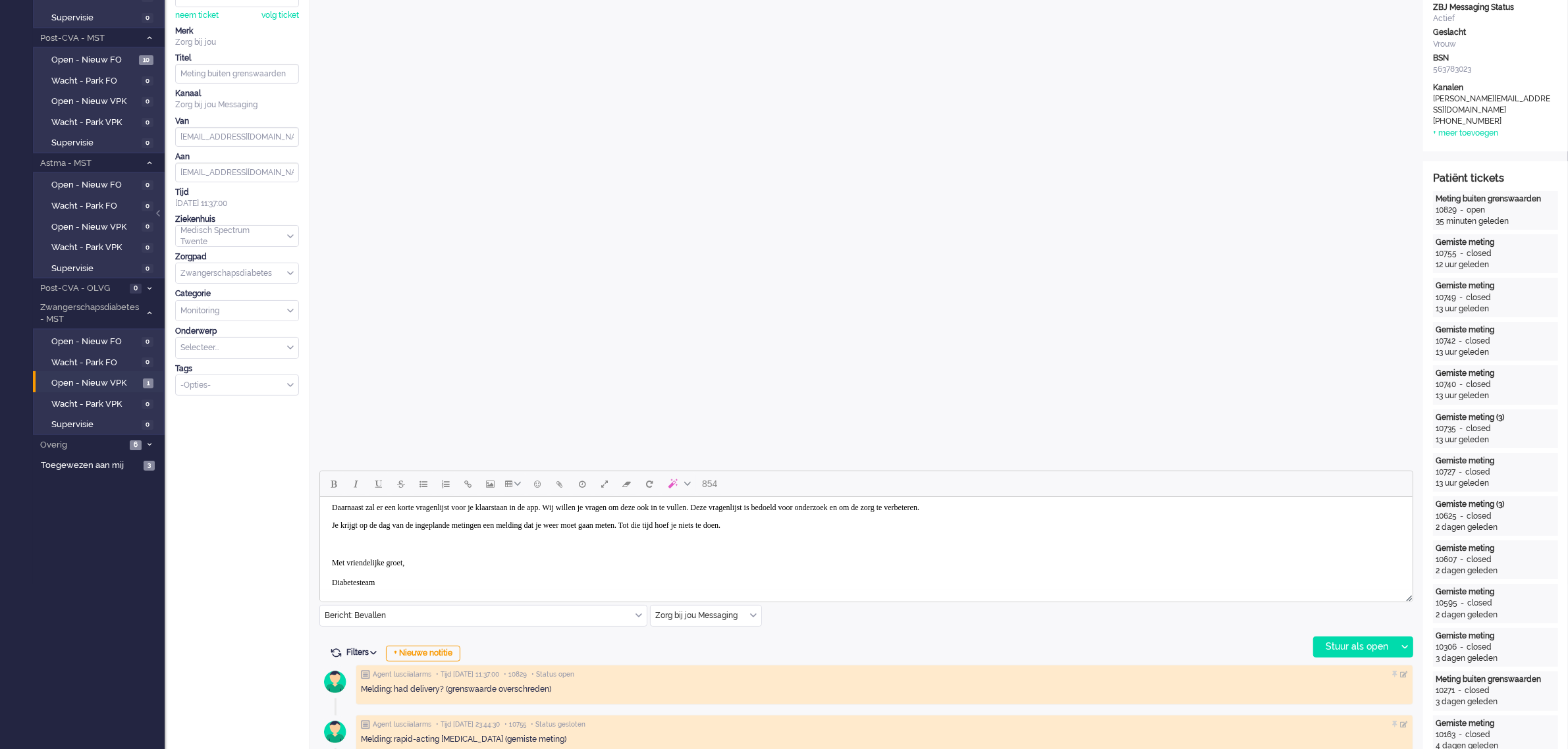
scroll to position [107, 0]
click at [393, 576] on body "Beste derya, Je hebt aangegeven dat je bent bevallen. Je mag nu stoppen met de …" at bounding box center [866, 495] width 1082 height 179
click at [1332, 647] on div "Stuur als open" at bounding box center [1354, 647] width 82 height 20
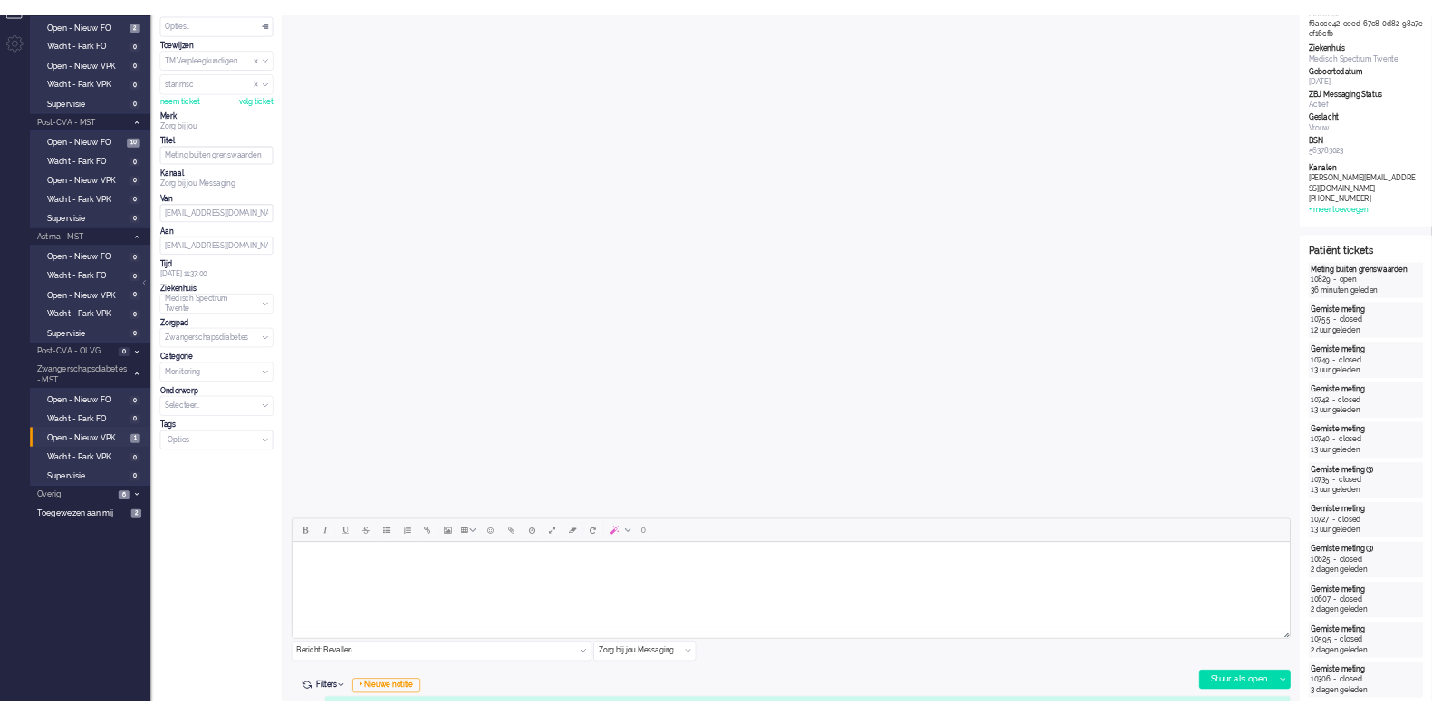
scroll to position [0, 0]
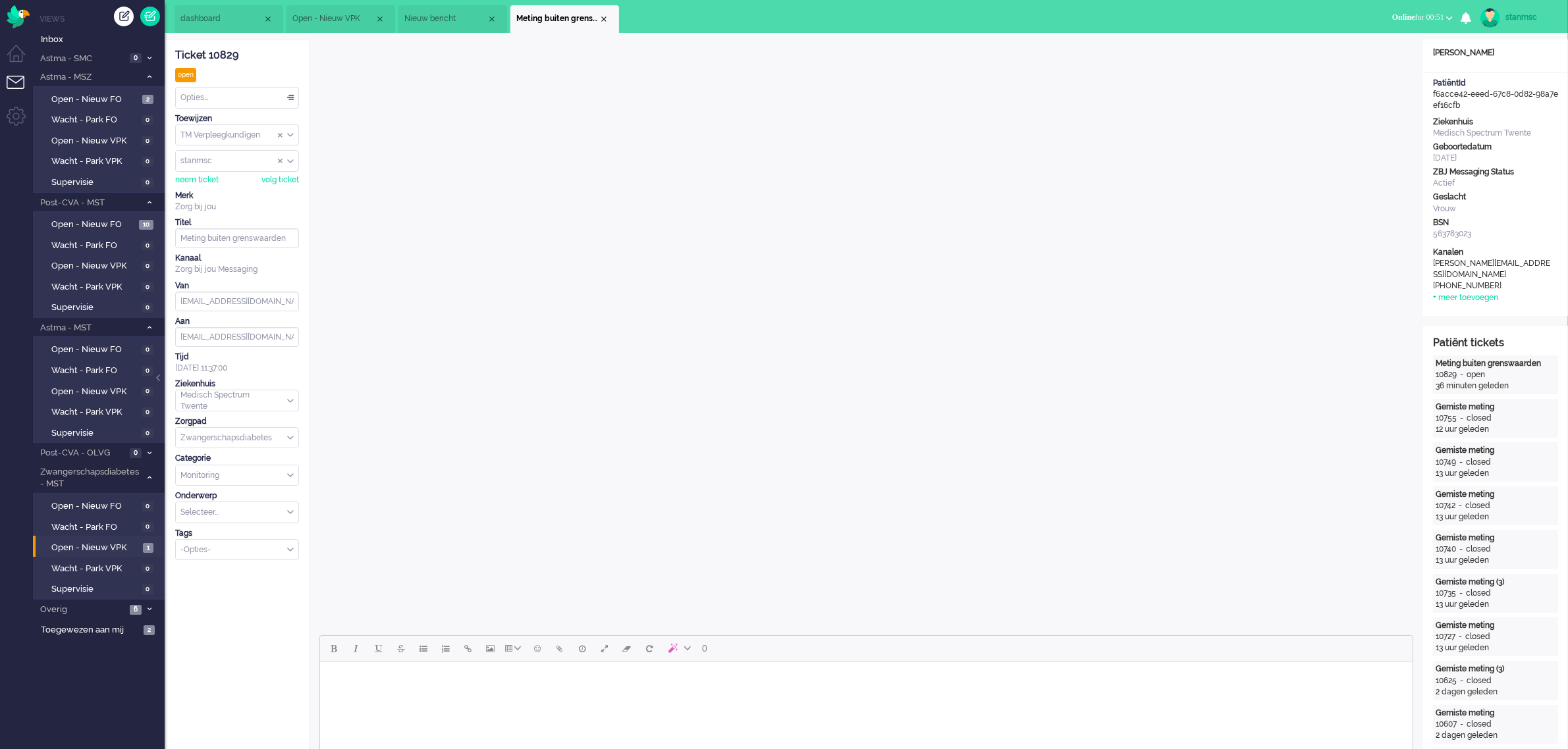
click at [251, 100] on div "Opties..." at bounding box center [237, 97] width 123 height 20
click at [222, 191] on li "Opgelost" at bounding box center [237, 191] width 123 height 19
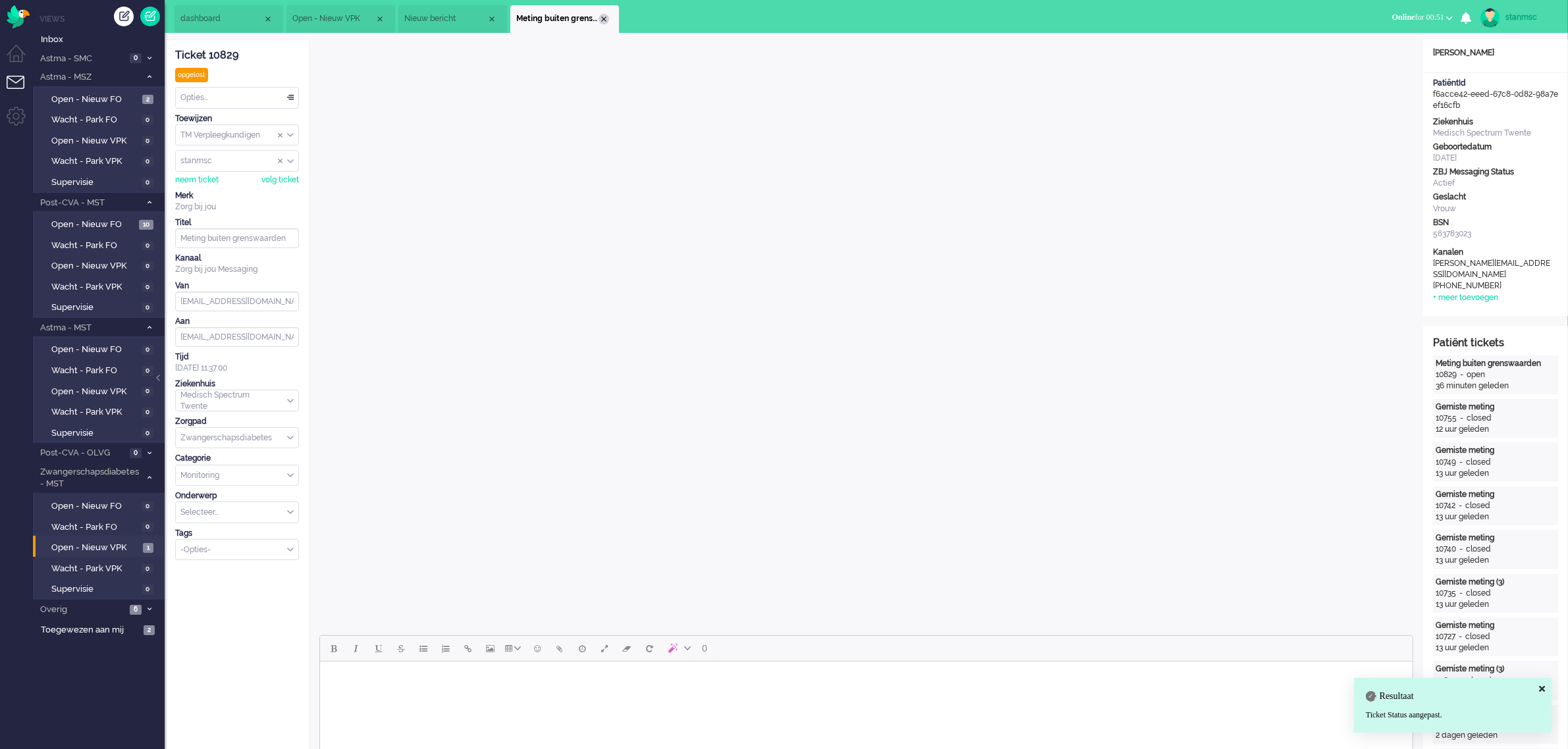
click at [604, 20] on div "Close tab" at bounding box center [604, 19] width 10 height 10
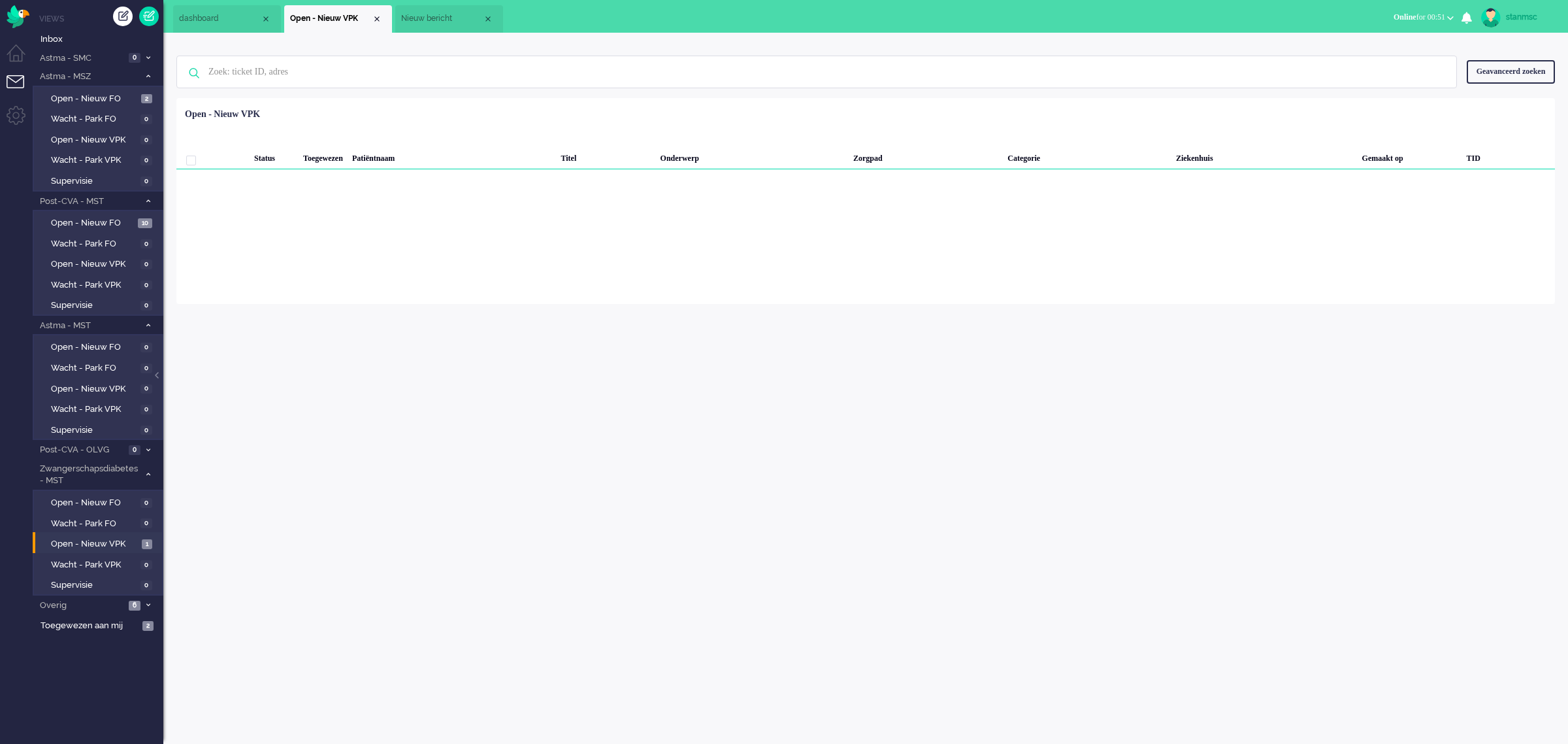
click at [448, 14] on span "Nieuw bericht" at bounding box center [441, 18] width 82 height 11
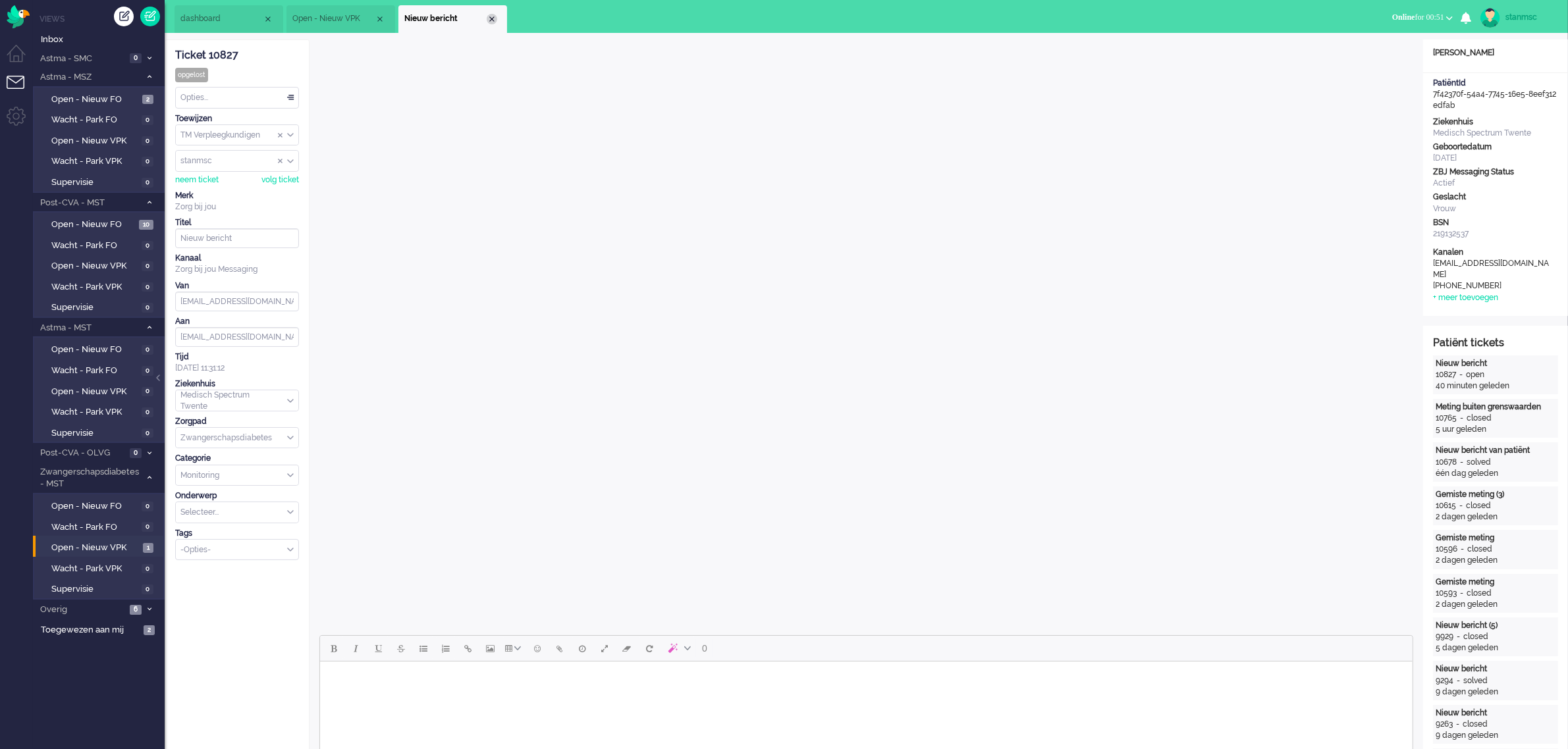
click at [491, 17] on div "Close tab" at bounding box center [491, 19] width 10 height 10
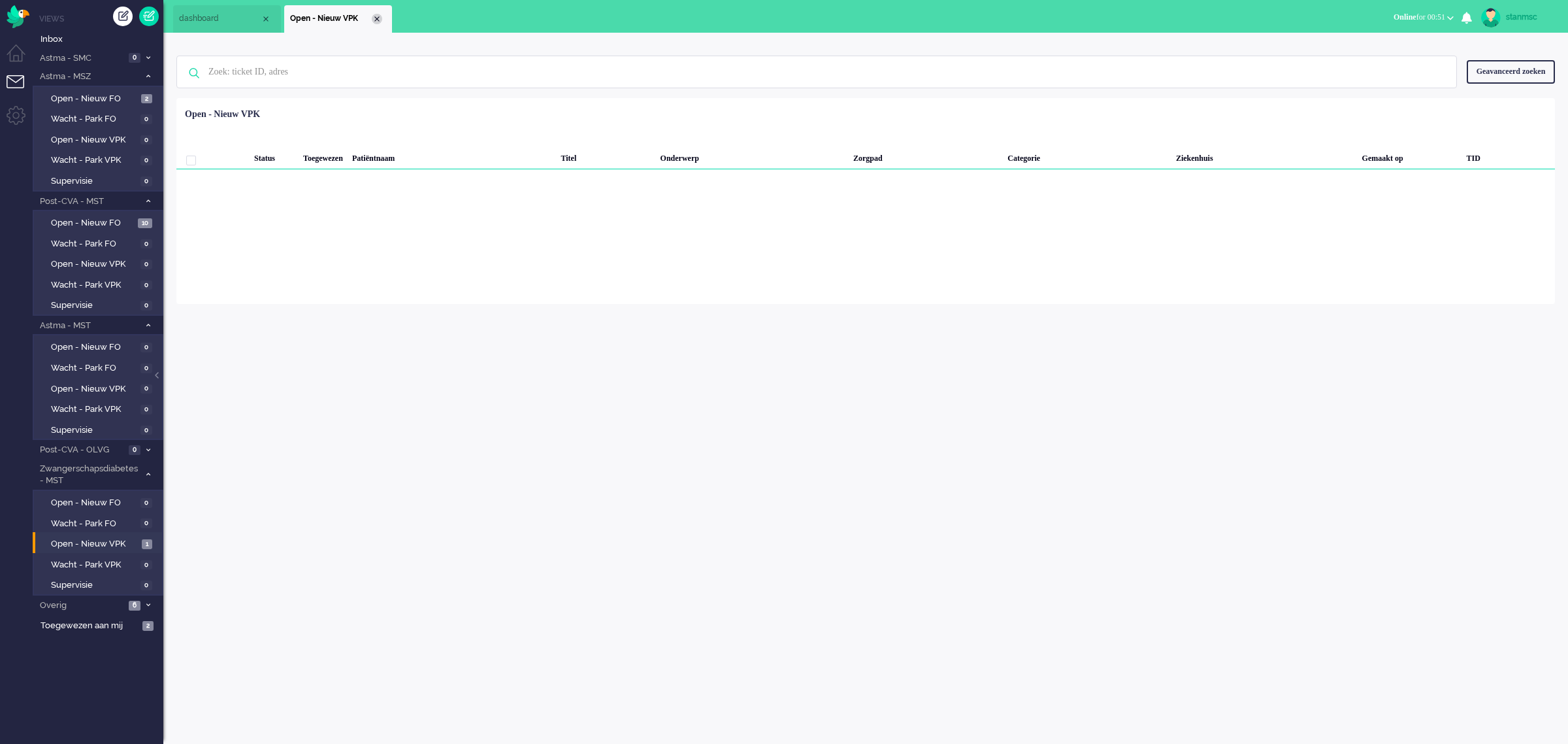
click at [376, 18] on div "Close tab" at bounding box center [376, 19] width 10 height 10
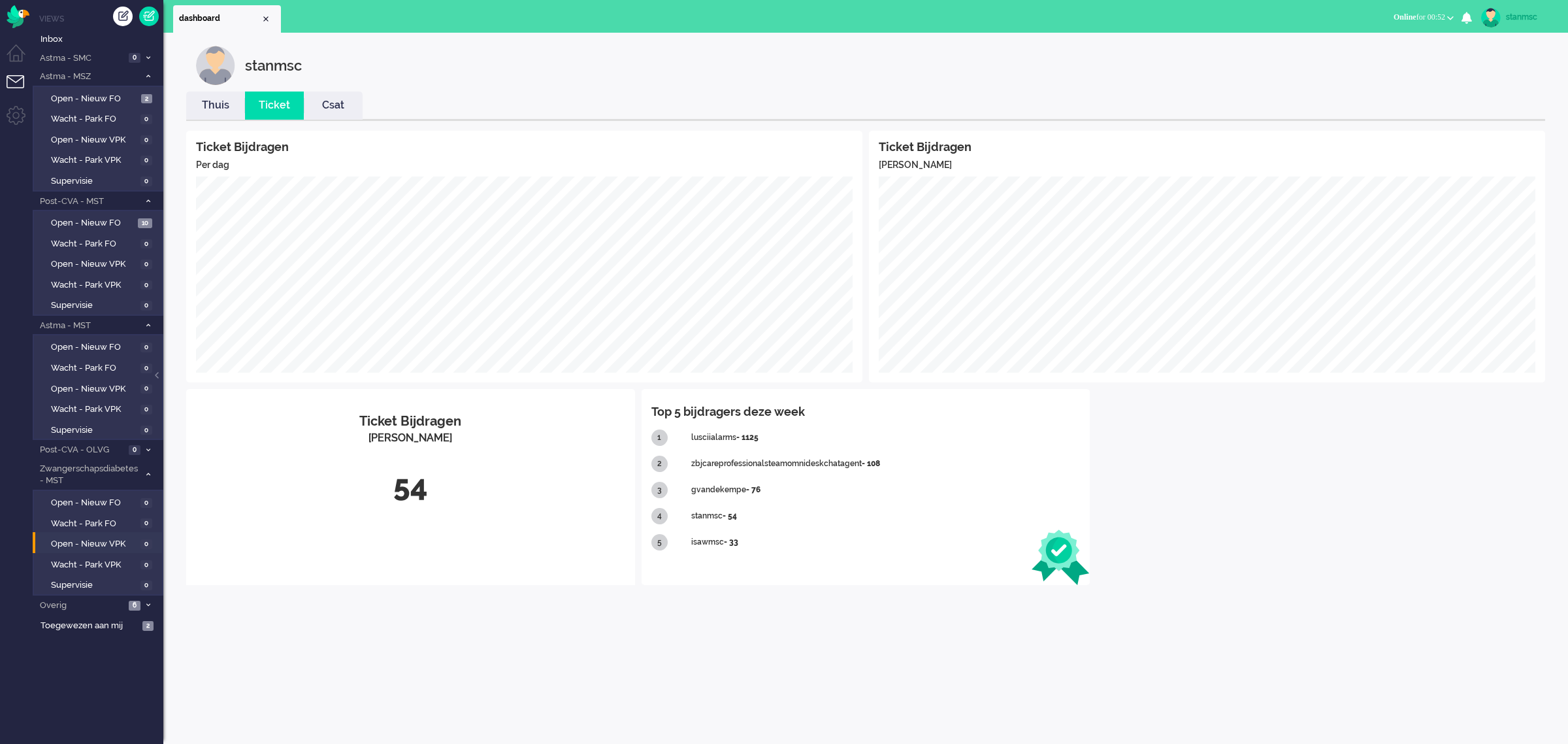
click at [214, 105] on link "Thuis" at bounding box center [216, 105] width 59 height 15
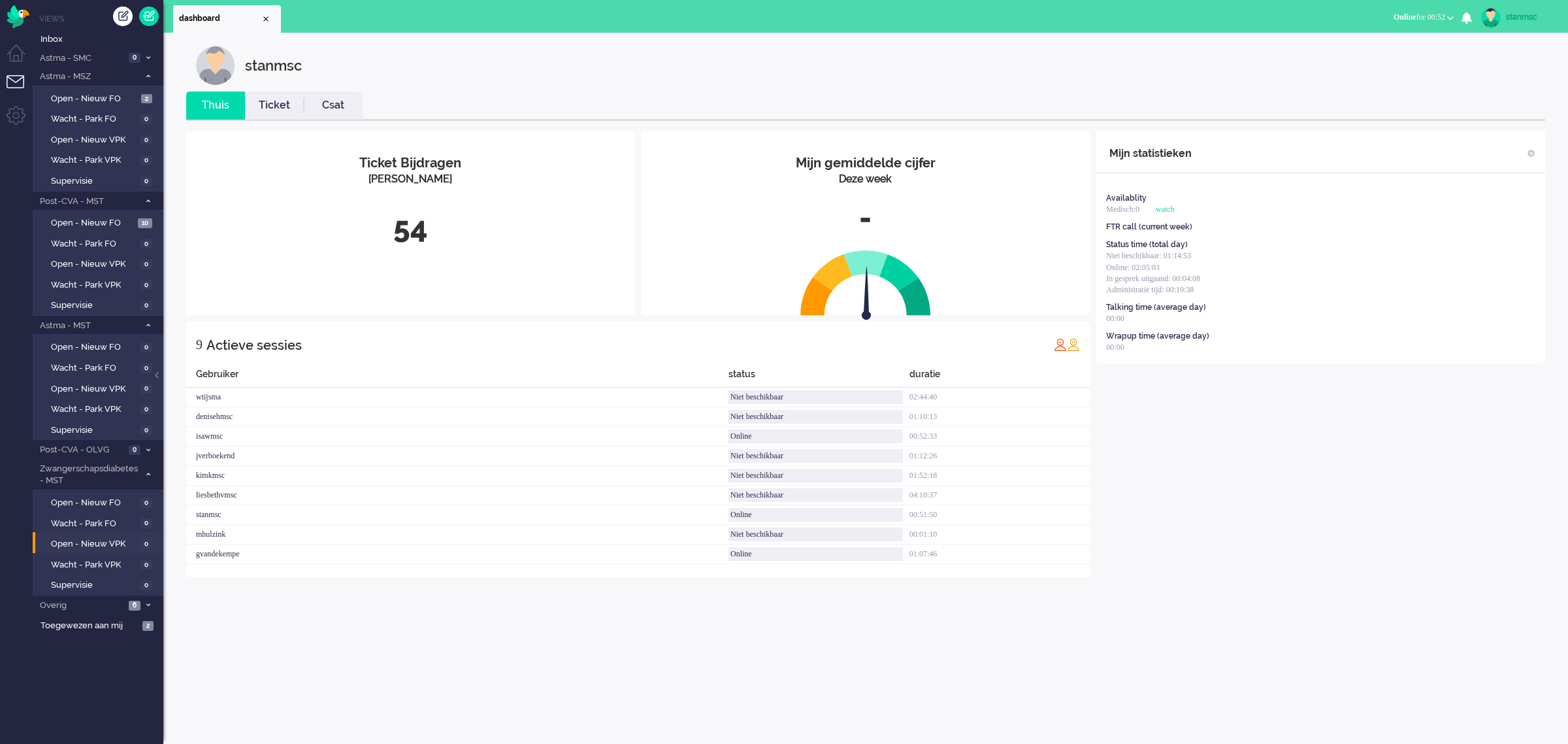
click at [276, 101] on link "Ticket" at bounding box center [275, 105] width 59 height 15
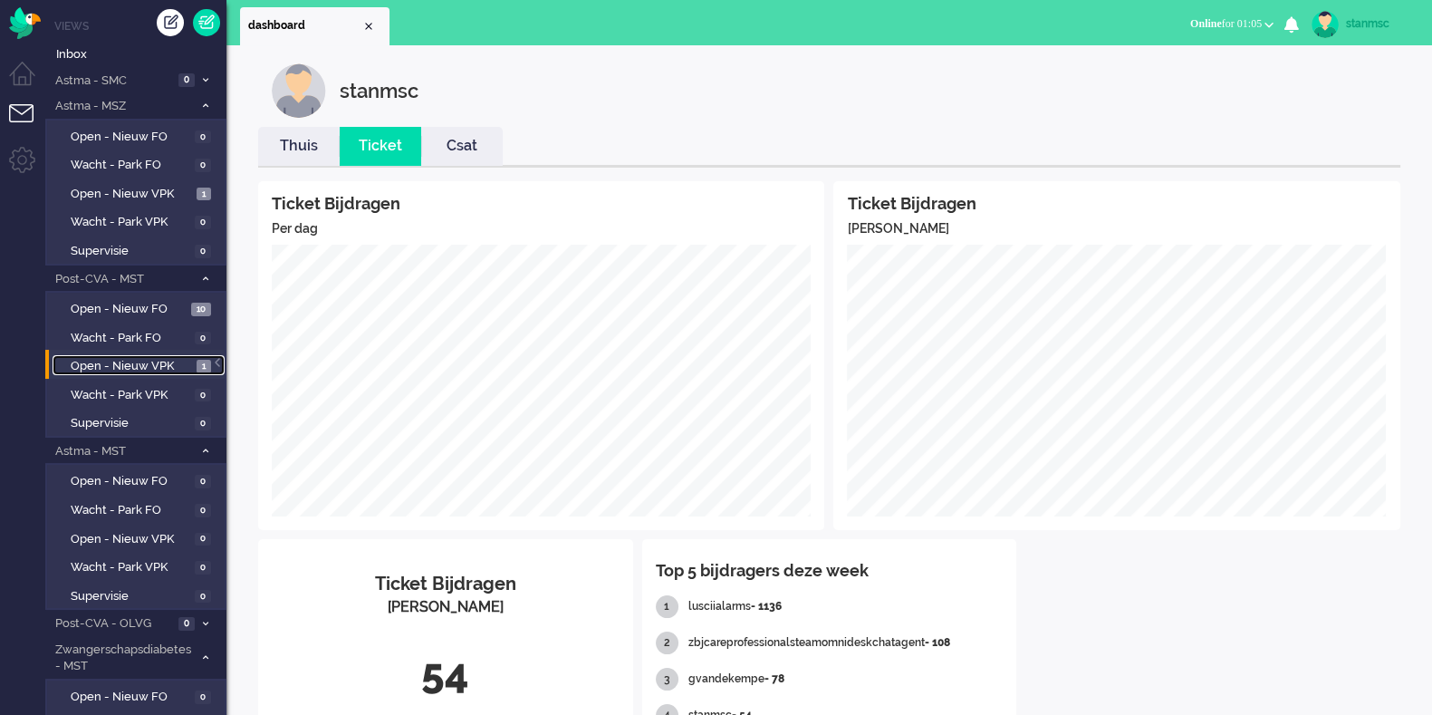
click at [134, 364] on span "Open - Nieuw VPK" at bounding box center [131, 366] width 121 height 17
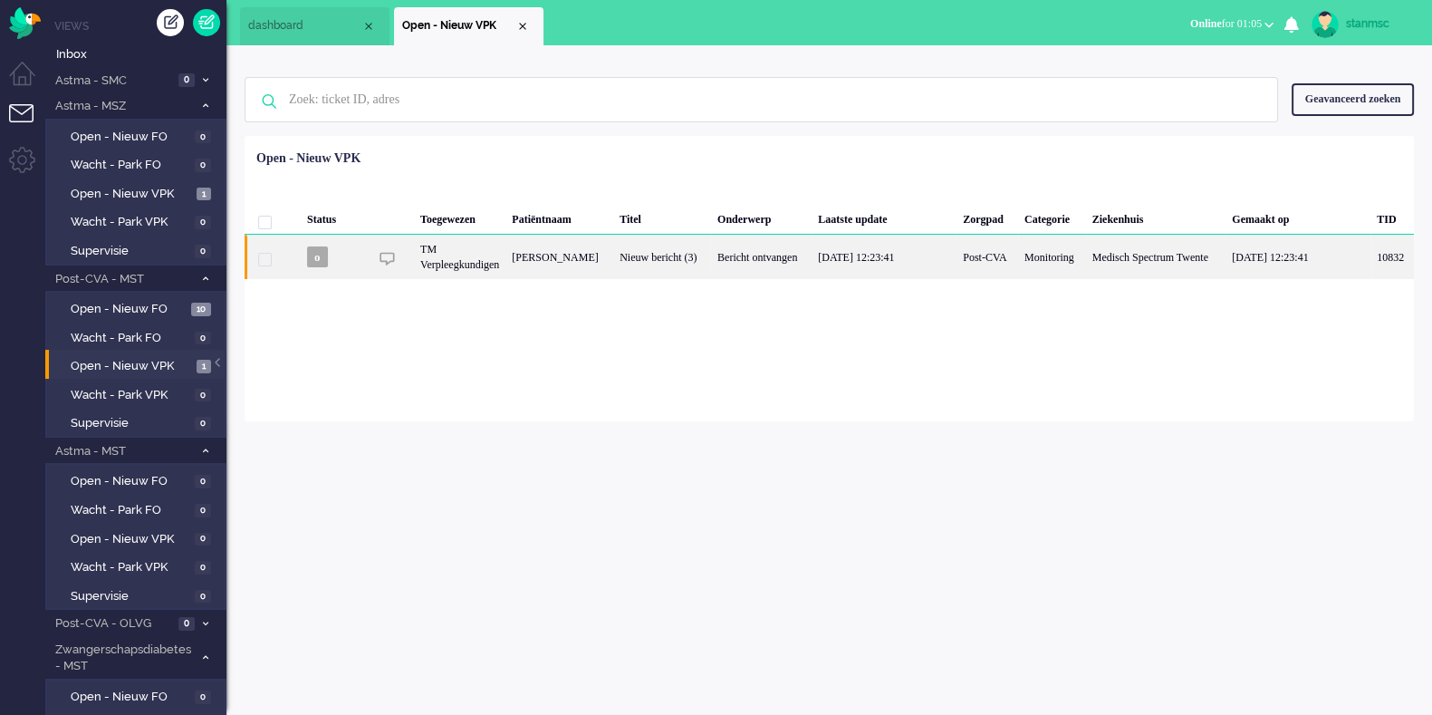
click at [606, 254] on div "[PERSON_NAME]" at bounding box center [560, 257] width 108 height 44
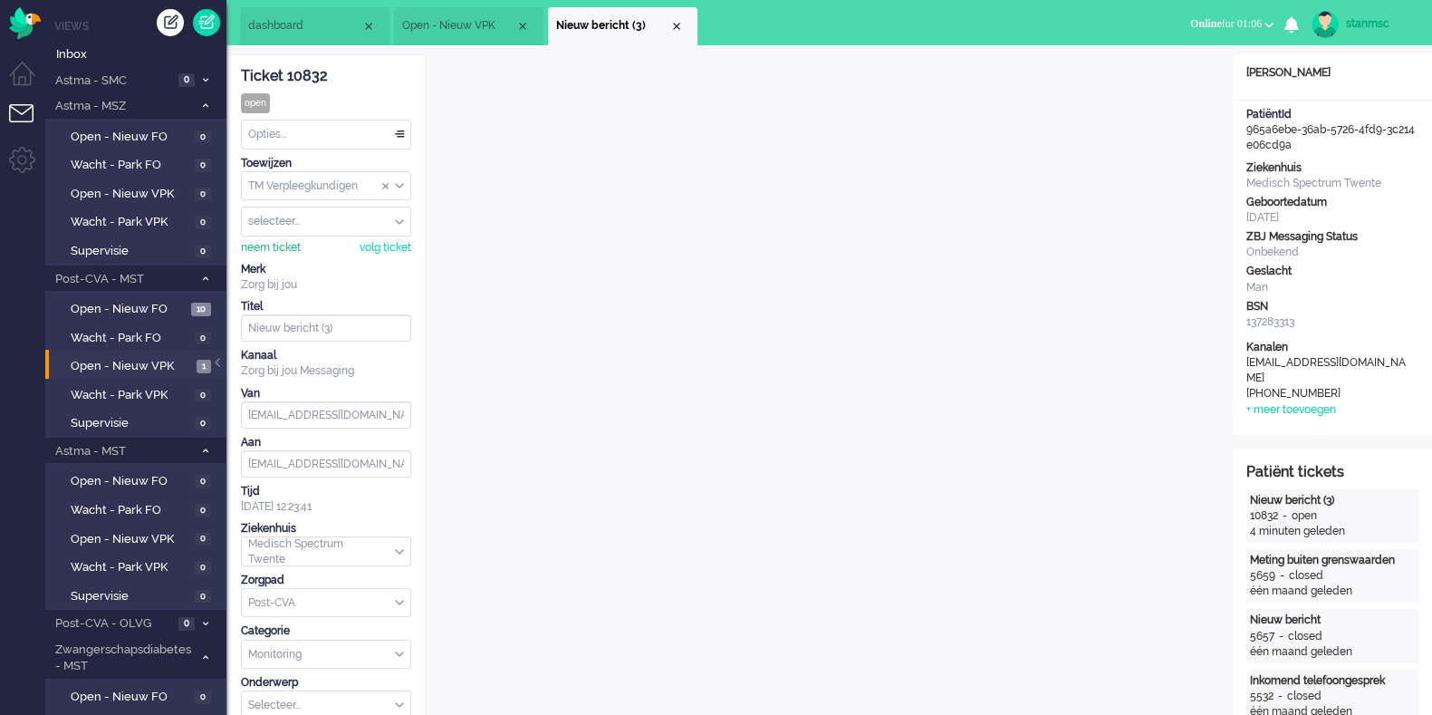
click at [284, 244] on div "neem ticket" at bounding box center [271, 247] width 60 height 15
click at [325, 134] on div "Opties..." at bounding box center [326, 134] width 169 height 28
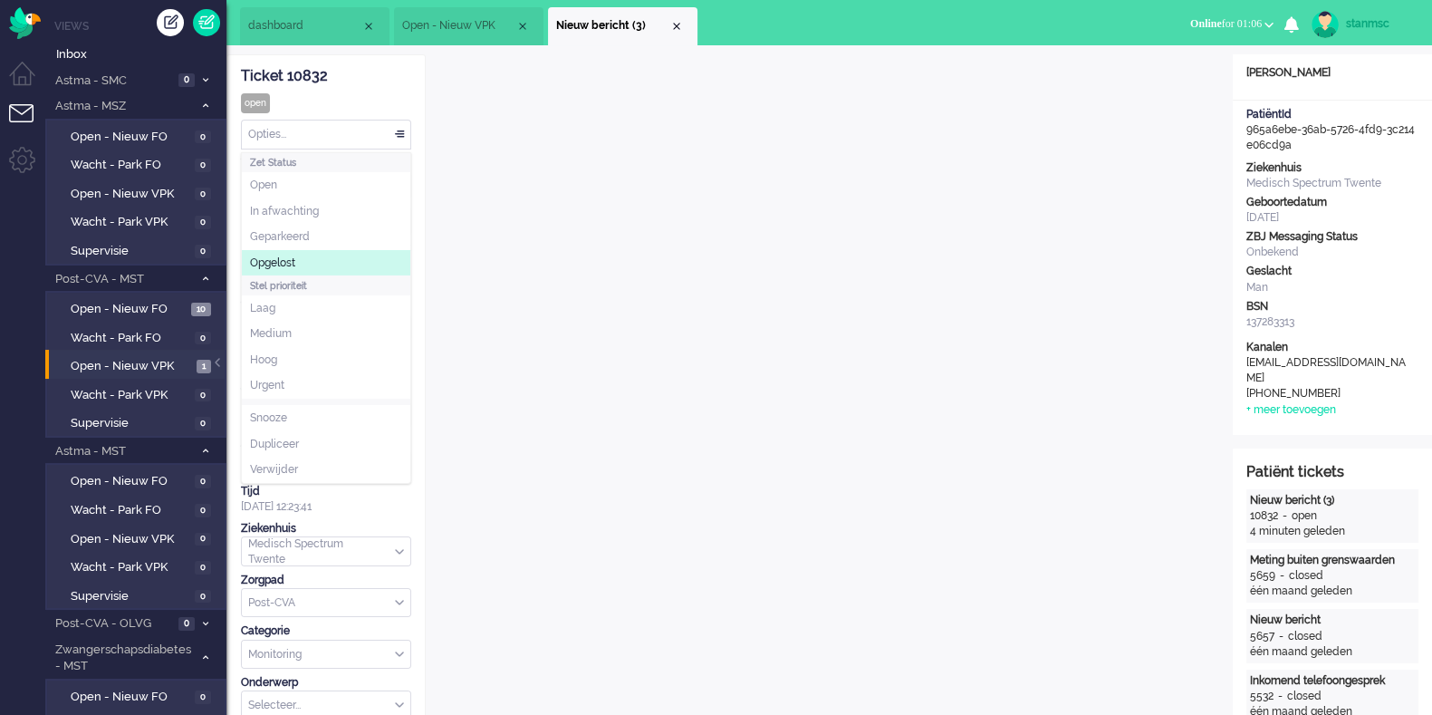
click at [303, 260] on li "Opgelost" at bounding box center [326, 263] width 169 height 26
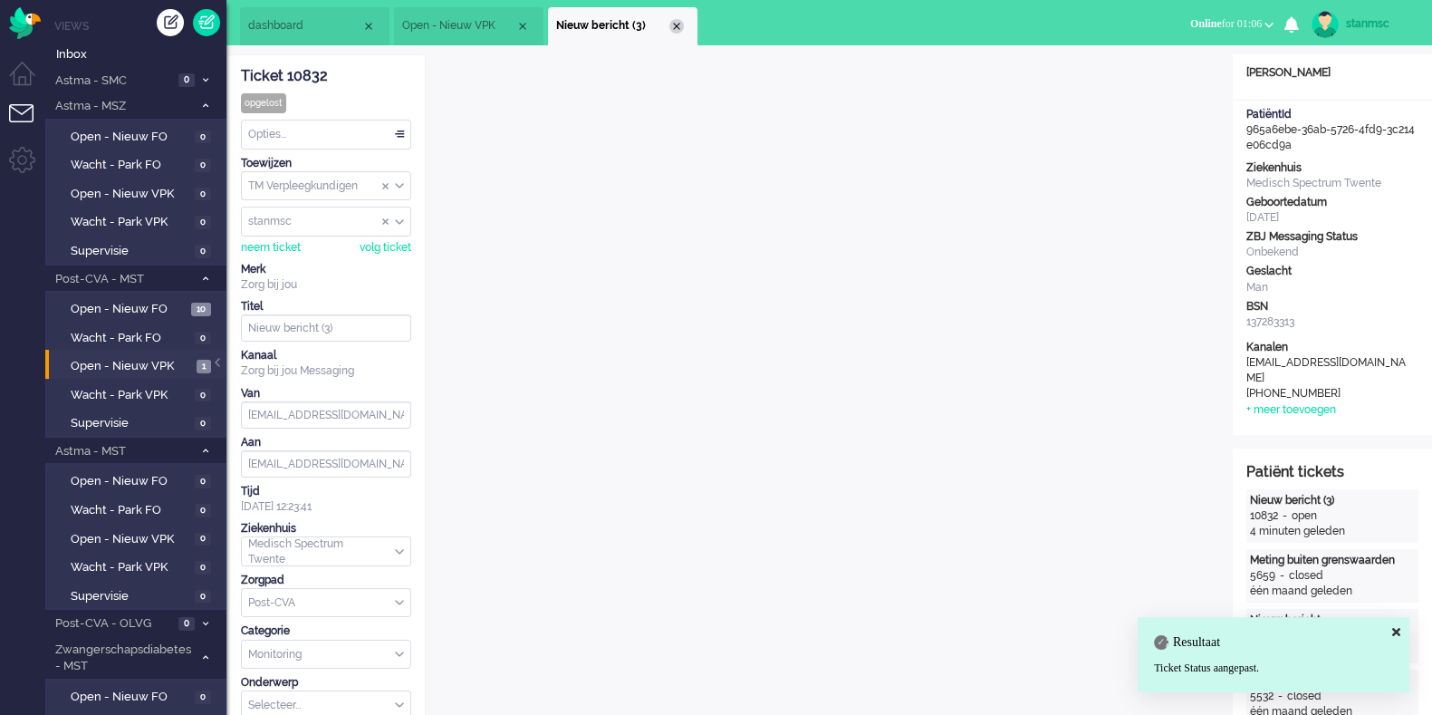
click at [682, 24] on div "Close tab" at bounding box center [676, 26] width 14 height 14
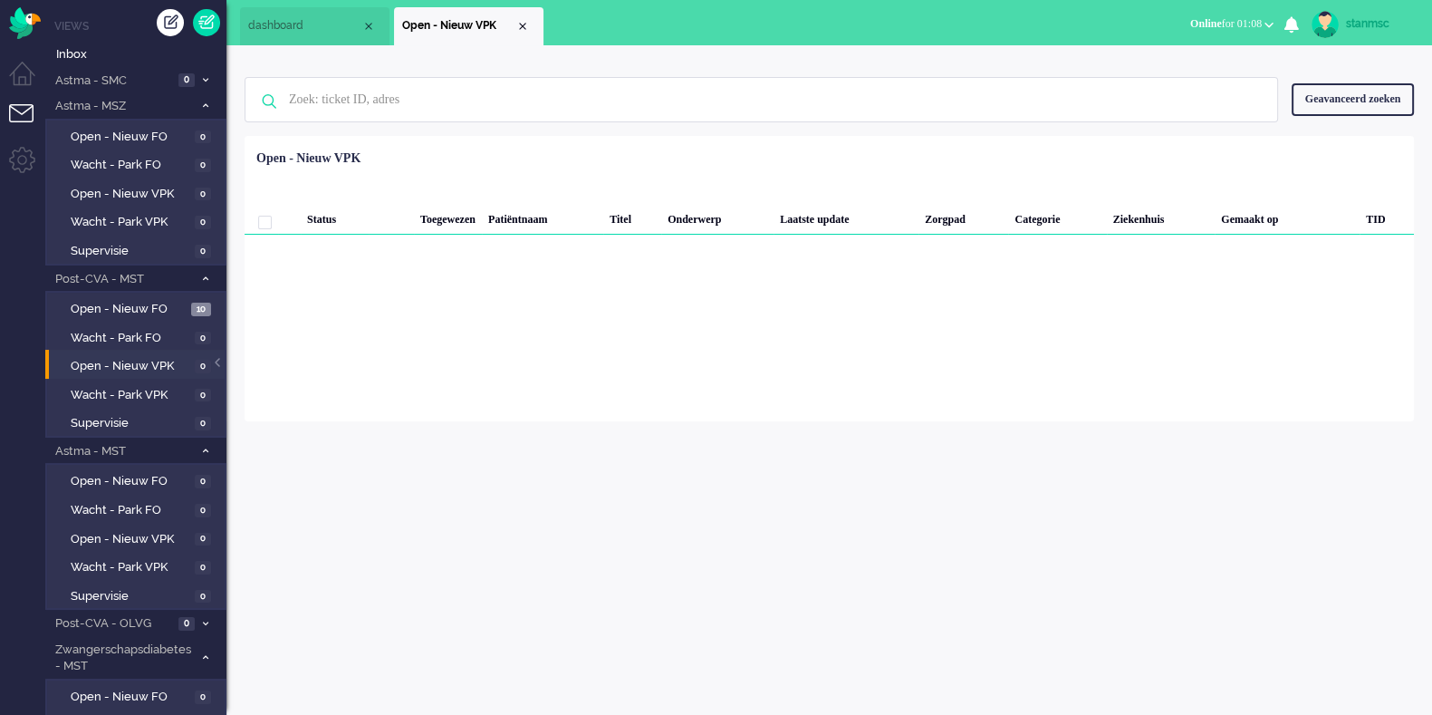
click at [1247, 22] on span "Online for 01:08" at bounding box center [1226, 23] width 72 height 13
click at [1190, 61] on label "Niet beschikbaar" at bounding box center [1198, 60] width 143 height 15
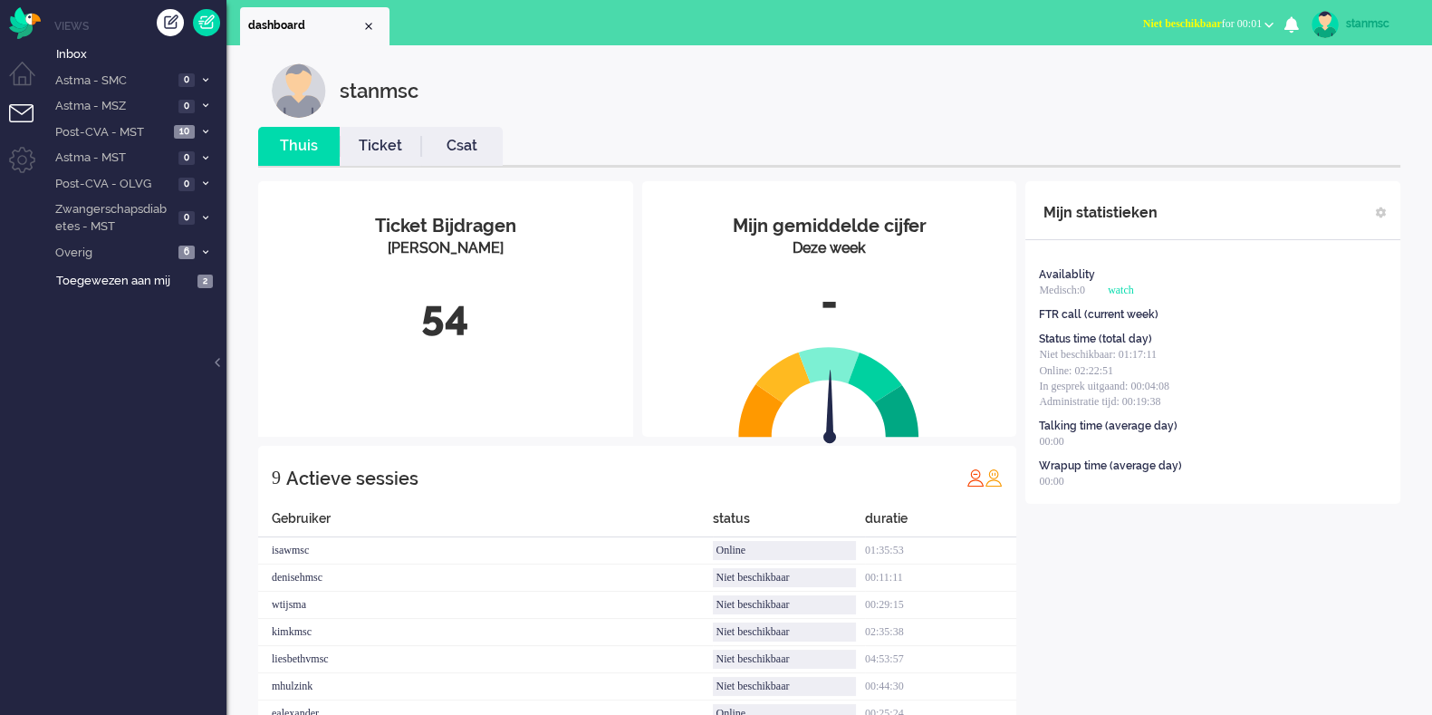
click at [1194, 27] on span "Niet beschikbaar" at bounding box center [1182, 23] width 79 height 13
click at [1165, 77] on label "Online" at bounding box center [1198, 80] width 143 height 15
click at [139, 217] on span "Zwangerschapsdiabetes - MST" at bounding box center [113, 218] width 121 height 34
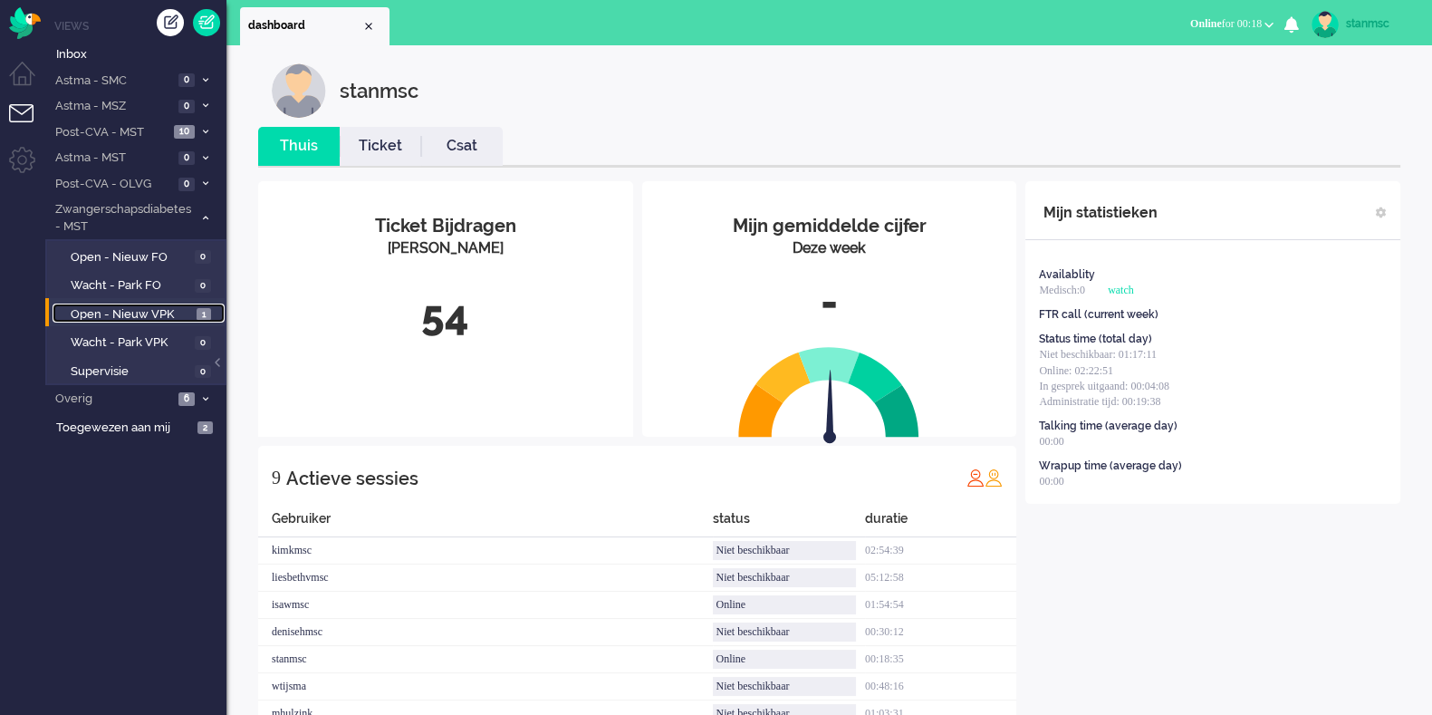
click at [145, 313] on span "Open - Nieuw VPK" at bounding box center [131, 314] width 121 height 17
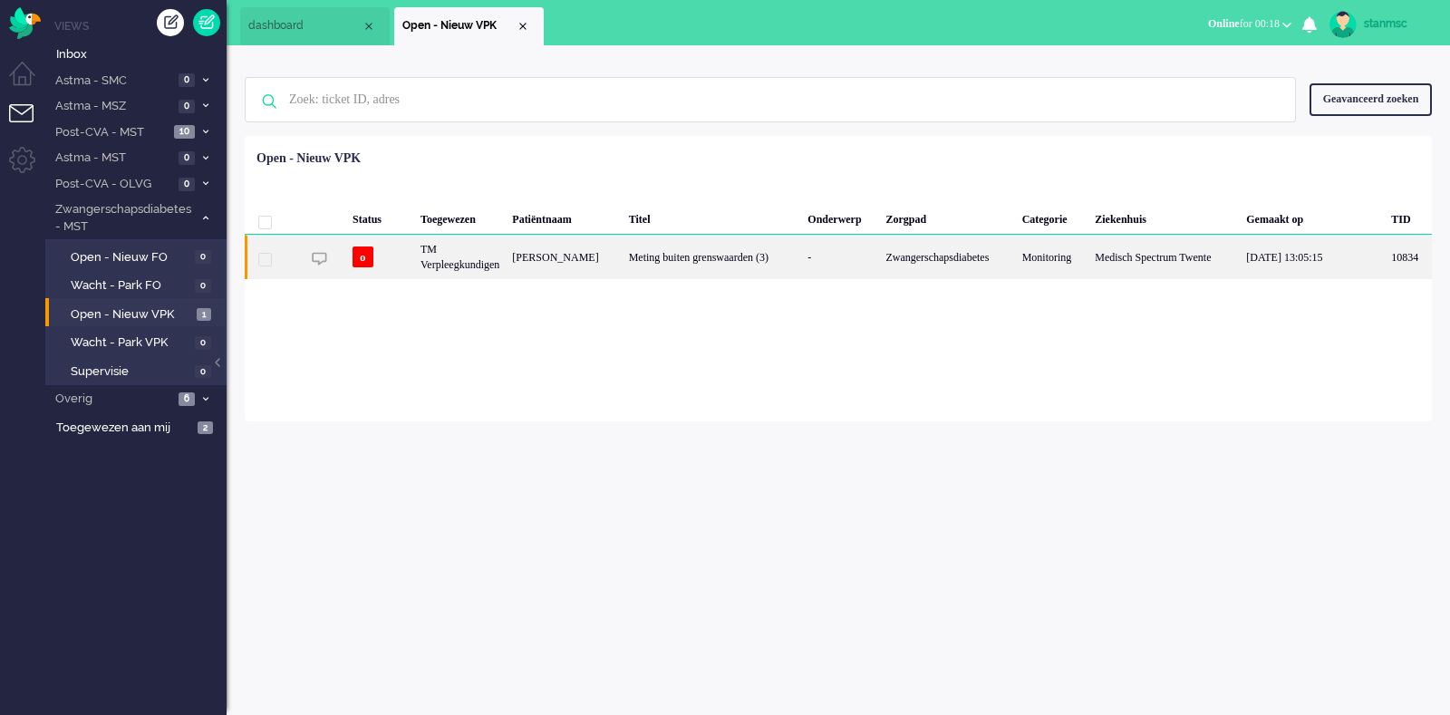
click at [715, 255] on div "Meting buiten grenswaarden (3)" at bounding box center [711, 257] width 179 height 44
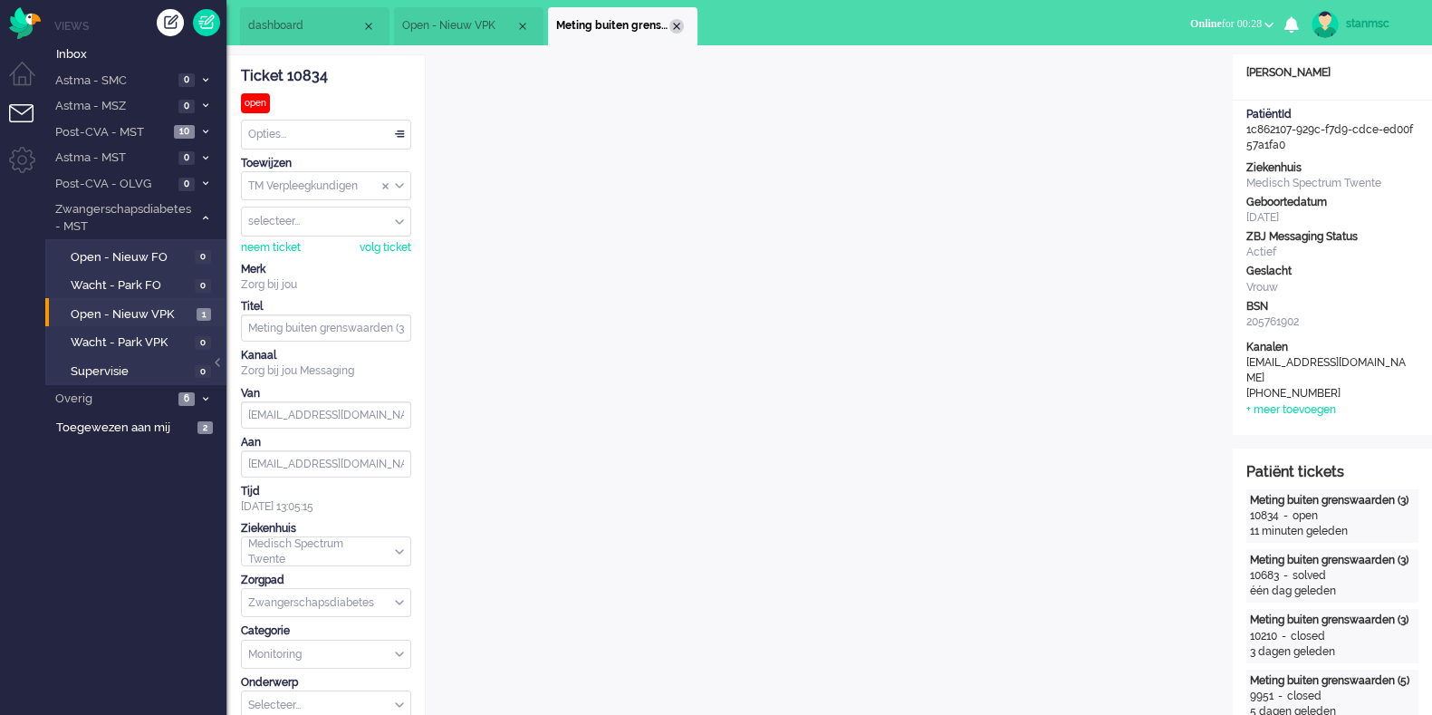
click at [680, 29] on div "Close tab" at bounding box center [676, 26] width 14 height 14
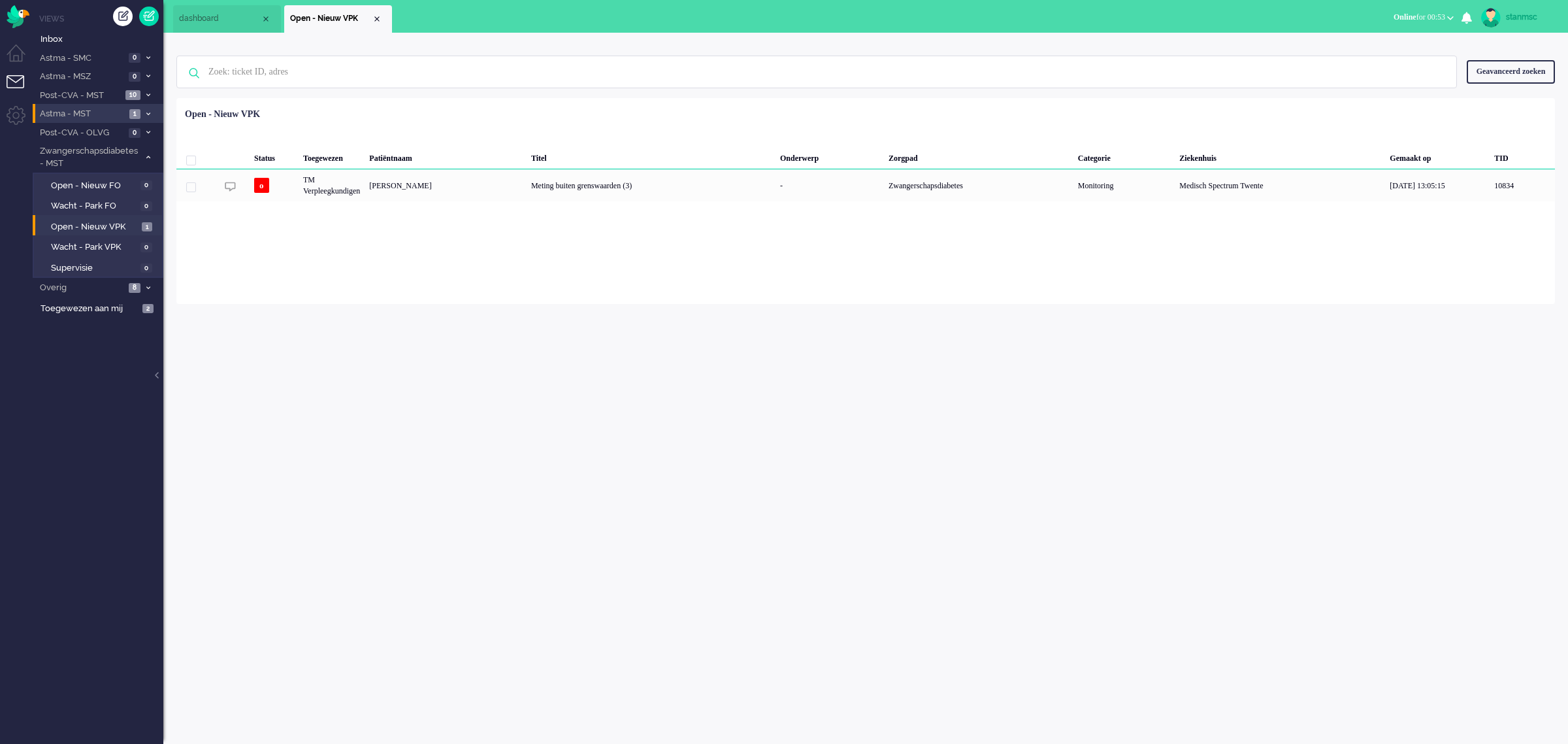
click at [124, 110] on span "Astma - MST" at bounding box center [82, 113] width 87 height 12
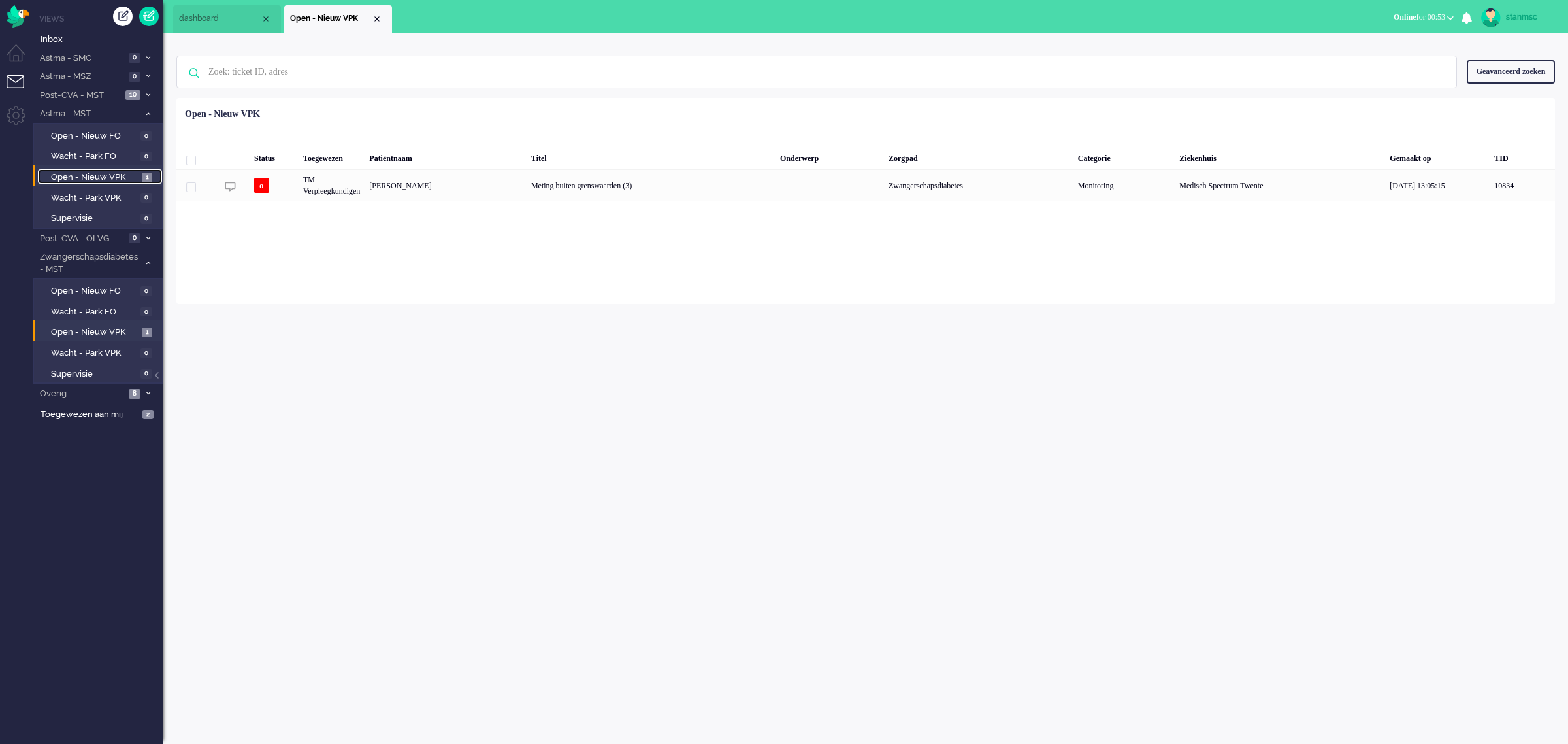
click at [115, 175] on span "Open - Nieuw VPK" at bounding box center [94, 177] width 87 height 12
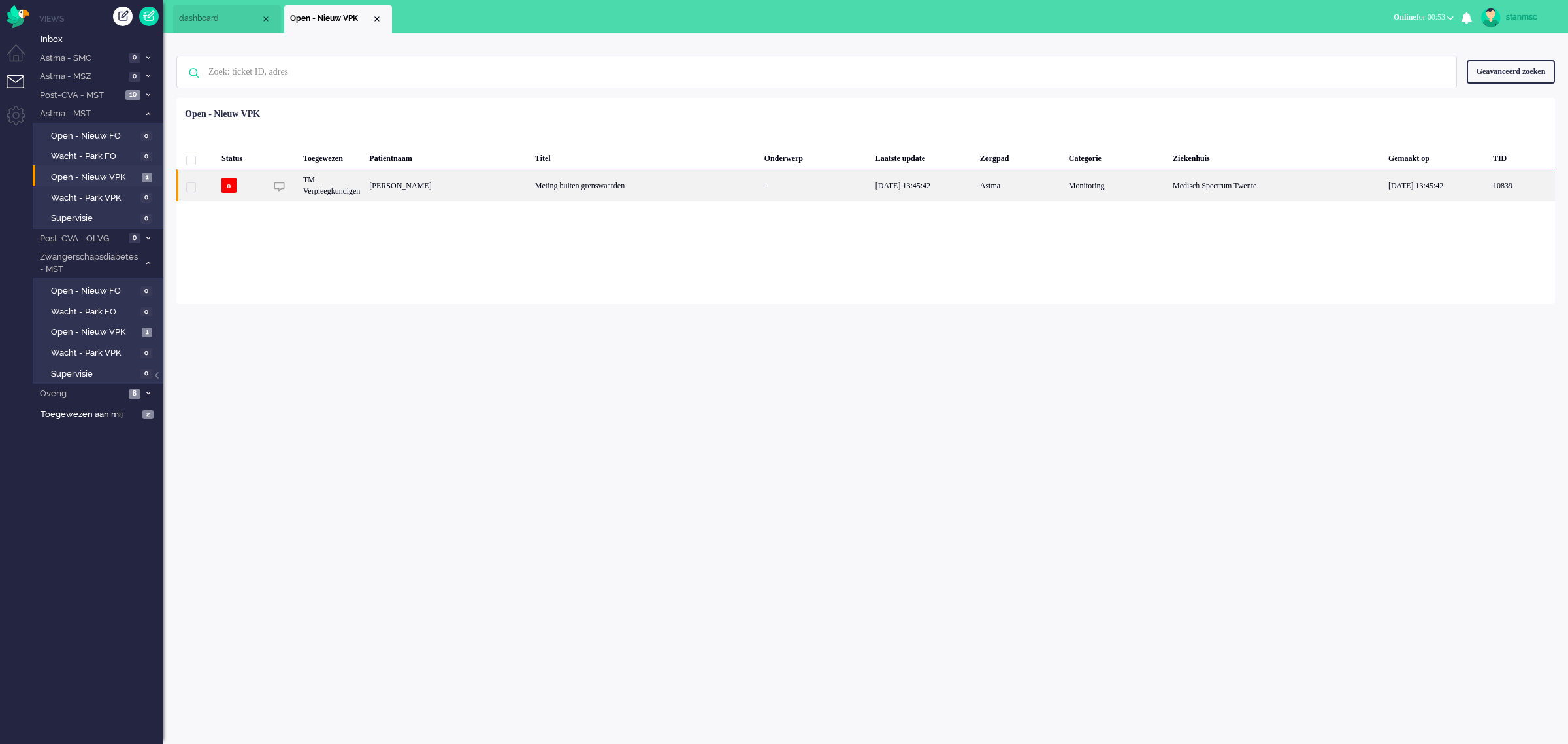
click at [531, 183] on div "Henriëtte Maria Kleinherenbrink" at bounding box center [448, 185] width 166 height 32
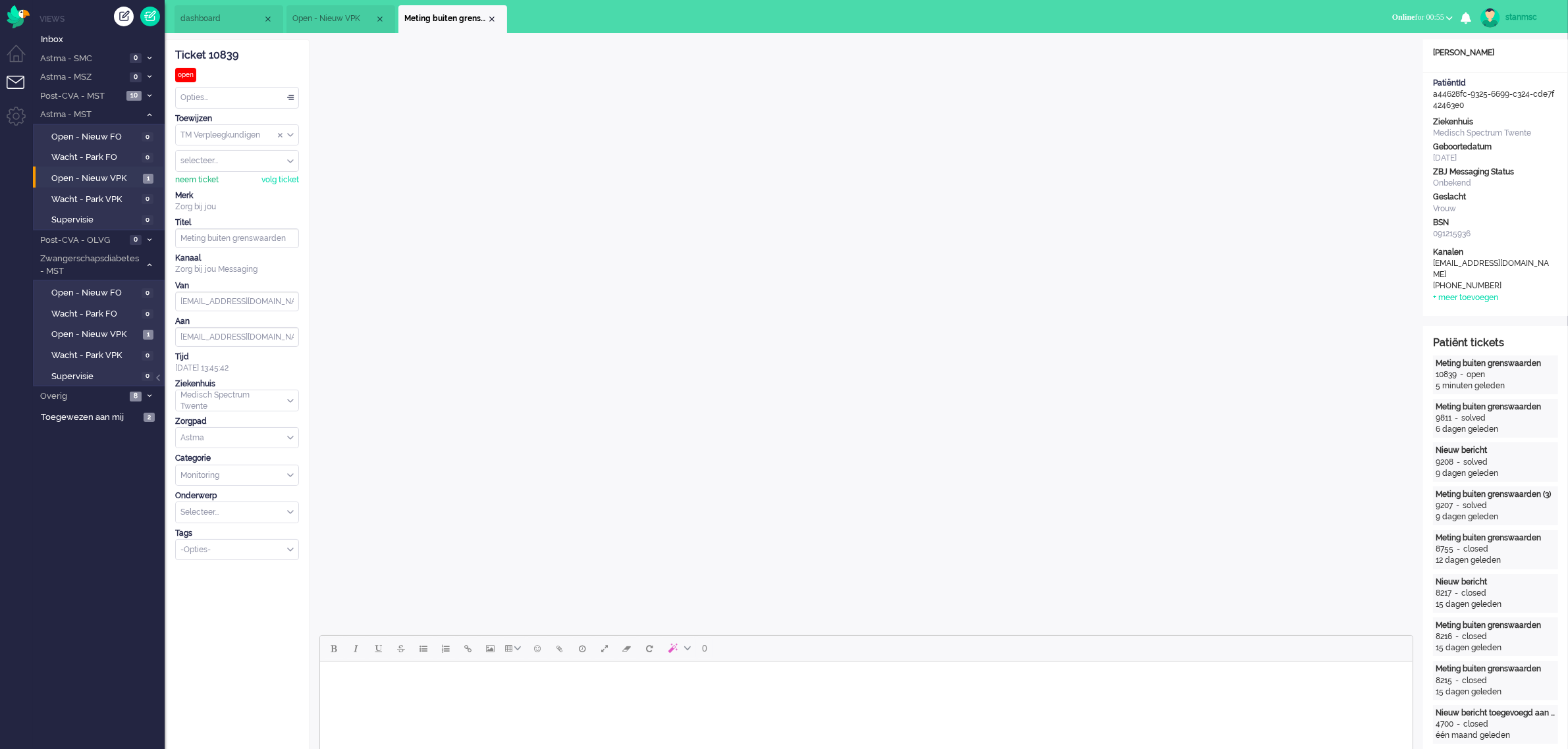
click at [192, 181] on div "neem ticket" at bounding box center [197, 179] width 44 height 11
click at [234, 100] on div "Opties..." at bounding box center [237, 97] width 123 height 20
click at [228, 195] on li "Opgelost" at bounding box center [237, 191] width 123 height 19
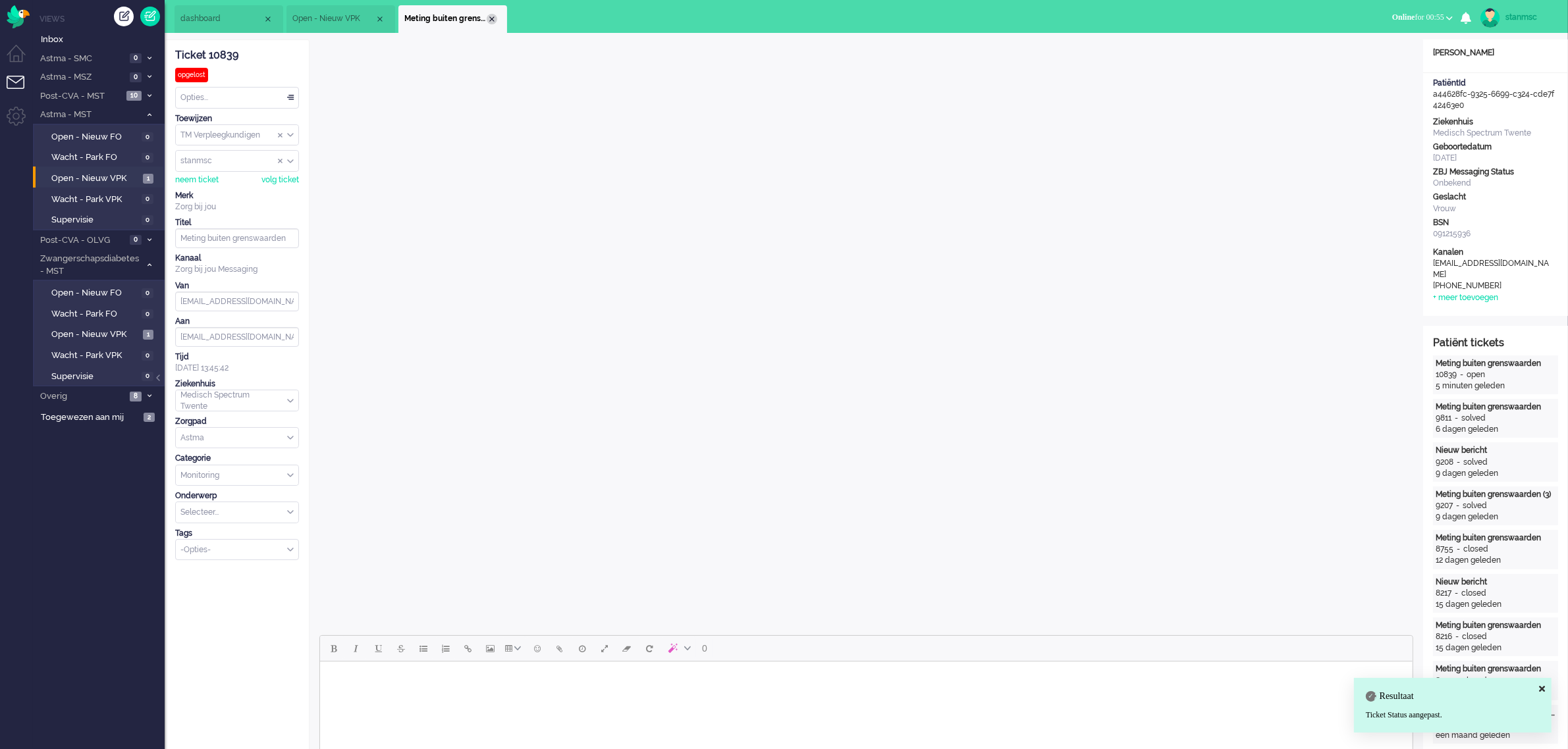
click at [494, 18] on div "Close tab" at bounding box center [491, 19] width 10 height 10
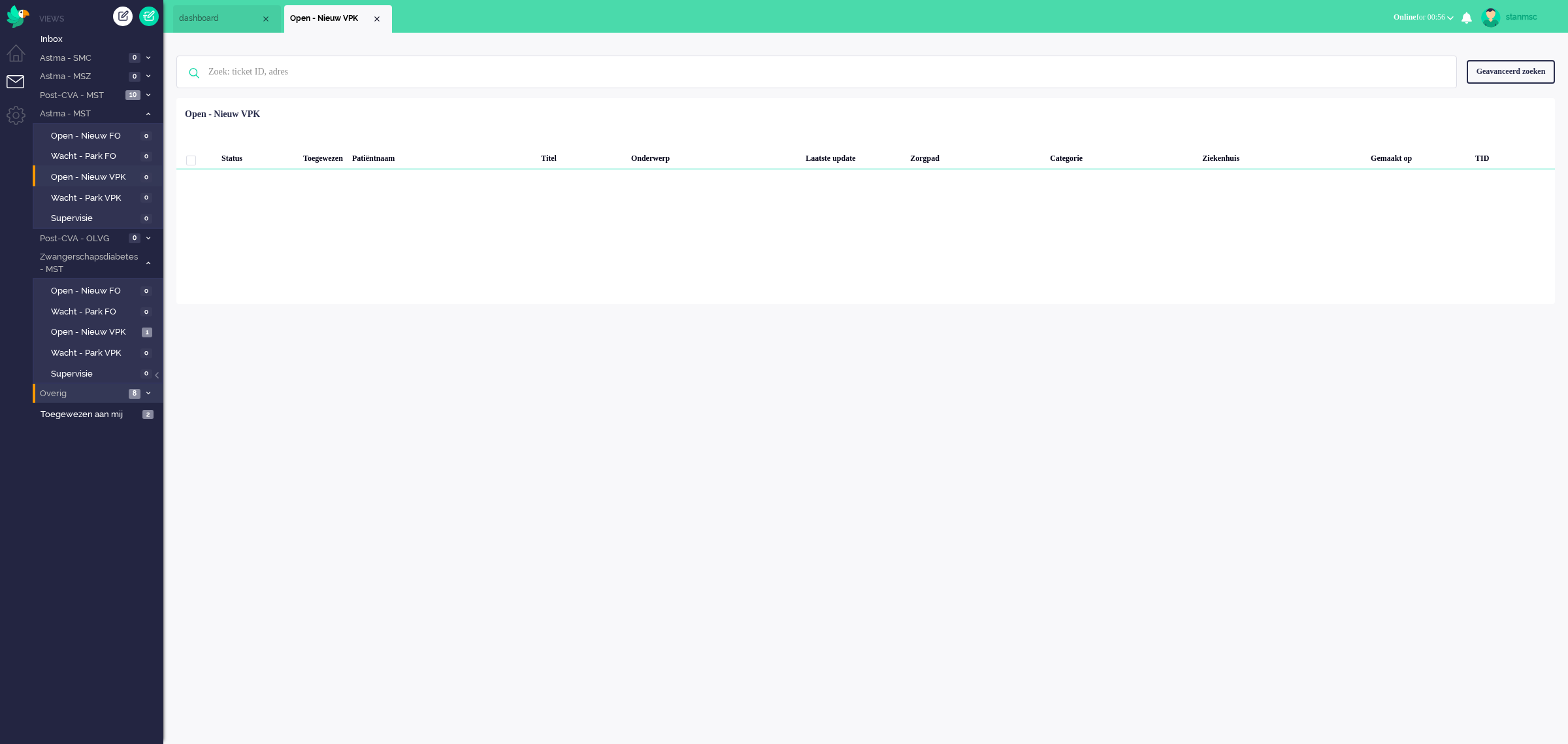
click at [87, 390] on span "Overig" at bounding box center [82, 393] width 87 height 12
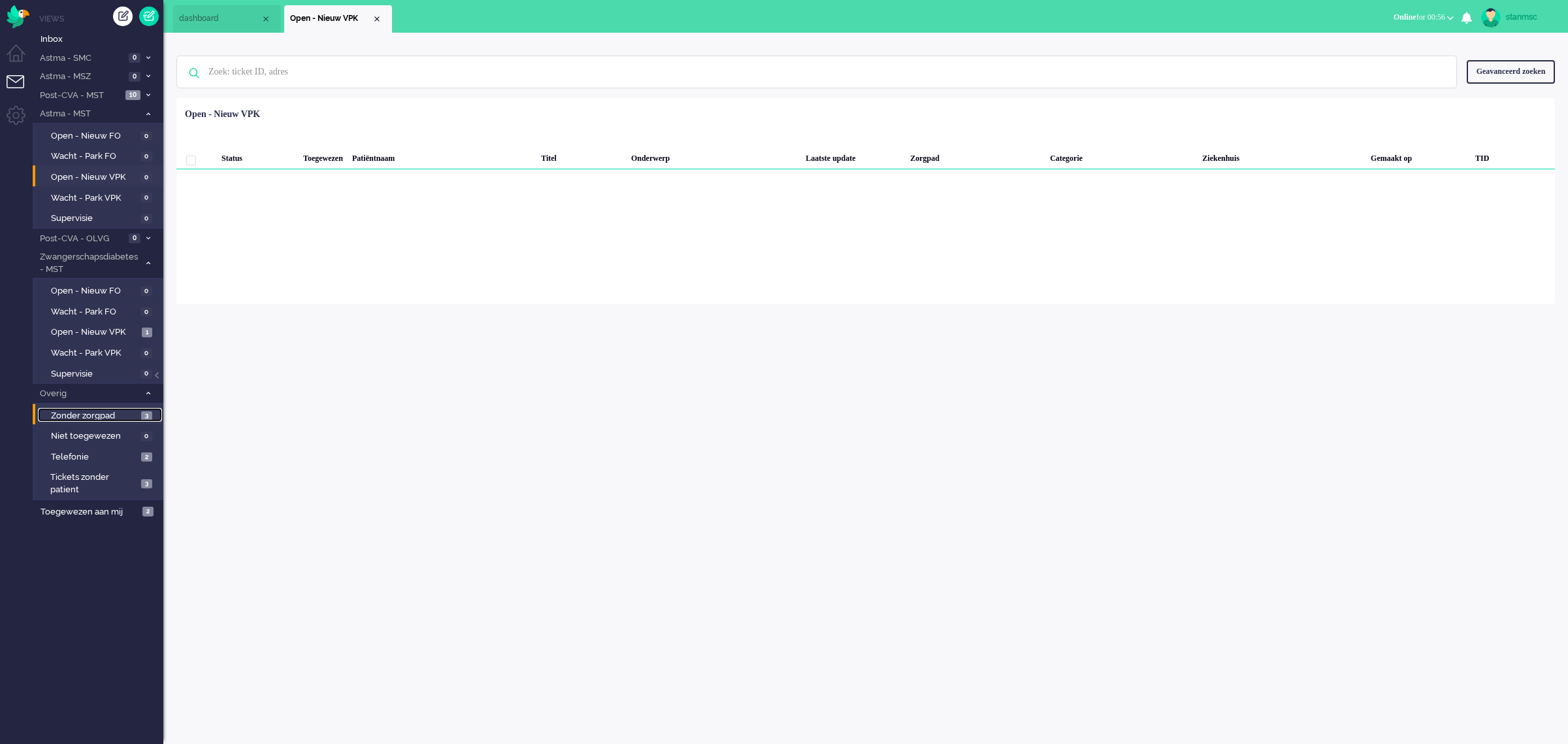
click at [87, 413] on span "Zonder zorgpad" at bounding box center [94, 416] width 87 height 12
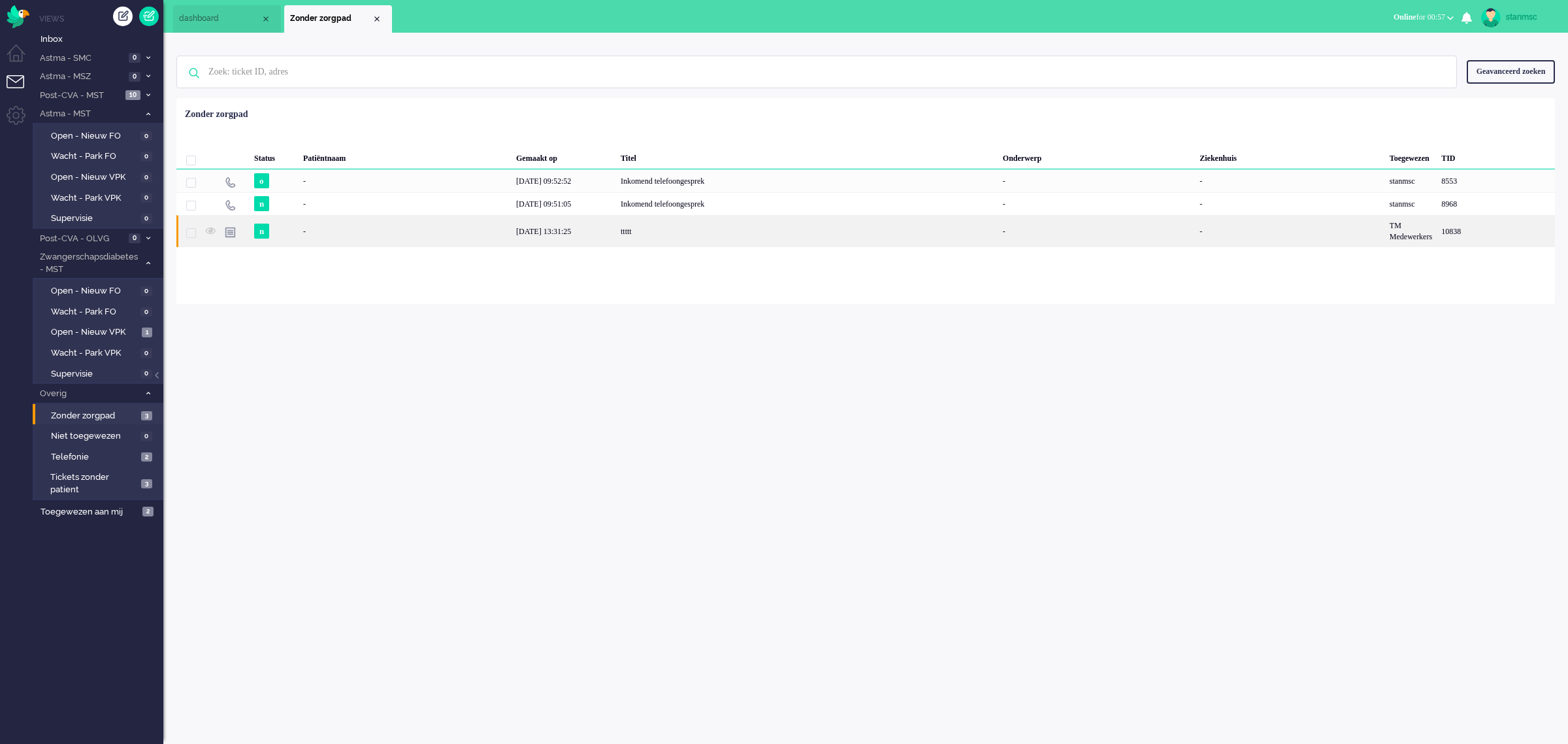
click at [516, 233] on div "11-09-2025 13:31:25" at bounding box center [563, 231] width 105 height 32
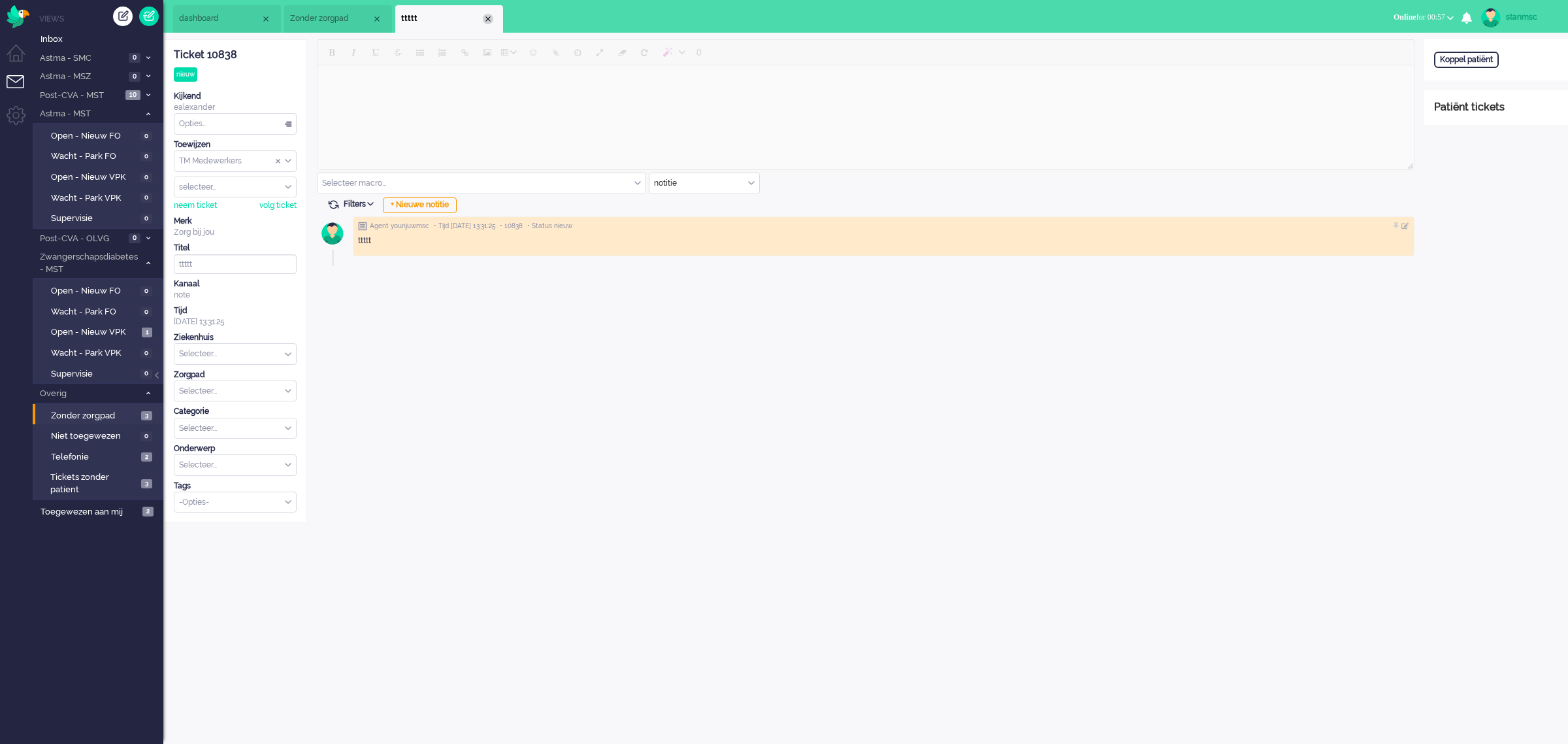
click at [488, 15] on div "Close tab" at bounding box center [488, 19] width 10 height 10
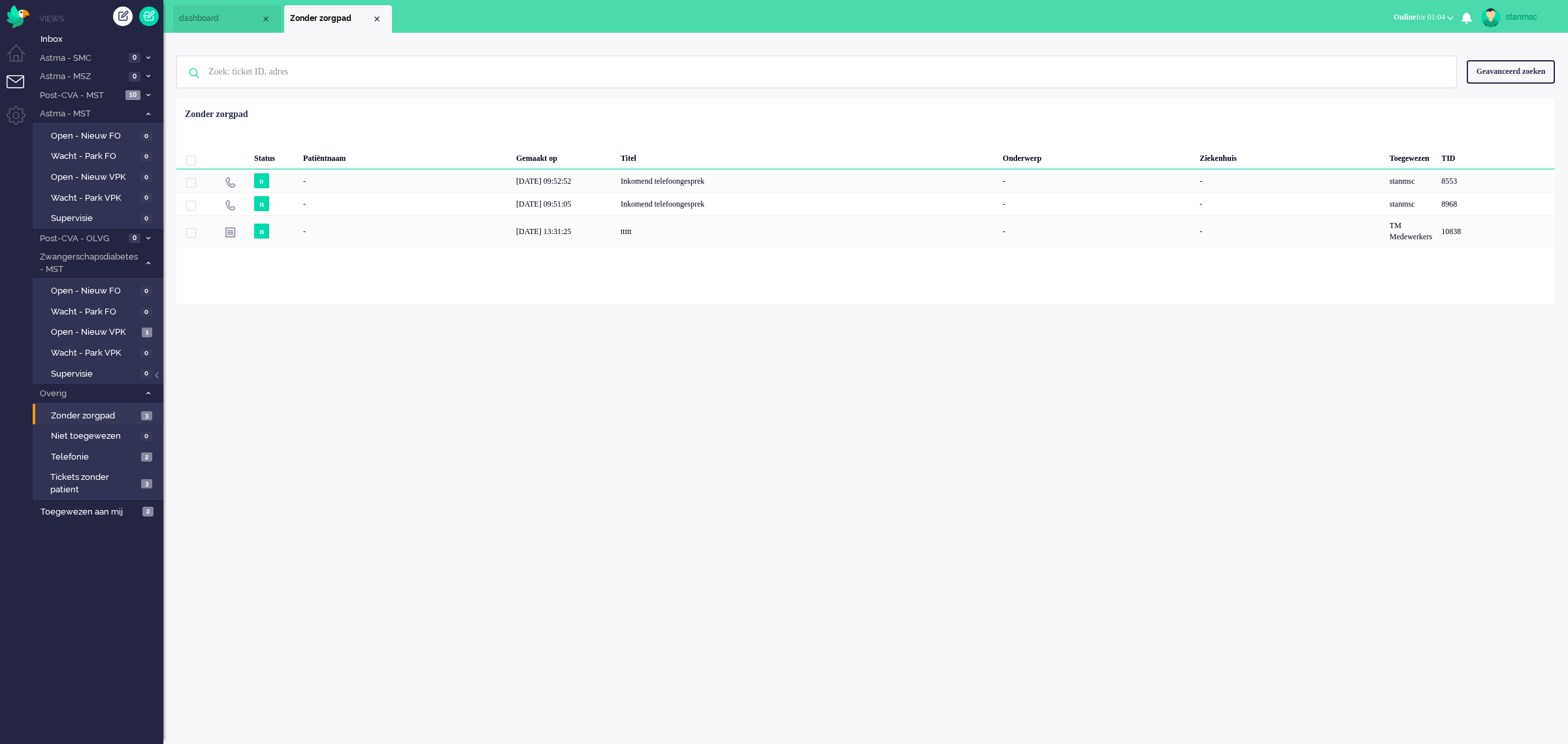
click at [1032, 13] on span "Online for 01:04" at bounding box center [1419, 17] width 52 height 9
click at [1032, 41] on label "Niet beschikbaar" at bounding box center [1399, 43] width 103 height 11
click at [378, 20] on div "Close tab" at bounding box center [376, 19] width 10 height 10
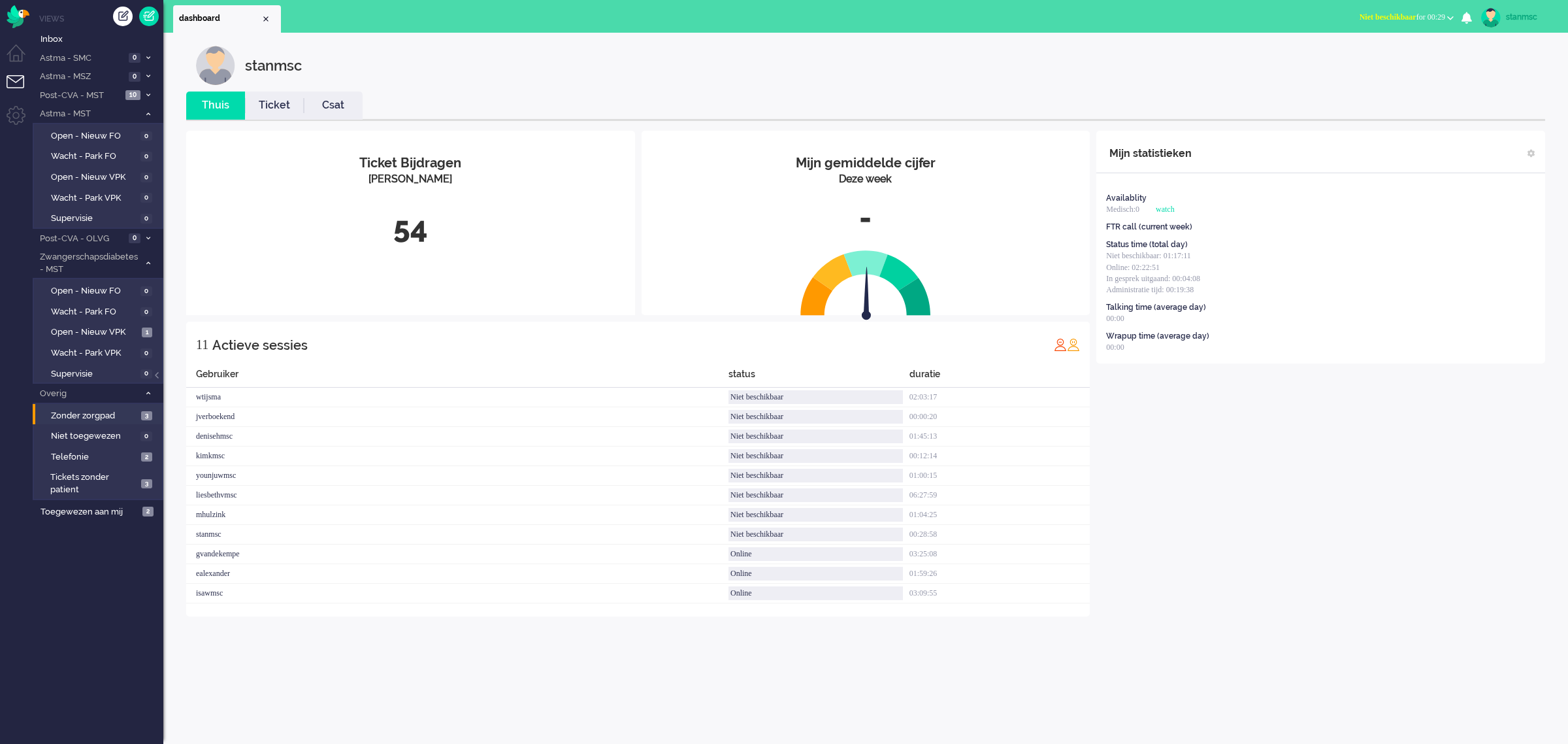
click at [1032, 15] on span "Niet beschikbaar" at bounding box center [1388, 17] width 57 height 9
click at [1032, 53] on label "Online" at bounding box center [1399, 58] width 103 height 11
click at [102, 327] on span "Open - Nieuw VPK" at bounding box center [94, 332] width 87 height 12
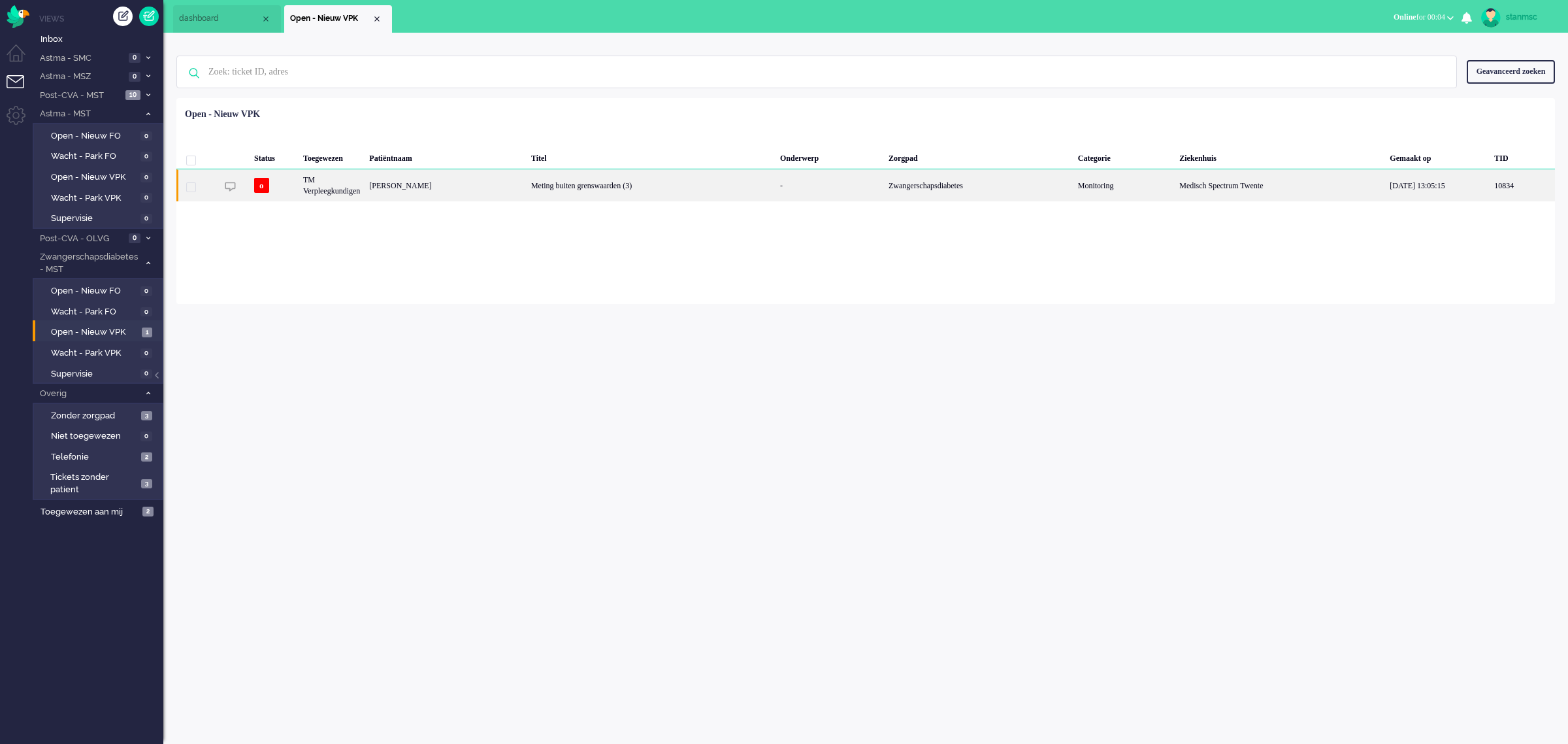
click at [469, 188] on div "[PERSON_NAME]" at bounding box center [446, 185] width 162 height 32
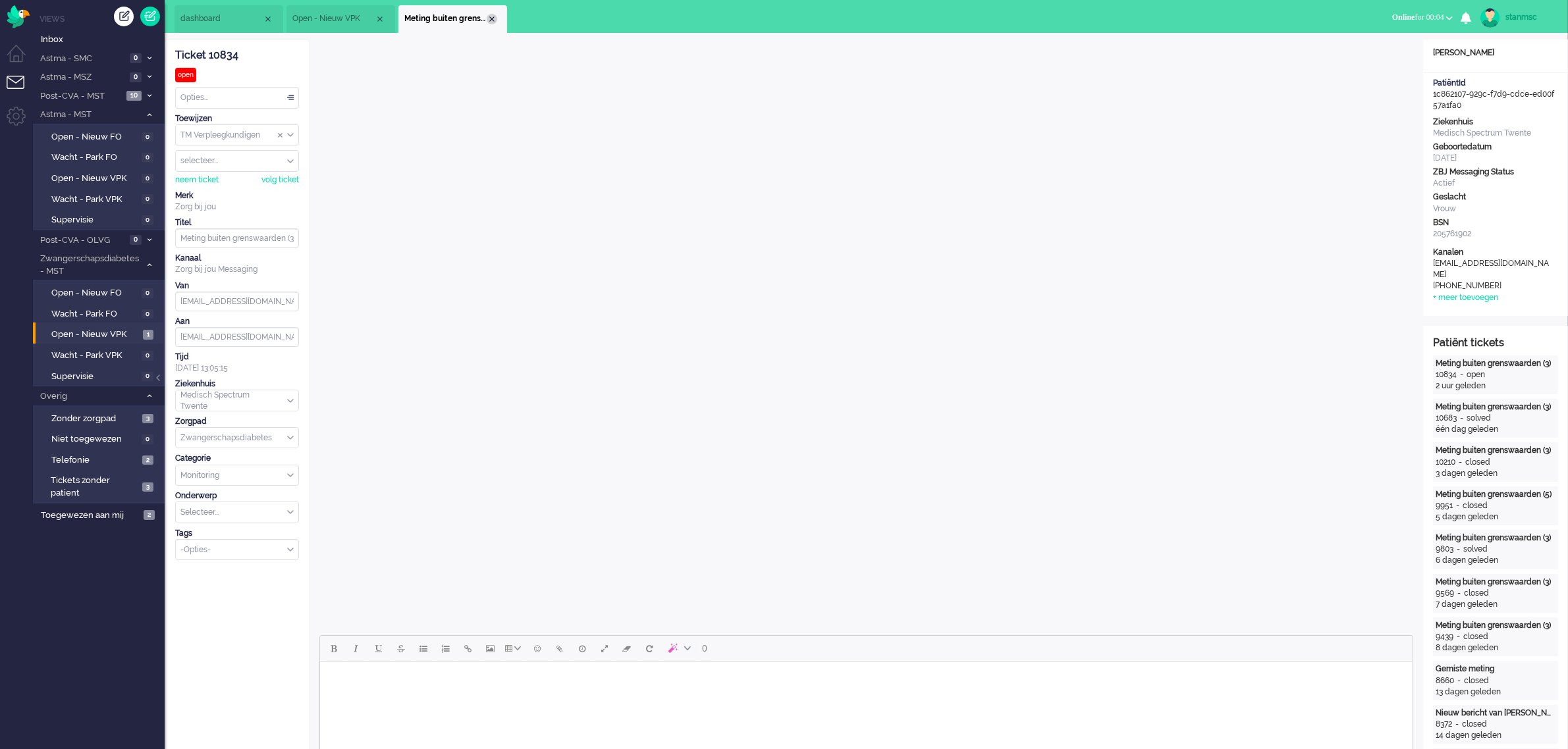
click at [492, 17] on div "Close tab" at bounding box center [491, 19] width 10 height 10
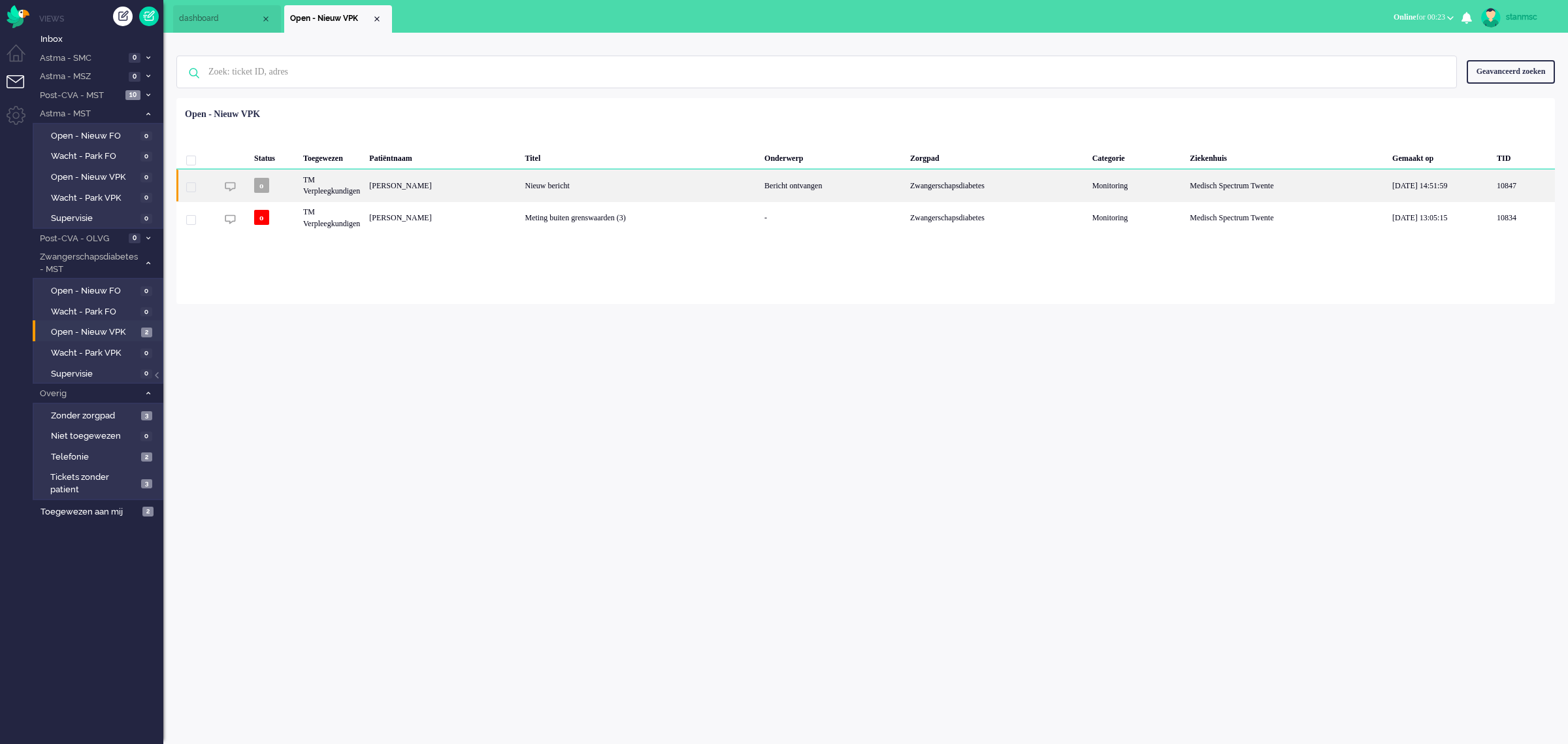
click at [520, 180] on div "[PERSON_NAME]" at bounding box center [443, 185] width 156 height 32
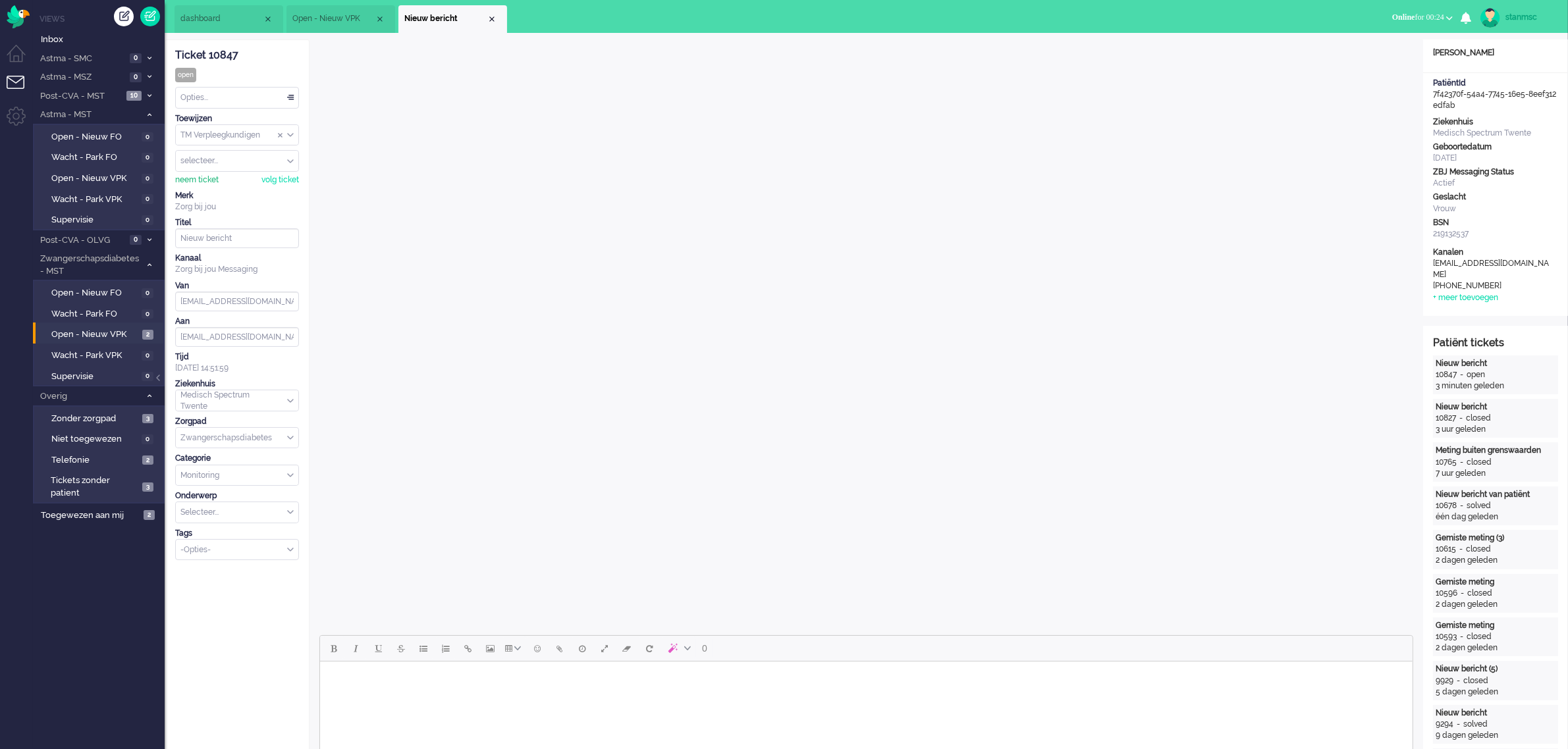
click at [190, 181] on div "neem ticket" at bounding box center [197, 179] width 44 height 11
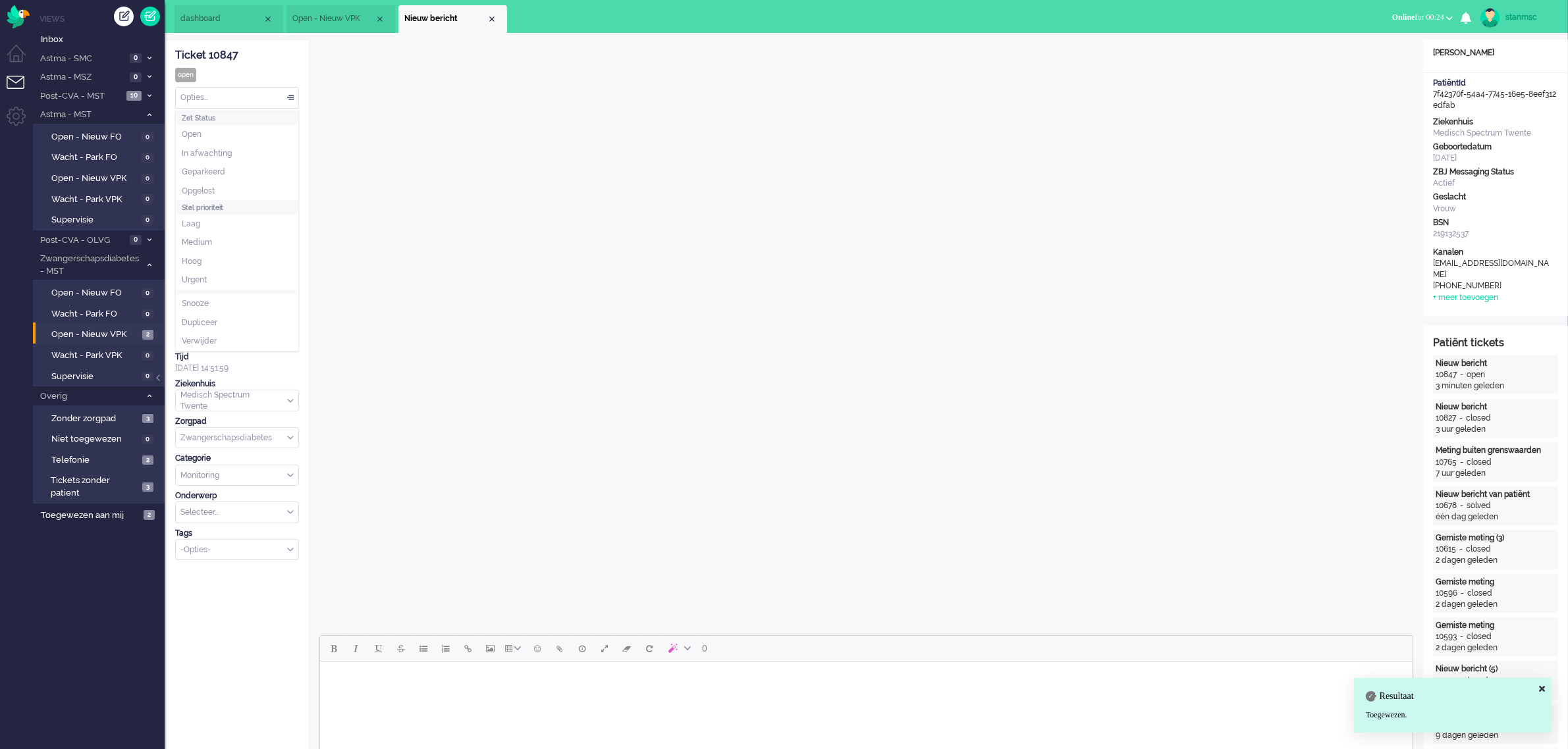
click at [254, 97] on div "Opties..." at bounding box center [237, 97] width 123 height 20
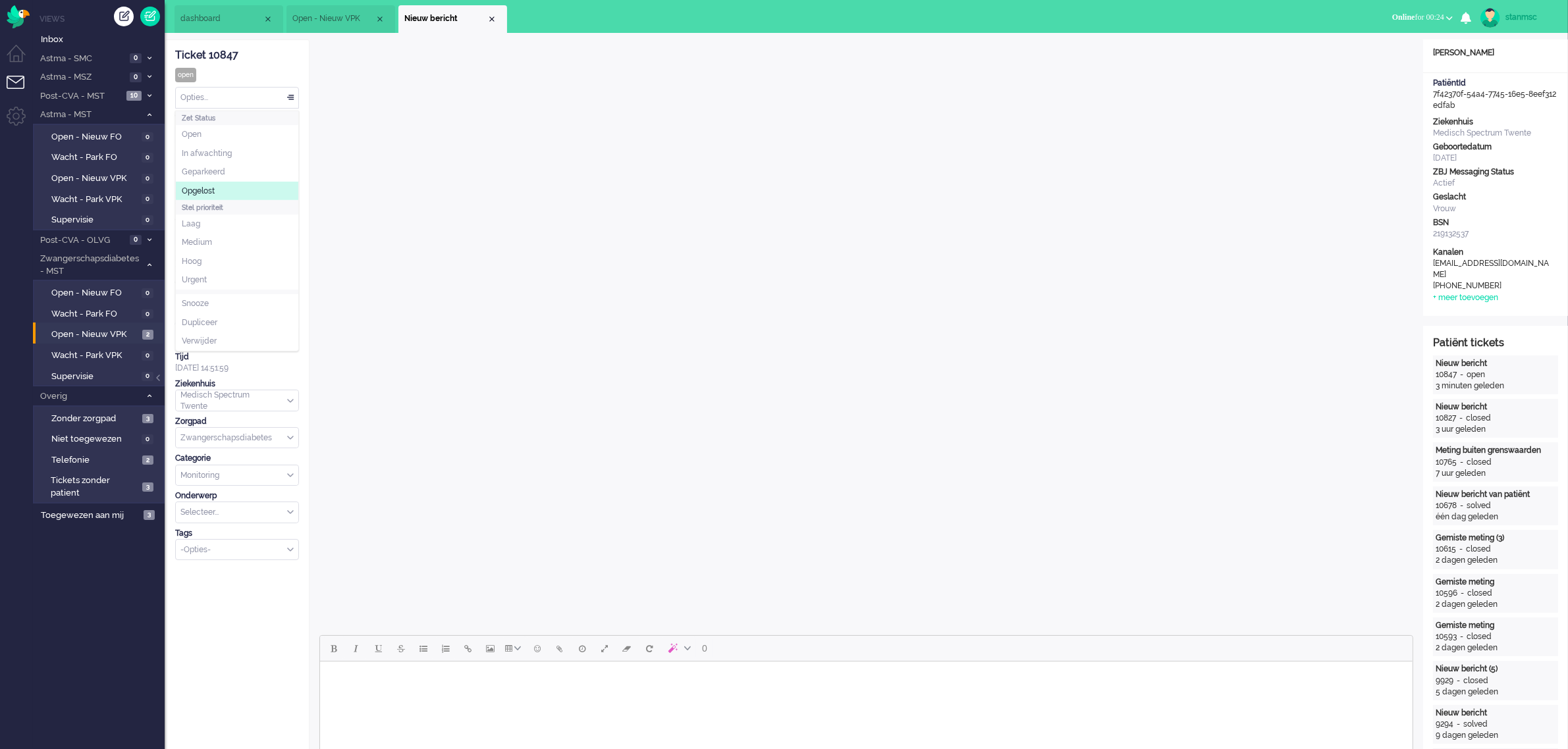
click at [222, 187] on li "Opgelost" at bounding box center [237, 191] width 123 height 19
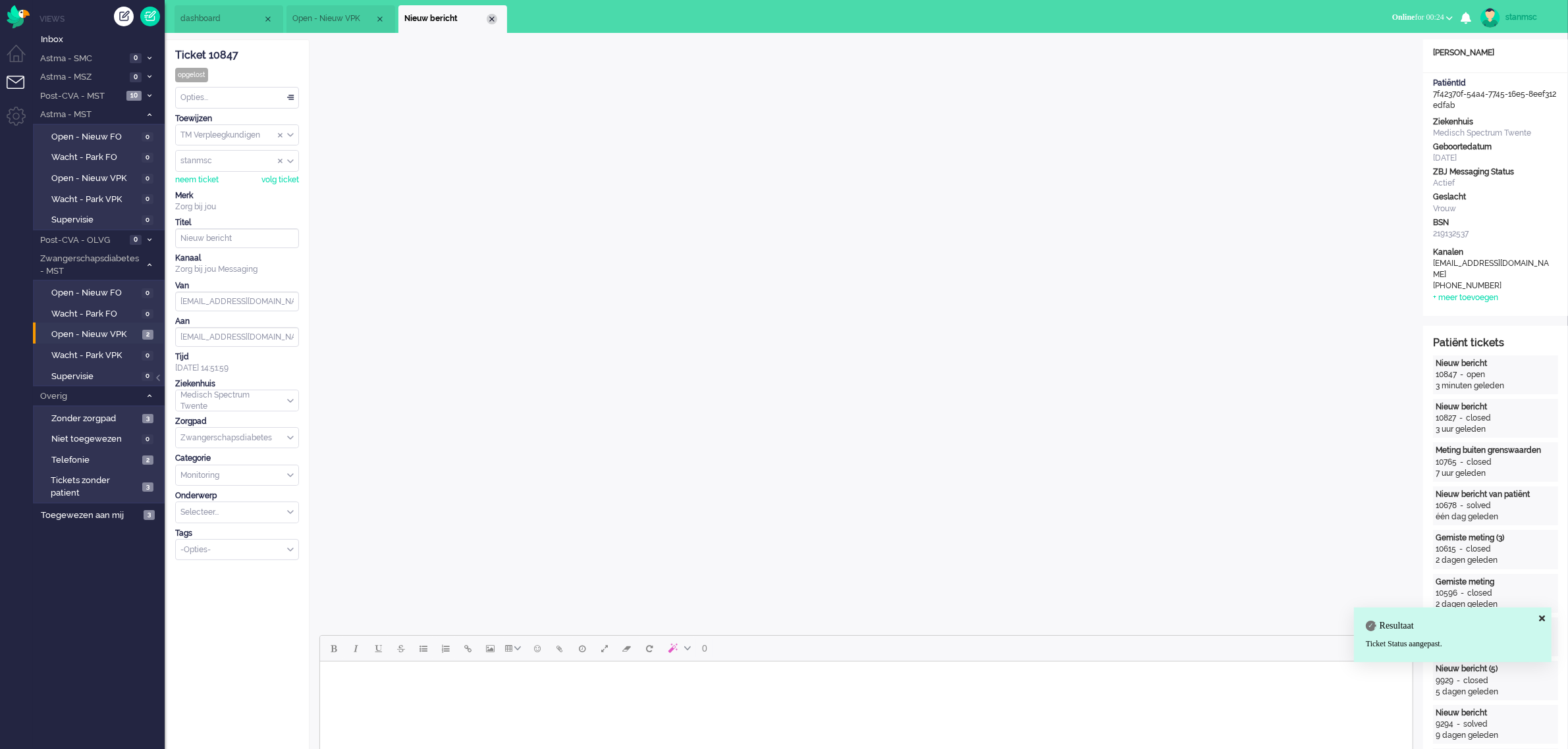
click at [493, 15] on div "Close tab" at bounding box center [491, 19] width 10 height 10
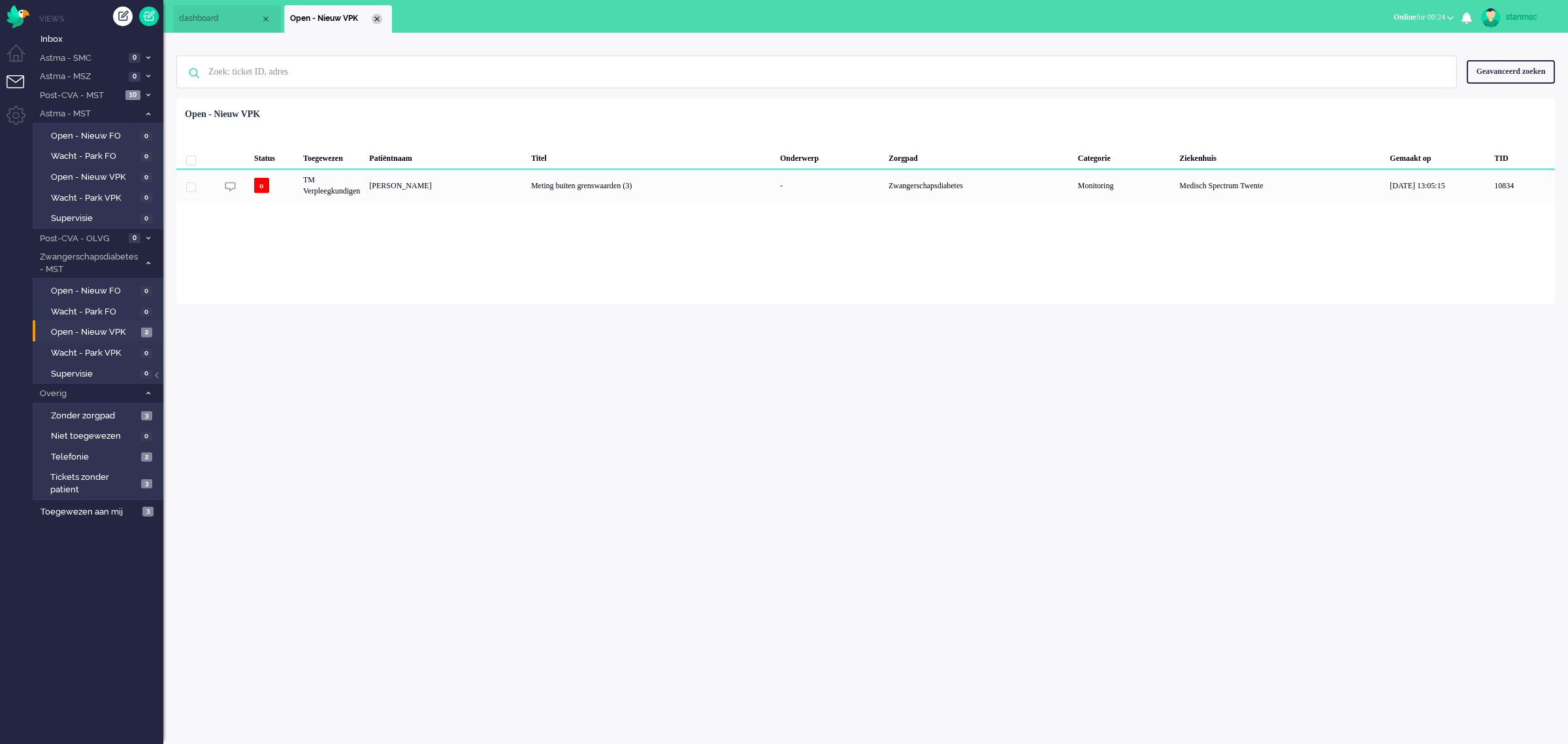
click at [377, 17] on div "Close tab" at bounding box center [376, 19] width 10 height 10
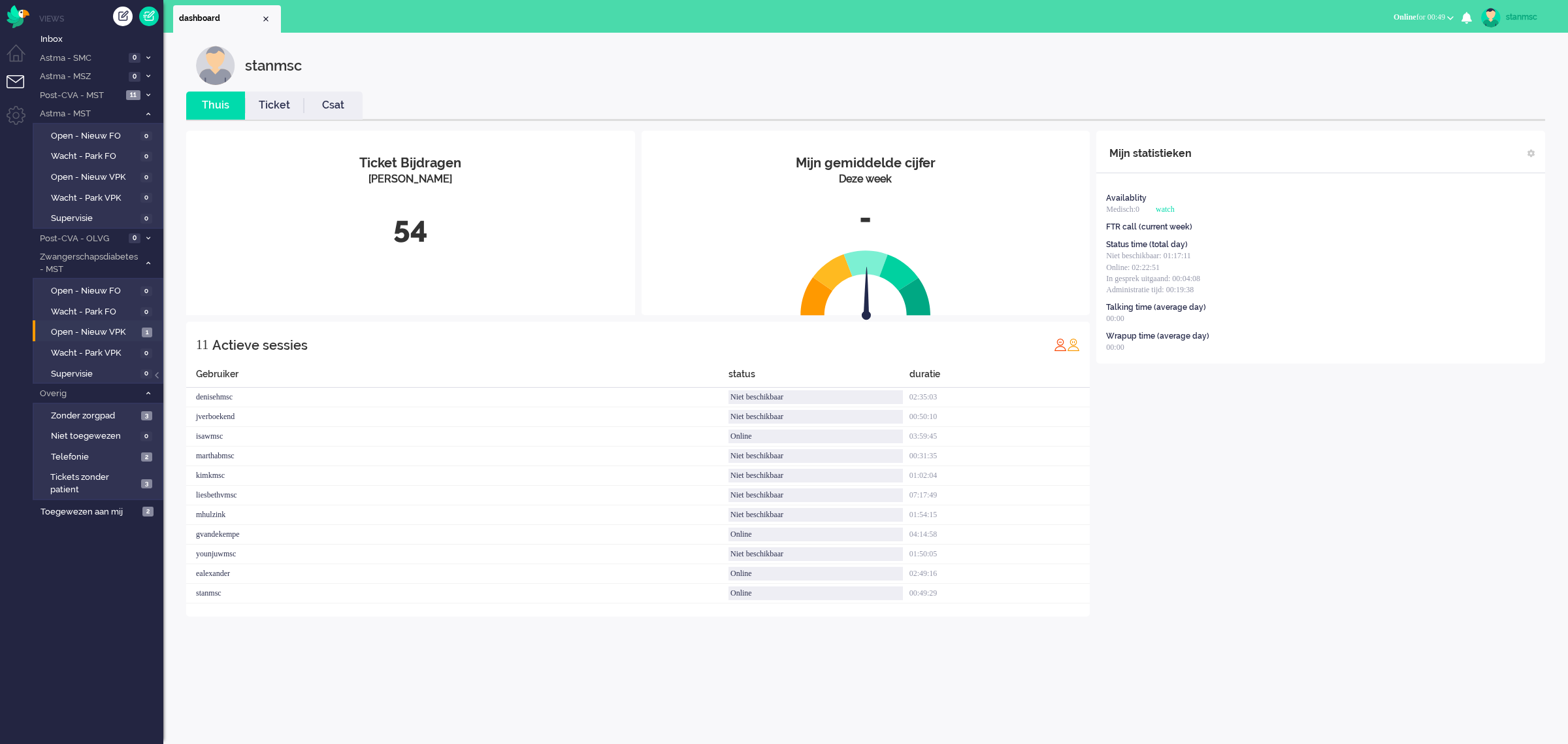
click at [1032, 12] on span "Online for 00:49" at bounding box center [1419, 17] width 52 height 9
click at [1032, 39] on label "Niet beschikbaar" at bounding box center [1399, 43] width 103 height 11
click at [107, 95] on span "Post-CVA - MST" at bounding box center [80, 95] width 84 height 12
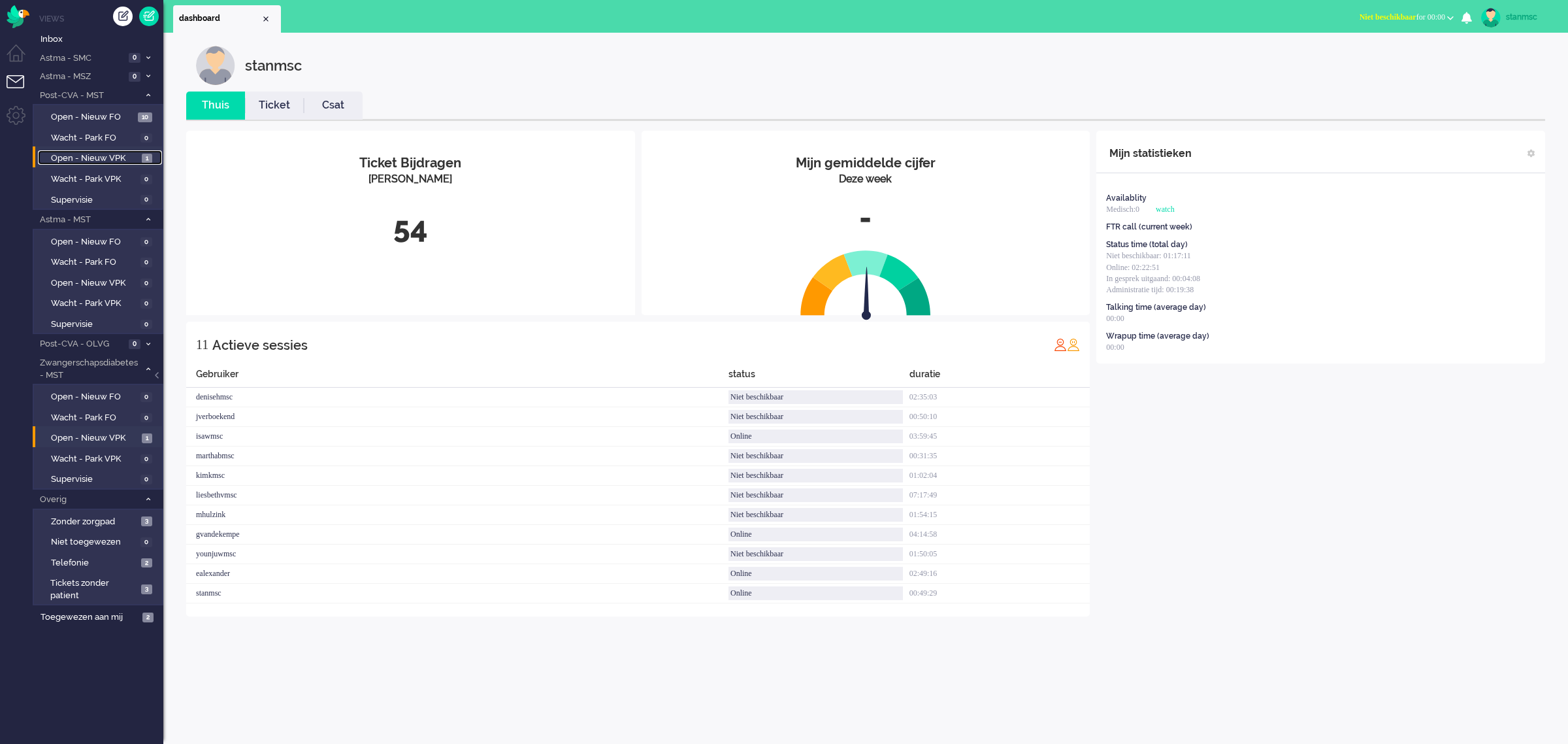
click at [107, 154] on span "Open - Nieuw VPK" at bounding box center [94, 158] width 87 height 12
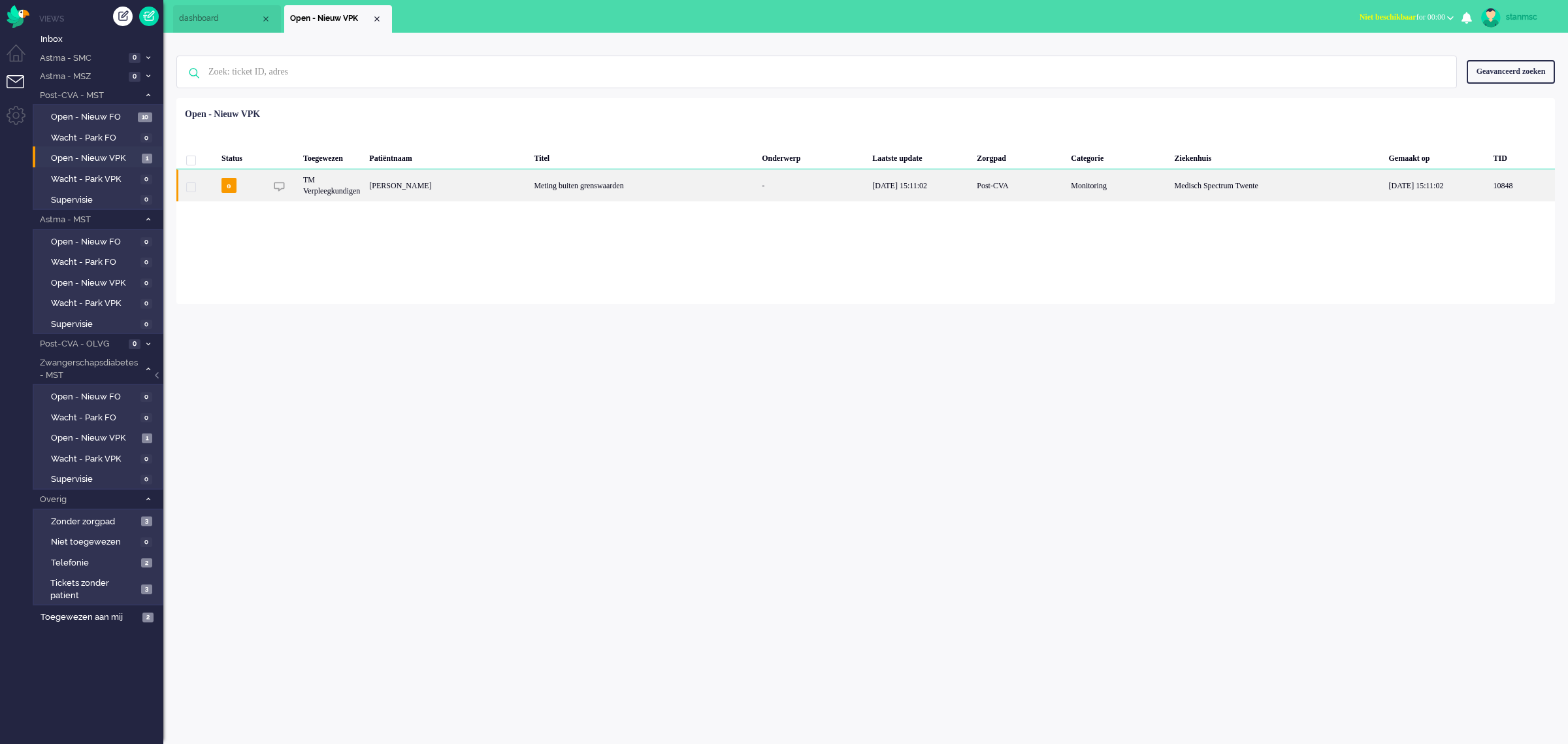
click at [529, 178] on div "Dorine Theodora Maria Oldescholten" at bounding box center [447, 185] width 164 height 32
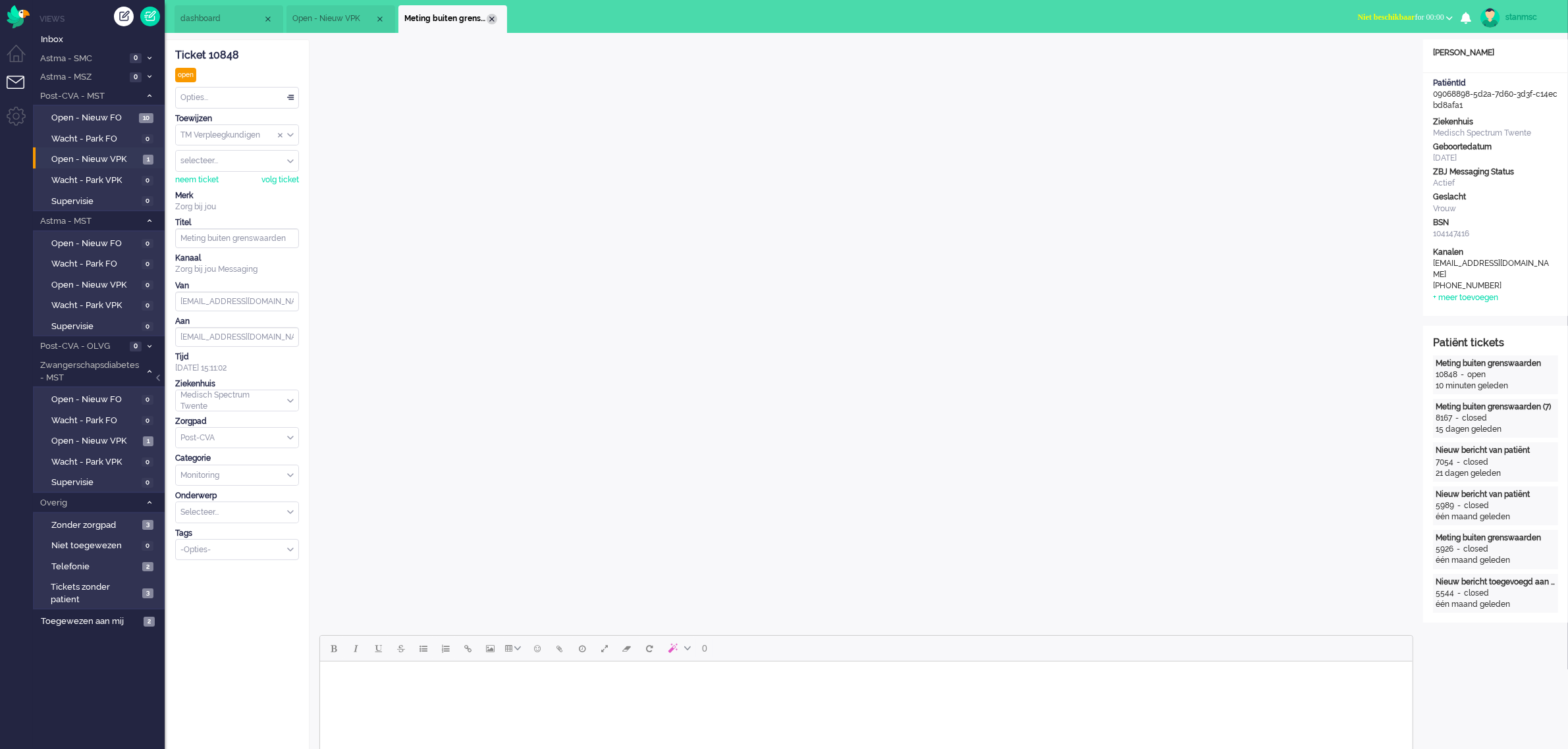
click at [492, 15] on div "Close tab" at bounding box center [491, 19] width 10 height 10
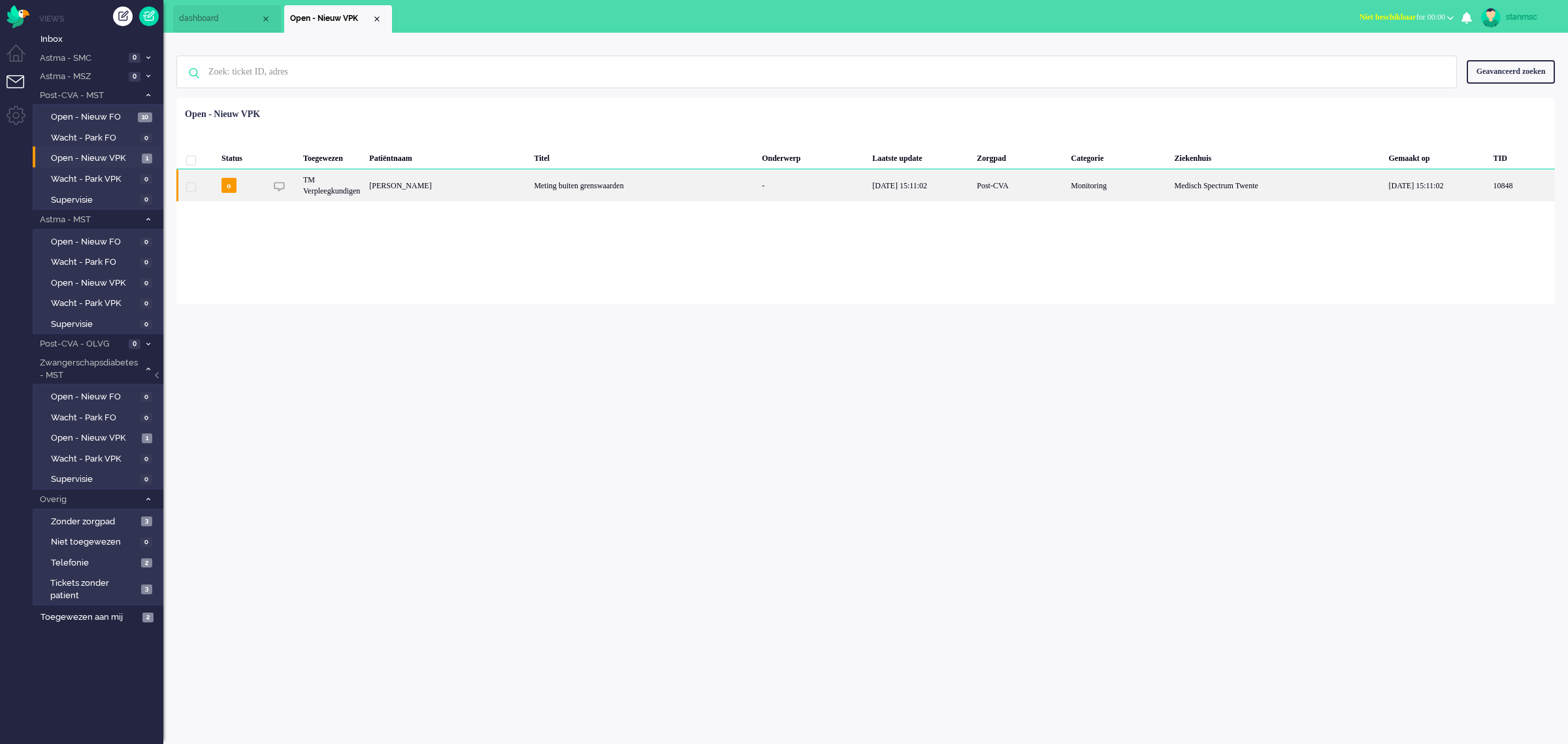
click at [529, 191] on div "Dorine Theodora Maria Oldescholten" at bounding box center [447, 185] width 164 height 32
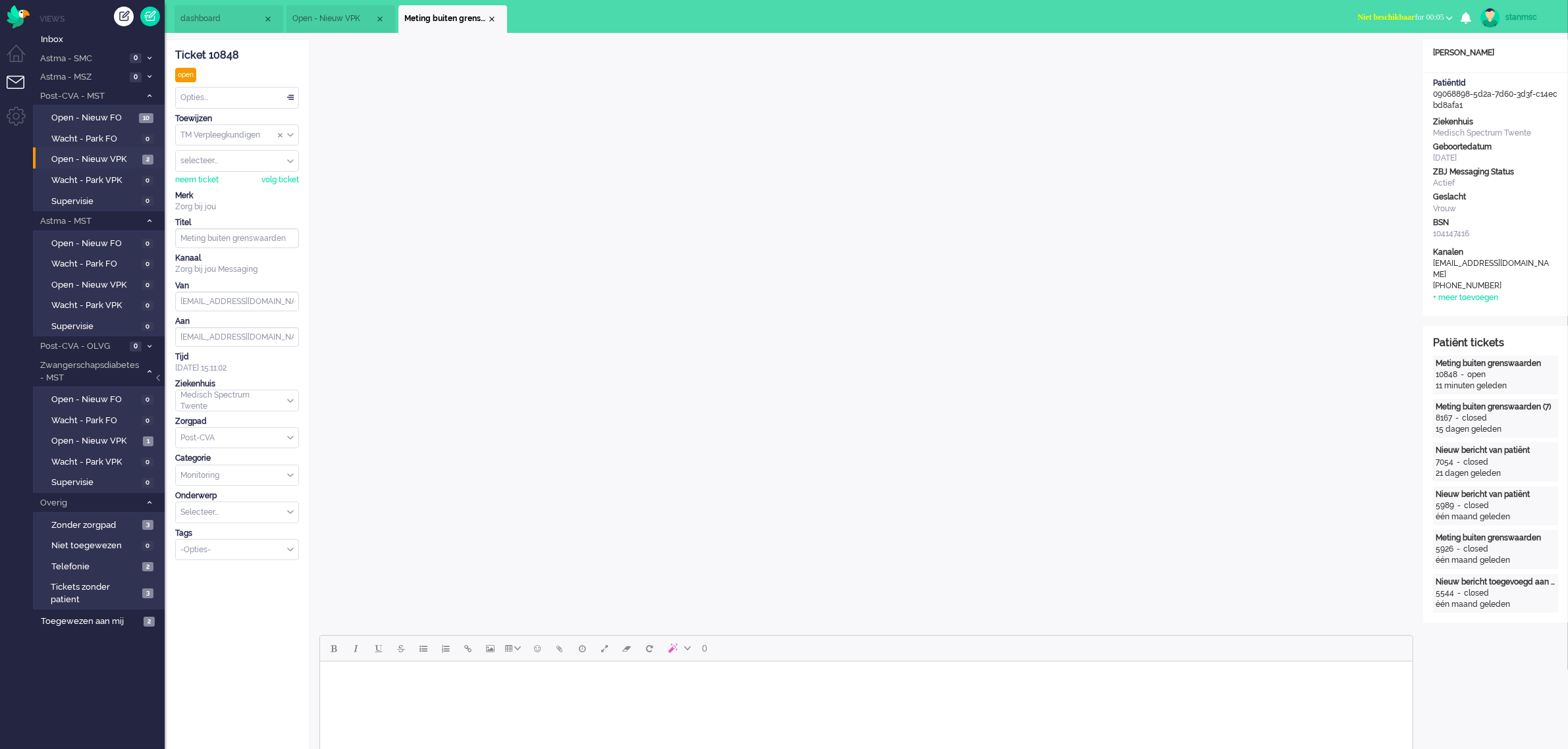
click at [217, 17] on span "dashboard" at bounding box center [221, 18] width 82 height 11
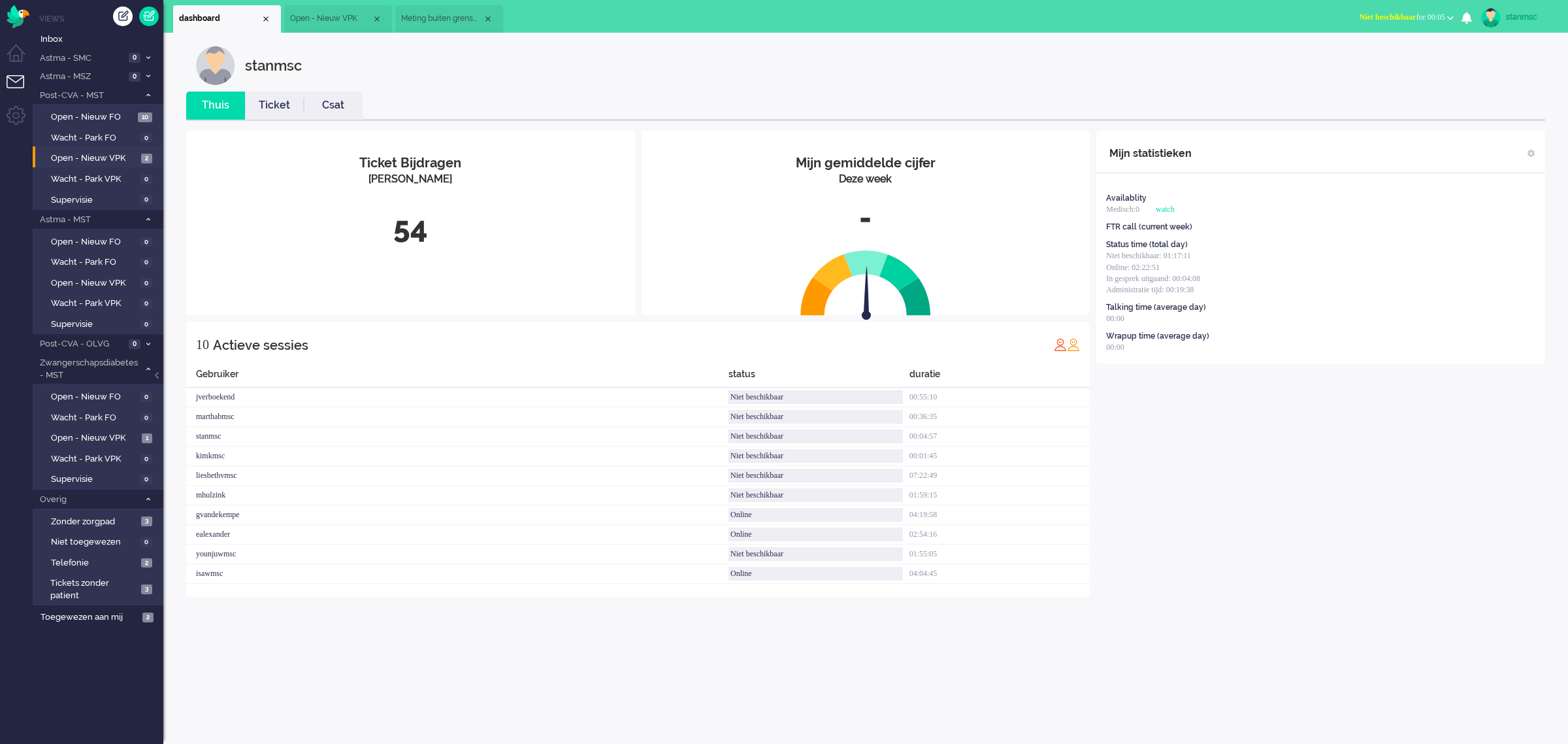
click at [280, 107] on link "Ticket" at bounding box center [275, 105] width 59 height 15
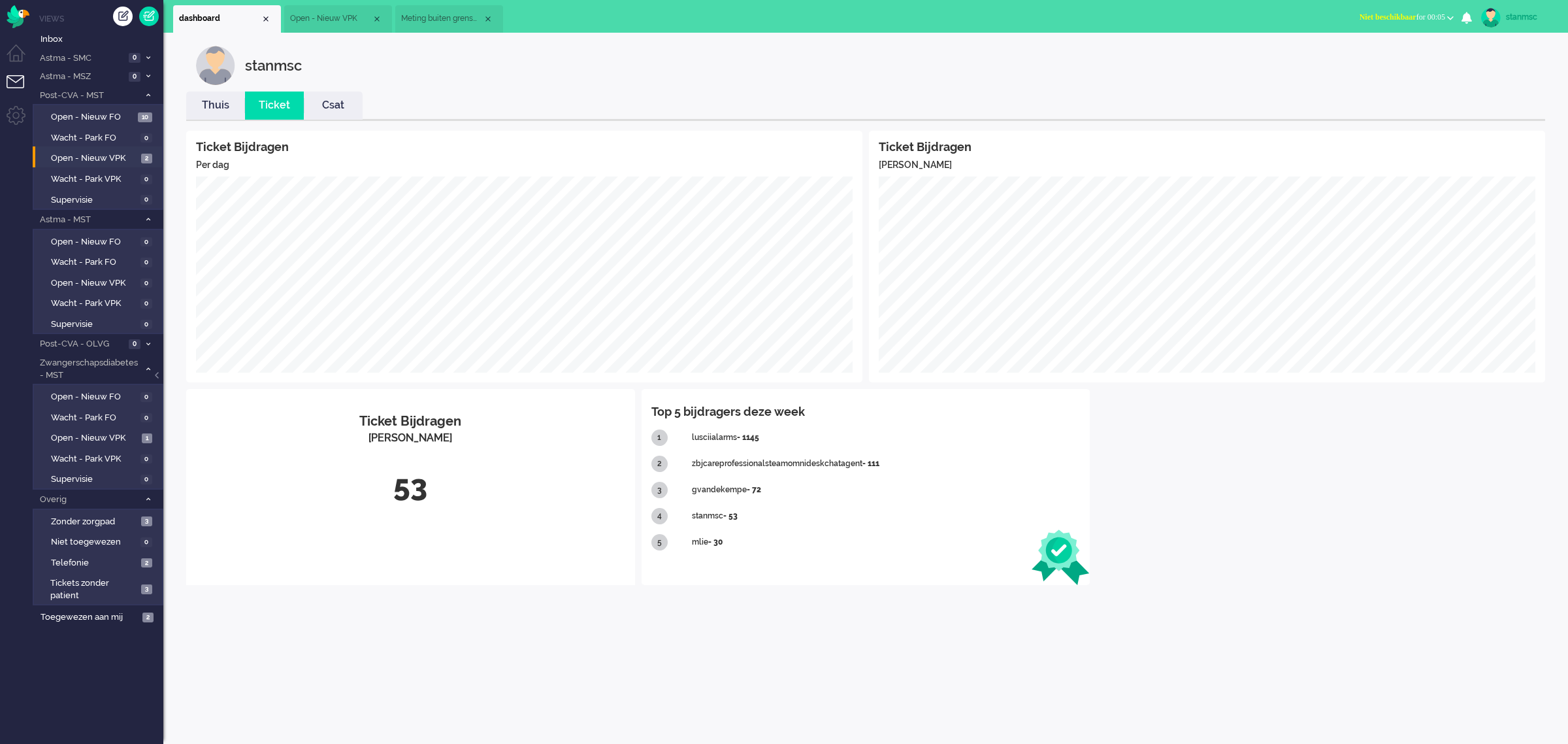
click at [209, 97] on li "Thuis" at bounding box center [216, 105] width 59 height 28
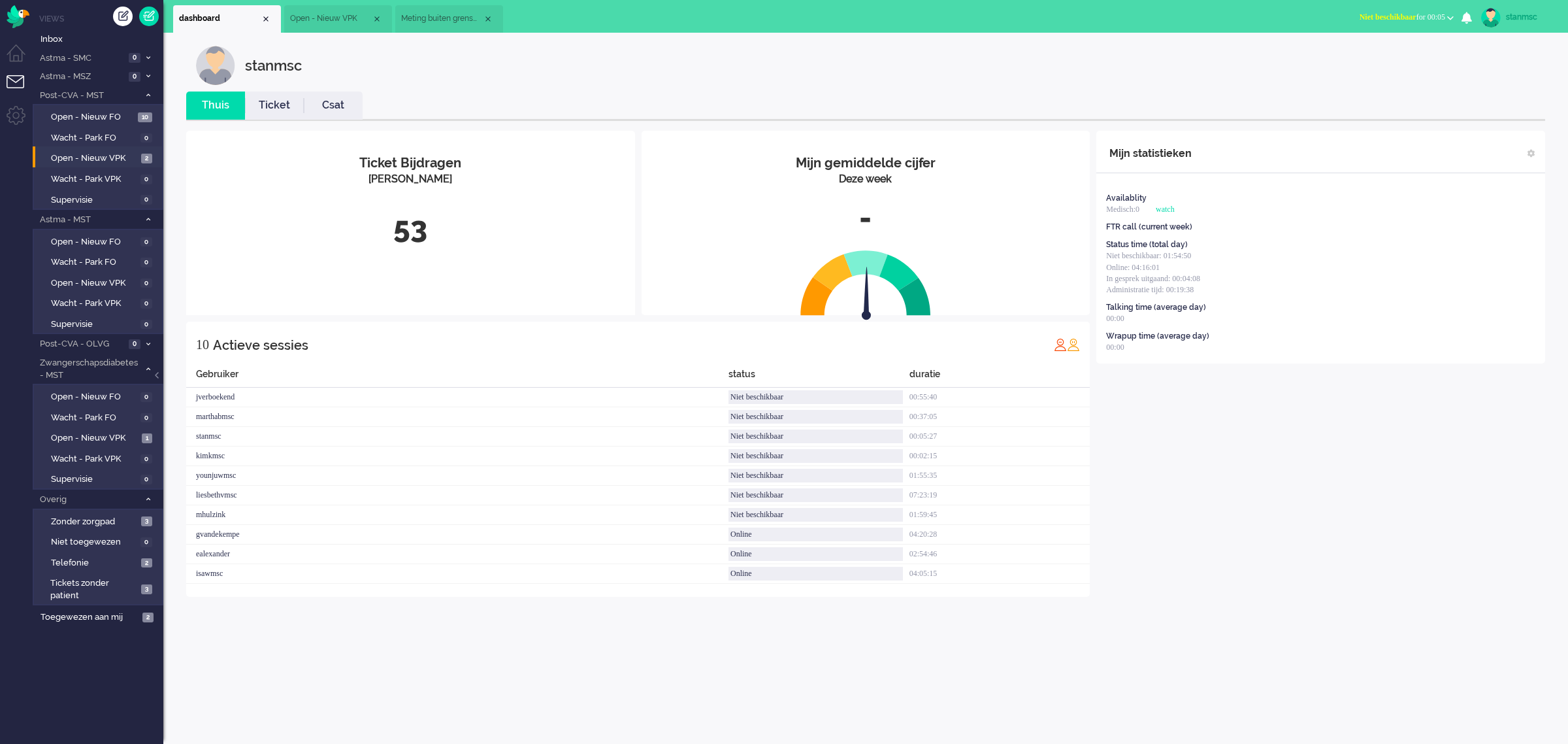
click at [276, 103] on link "Ticket" at bounding box center [275, 105] width 59 height 15
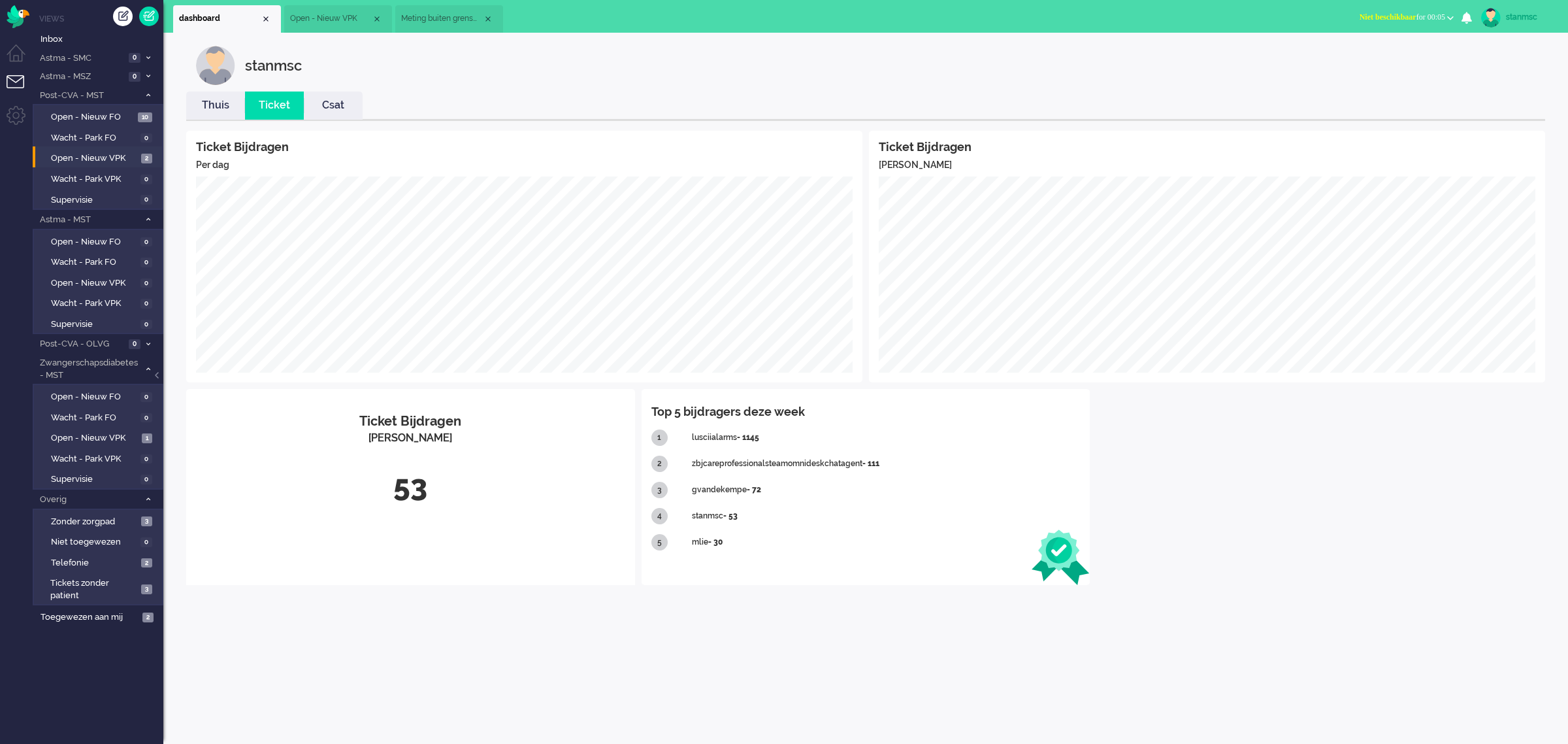
click at [217, 105] on link "Thuis" at bounding box center [216, 105] width 59 height 15
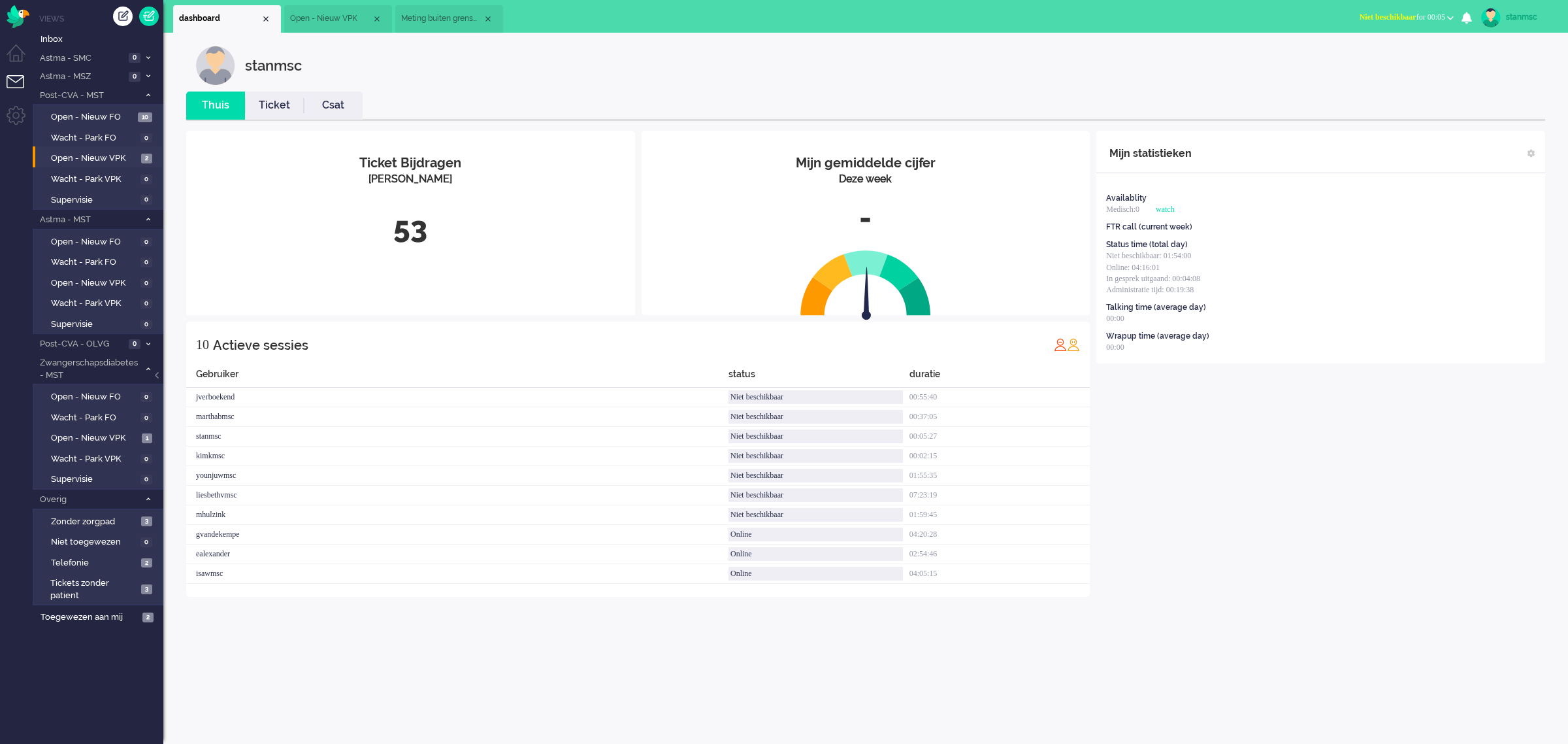
click at [278, 102] on link "Ticket" at bounding box center [275, 105] width 59 height 15
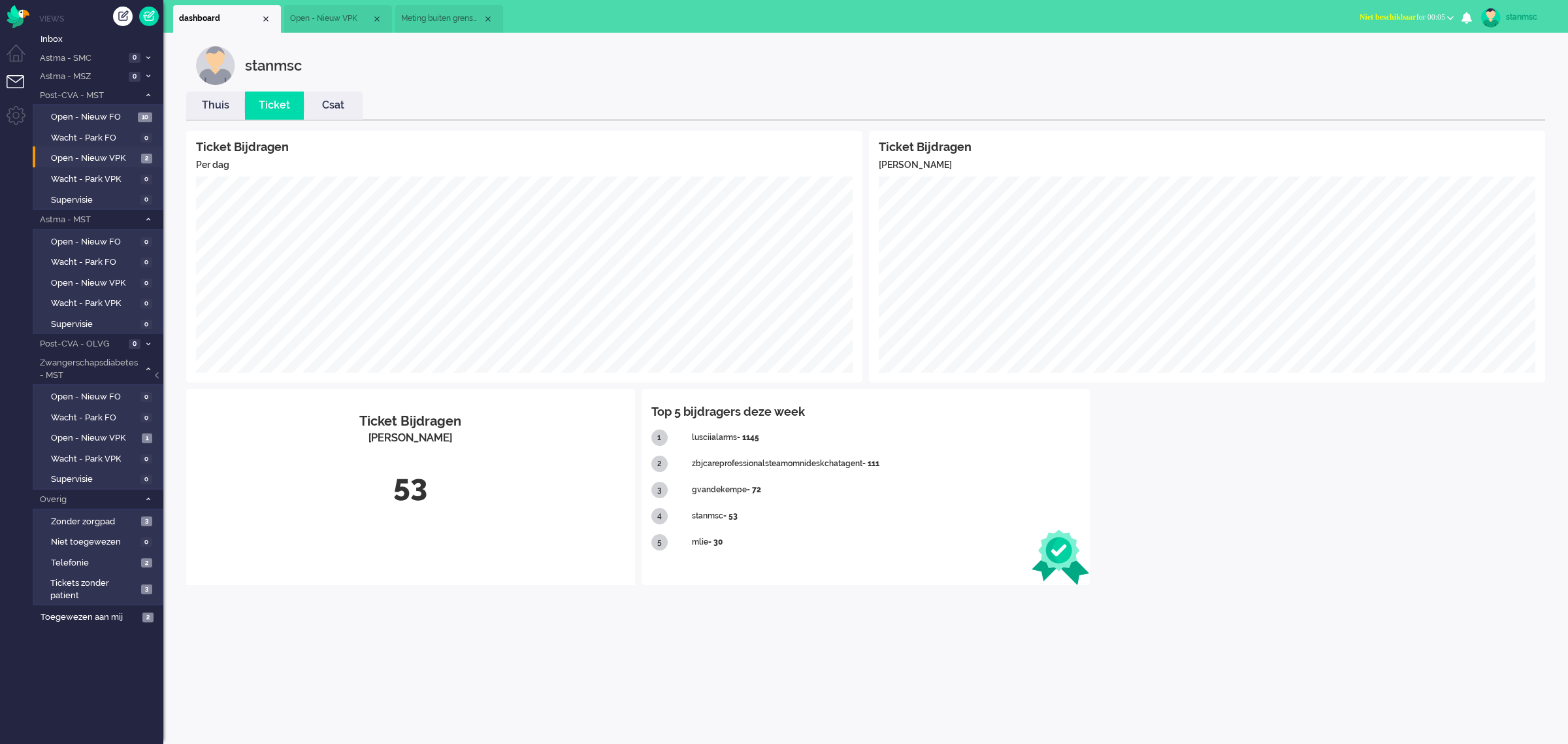
click at [348, 101] on link "Csat" at bounding box center [333, 105] width 59 height 15
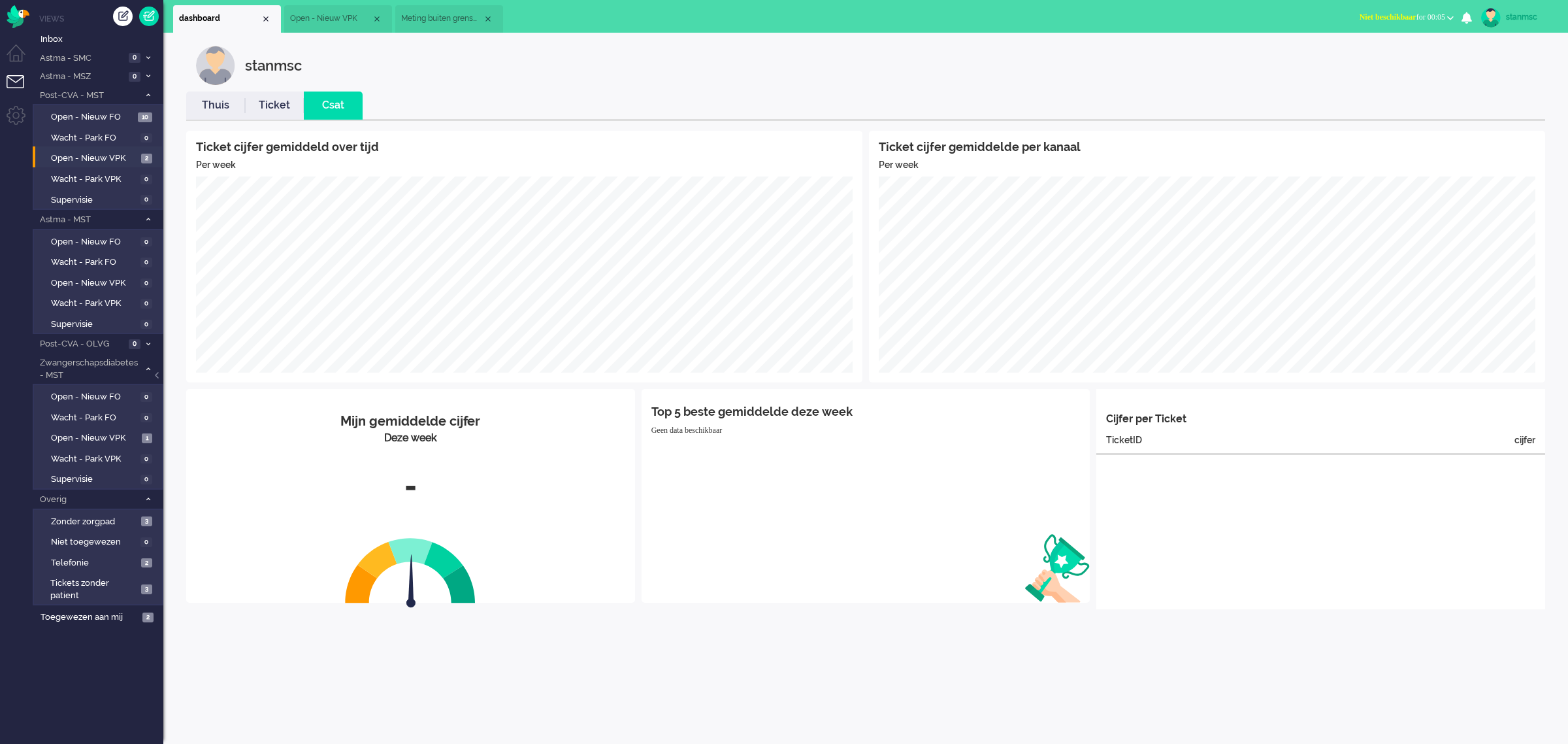
click at [271, 110] on link "Ticket" at bounding box center [275, 105] width 59 height 15
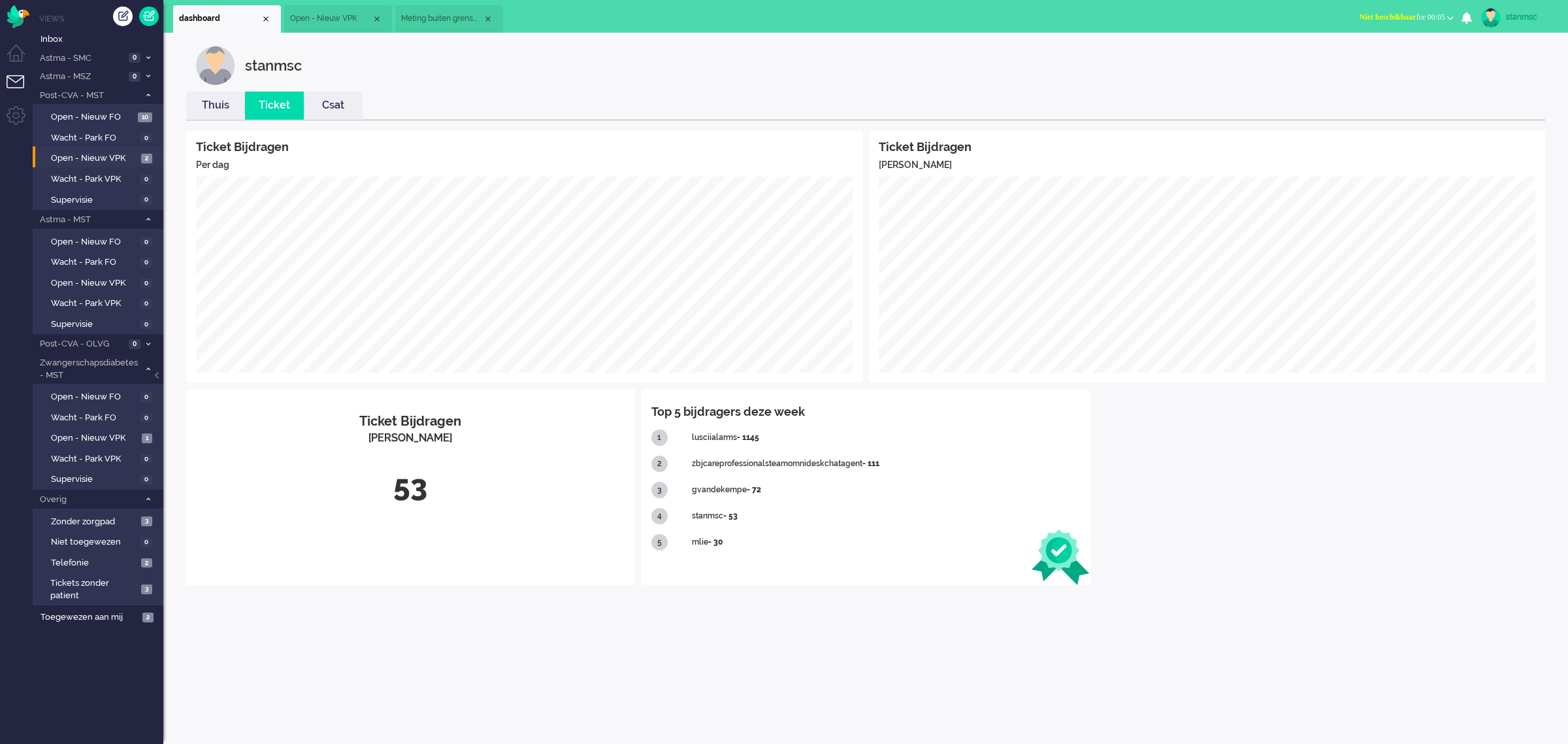
click at [227, 105] on link "Thuis" at bounding box center [216, 105] width 59 height 15
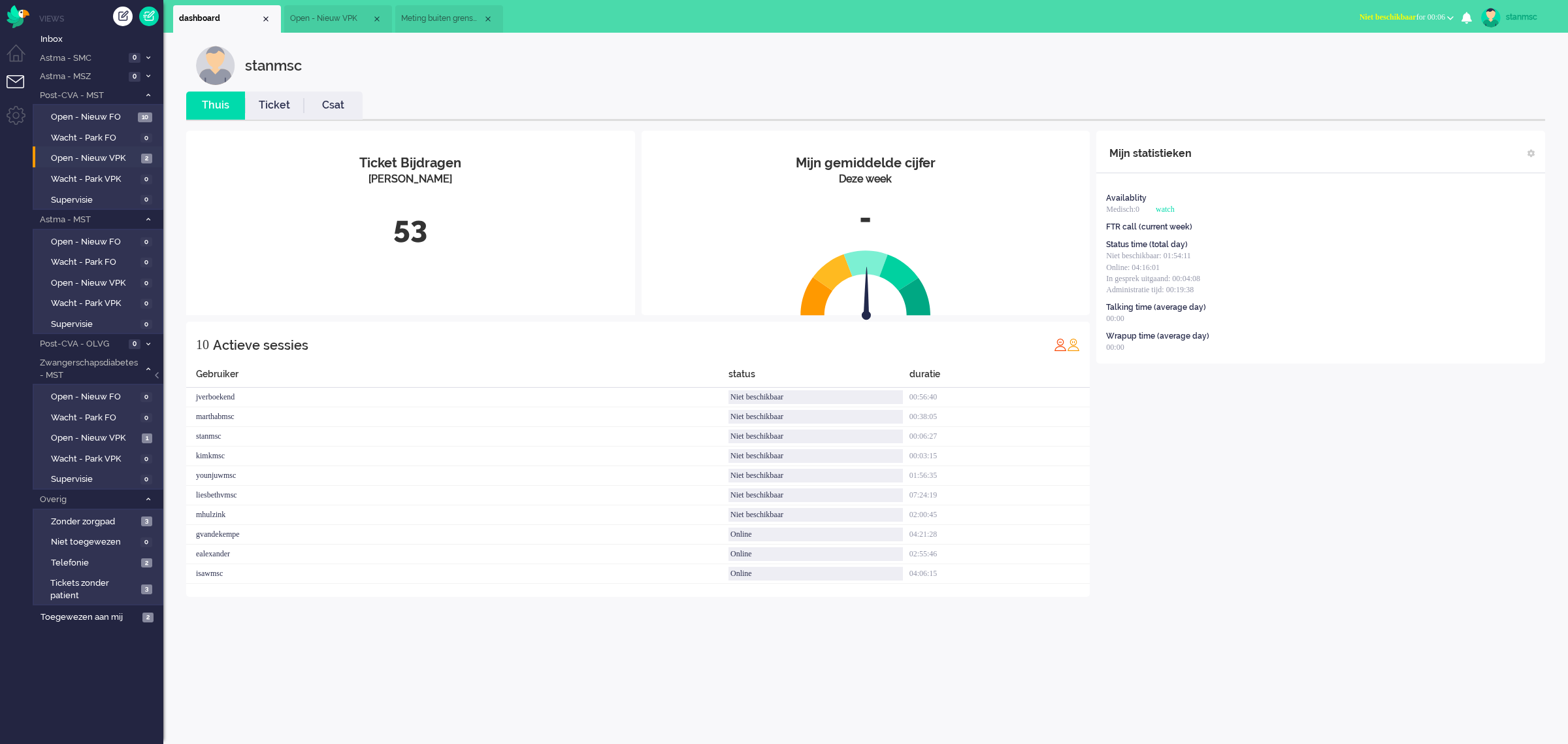
click at [331, 15] on span "Open - Nieuw VPK" at bounding box center [330, 18] width 82 height 11
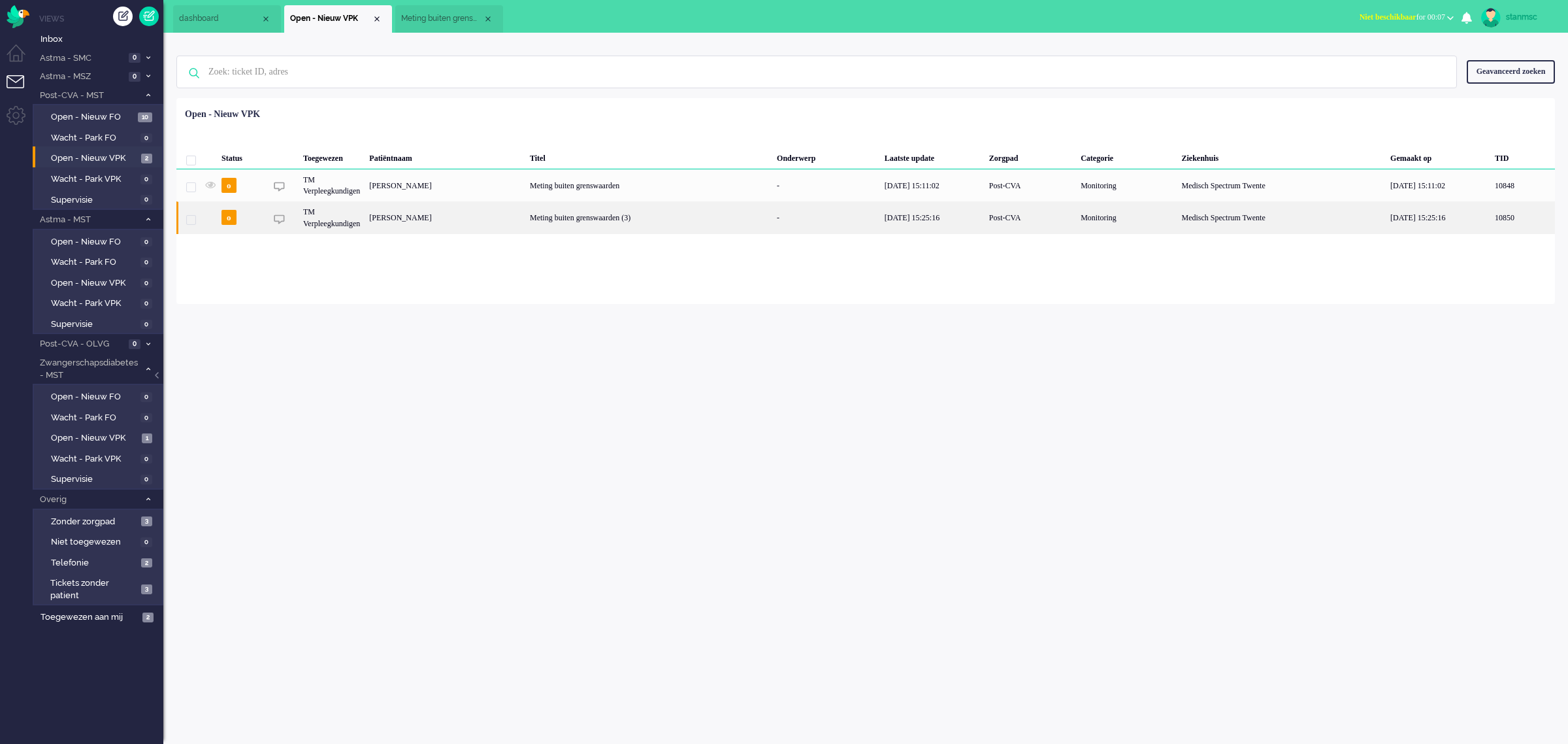
click at [525, 214] on div "Hendrika Maria van den Boogaard" at bounding box center [445, 217] width 161 height 32
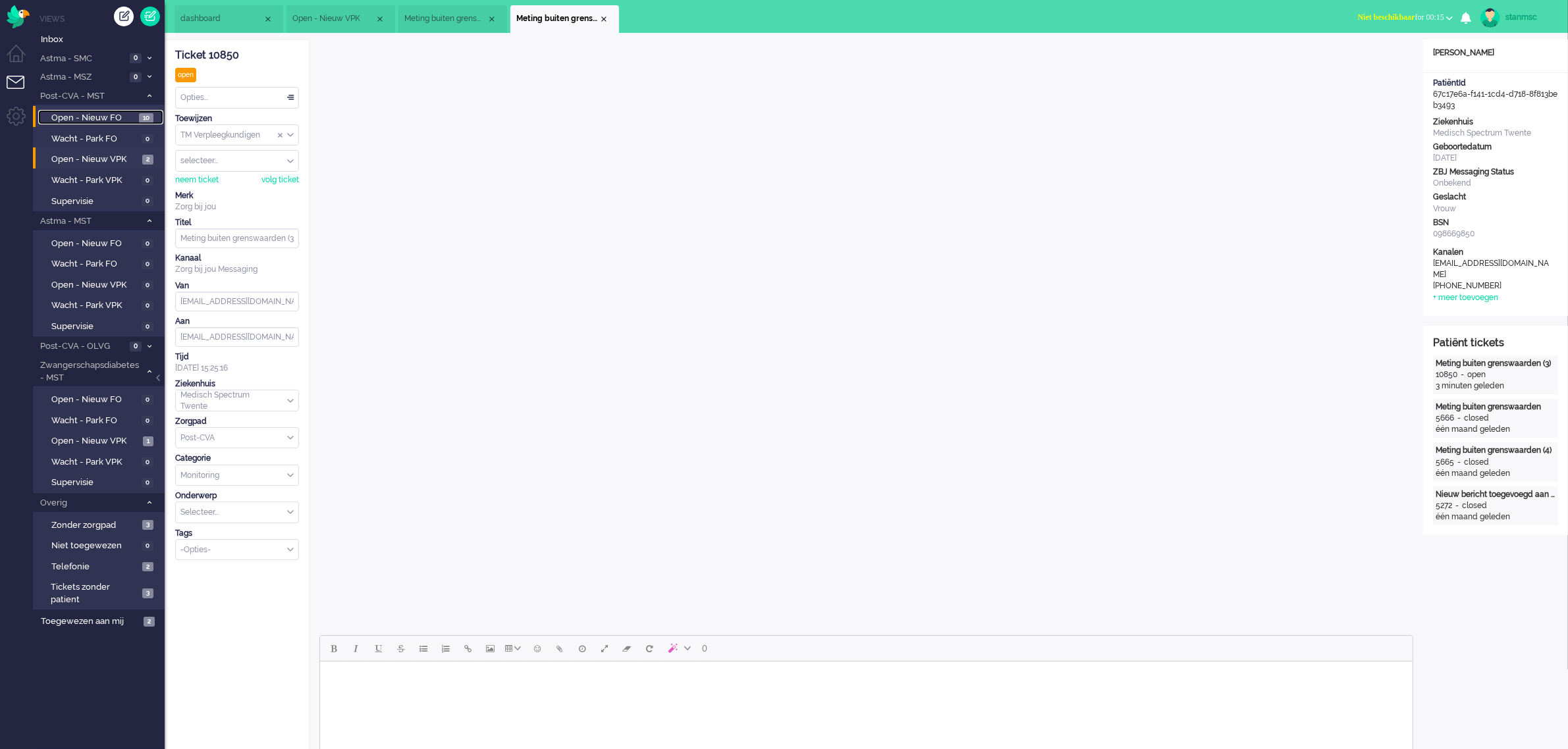
click at [87, 117] on span "Open - Nieuw FO" at bounding box center [94, 118] width 84 height 12
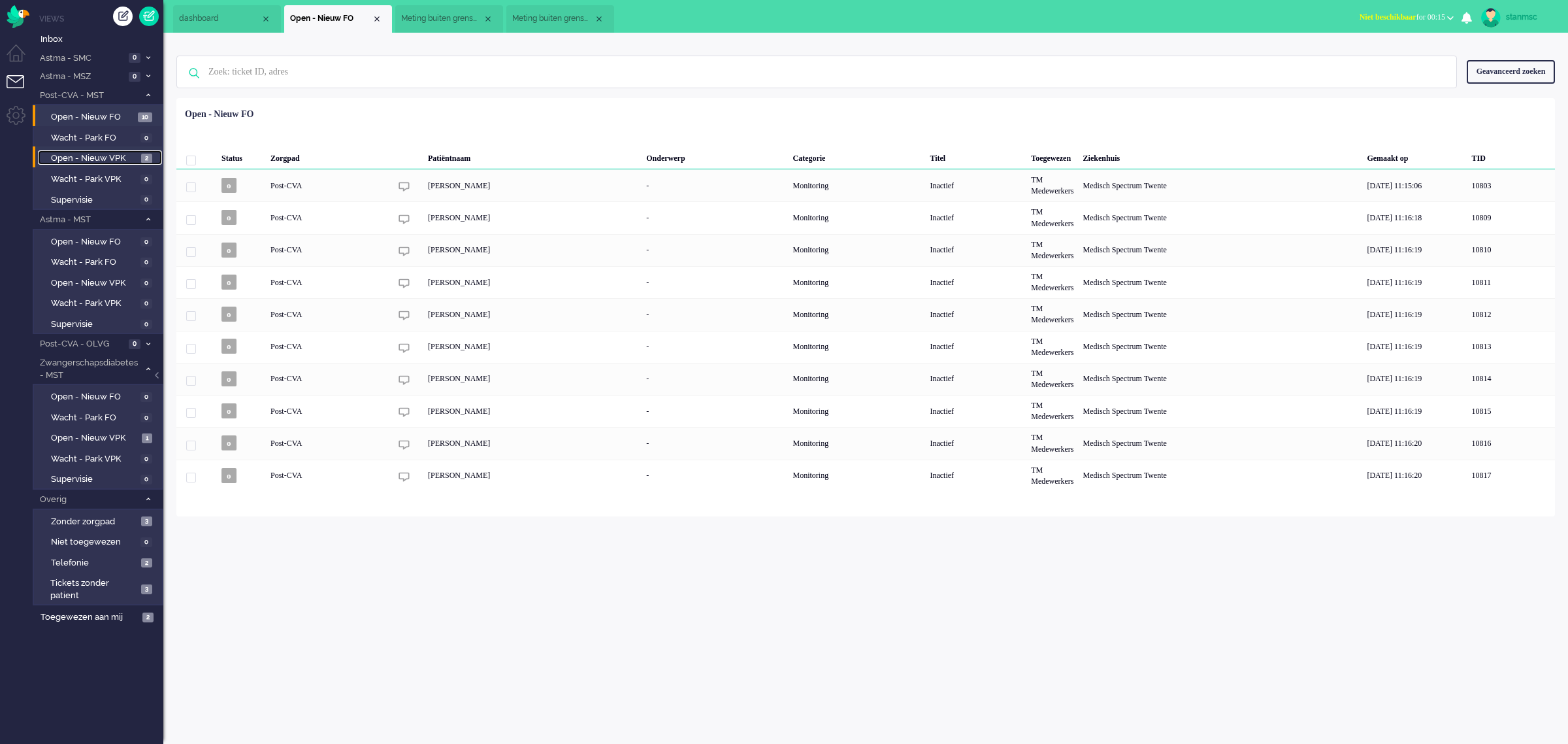
click at [98, 157] on span "Open - Nieuw VPK" at bounding box center [94, 158] width 87 height 12
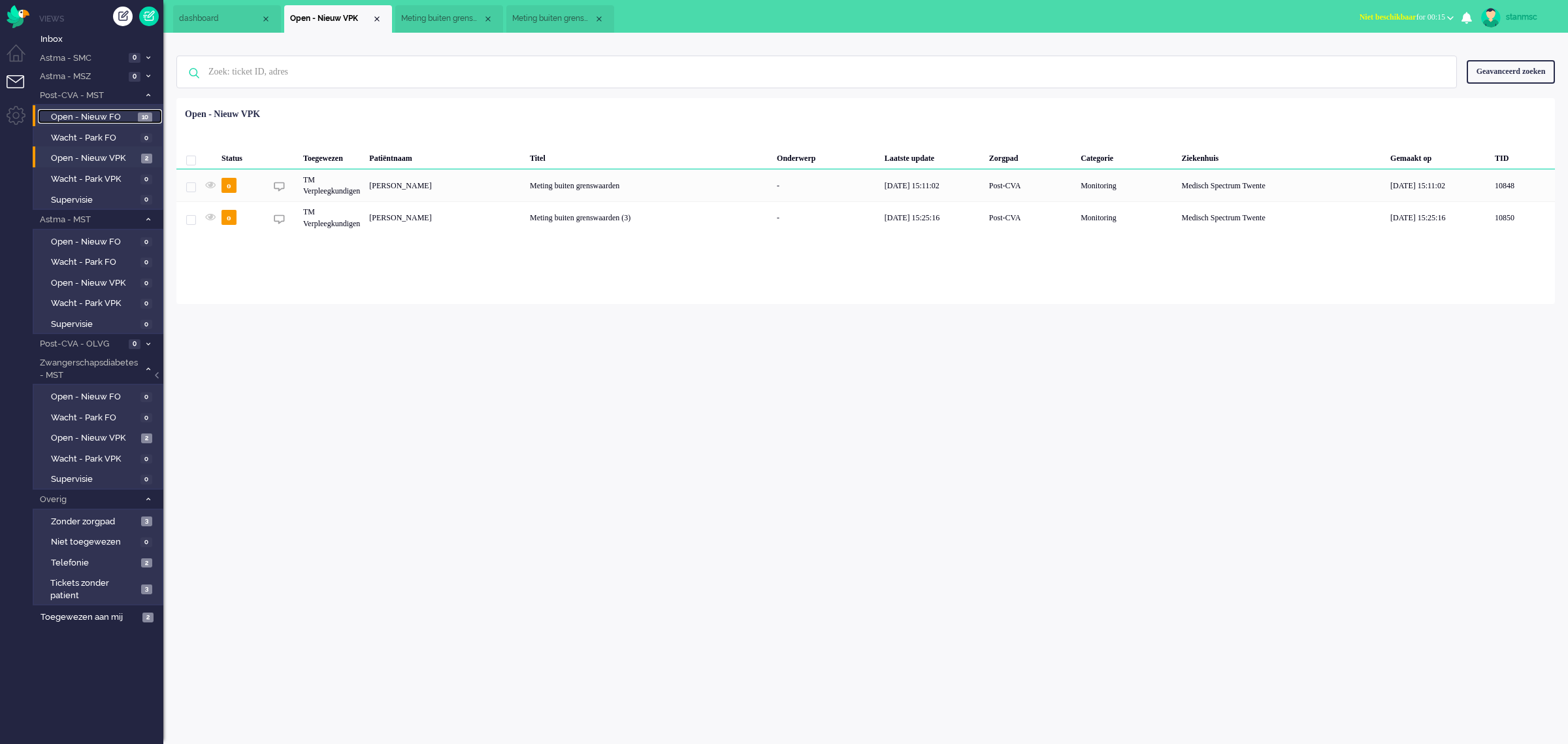
click at [98, 116] on span "Open - Nieuw FO" at bounding box center [93, 117] width 84 height 12
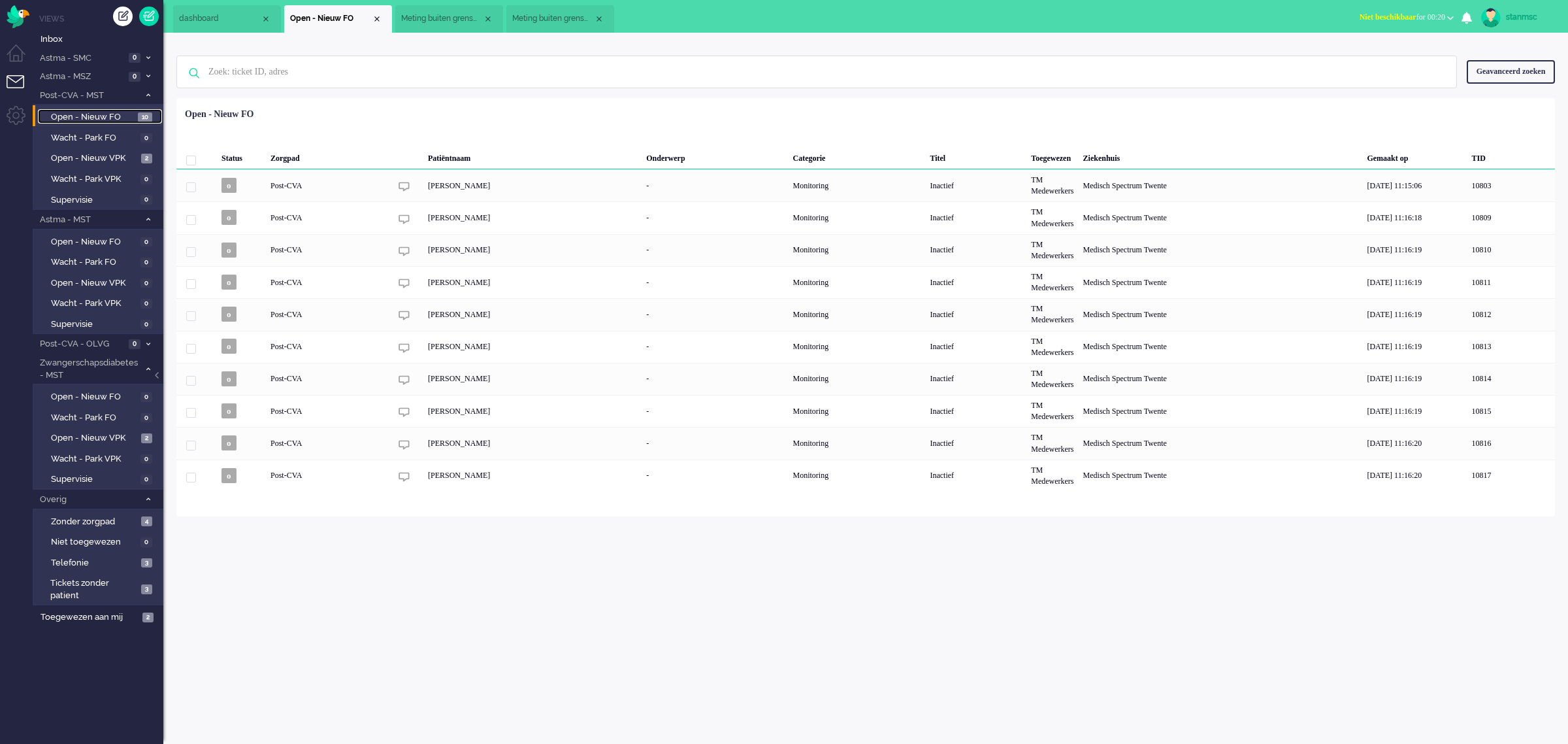
click at [423, 23] on span "Meting buiten grenswaarden" at bounding box center [441, 18] width 82 height 11
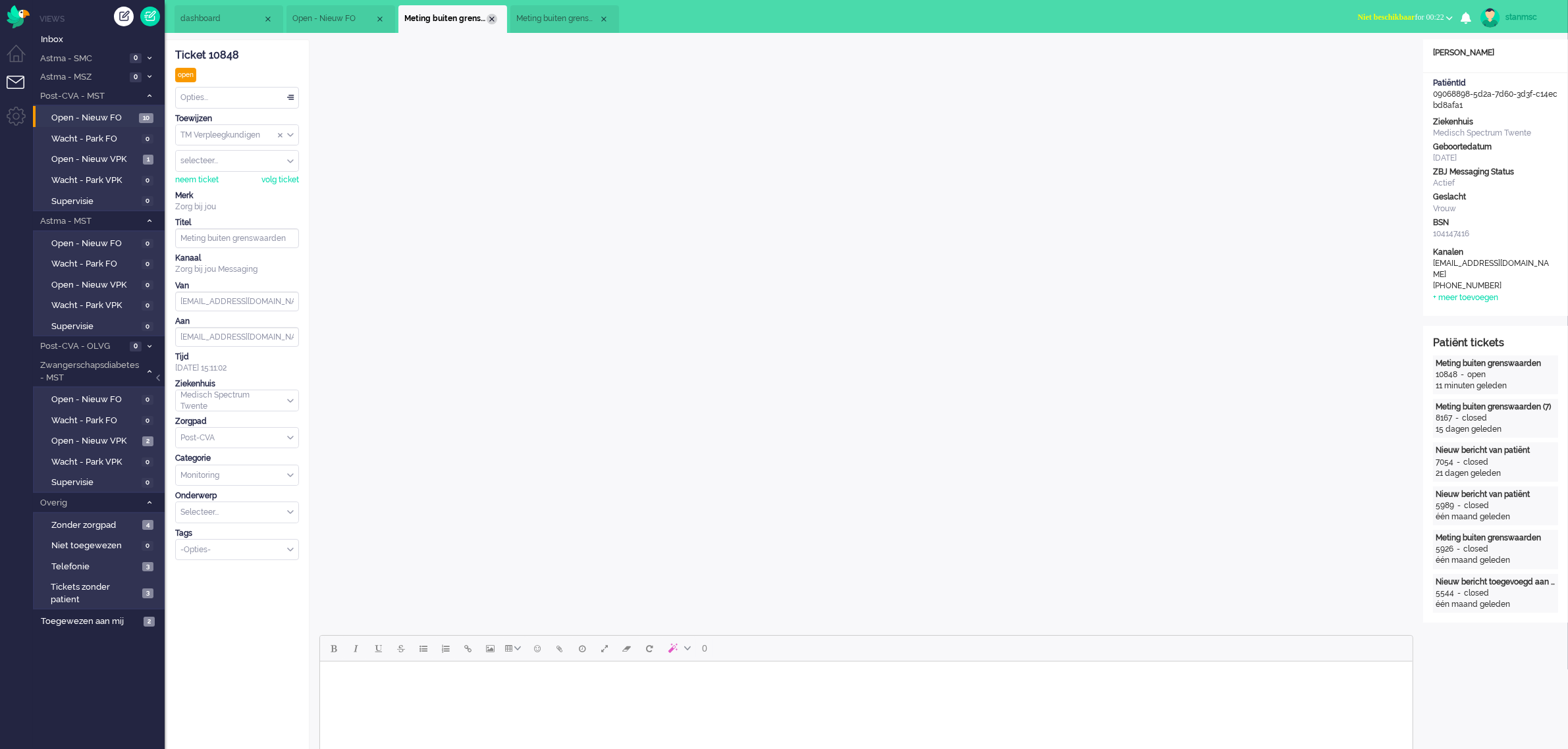
click at [491, 21] on div "Close tab" at bounding box center [491, 19] width 10 height 10
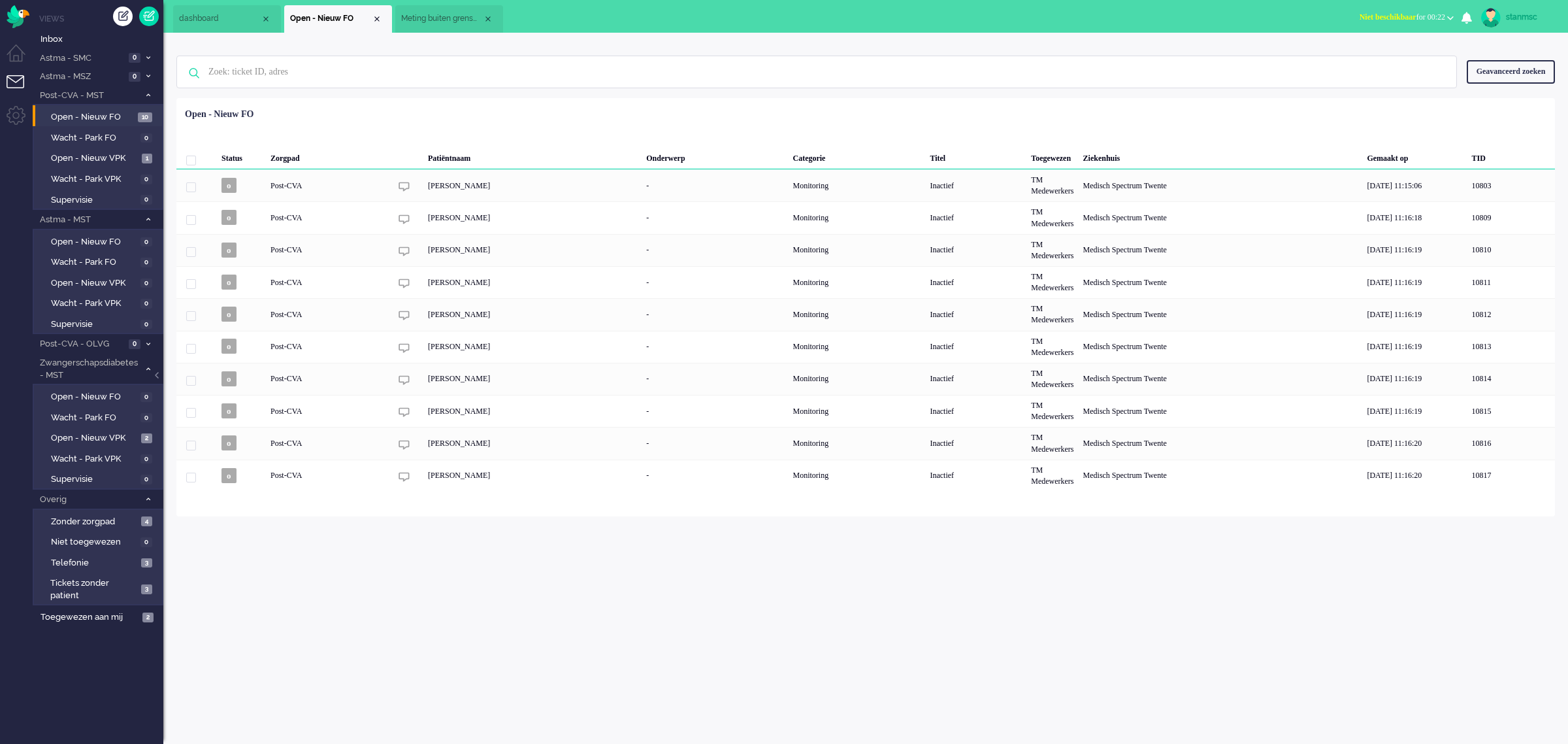
click at [465, 30] on li "Meting buiten grenswaarden (3)" at bounding box center [449, 19] width 107 height 27
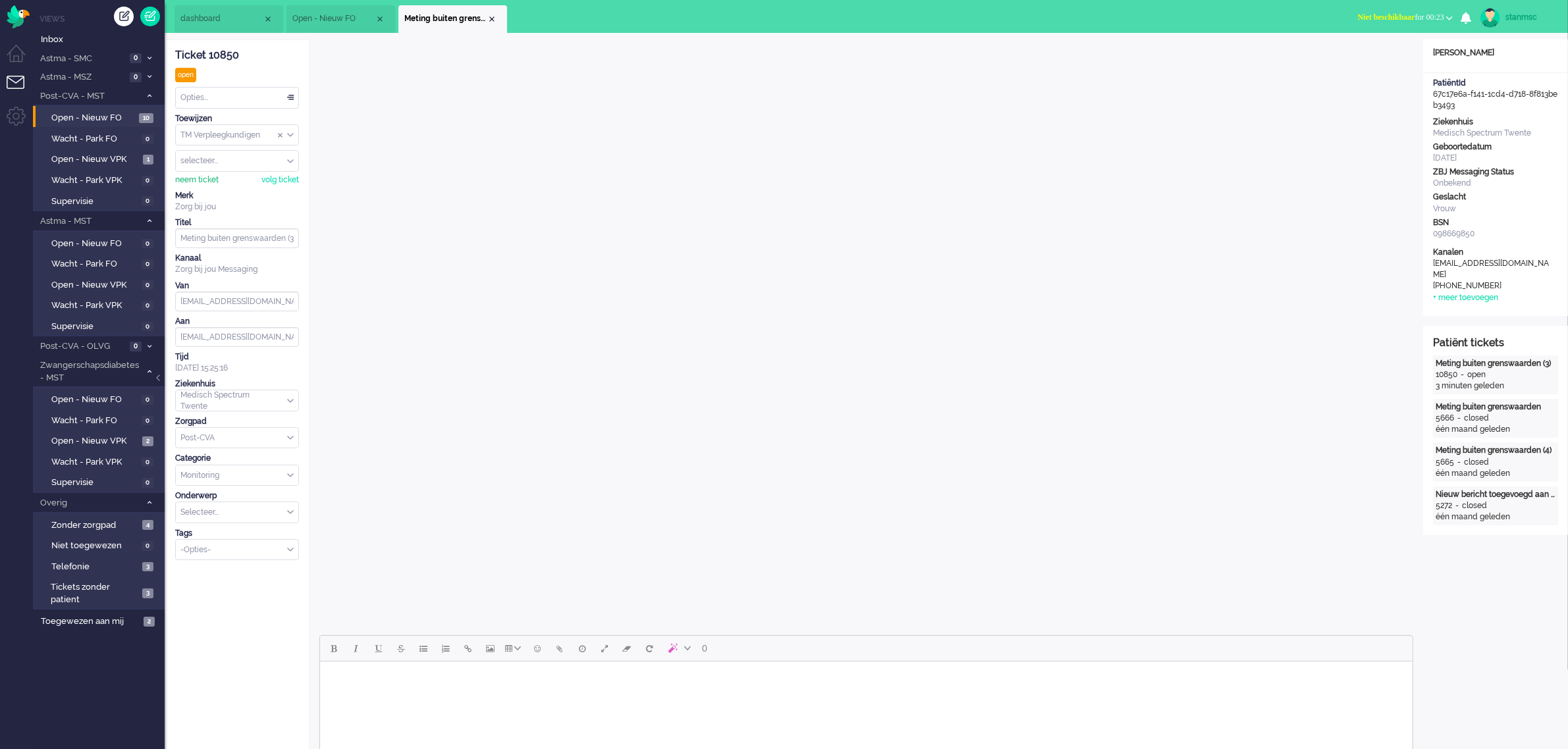
click at [193, 178] on div "neem ticket" at bounding box center [197, 179] width 44 height 11
click at [220, 102] on div "Opties..." at bounding box center [237, 97] width 123 height 20
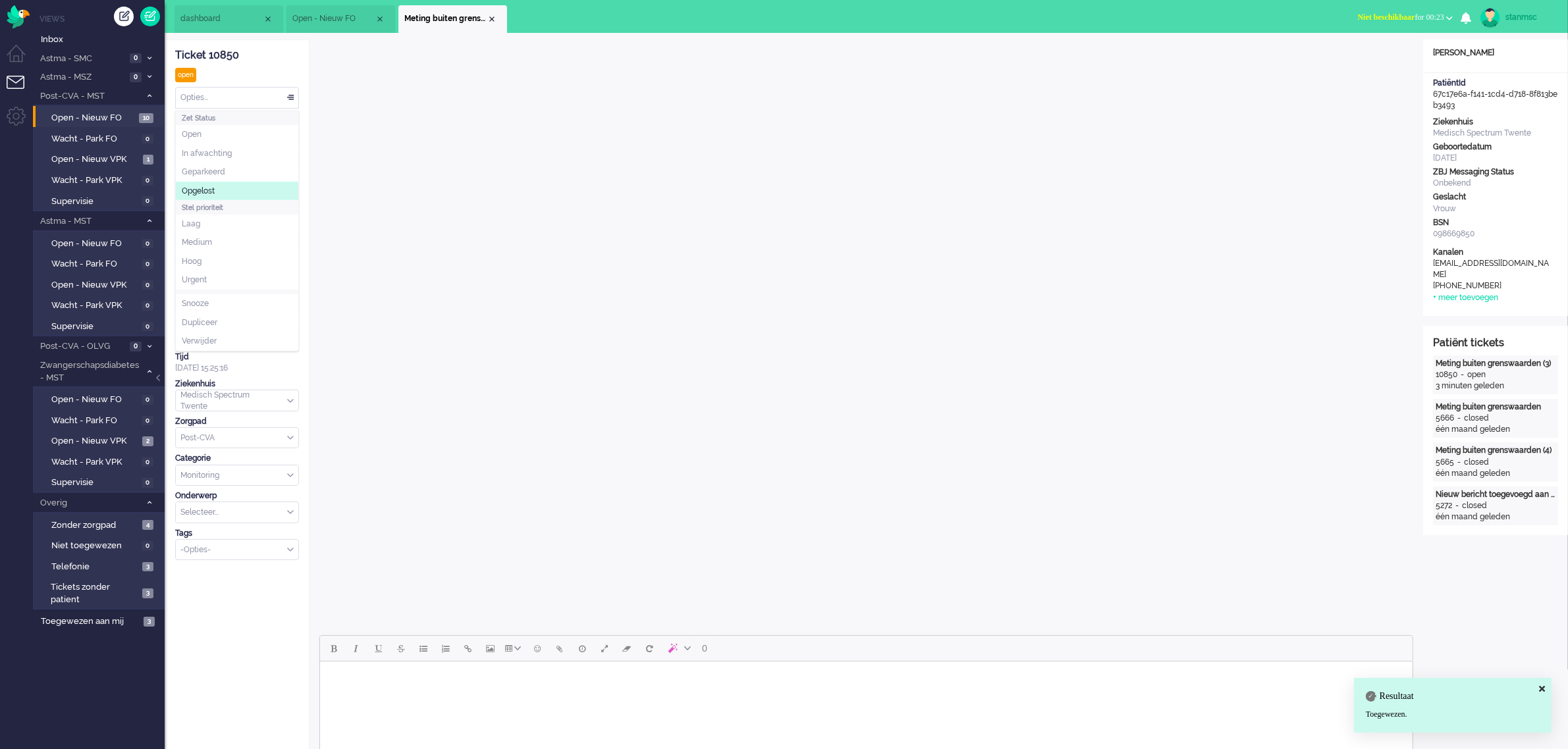
click at [214, 194] on span "Opgelost" at bounding box center [198, 190] width 33 height 11
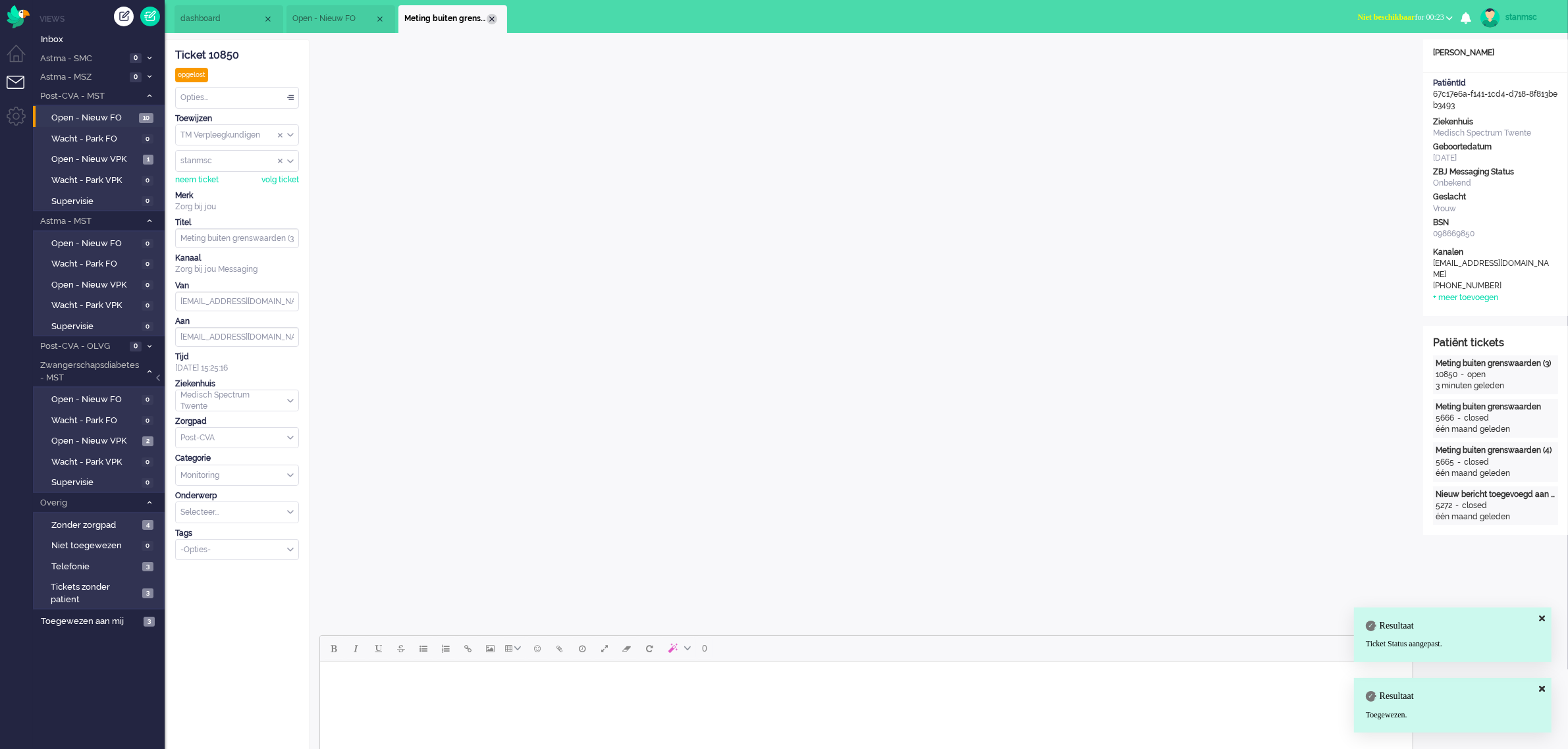
click at [487, 18] on div "Close tab" at bounding box center [491, 19] width 10 height 10
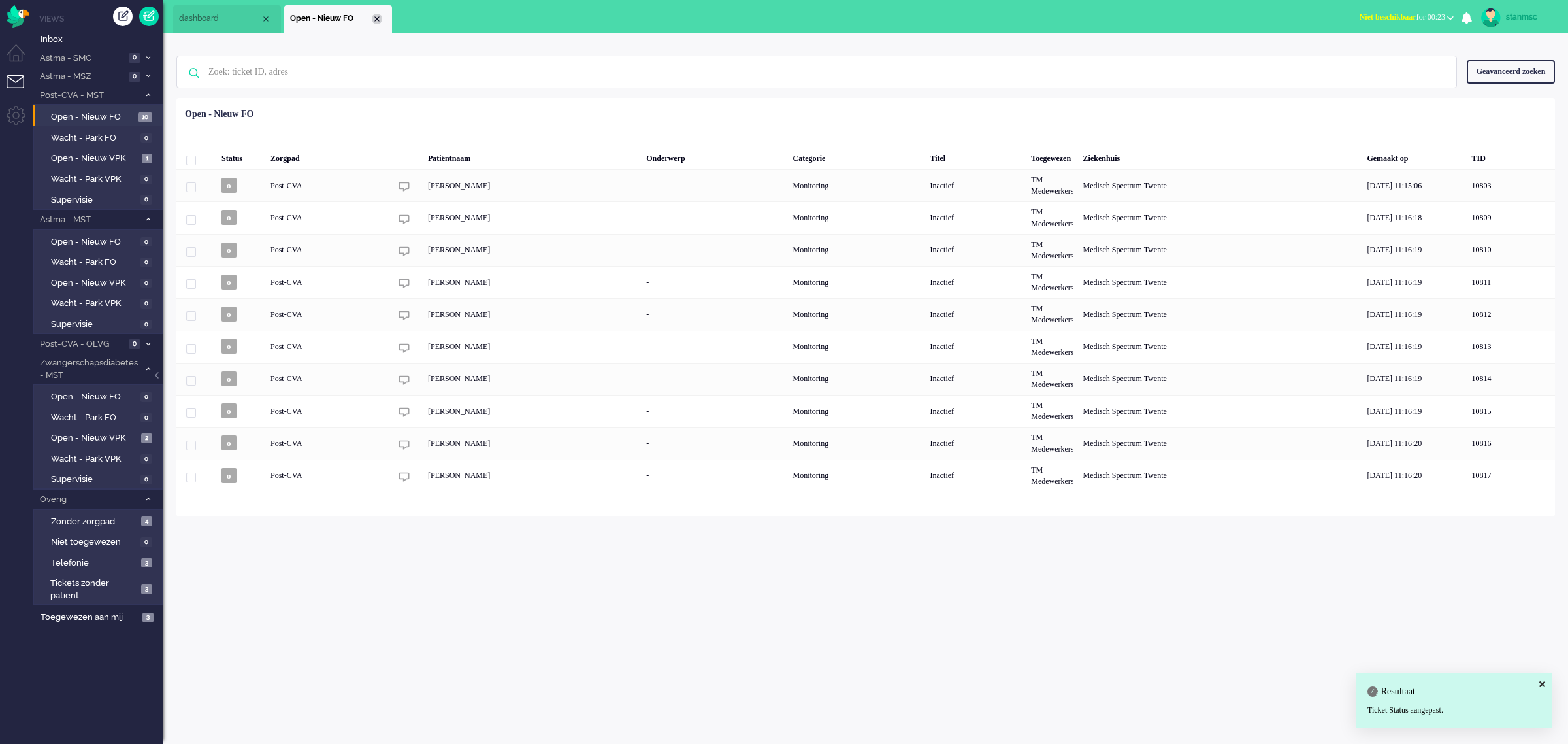
click at [377, 23] on div "Close tab" at bounding box center [376, 19] width 10 height 10
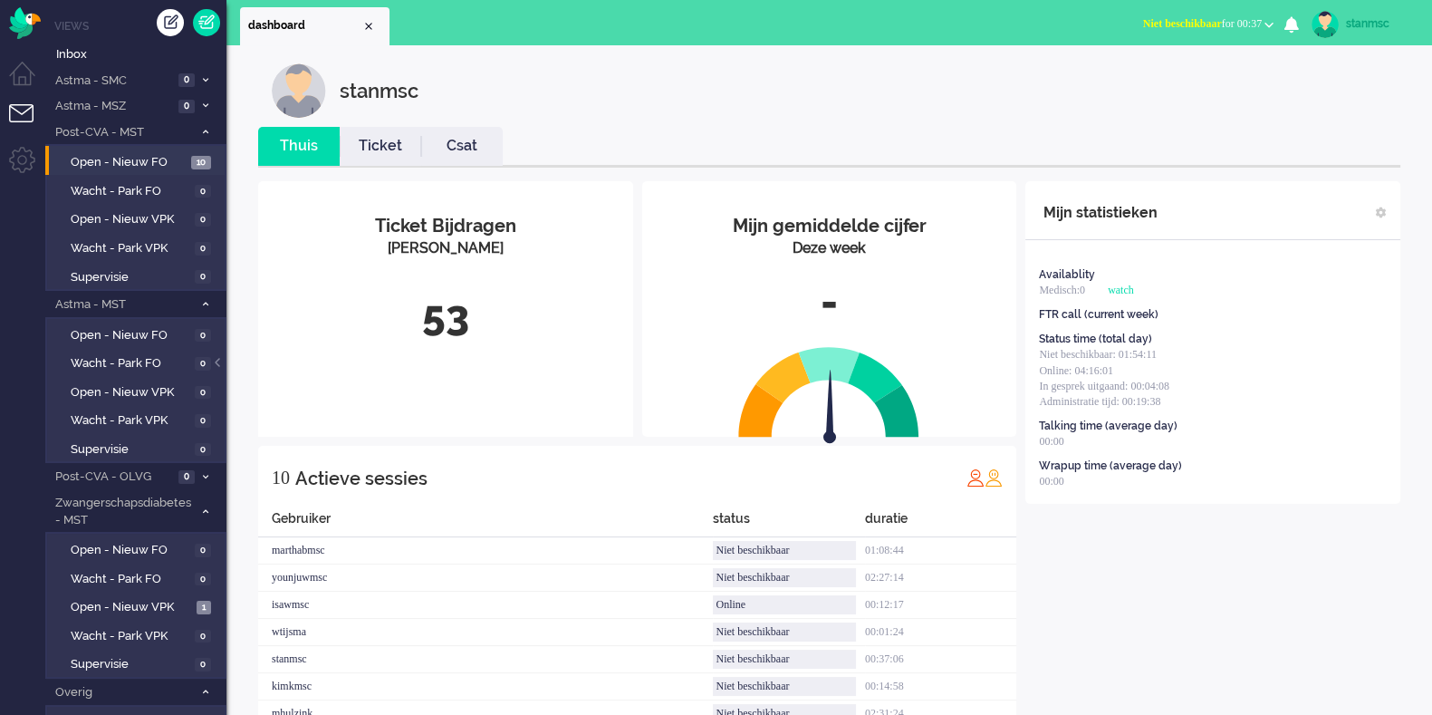
click at [1181, 27] on span "Niet beschikbaar" at bounding box center [1182, 23] width 79 height 13
click at [1178, 79] on label "Online" at bounding box center [1198, 80] width 143 height 15
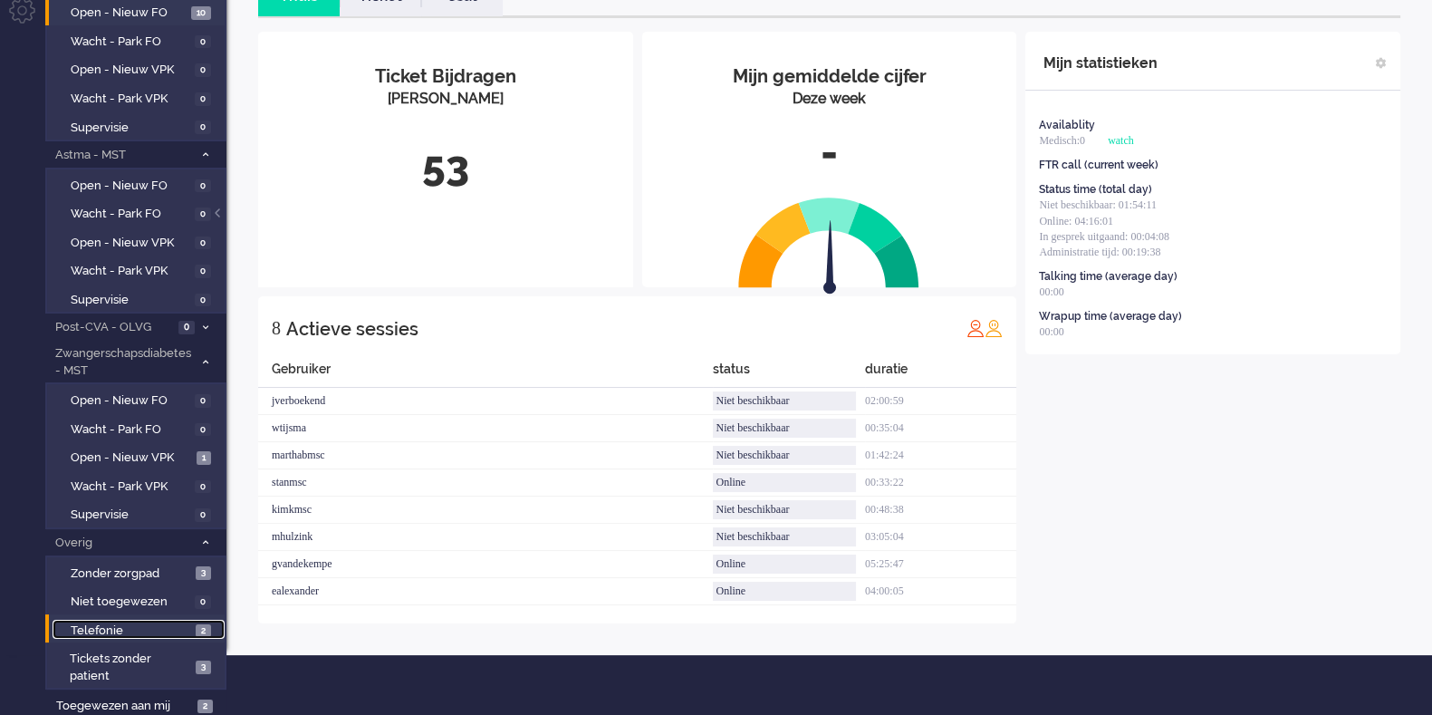
click at [172, 631] on span "Telefonie" at bounding box center [131, 630] width 120 height 17
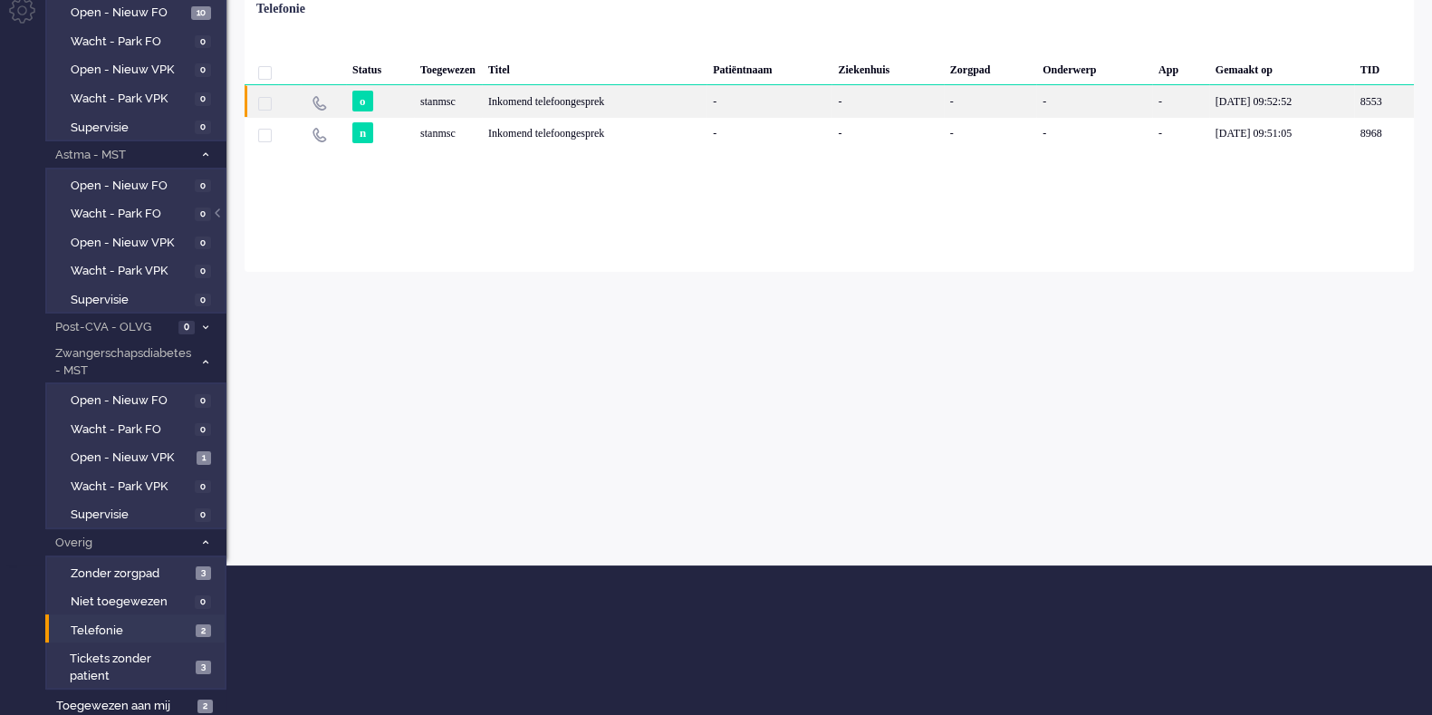
click at [481, 103] on div "stanmsc" at bounding box center [448, 101] width 68 height 32
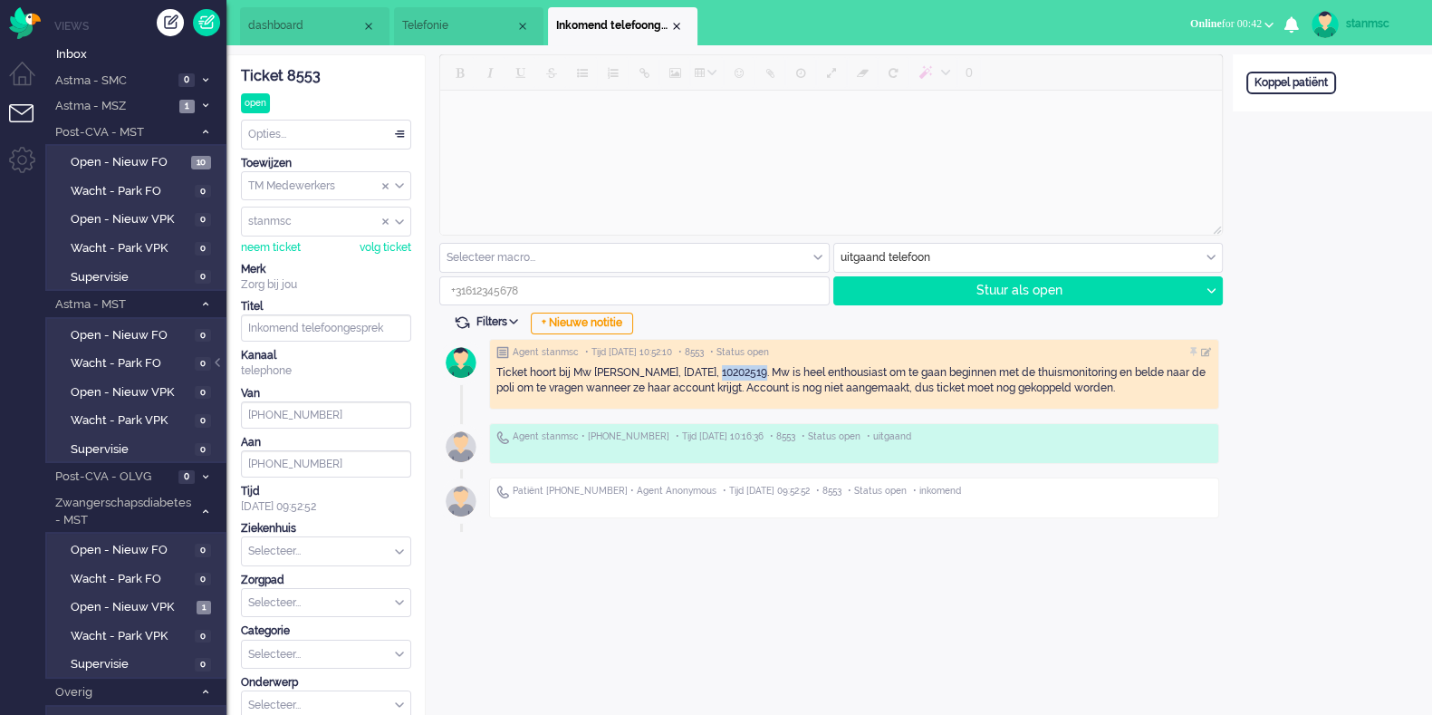
drag, startPoint x: 709, startPoint y: 371, endPoint x: 783, endPoint y: 379, distance: 73.7
click at [756, 374] on div "Ticket hoort bij Mw Giesberts, 26-11-1956, 10202519. Mw is heel enthousiast om …" at bounding box center [854, 380] width 716 height 31
copy div "10202519"
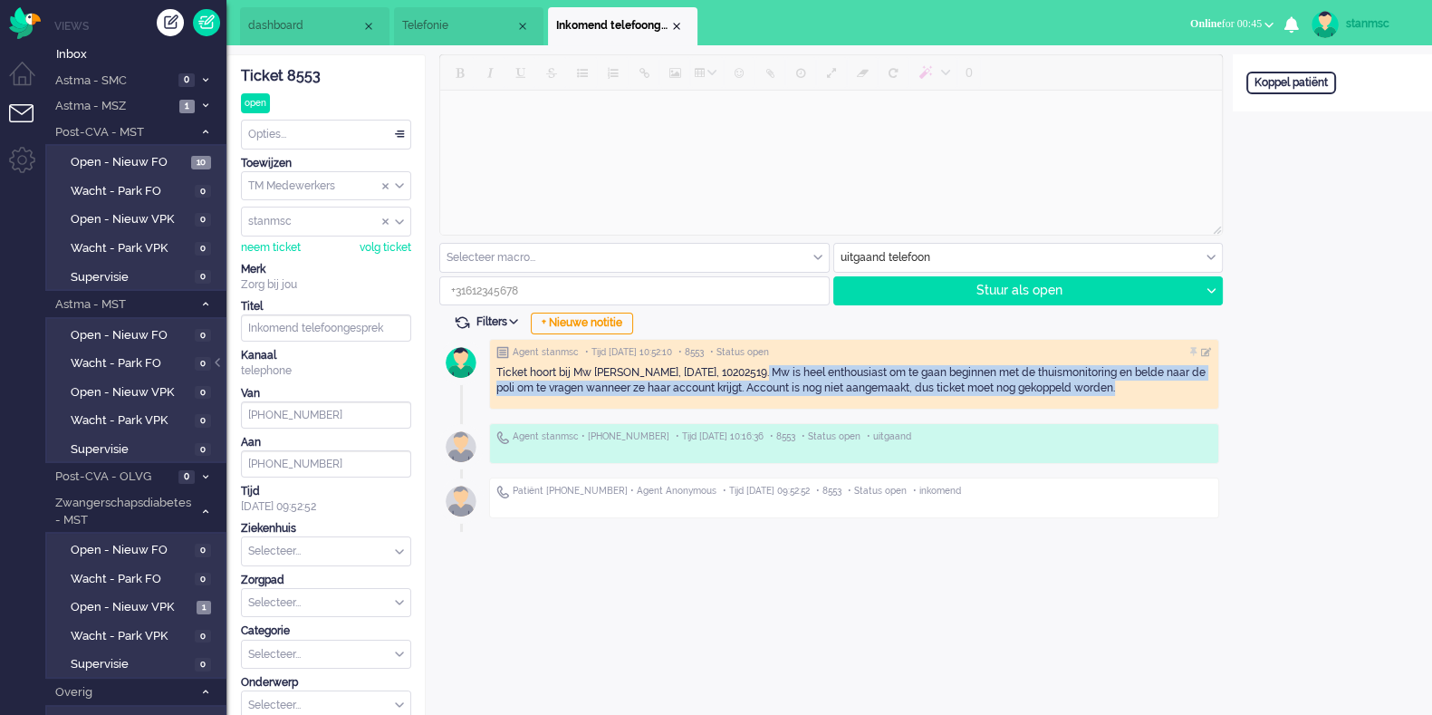
drag, startPoint x: 758, startPoint y: 371, endPoint x: 1123, endPoint y: 398, distance: 366.0
click at [1123, 398] on div "Ticket hoort bij Mw Giesberts, 26-11-1956, 10202519. Mw is heel enthousiast om …" at bounding box center [854, 380] width 716 height 43
copy div "Mw is heel enthousiast om te gaan beginnen met de thuismonitoring en belde naar…"
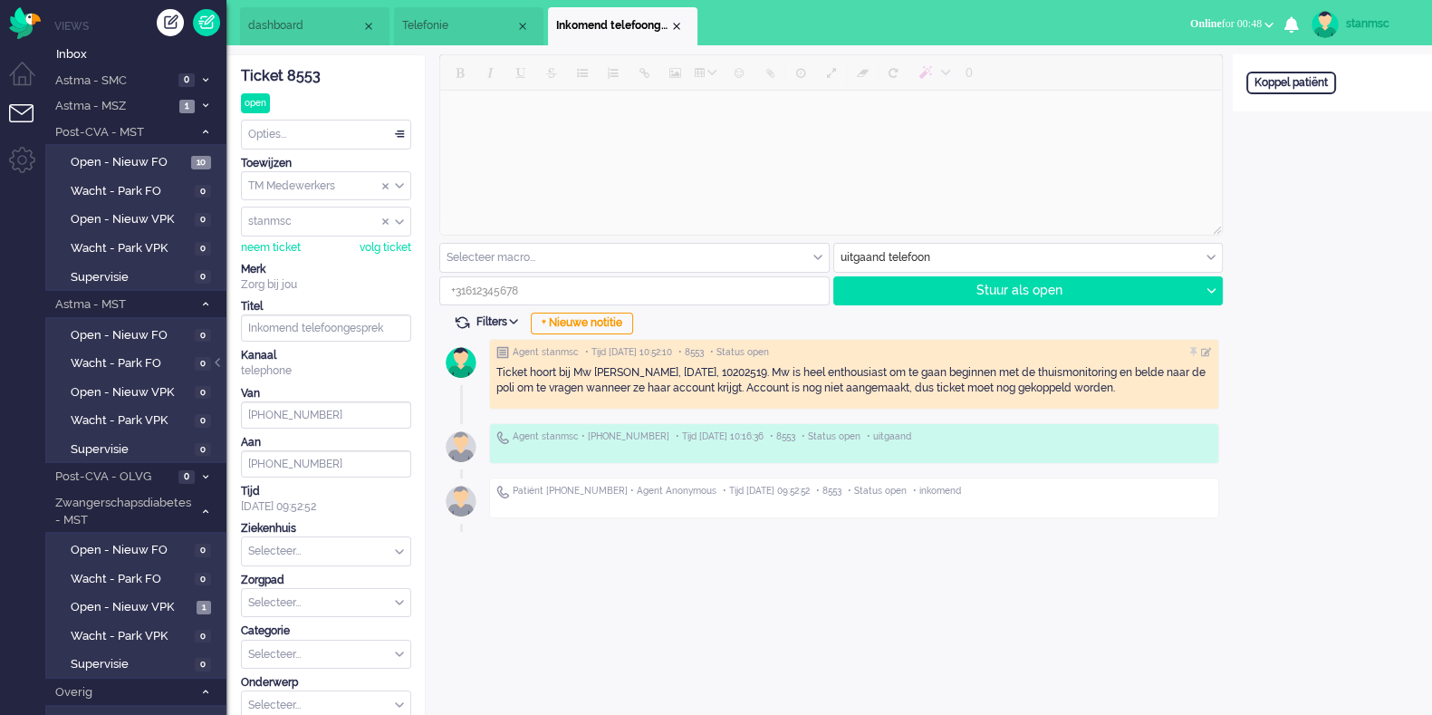
click at [1285, 541] on div "Open custom software Koppel patiënt" at bounding box center [1332, 419] width 199 height 731
click at [1200, 24] on span "Online" at bounding box center [1206, 23] width 32 height 13
click at [1178, 59] on label "Niet beschikbaar" at bounding box center [1198, 60] width 143 height 15
click at [679, 25] on div "Close tab" at bounding box center [676, 26] width 14 height 14
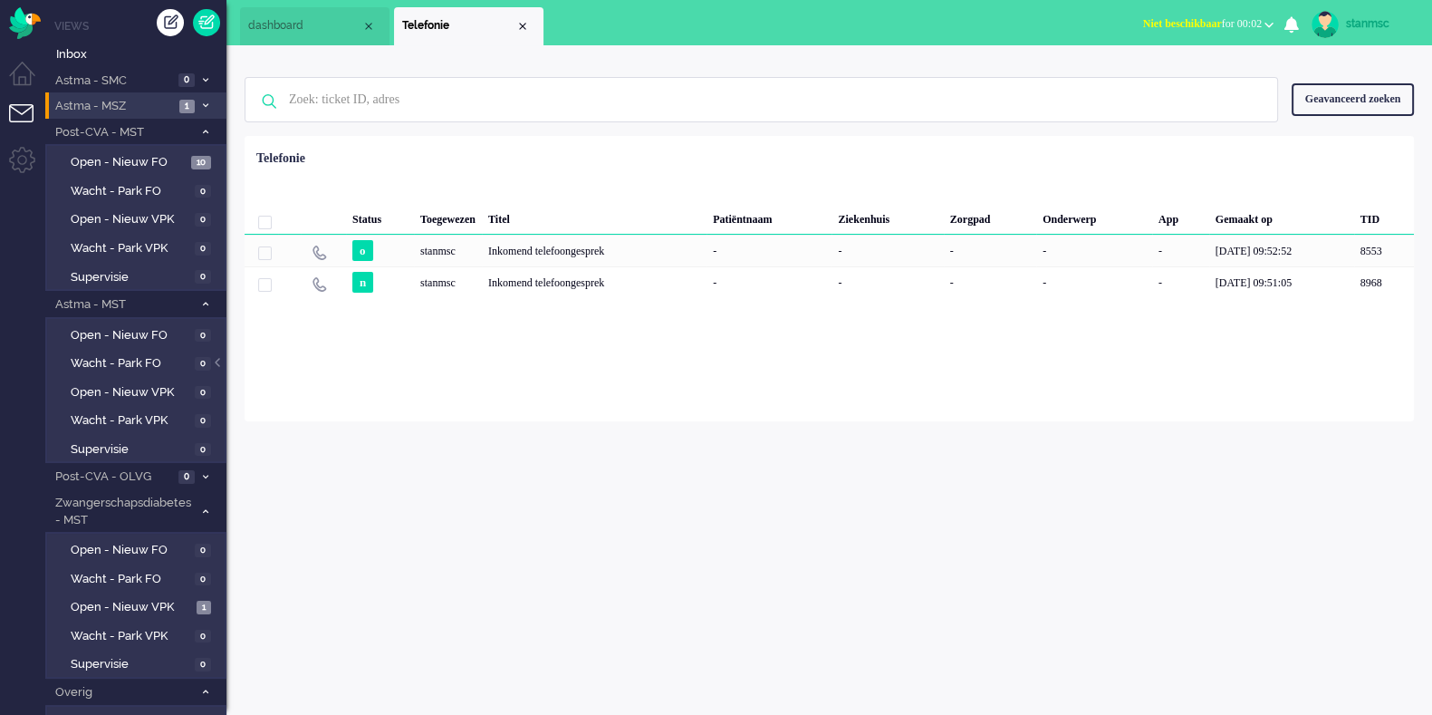
click at [140, 104] on span "Astma - MSZ" at bounding box center [113, 106] width 121 height 17
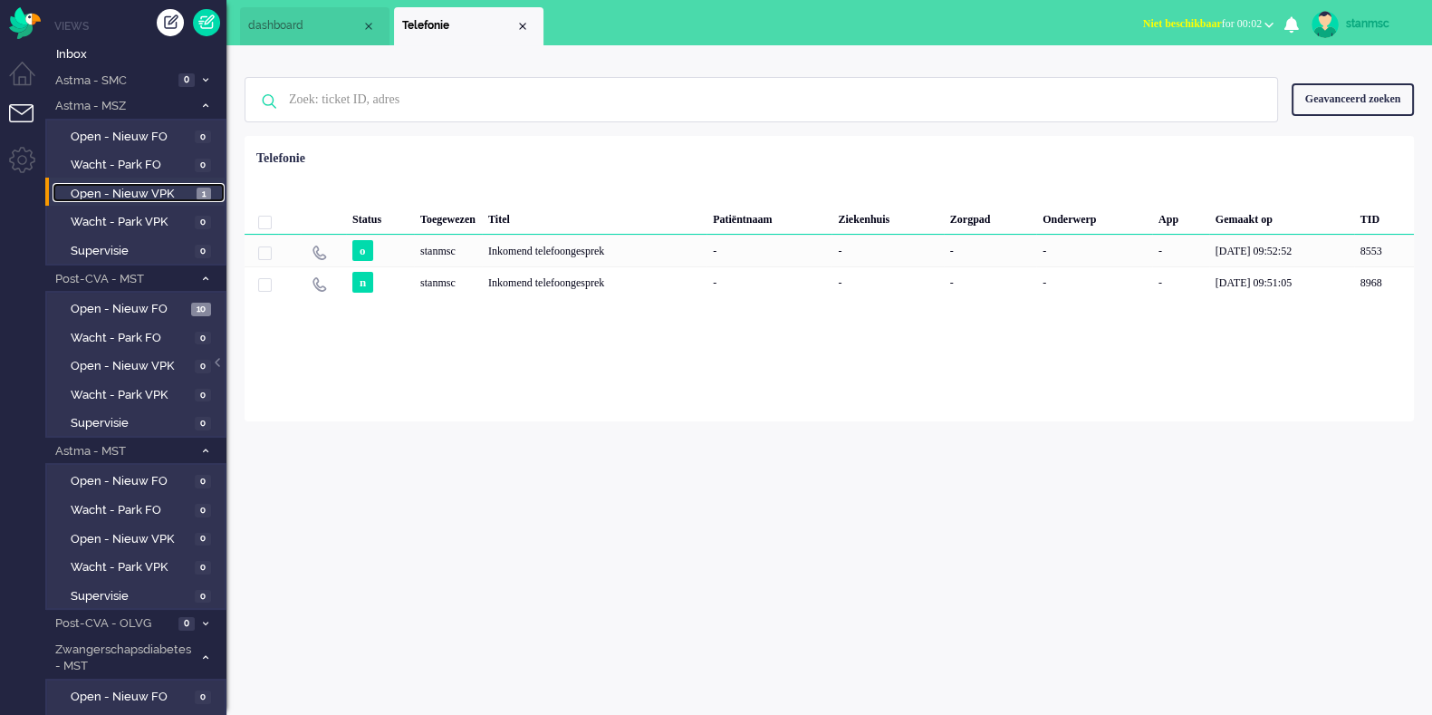
click at [151, 192] on span "Open - Nieuw VPK" at bounding box center [131, 194] width 121 height 17
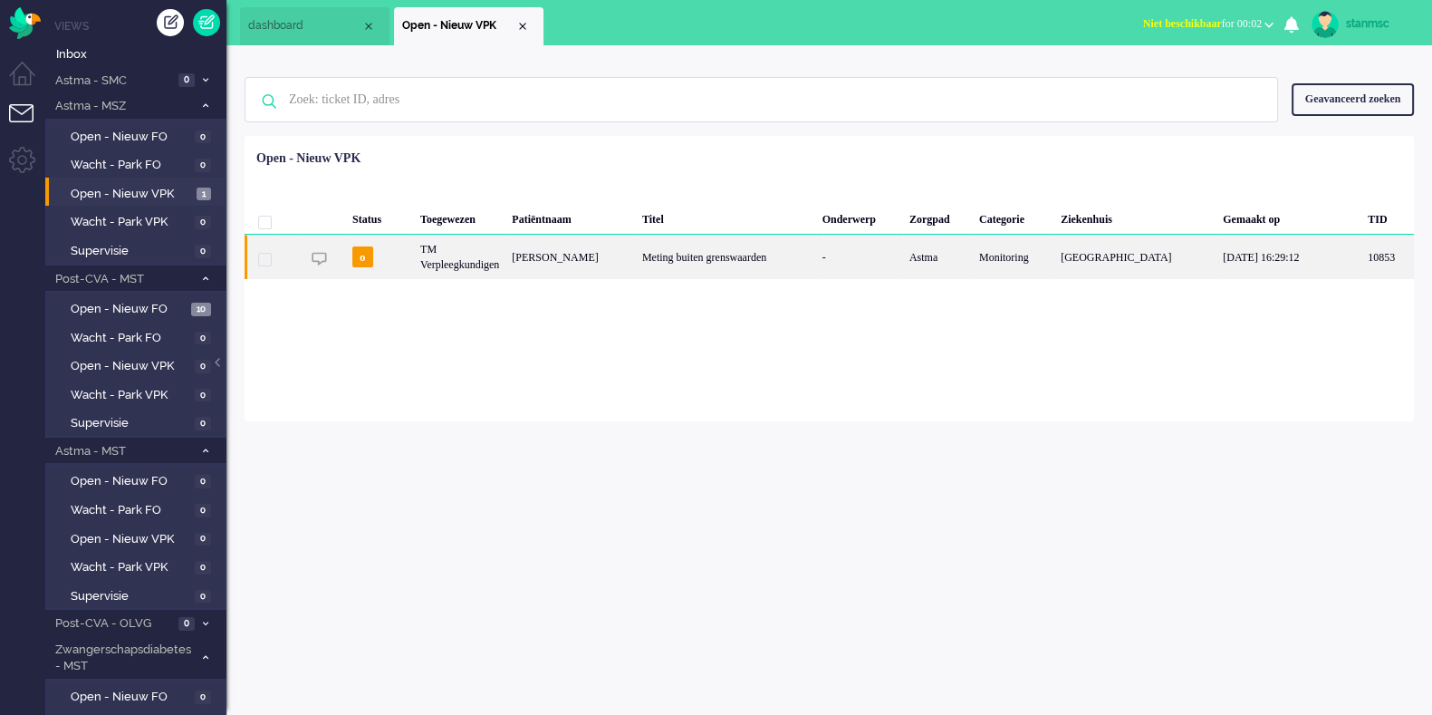
click at [614, 253] on div "Jessica Kost" at bounding box center [571, 257] width 130 height 44
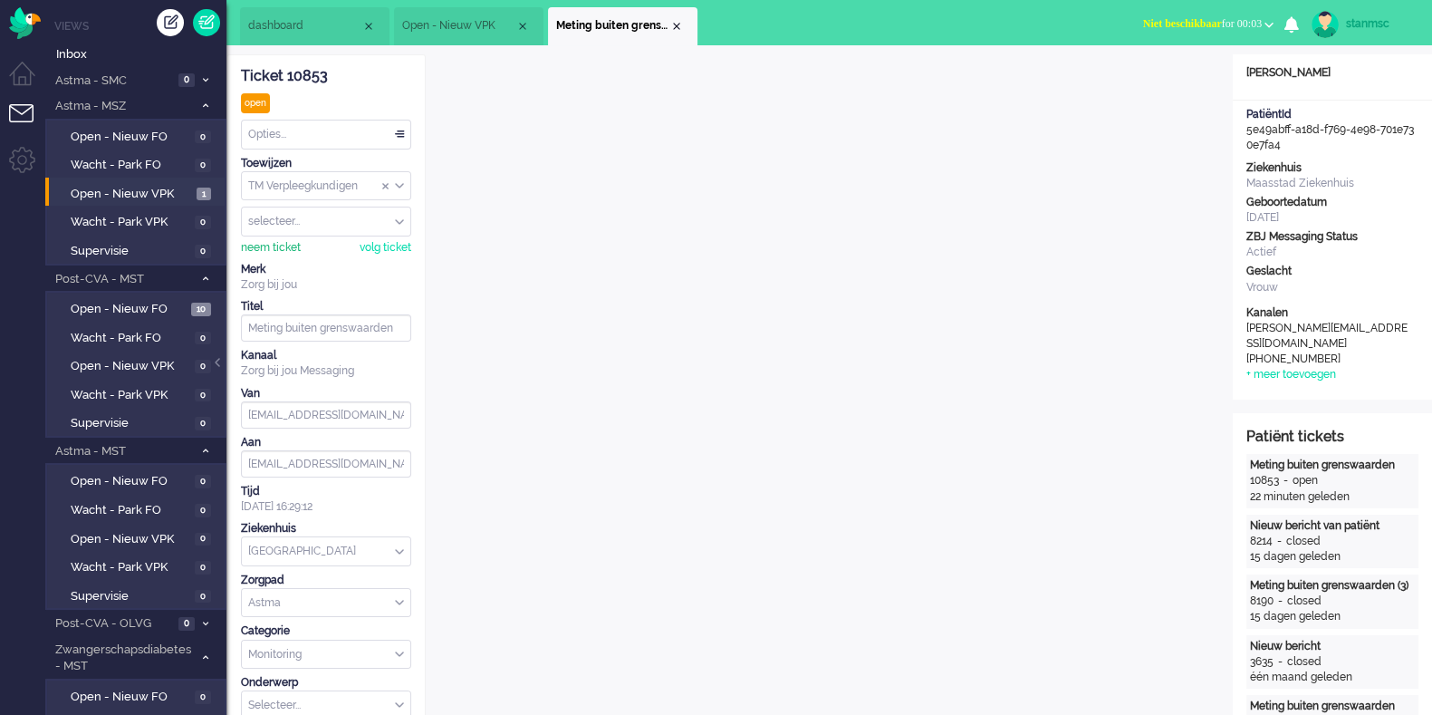
click at [288, 246] on div "neem ticket" at bounding box center [271, 247] width 60 height 15
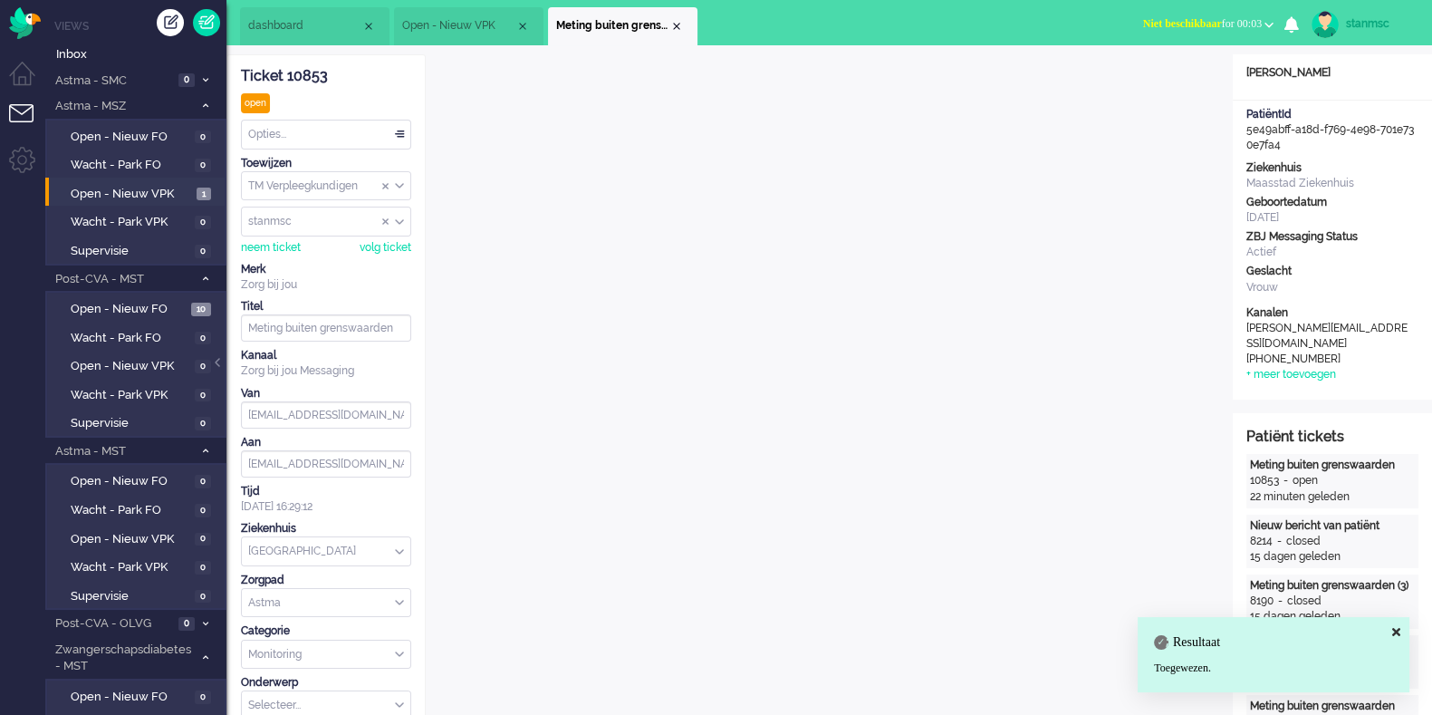
click at [298, 134] on div "Opties..." at bounding box center [326, 134] width 169 height 28
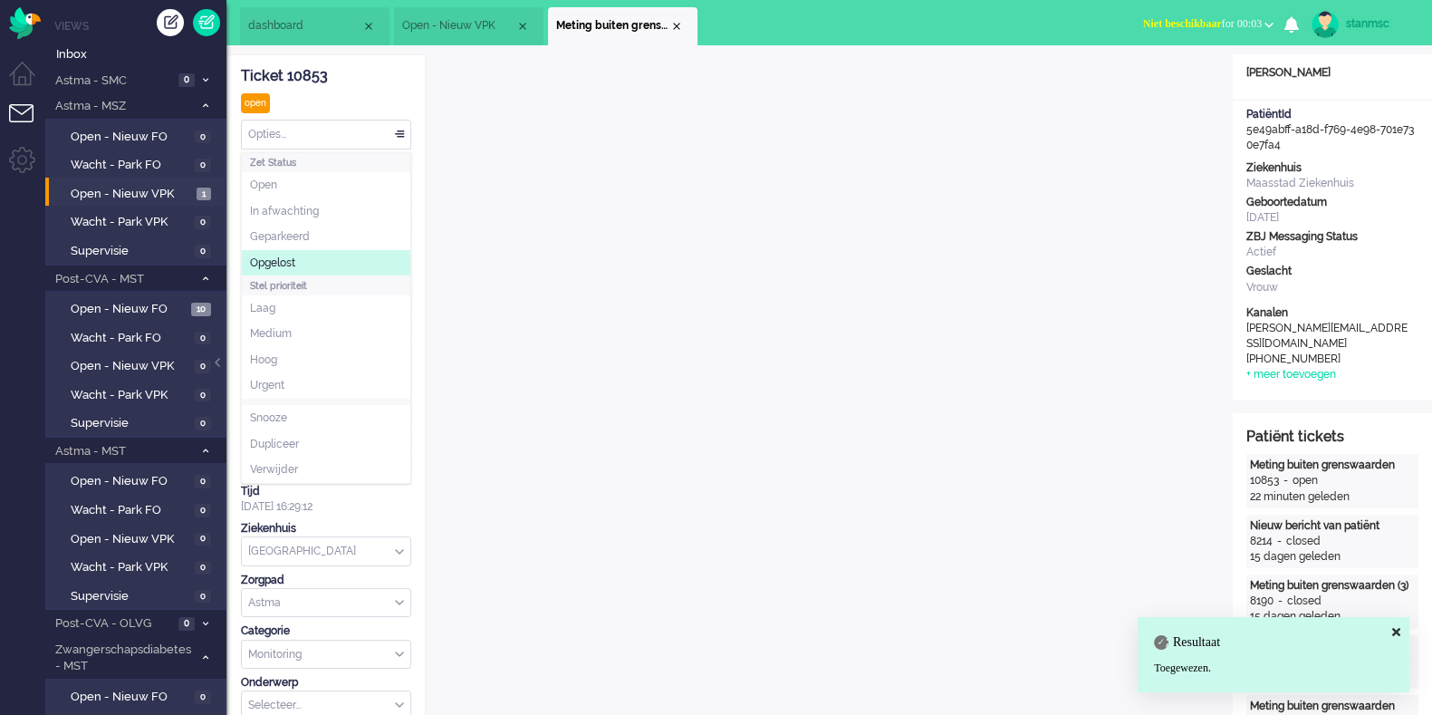
click at [295, 258] on span "Opgelost" at bounding box center [272, 262] width 45 height 15
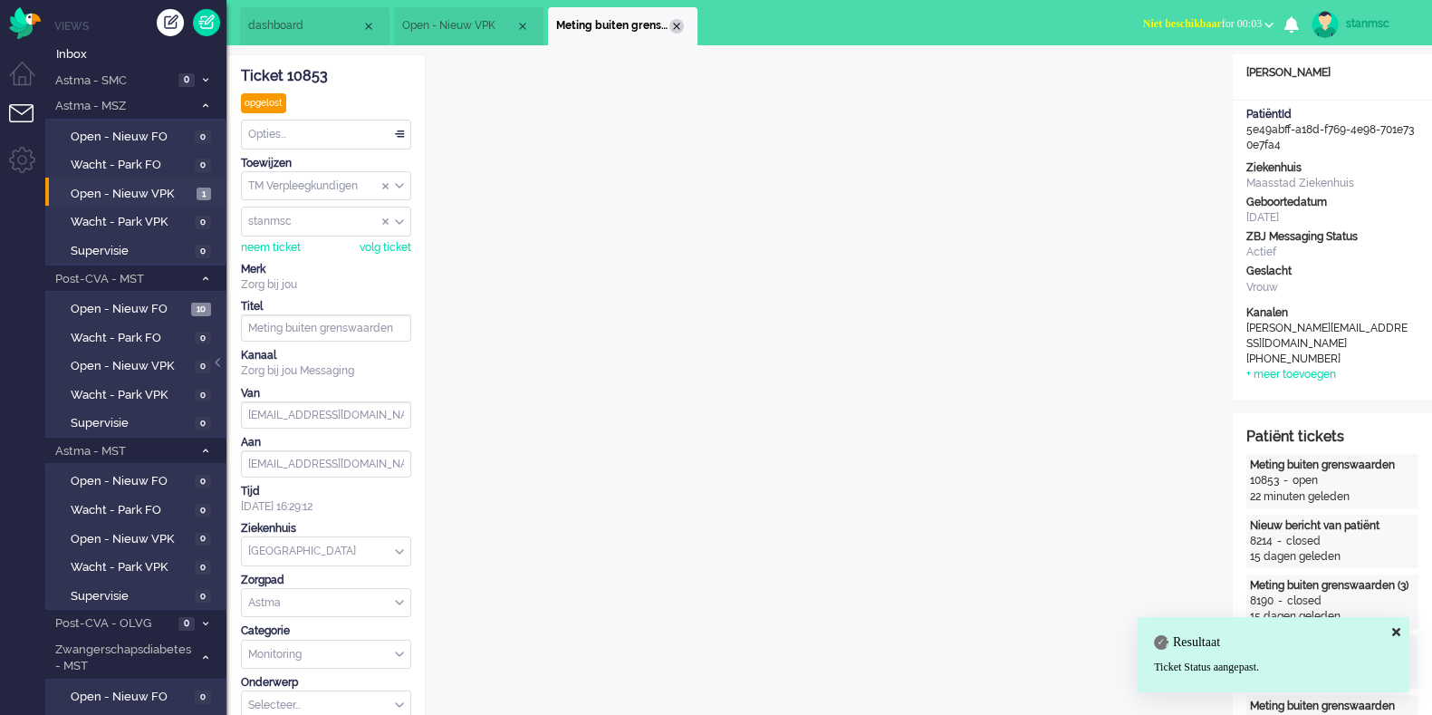
click at [679, 24] on div "Close tab" at bounding box center [676, 26] width 14 height 14
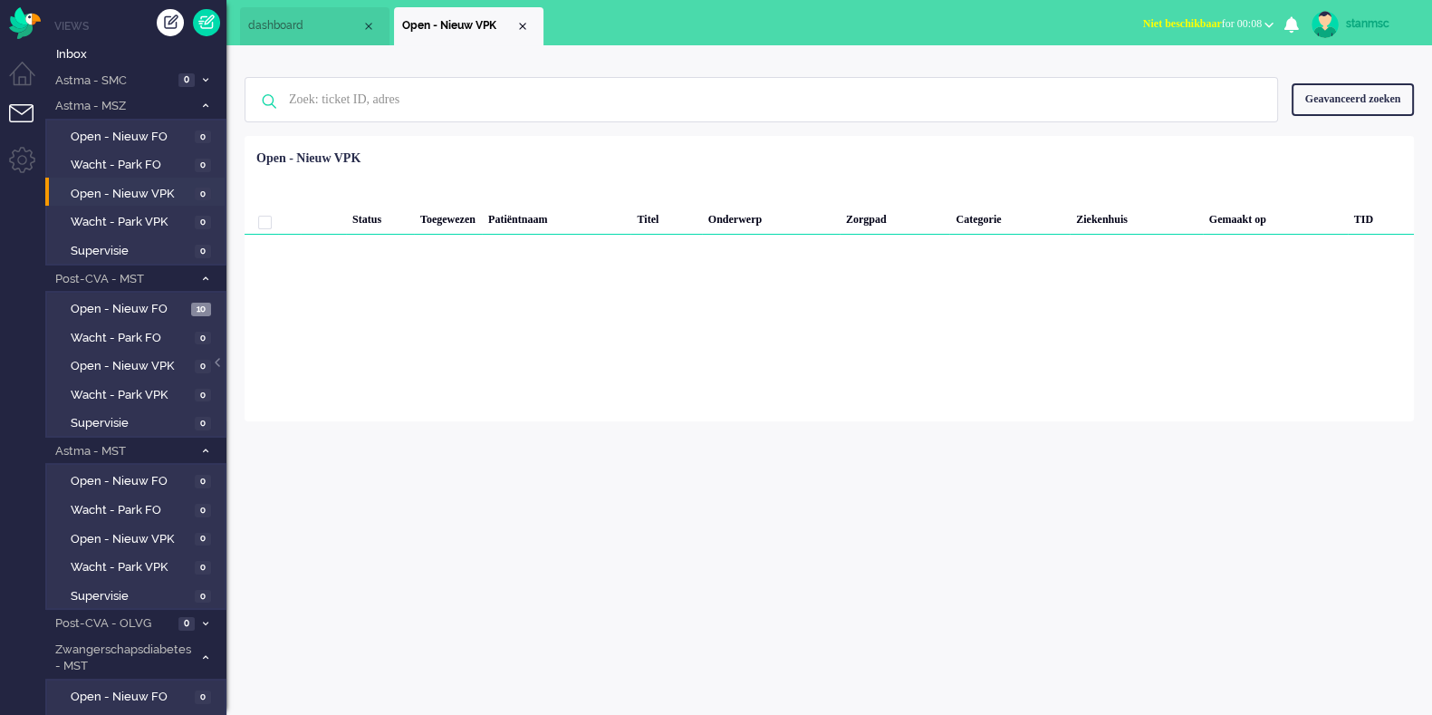
click at [1359, 22] on div "stanmsc" at bounding box center [1380, 23] width 68 height 18
click at [1339, 146] on link "Uitloggen" at bounding box center [1359, 146] width 125 height 18
